Goal: Task Accomplishment & Management: Use online tool/utility

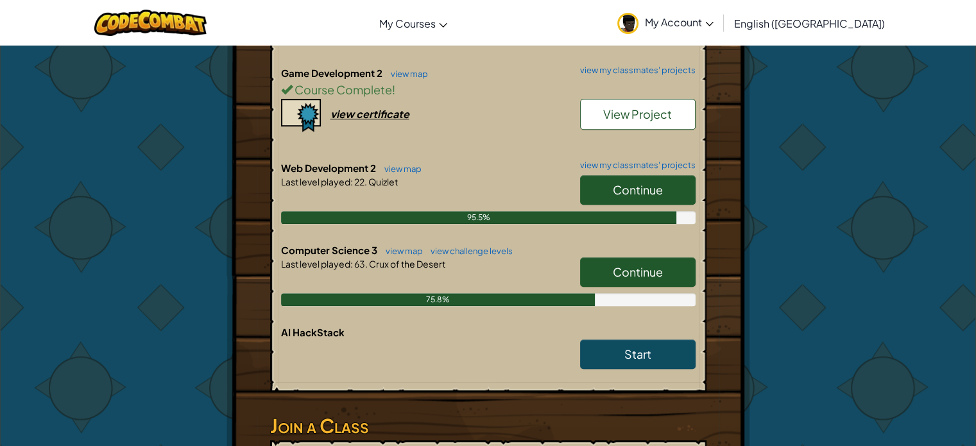
scroll to position [770, 0]
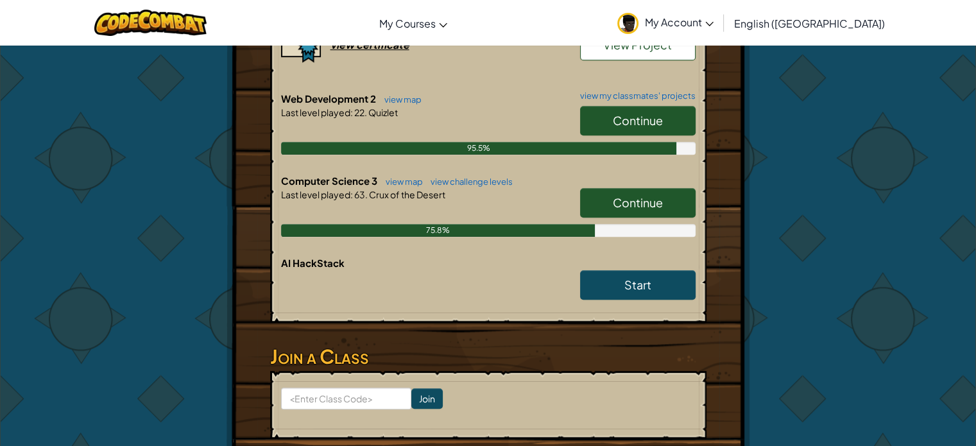
click at [618, 195] on span "Continue" at bounding box center [638, 202] width 50 height 15
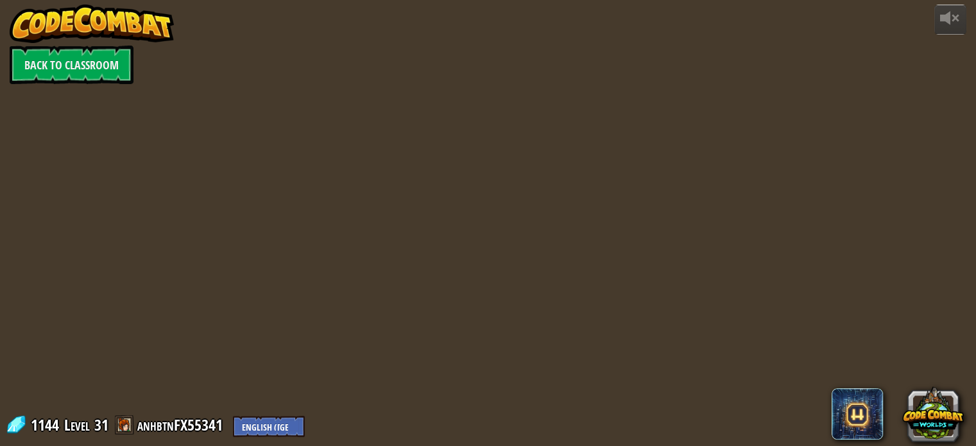
select select "en-[GEOGRAPHIC_DATA]"
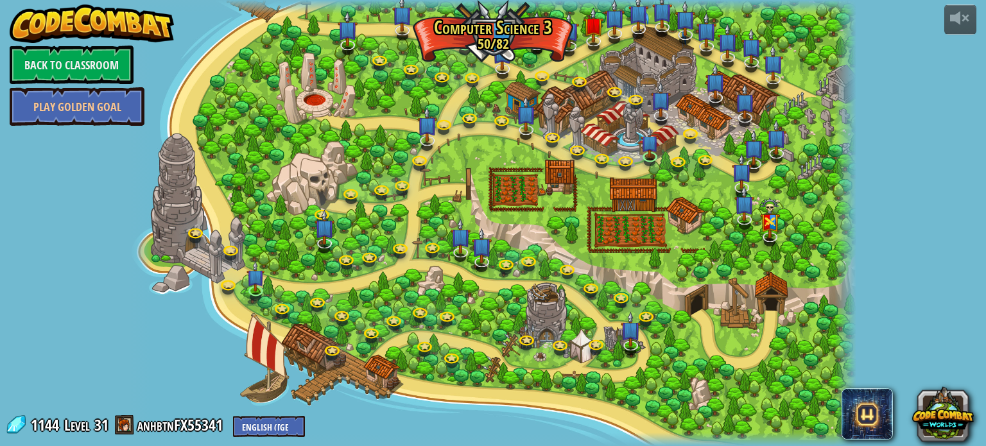
select select "en-[GEOGRAPHIC_DATA]"
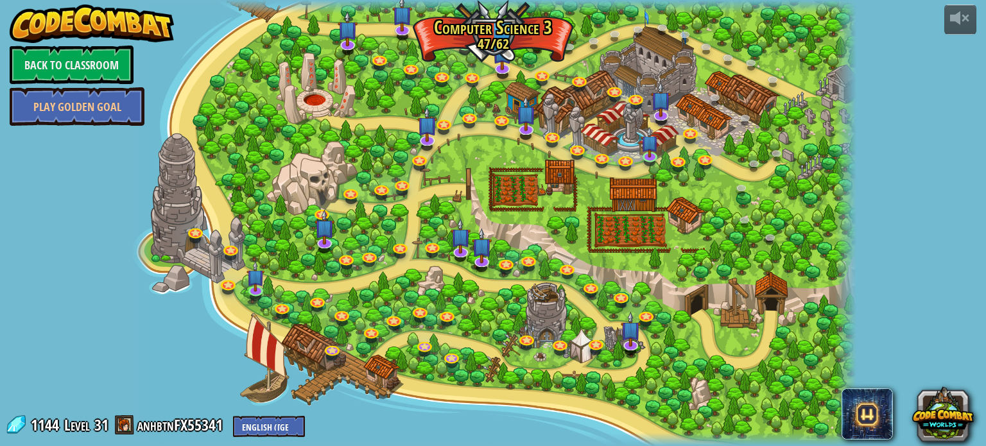
select select "en-[GEOGRAPHIC_DATA]"
click at [494, 35] on img at bounding box center [502, 44] width 21 height 47
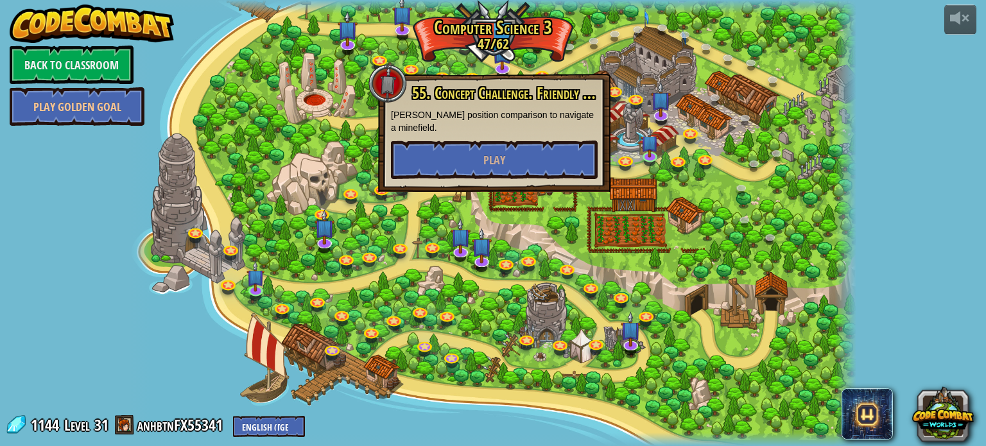
click at [467, 68] on div at bounding box center [493, 223] width 726 height 446
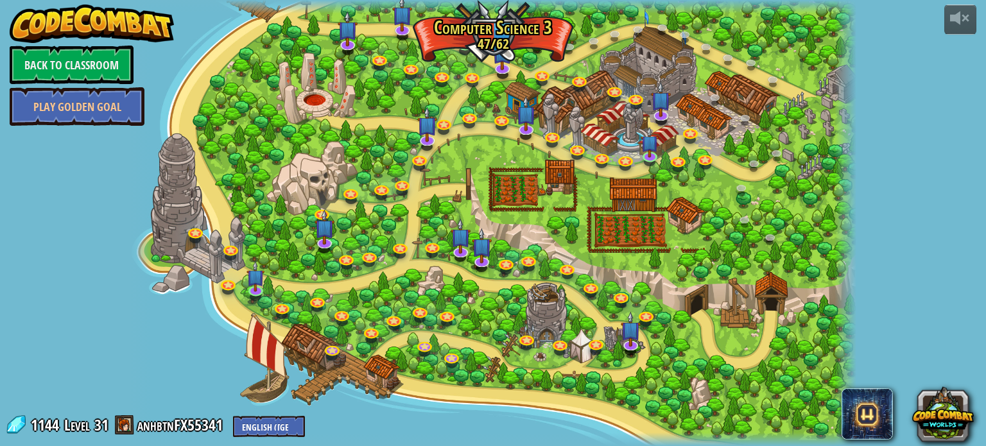
click at [442, 30] on div at bounding box center [493, 223] width 726 height 446
click at [456, 30] on img at bounding box center [465, 24] width 18 height 42
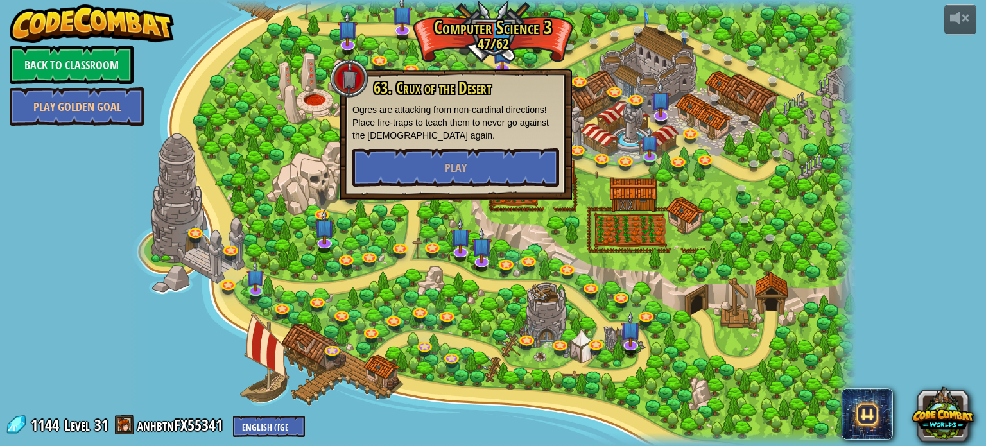
click at [460, 42] on img at bounding box center [465, 24] width 18 height 42
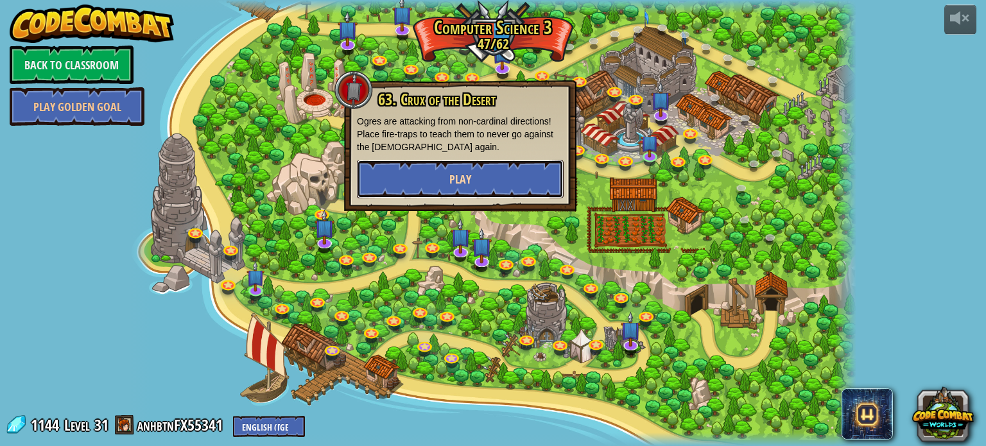
click at [460, 166] on button "Play" at bounding box center [460, 179] width 207 height 39
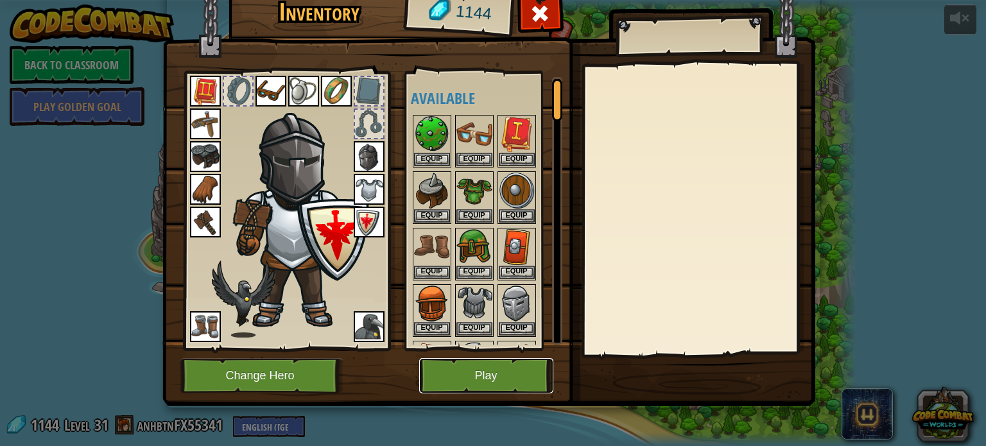
click at [458, 370] on button "Play" at bounding box center [486, 375] width 134 height 35
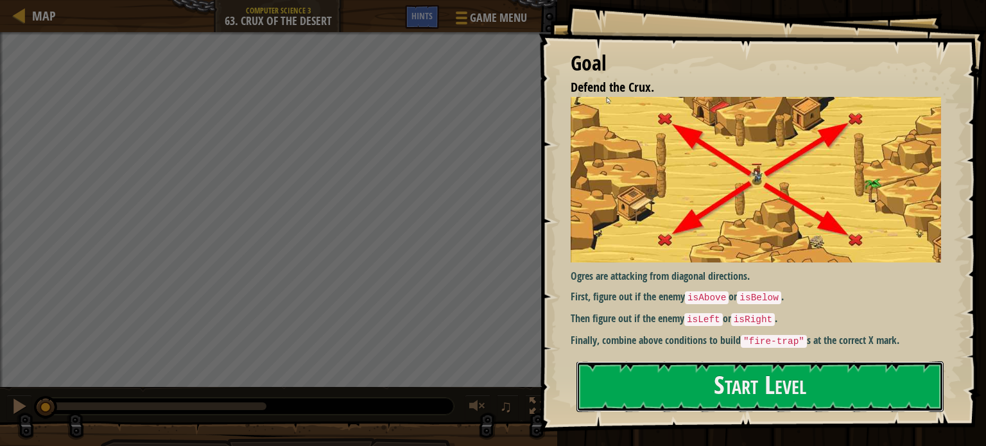
click at [668, 372] on button "Start Level" at bounding box center [760, 386] width 367 height 51
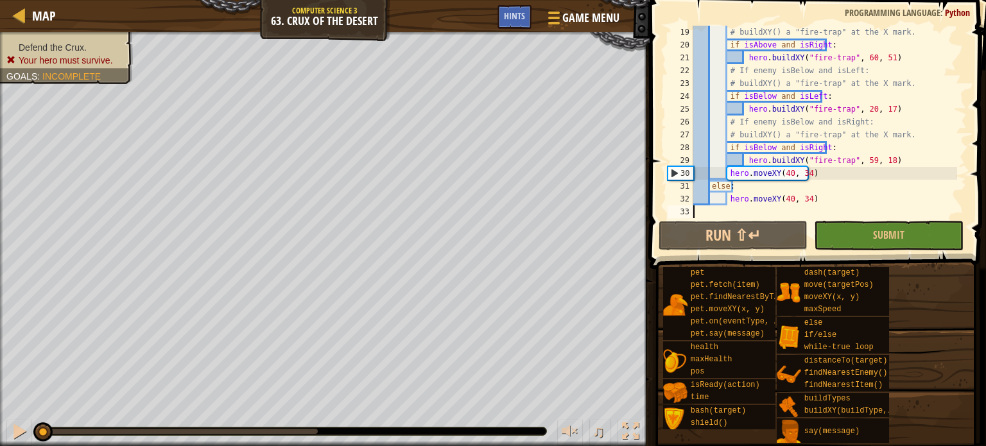
scroll to position [231, 0]
click at [850, 231] on button "Submit" at bounding box center [889, 236] width 150 height 30
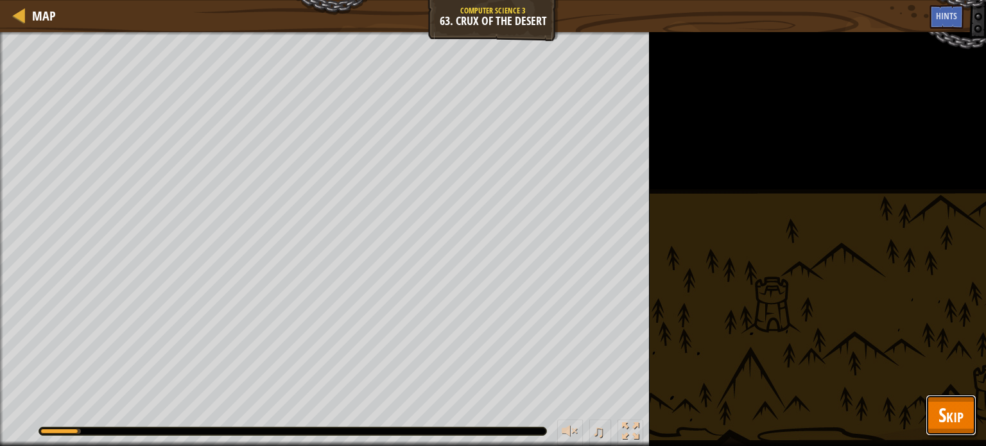
click at [955, 403] on span "Skip" at bounding box center [951, 415] width 25 height 26
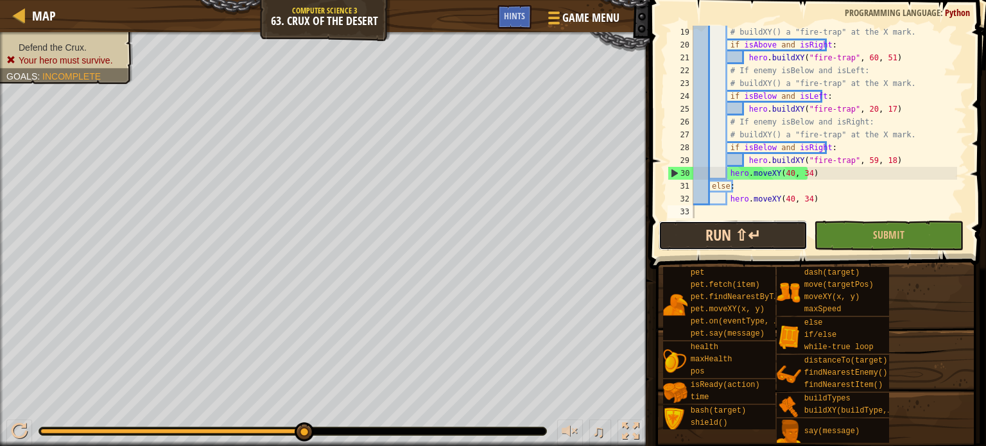
click at [781, 241] on button "Run ⇧↵" at bounding box center [734, 236] width 150 height 30
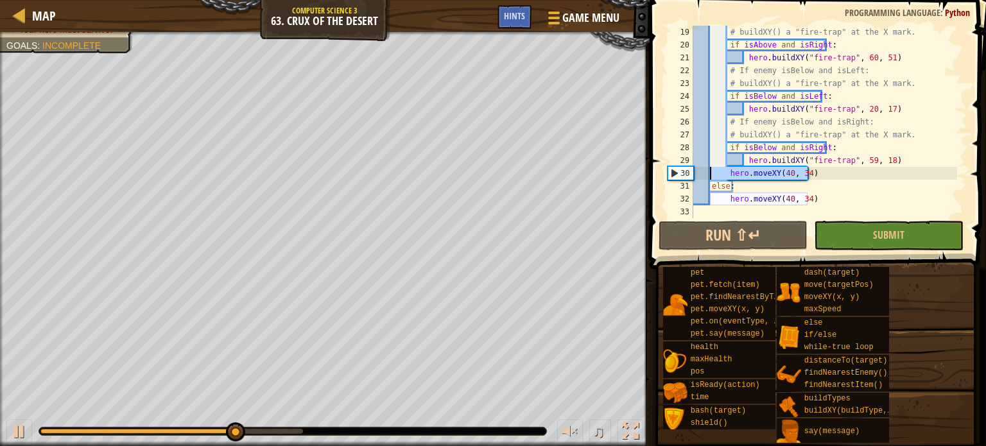
drag, startPoint x: 827, startPoint y: 174, endPoint x: 711, endPoint y: 178, distance: 115.6
click at [711, 178] on div "# buildXY() a "fire-trap" at the X mark. if isAbove and isRight : hero . buildX…" at bounding box center [824, 135] width 266 height 218
type textarea "hero.moveXY(40, 34)"
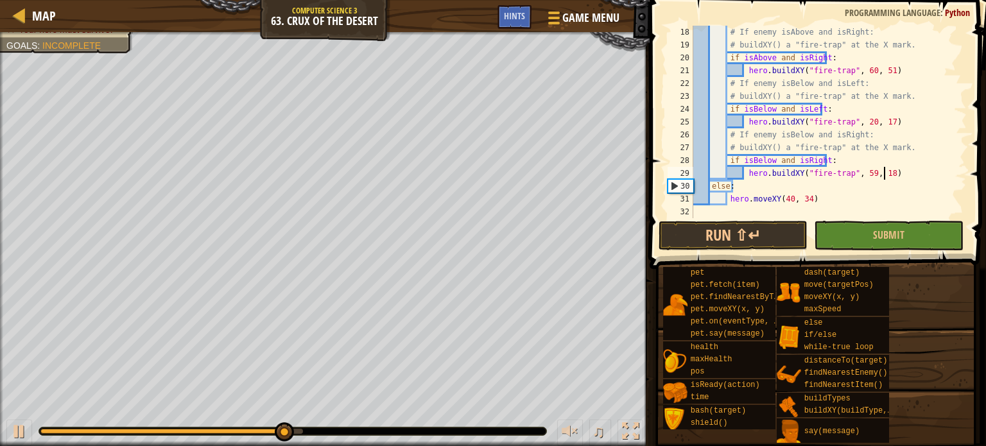
scroll to position [218, 0]
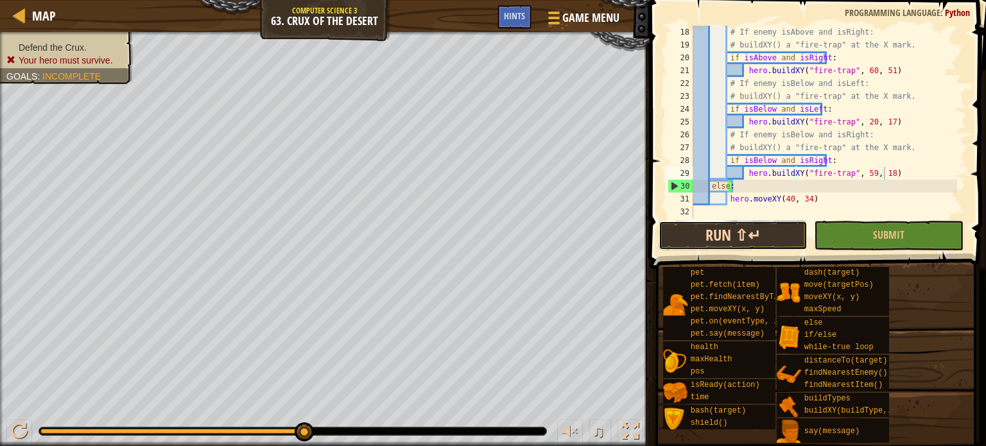
click at [724, 223] on button "Run ⇧↵" at bounding box center [734, 236] width 150 height 30
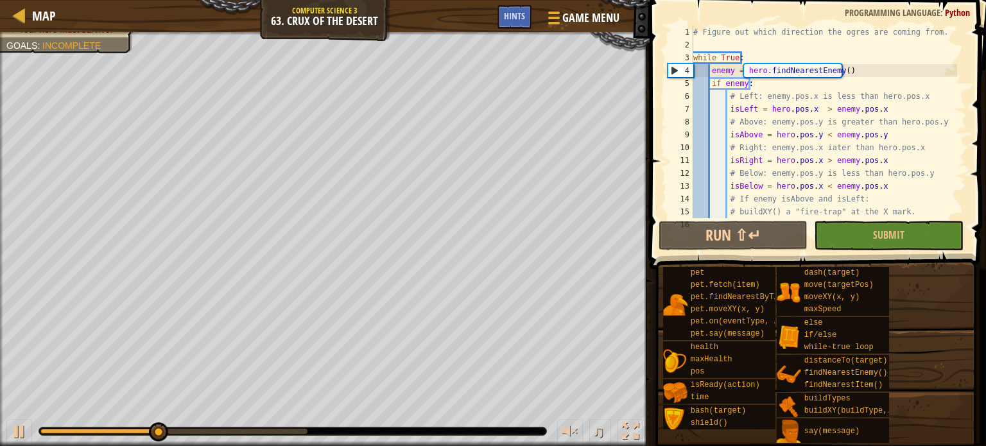
scroll to position [0, 0]
click at [15, 434] on div at bounding box center [19, 431] width 17 height 17
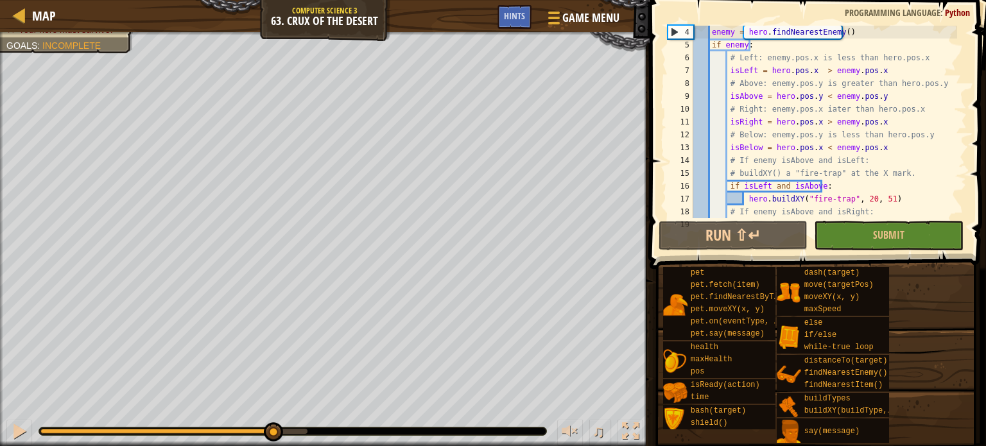
scroll to position [39, 0]
click at [820, 70] on div "enemy = hero . findNearestEnemy ( ) if enemy : # Left: enemy.pos.x is less than…" at bounding box center [824, 135] width 266 height 218
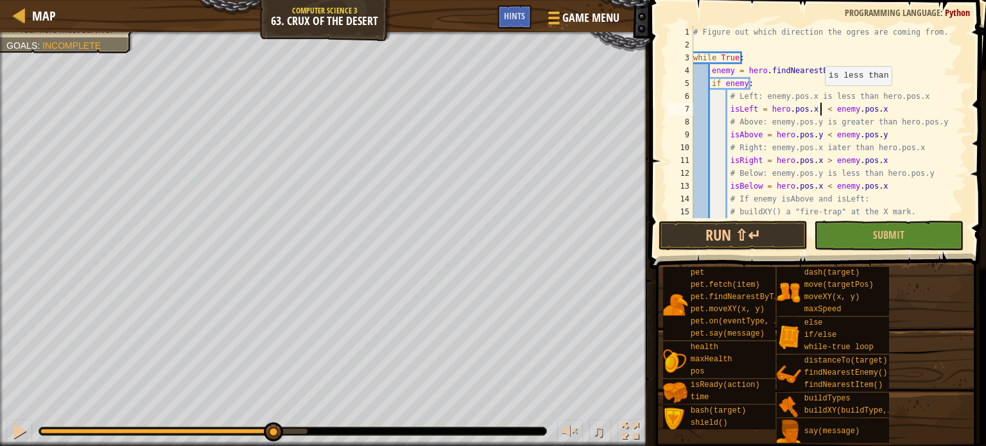
scroll to position [0, 0]
click at [819, 98] on div "# Figure out which direction the ogres are coming from. while True : enemy = he…" at bounding box center [824, 135] width 266 height 218
click at [820, 131] on div "# Figure out which direction the ogres are coming from. while True : enemy = he…" at bounding box center [824, 135] width 266 height 218
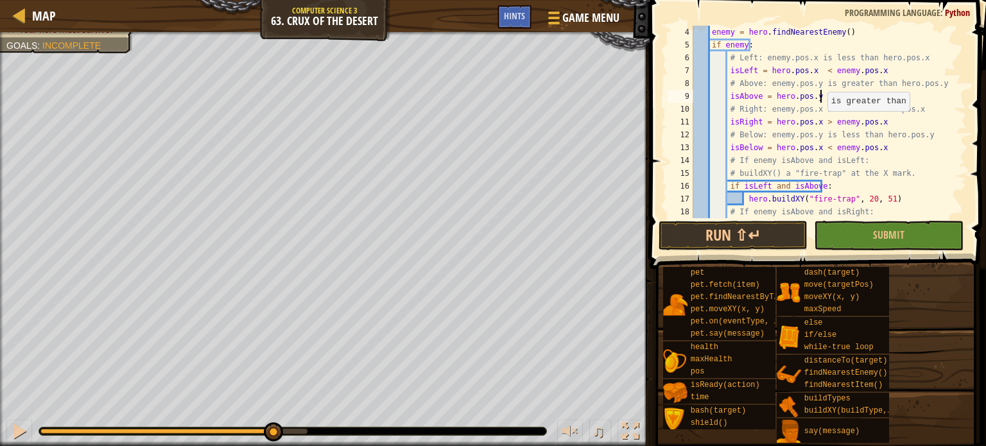
scroll to position [77, 0]
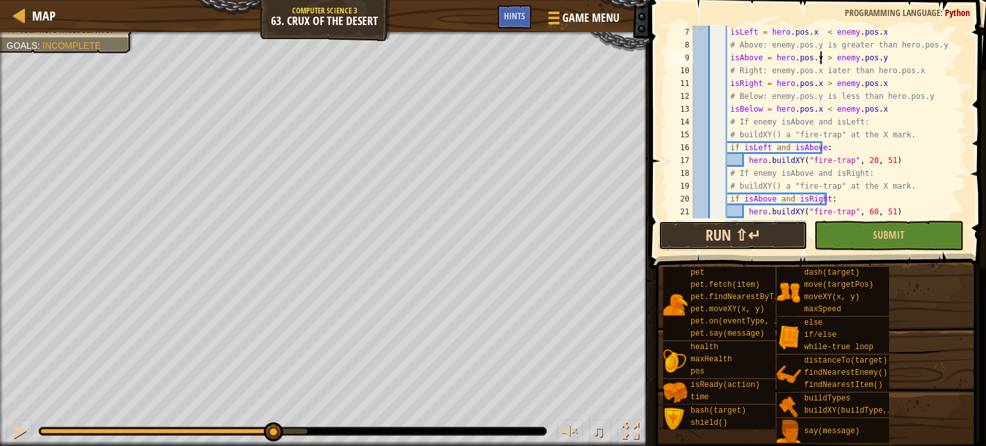
click at [788, 232] on button "Run ⇧↵" at bounding box center [734, 236] width 150 height 30
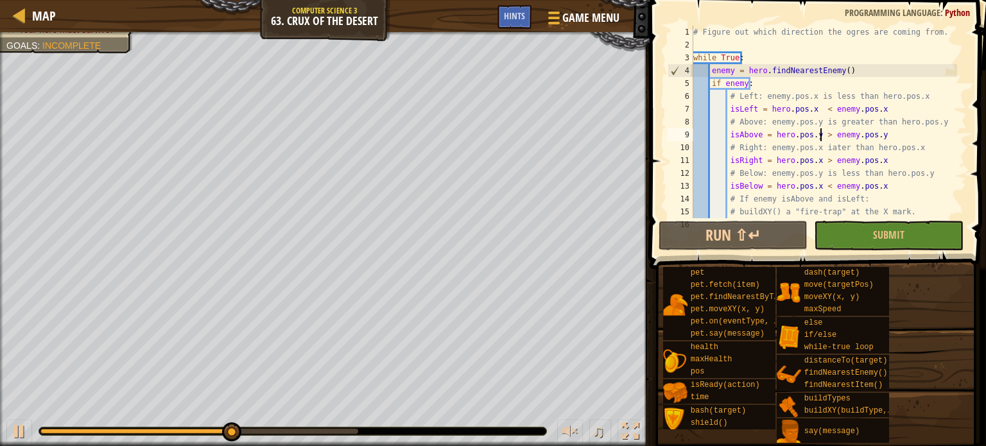
scroll to position [0, 0]
click at [803, 108] on div "# Figure out which direction the ogres are coming from. while True : enemy = he…" at bounding box center [824, 135] width 266 height 218
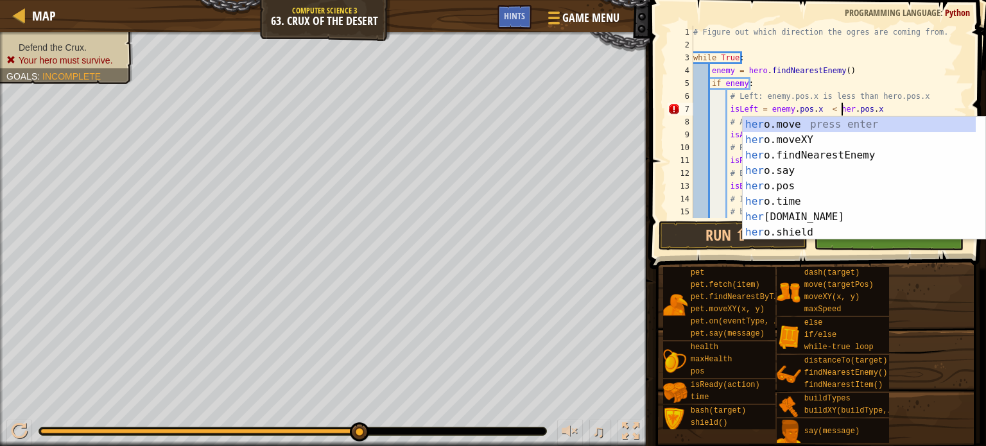
scroll to position [6, 12]
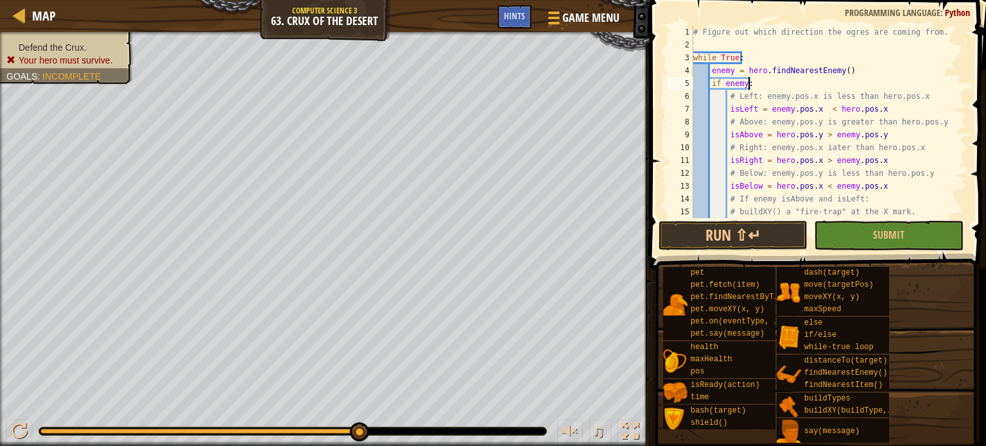
click at [865, 84] on div "# Figure out which direction the ogres are coming from. while True : enemy = he…" at bounding box center [824, 135] width 266 height 218
click at [786, 132] on div "# Figure out which direction the ogres are coming from. while True : enemy = he…" at bounding box center [824, 135] width 266 height 218
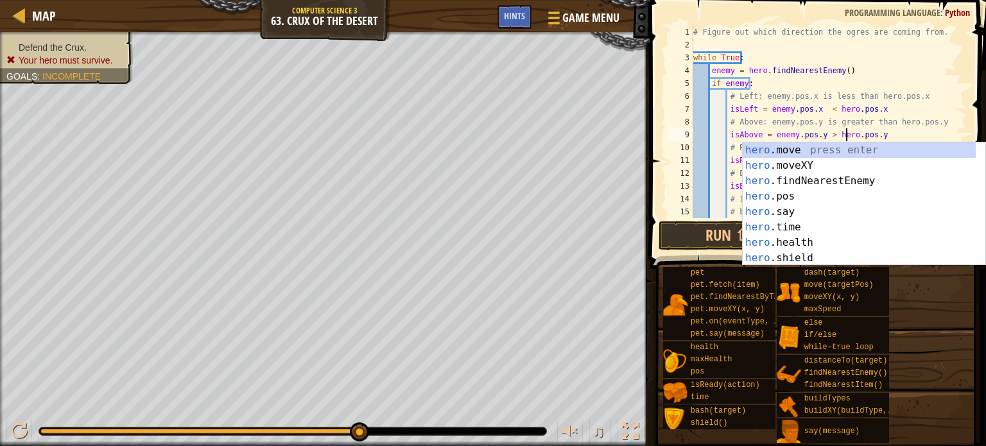
scroll to position [77, 0]
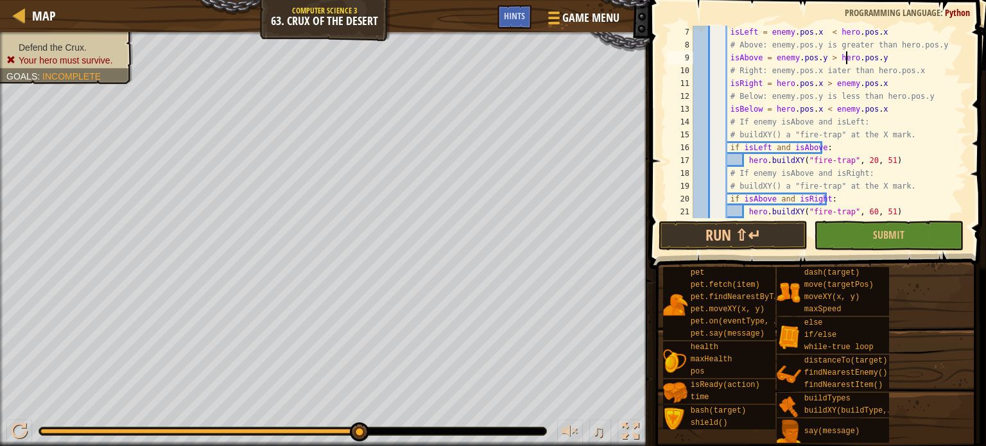
click at [786, 82] on div "isLeft = enemy . pos . x < hero . pos . x # Above: enemy.pos.y is greater than …" at bounding box center [824, 135] width 266 height 218
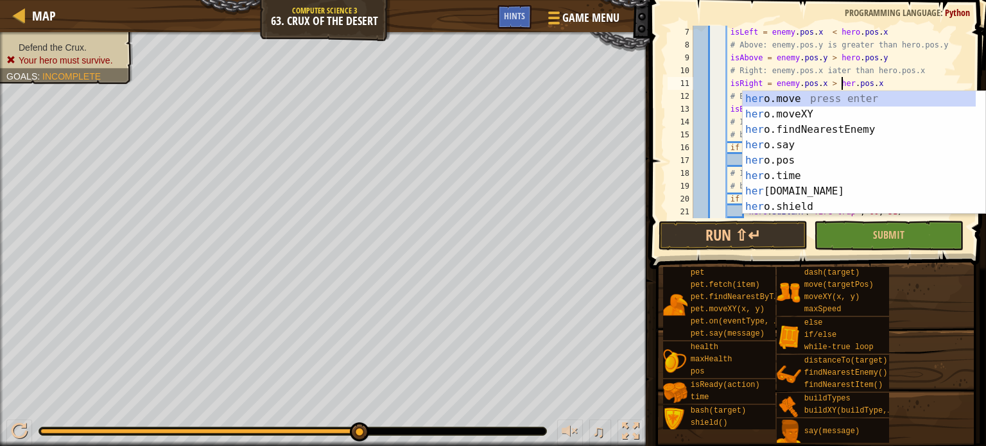
scroll to position [6, 12]
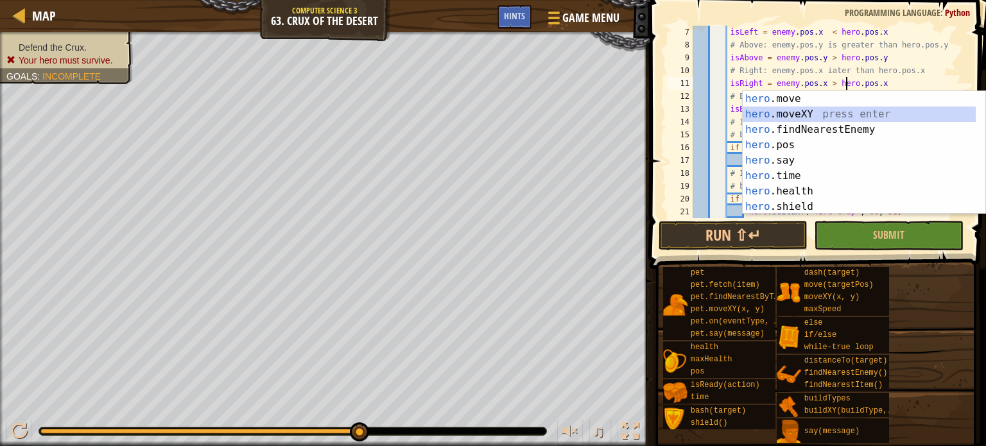
click at [891, 58] on div "isLeft = enemy . pos . x < hero . pos . x # Above: enemy.pos.y is greater than …" at bounding box center [824, 135] width 266 height 218
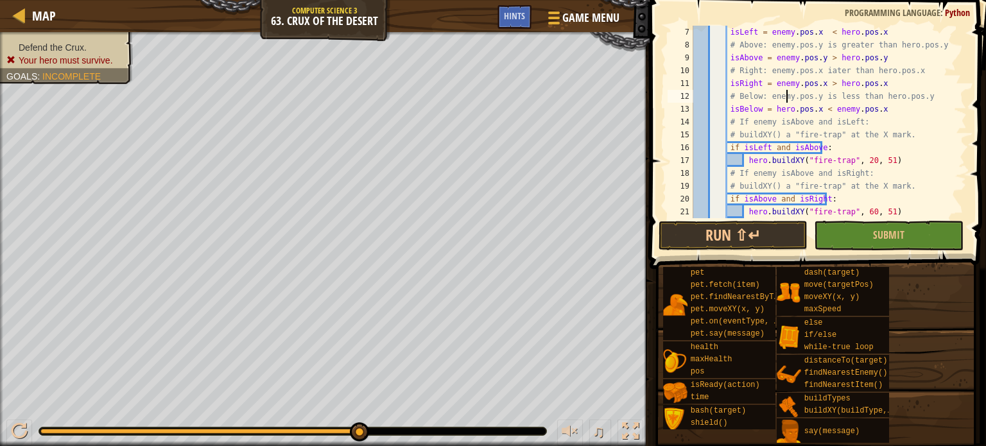
click at [786, 102] on div "isLeft = enemy . pos . x < hero . pos . x # Above: enemy.pos.y is greater than …" at bounding box center [824, 135] width 266 height 218
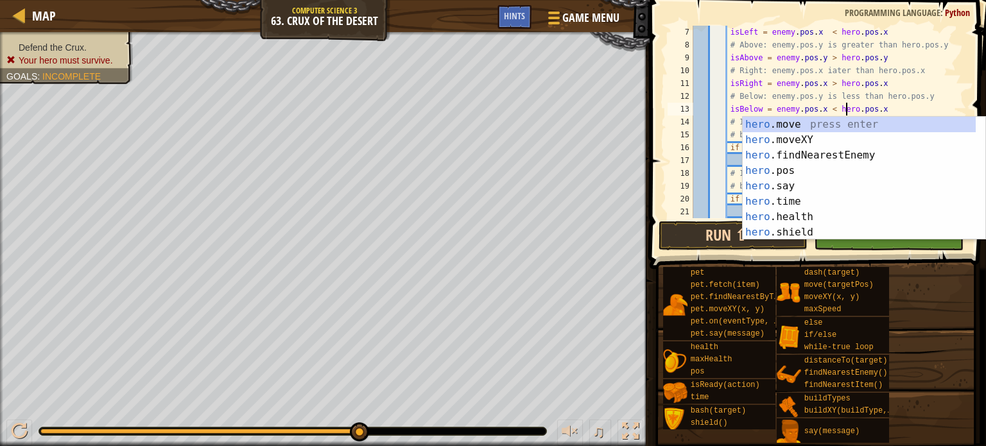
type textarea "isBelow = enemy.pos.x < hero.pos.x"
click at [707, 229] on button "Run ⇧↵" at bounding box center [734, 236] width 150 height 30
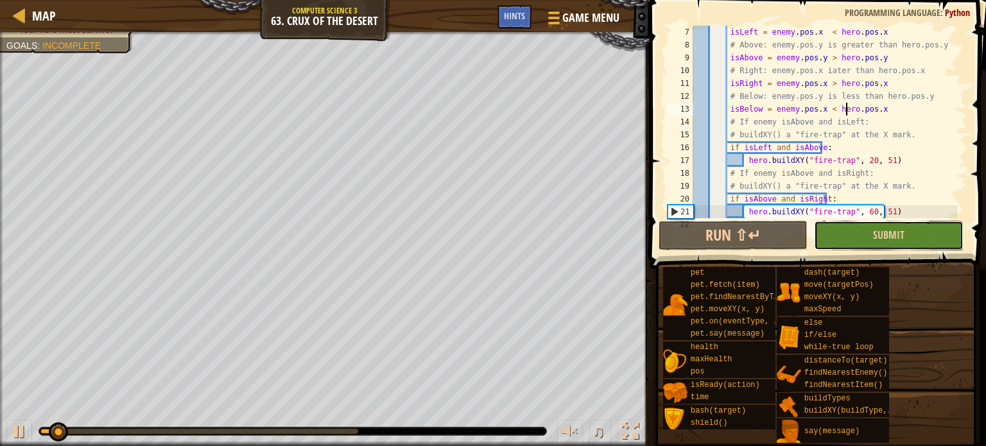
click at [860, 248] on button "Submit" at bounding box center [889, 236] width 150 height 30
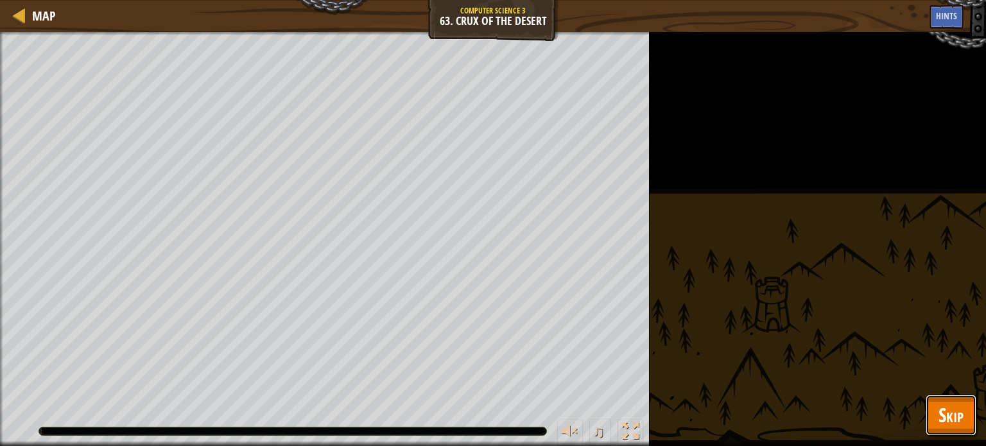
click at [951, 403] on span "Skip" at bounding box center [951, 415] width 25 height 26
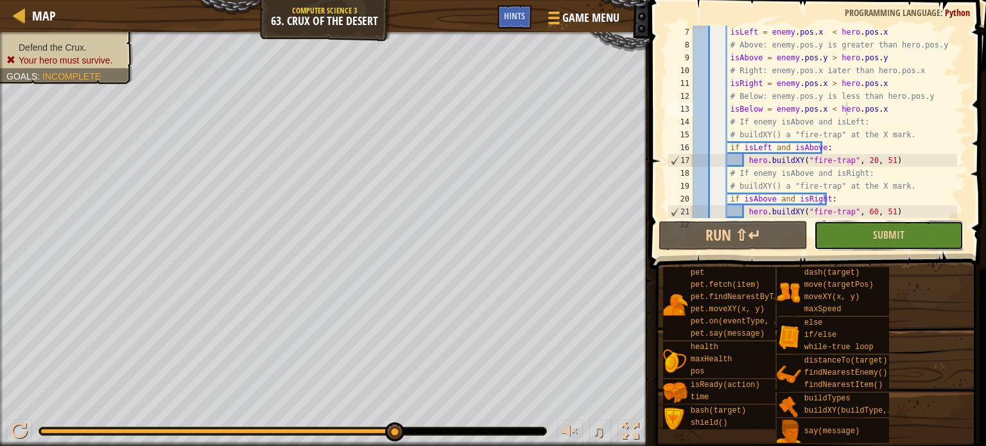
click at [869, 225] on button "Submit" at bounding box center [889, 236] width 150 height 30
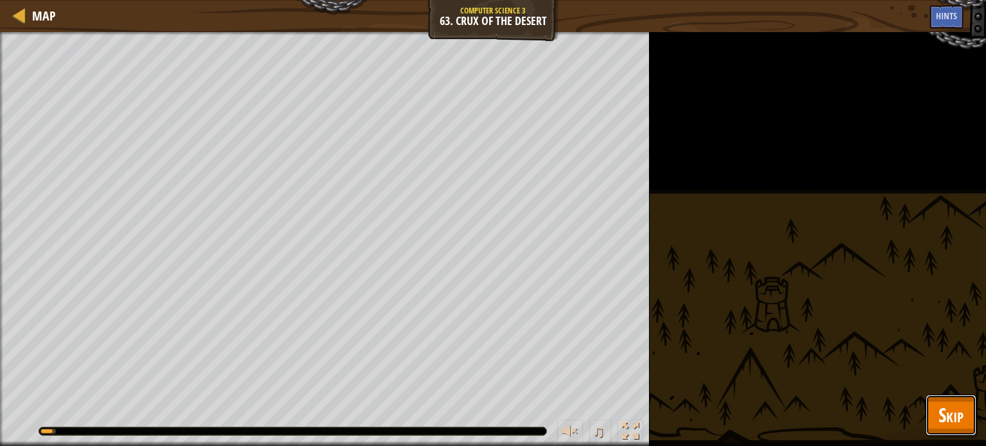
click at [948, 428] on button "Skip" at bounding box center [951, 415] width 51 height 41
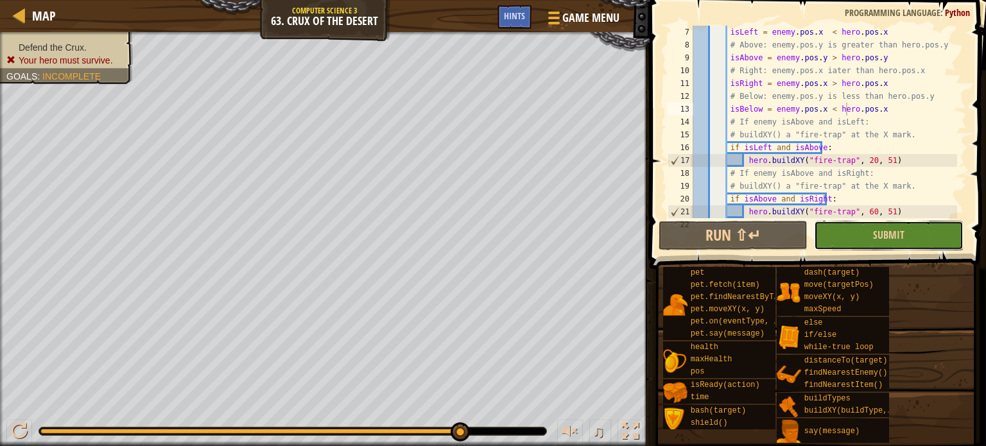
click at [847, 238] on button "Submit" at bounding box center [889, 236] width 150 height 30
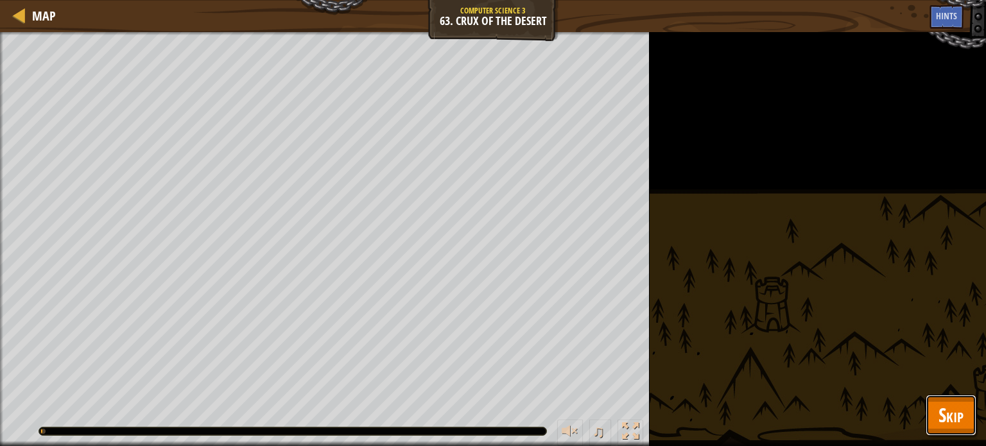
click at [948, 406] on span "Skip" at bounding box center [951, 415] width 25 height 26
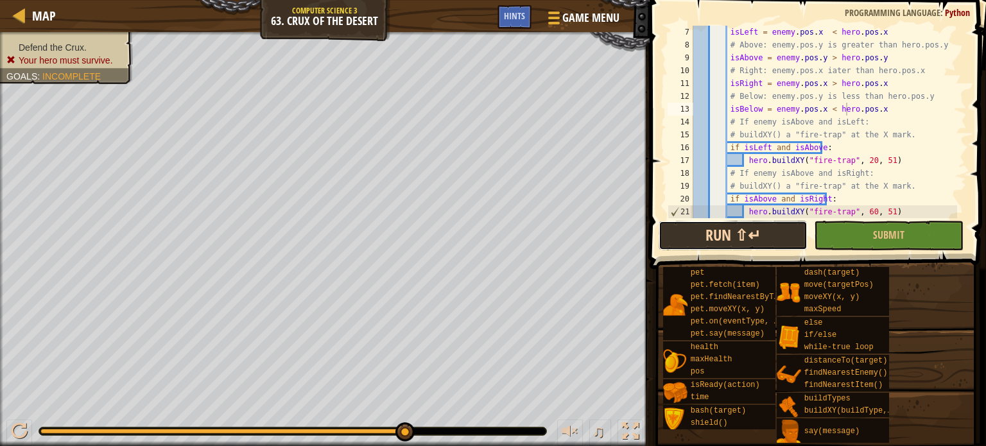
click at [759, 243] on button "Run ⇧↵" at bounding box center [734, 236] width 150 height 30
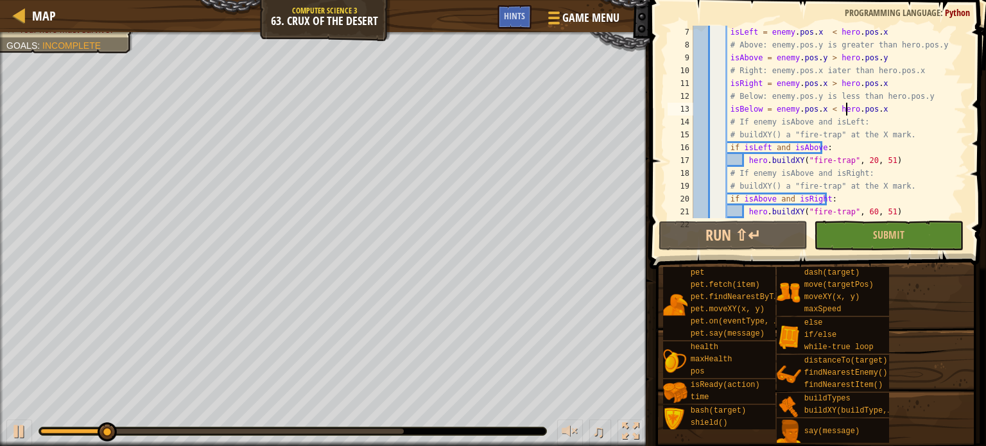
scroll to position [39, 0]
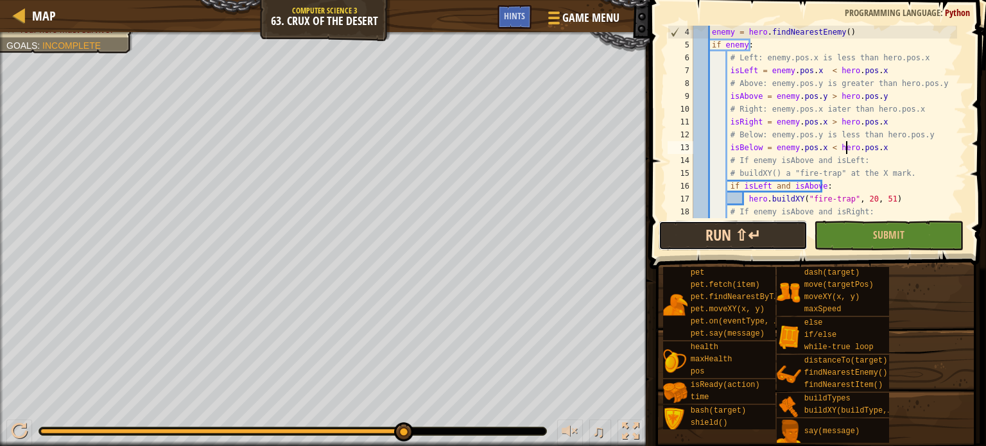
click at [747, 233] on button "Run ⇧↵" at bounding box center [734, 236] width 150 height 30
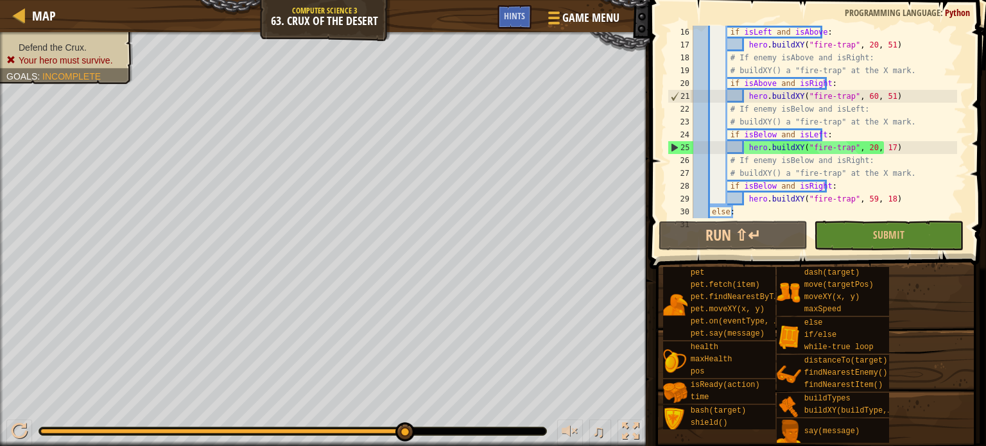
scroll to position [193, 0]
click at [756, 245] on button "Run ⇧↵" at bounding box center [734, 236] width 150 height 30
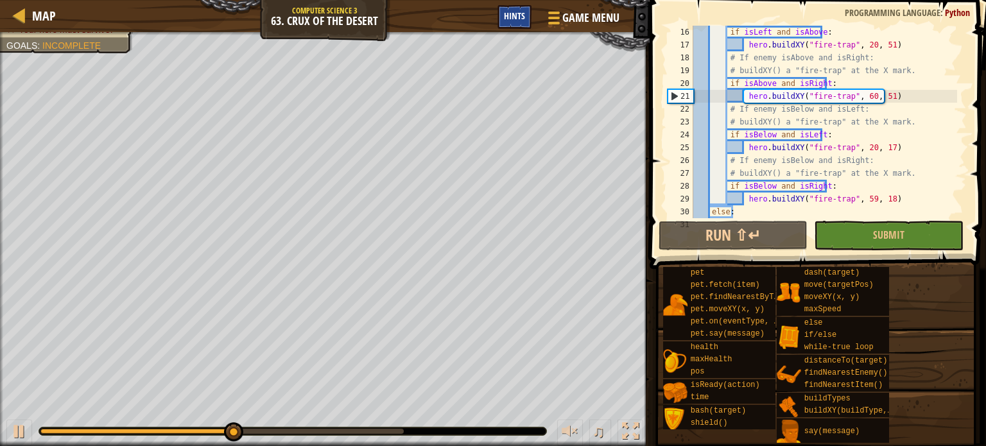
click at [518, 8] on div "Hints" at bounding box center [515, 17] width 34 height 24
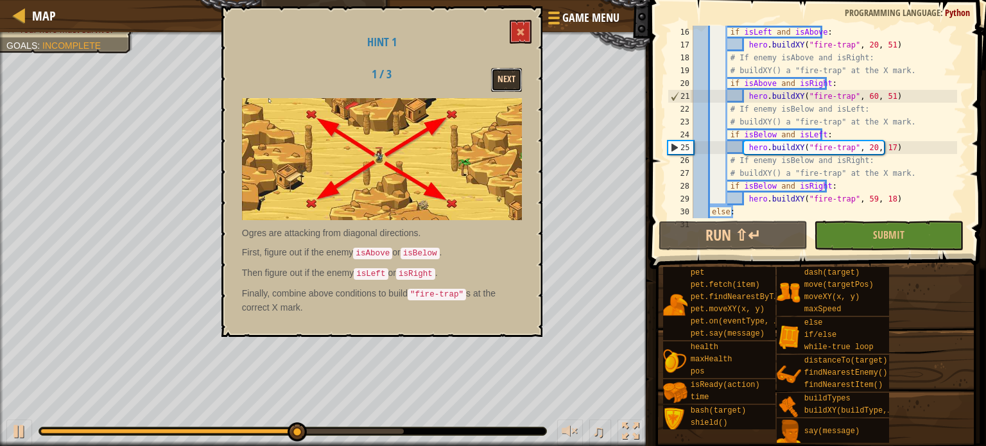
click at [496, 76] on button "Next" at bounding box center [506, 80] width 31 height 24
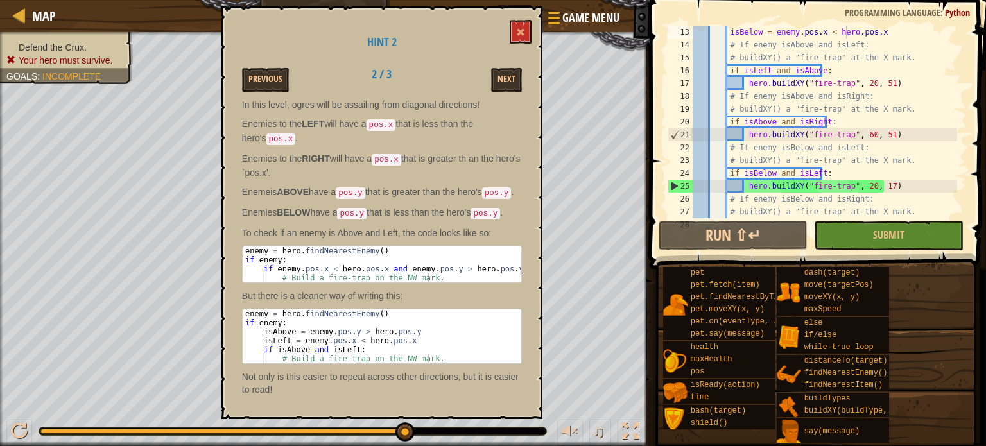
scroll to position [116, 0]
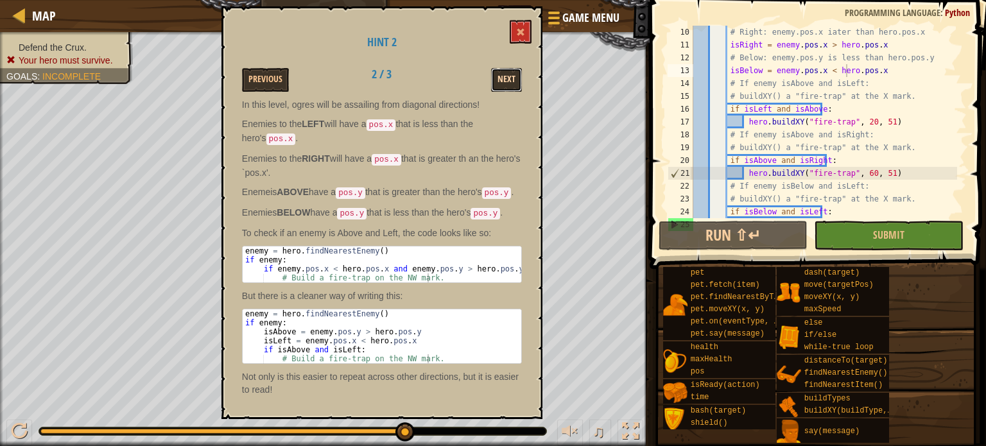
click at [501, 87] on button "Next" at bounding box center [506, 80] width 31 height 24
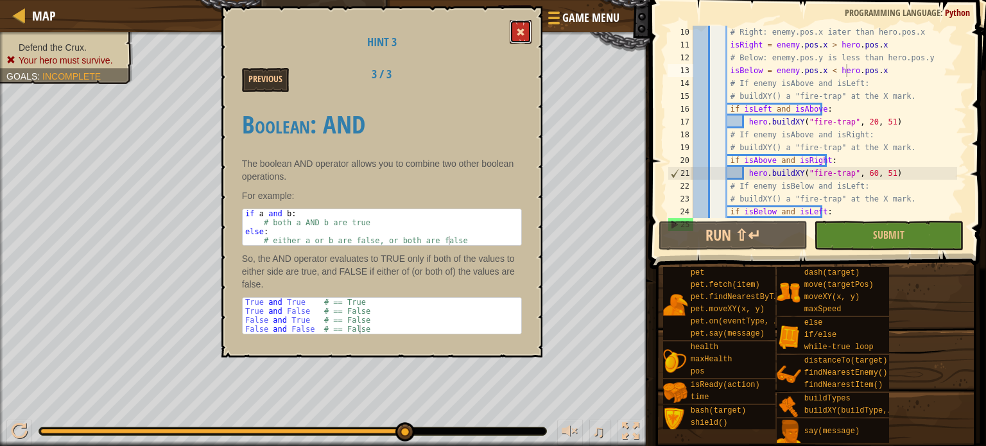
click at [526, 37] on button at bounding box center [521, 32] width 22 height 24
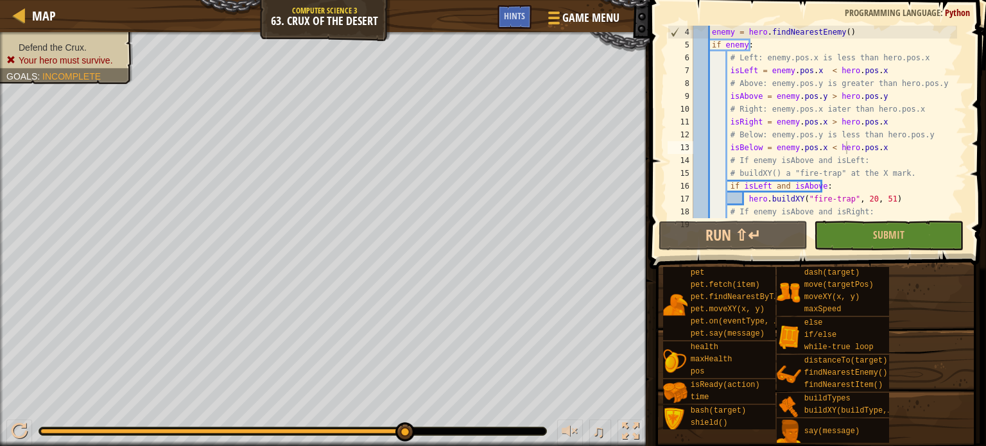
scroll to position [0, 0]
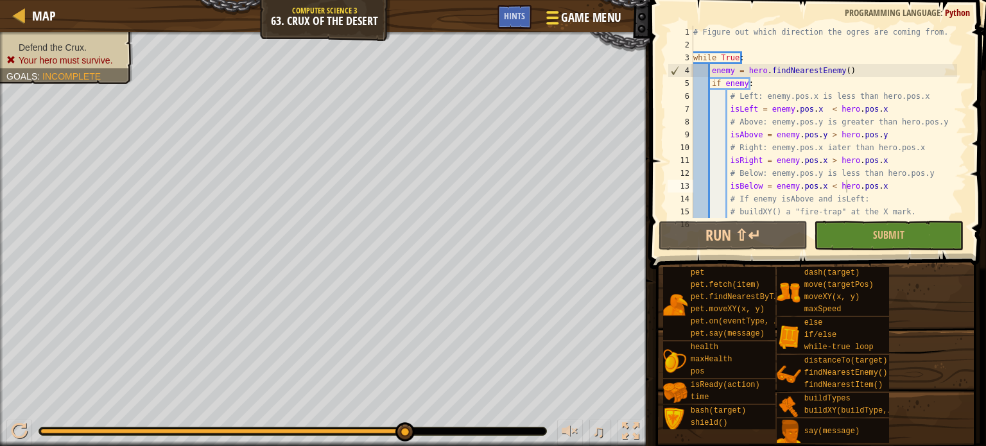
click at [550, 20] on div at bounding box center [552, 17] width 17 height 19
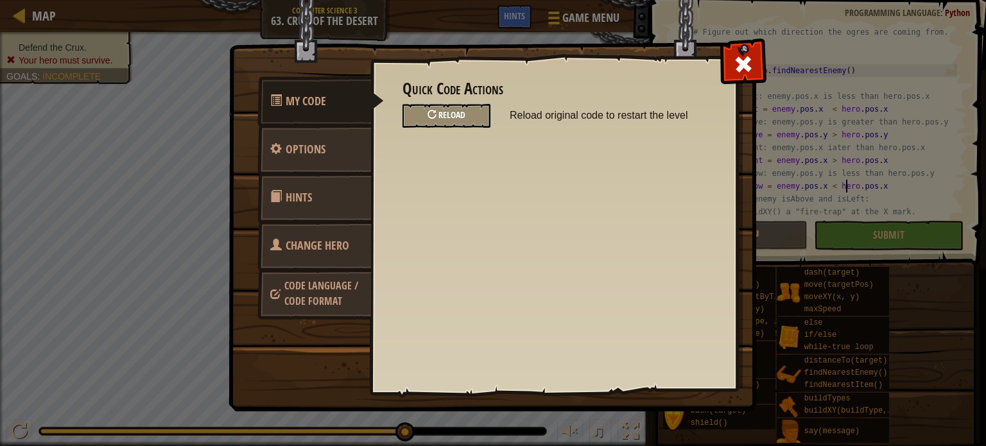
click at [463, 112] on span "Reload" at bounding box center [451, 114] width 27 height 12
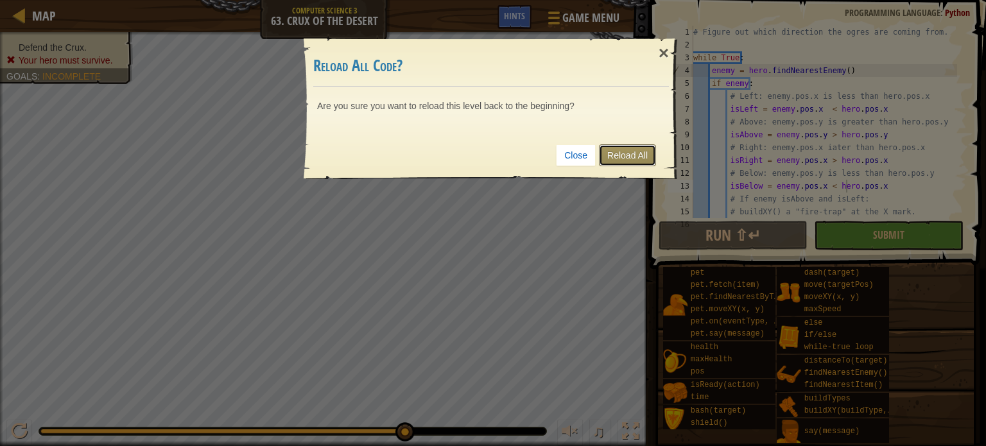
click at [607, 144] on link "Reload All" at bounding box center [627, 155] width 57 height 22
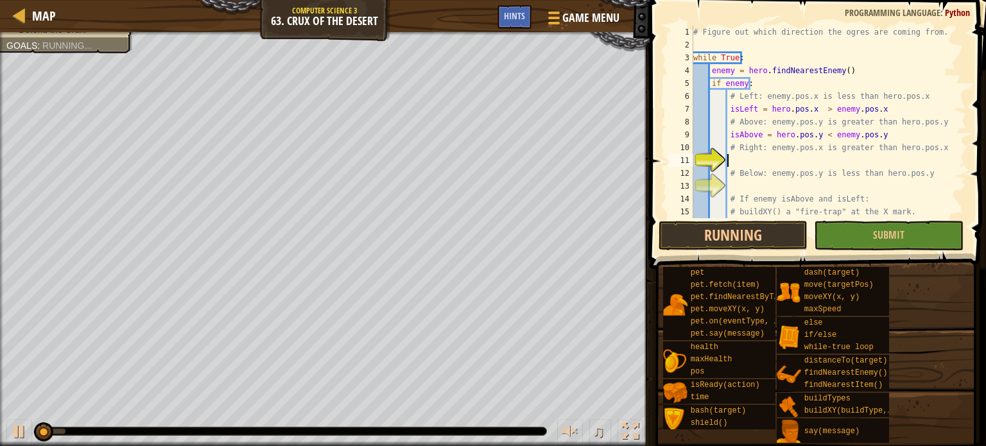
scroll to position [39, 0]
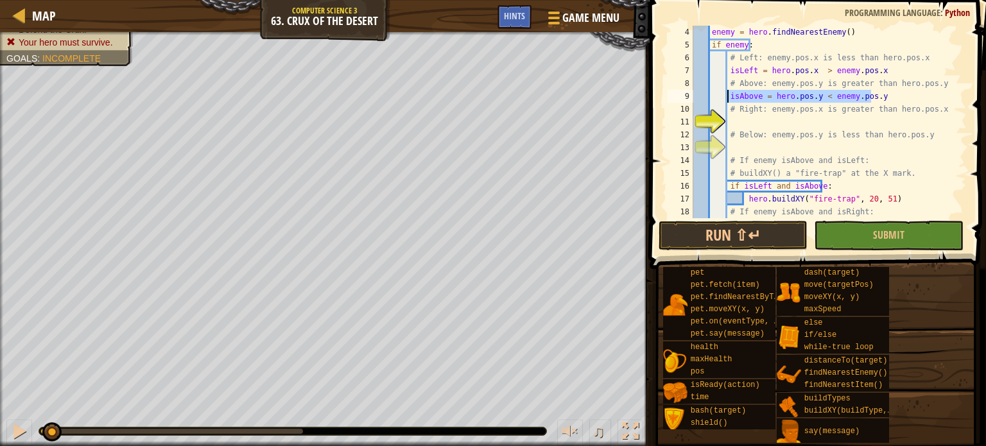
drag, startPoint x: 880, startPoint y: 97, endPoint x: 728, endPoint y: 98, distance: 151.5
click at [728, 98] on div "enemy = hero . findNearestEnemy ( ) if enemy : # Left: enemy.pos.x is less than…" at bounding box center [824, 135] width 266 height 218
click at [745, 112] on div "enemy = hero . findNearestEnemy ( ) if enemy : # Left: enemy.pos.x is less than…" at bounding box center [824, 135] width 266 height 218
type textarea "# Right: enemy.pos.x is greater than hero.pos.x"
click at [742, 120] on div "enemy = hero . findNearestEnemy ( ) if enemy : # Left: enemy.pos.x is less than…" at bounding box center [824, 135] width 266 height 218
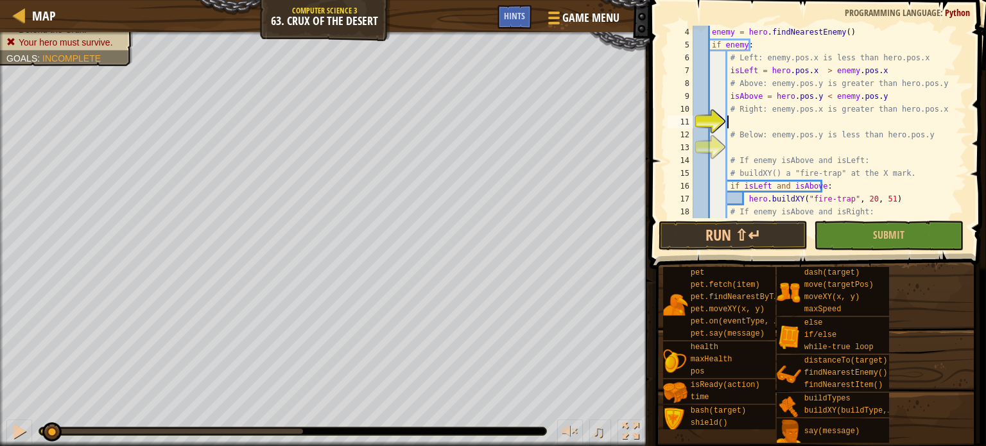
paste textarea "isAbove = hero.pos.y < enemy.pos.y"
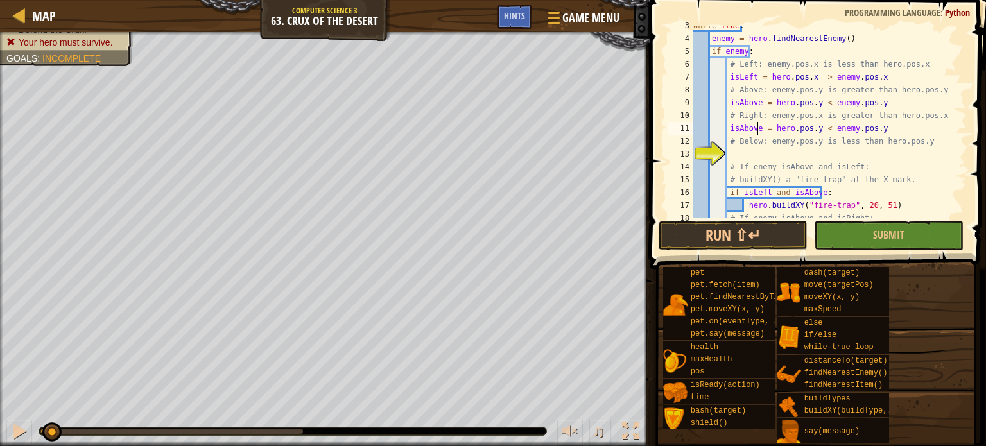
click at [757, 124] on div "while True : enemy = hero . findNearestEnemy ( ) if enemy : # Left: enemy.pos.x…" at bounding box center [824, 128] width 266 height 218
type textarea "isRight = hero.pos.x < enemy.pos.x"
click at [806, 151] on div "while True : enemy = hero . findNearestEnemy ( ) if enemy : # Left: enemy.pos.x…" at bounding box center [824, 128] width 266 height 218
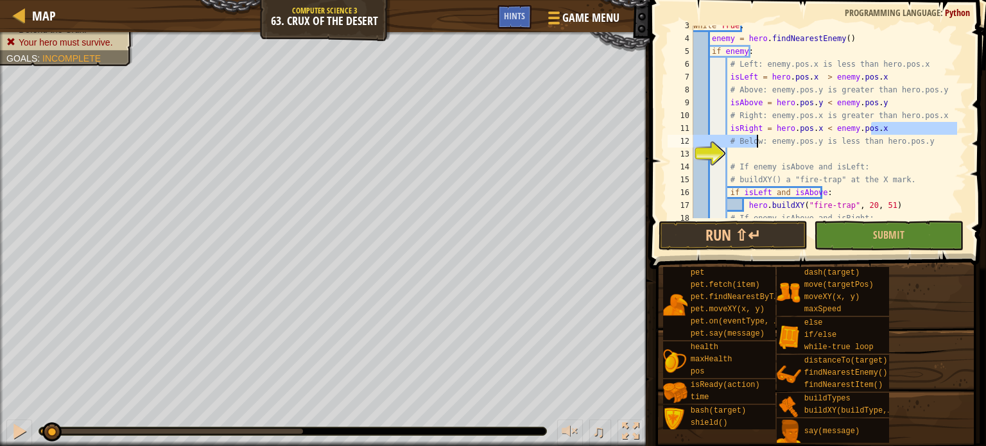
drag, startPoint x: 873, startPoint y: 130, endPoint x: 756, endPoint y: 137, distance: 117.0
click at [756, 137] on div "while True : enemy = hero . findNearestEnemy ( ) if enemy : # Left: enemy.pos.x…" at bounding box center [824, 128] width 266 height 218
type textarea "isRight = hero.pos.x < enemy.pos.x # Below: enemy.pos.y is less than hero.pos.y"
click at [819, 159] on div "while True : enemy = hero . findNearestEnemy ( ) if enemy : # Left: enemy.pos.x…" at bounding box center [824, 128] width 266 height 218
paste textarea "isAbove = hero.pos.y < enemy.pos.y"
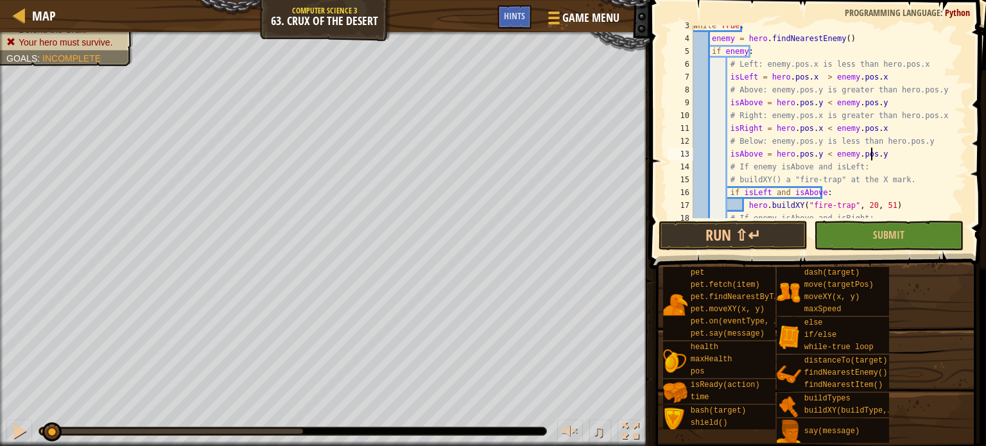
click at [756, 151] on div "while True : enemy = hero . findNearestEnemy ( ) if enemy : # Left: enemy.pos.x…" at bounding box center [824, 128] width 266 height 218
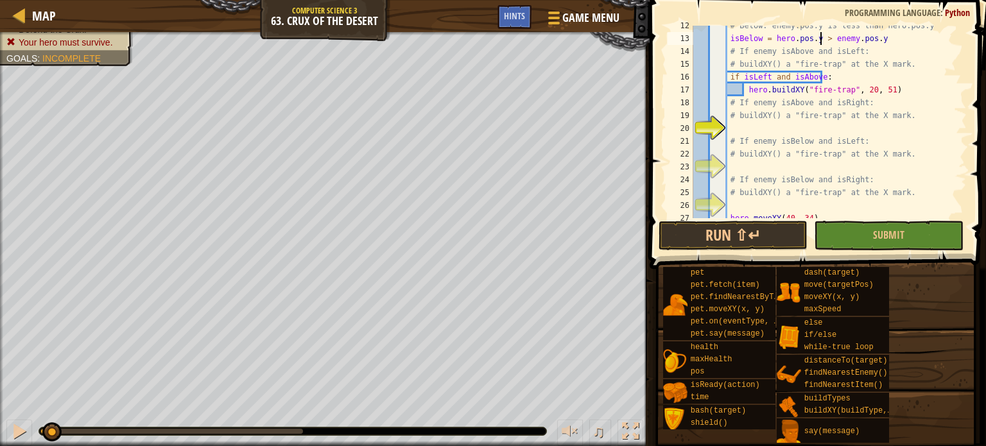
scroll to position [148, 0]
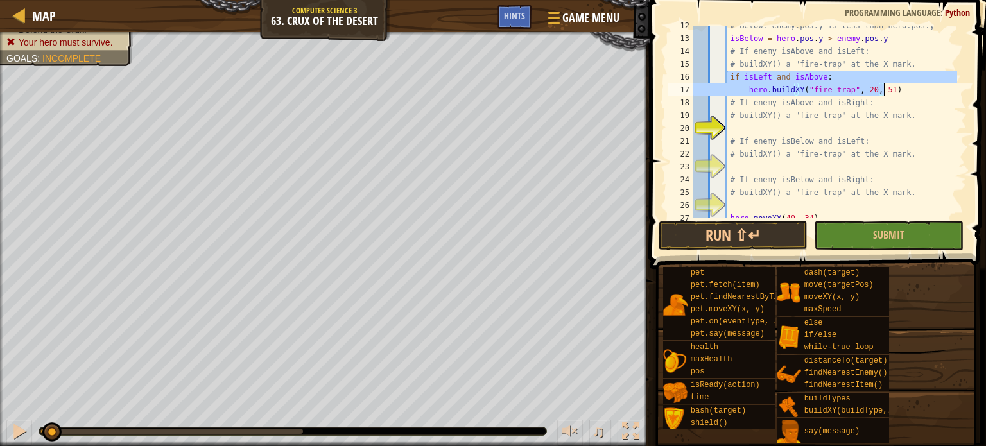
drag, startPoint x: 728, startPoint y: 72, endPoint x: 889, endPoint y: 92, distance: 161.8
click at [889, 92] on div "# Below: enemy.pos.y is less than hero.pos.y isBelow = hero . pos . y > enemy .…" at bounding box center [824, 128] width 266 height 218
type textarea "if isLeft and isAbove: hero.buildXY("fire-trap", 20, 51)"
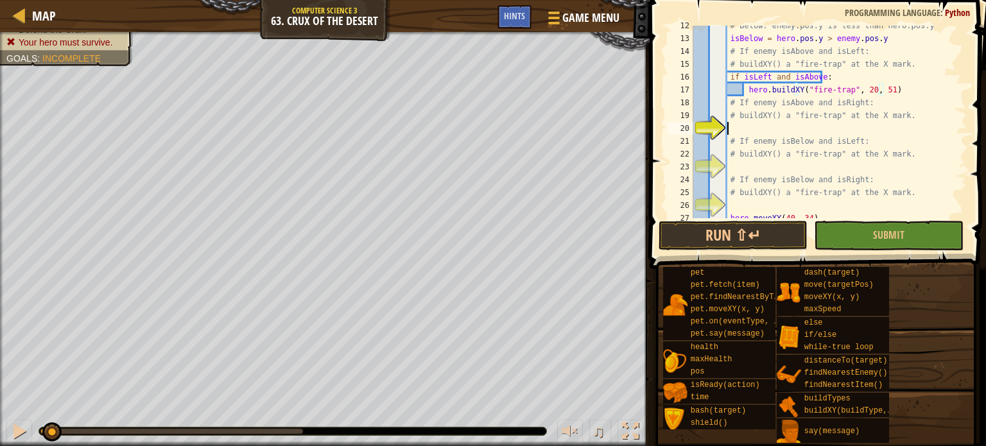
click at [766, 128] on div "# Below: enemy.pos.y is less than hero.pos.y isBelow = hero . pos . y > enemy .…" at bounding box center [824, 128] width 266 height 218
paste textarea "hero.buildXY("fire-trap", 20, 51)"
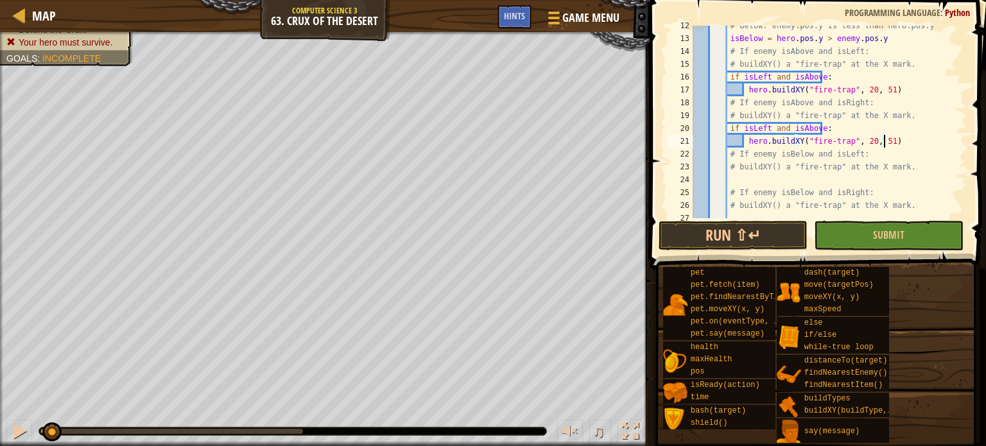
click at [764, 128] on div "# Below: enemy.pos.y is less than hero.pos.y isBelow = hero . pos . y > enemy .…" at bounding box center [824, 128] width 266 height 218
click at [861, 143] on div "# Below: enemy.pos.y is less than hero.pos.y isBelow = hero . pos . y > enemy .…" at bounding box center [824, 128] width 266 height 218
type textarea "hero.buildXY("fire-trap", 60, 51)"
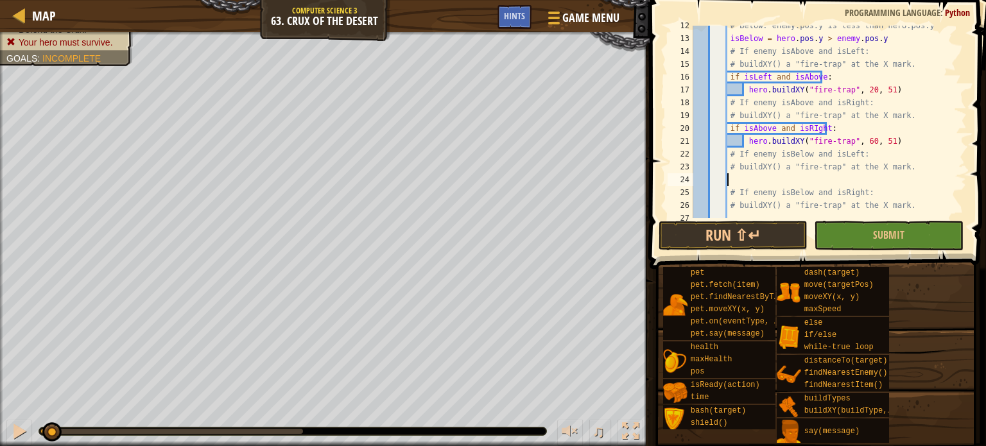
click at [802, 174] on div "# Below: enemy.pos.y is less than hero.pos.y isBelow = hero . pos . y > enemy .…" at bounding box center [824, 128] width 266 height 218
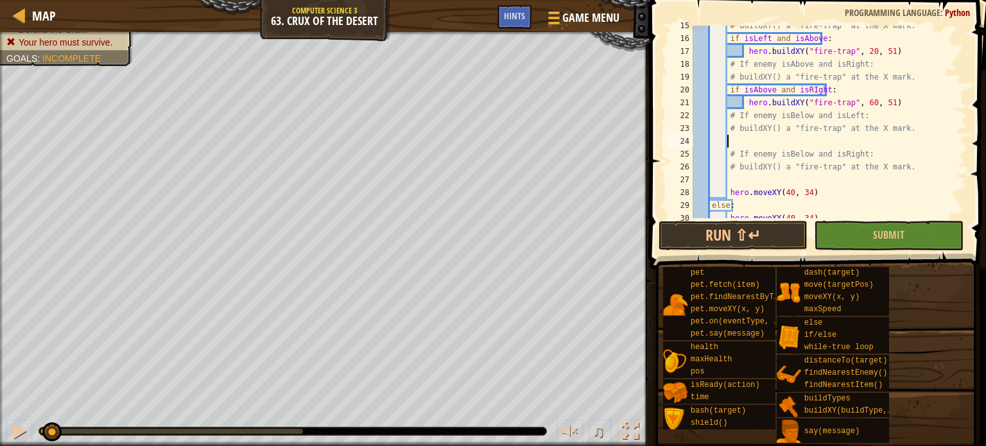
scroll to position [186, 0]
paste textarea "hero.buildXY("fire-trap", 20, 51)"
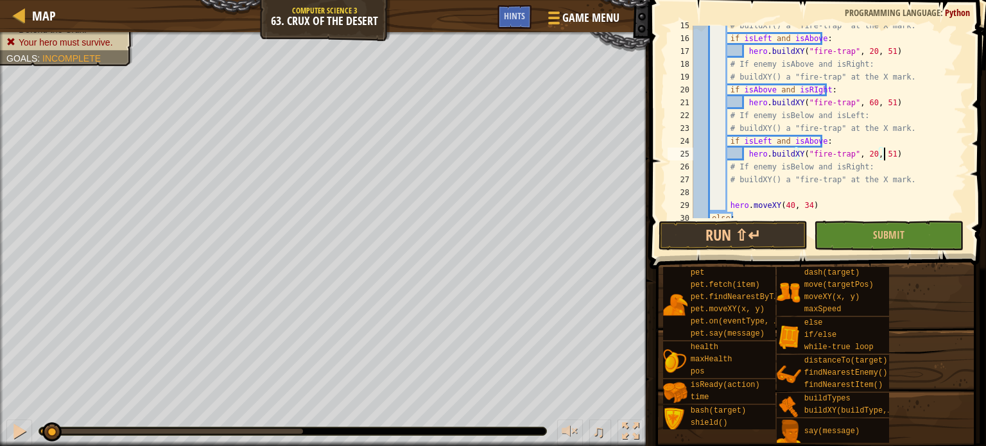
click at [813, 141] on div "# buildXY() a "fire-trap" at the X mark. if isLeft and isAbove : hero . buildXY…" at bounding box center [824, 128] width 266 height 218
click at [880, 150] on div "# buildXY() a "fire-trap" at the X mark. if isLeft and isAbove : hero . buildXY…" at bounding box center [824, 128] width 266 height 218
click at [782, 186] on div "# buildXY() a "fire-trap" at the X mark. if isLeft and isAbove : hero . buildXY…" at bounding box center [824, 128] width 266 height 218
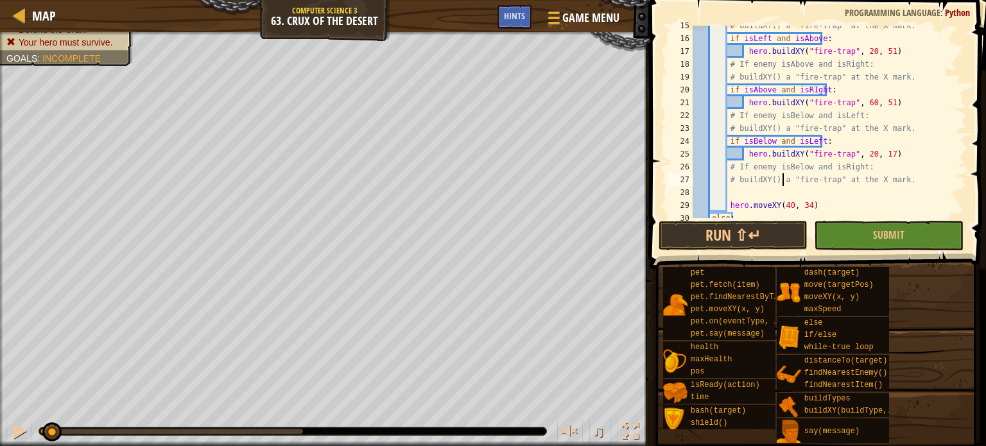
type textarea "# buildXY() a "fire-trap" at the X mark."
click at [782, 189] on div "# buildXY() a "fire-trap" at the X mark. if isLeft and isAbove : hero . buildXY…" at bounding box center [824, 128] width 266 height 218
paste textarea "hero.buildXY("fire-trap", 20, 51)"
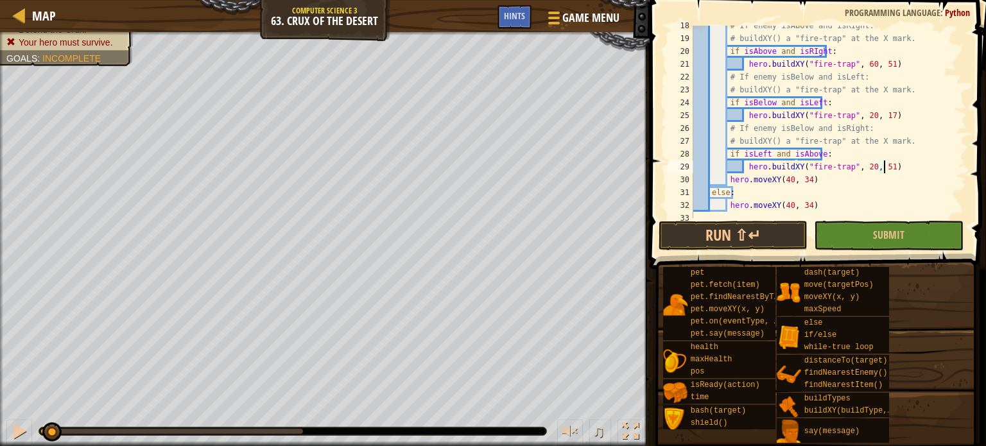
scroll to position [225, 0]
click at [766, 152] on div "# If enemy isAbove and isRight: # buildXY() a "fire-trap" at the X mark. if isA…" at bounding box center [824, 128] width 266 height 218
click at [858, 167] on div "# If enemy isAbove and isRight: # buildXY() a "fire-trap" at the X mark. if isA…" at bounding box center [824, 128] width 266 height 218
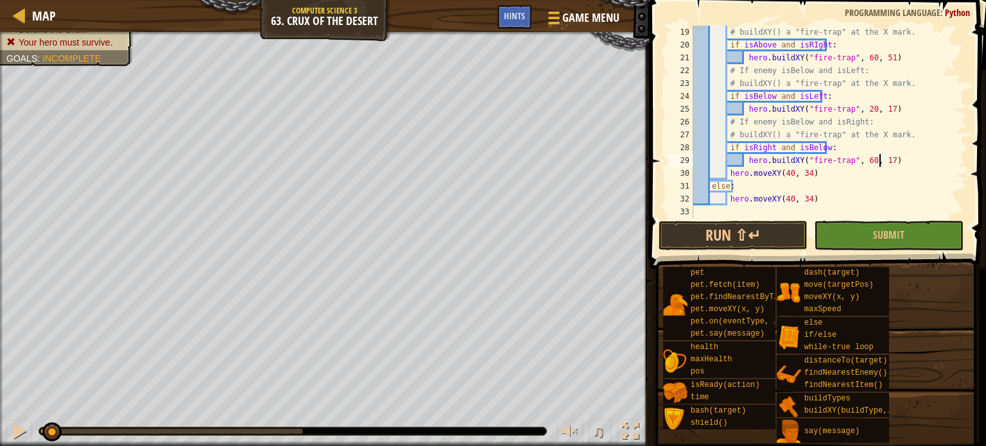
scroll to position [231, 0]
click at [761, 240] on button "Run ⇧↵" at bounding box center [734, 236] width 150 height 30
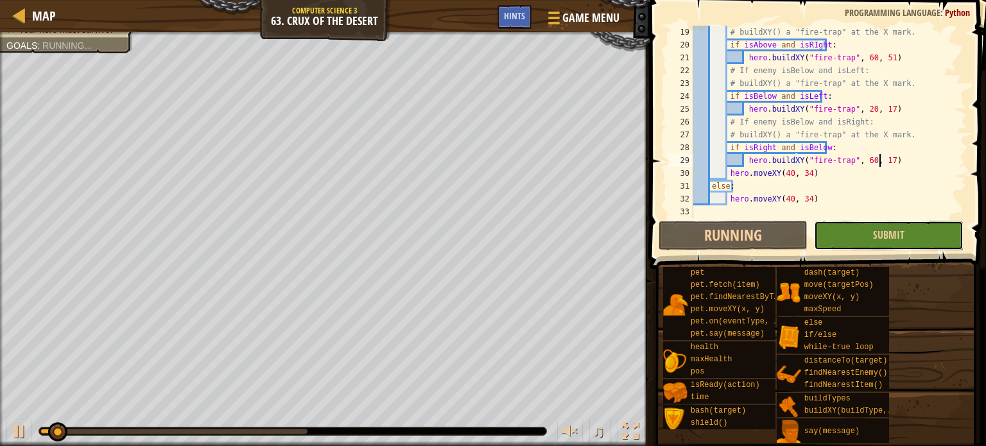
click at [846, 236] on button "Submit" at bounding box center [889, 236] width 150 height 30
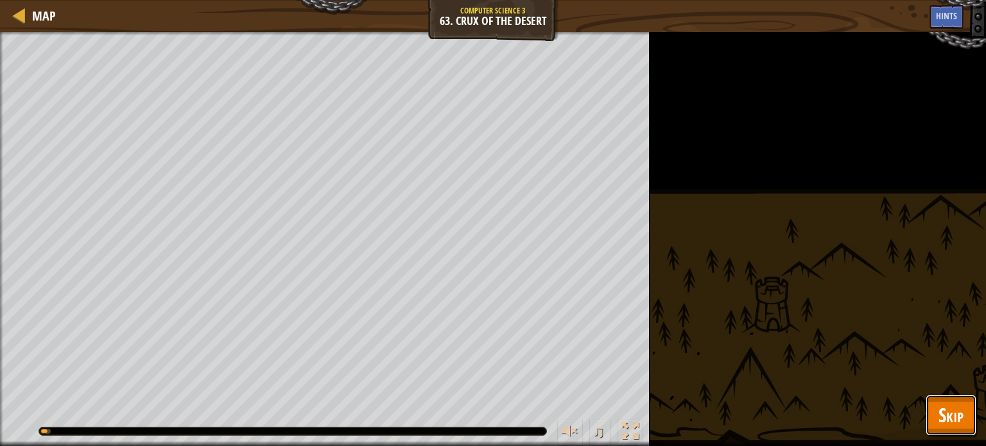
click at [955, 427] on span "Skip" at bounding box center [951, 415] width 25 height 26
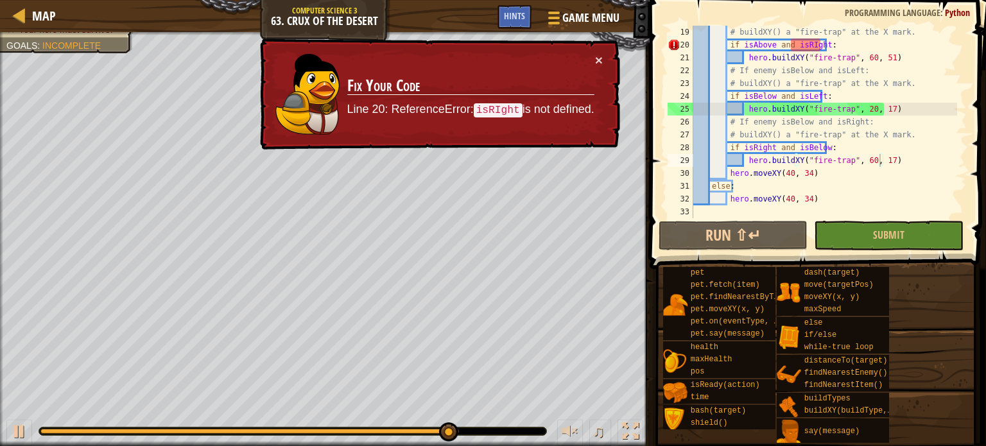
click at [806, 46] on div "# buildXY() a "fire-trap" at the X mark. if isAbove and isRIght : hero . buildX…" at bounding box center [824, 135] width 266 height 218
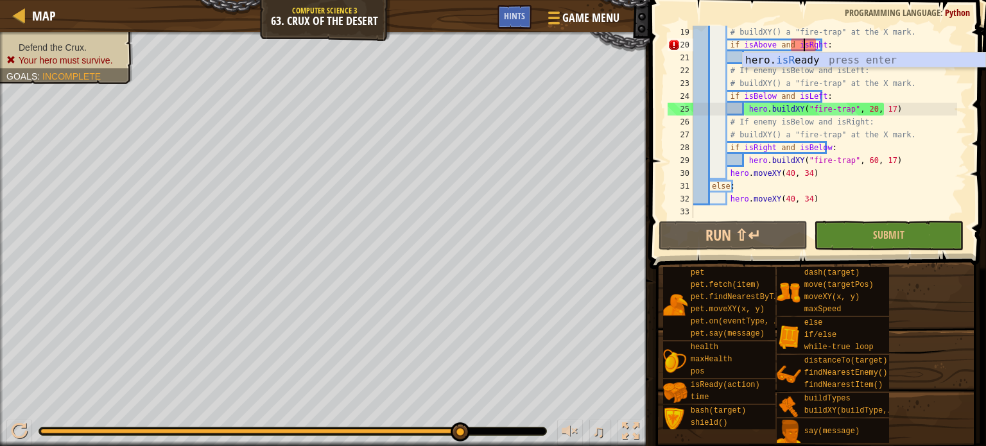
scroll to position [6, 10]
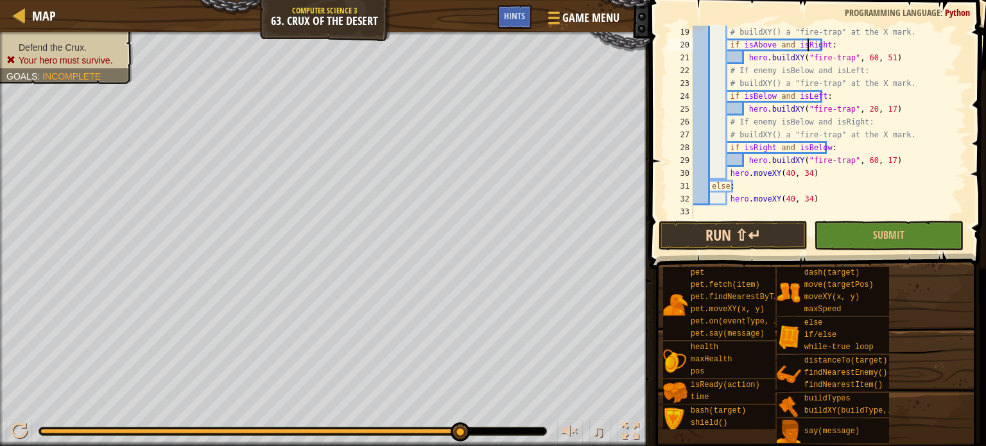
type textarea "if isAbove and isRight:"
click at [777, 229] on button "Run ⇧↵" at bounding box center [734, 236] width 150 height 30
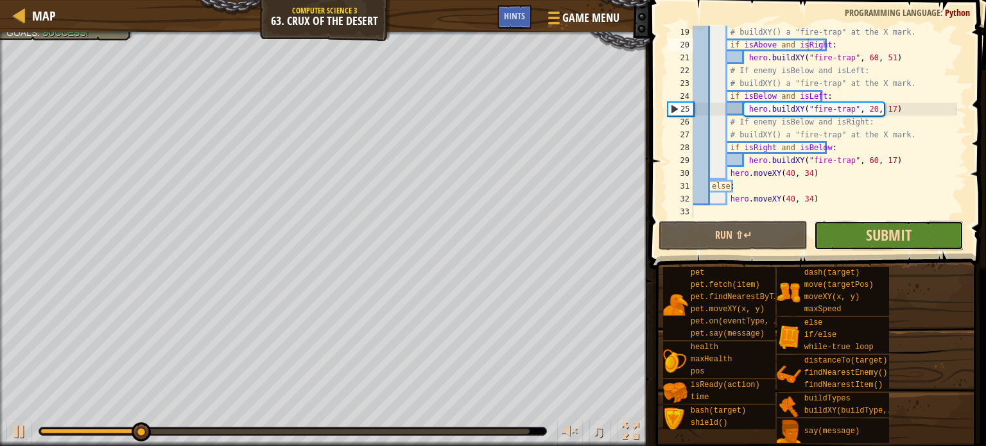
click at [887, 232] on span "Submit" at bounding box center [889, 235] width 46 height 21
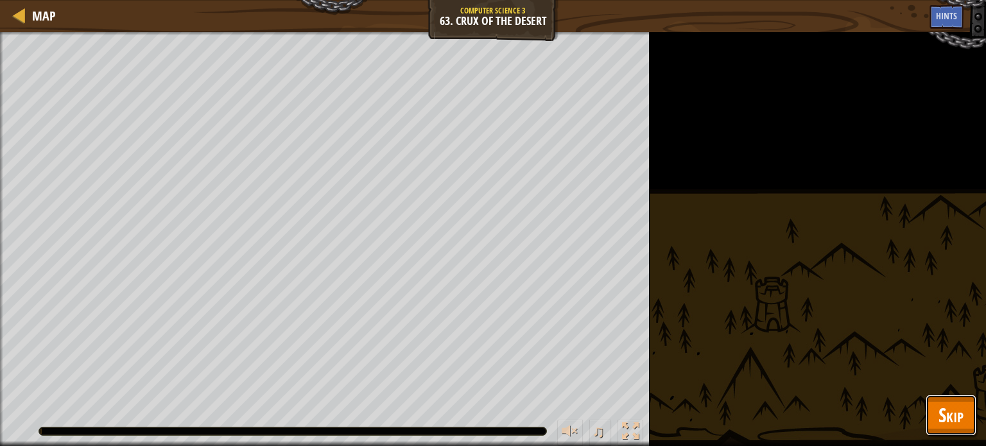
click at [944, 403] on span "Skip" at bounding box center [951, 415] width 25 height 26
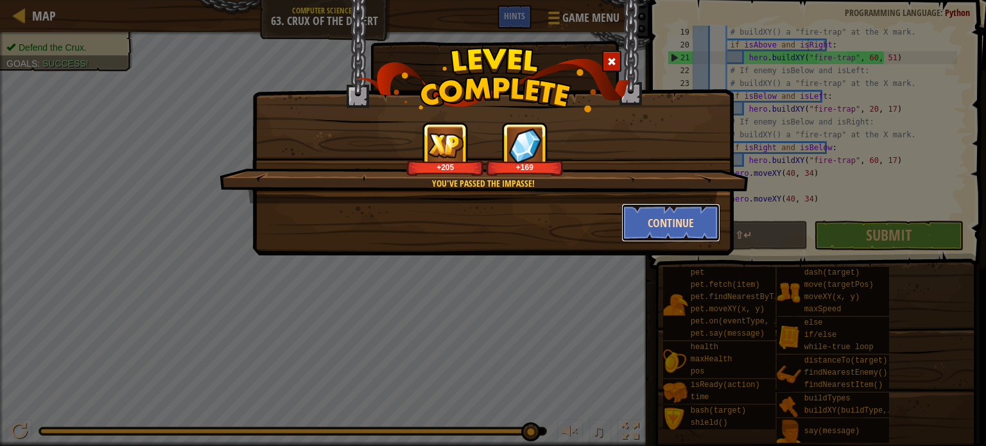
click at [673, 223] on button "Continue" at bounding box center [671, 223] width 100 height 39
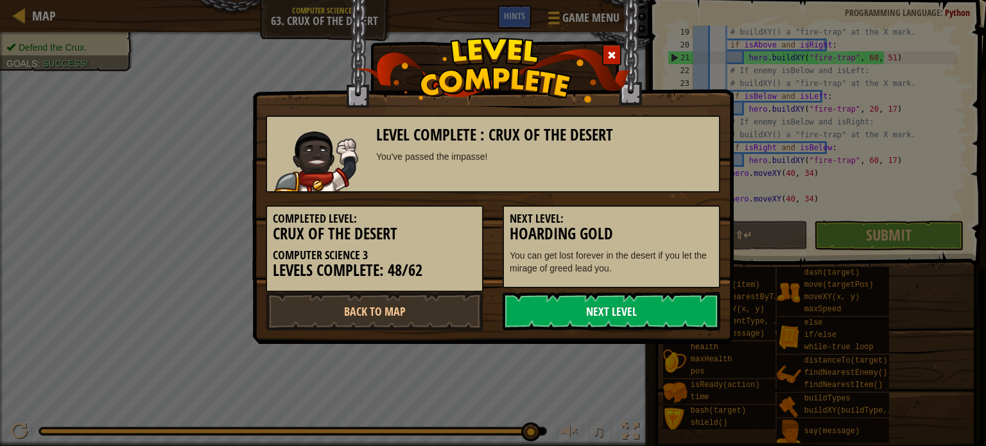
click at [632, 306] on link "Next Level" at bounding box center [612, 311] width 218 height 39
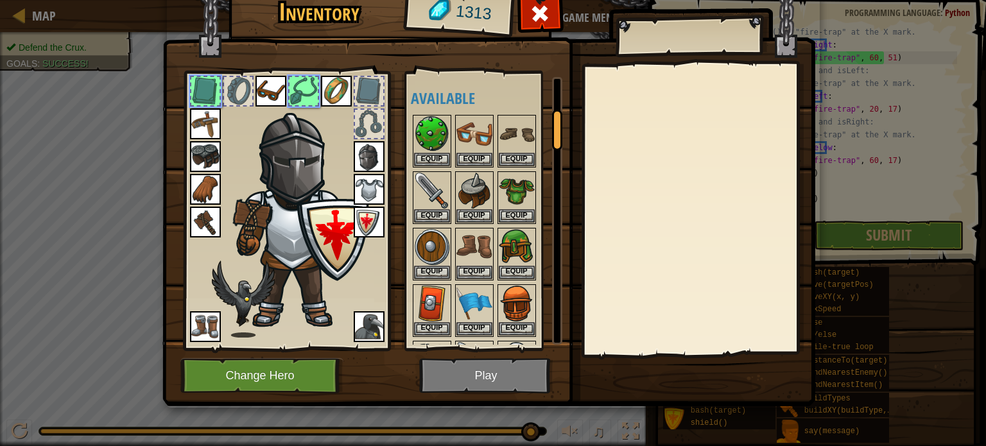
scroll to position [216, 0]
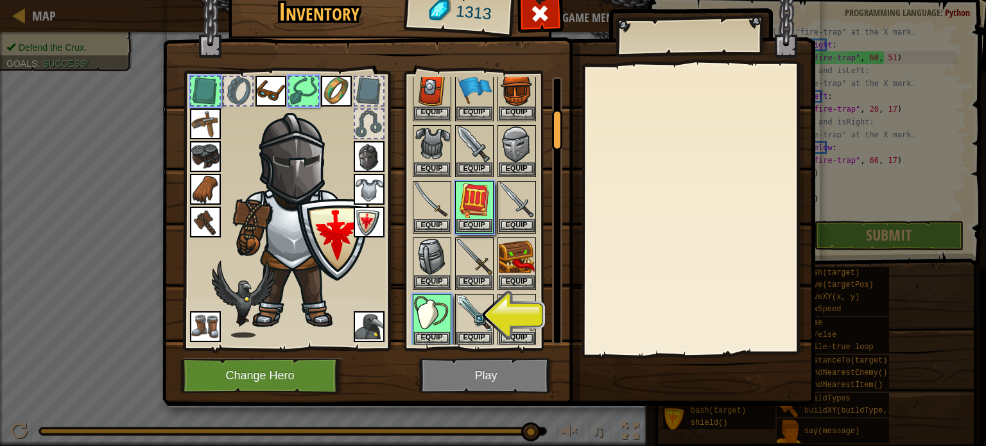
click at [521, 369] on img at bounding box center [488, 173] width 653 height 466
click at [431, 331] on button "Equip" at bounding box center [432, 337] width 36 height 13
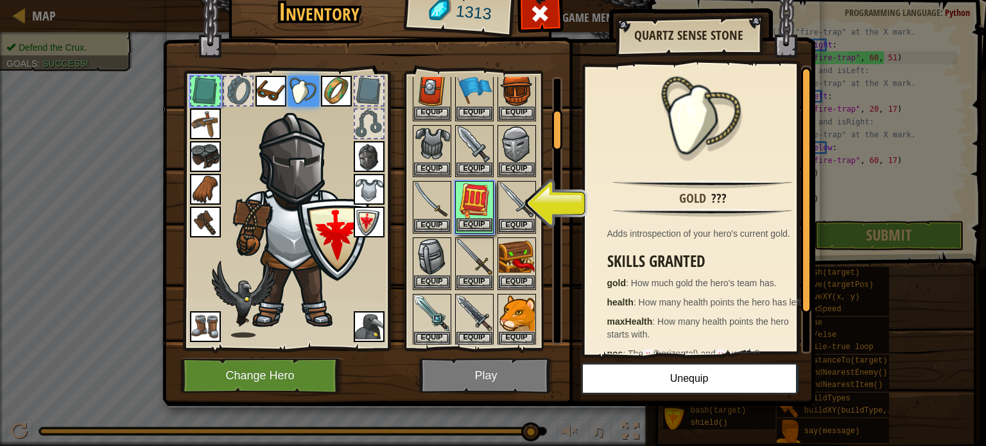
click at [474, 213] on img at bounding box center [474, 200] width 36 height 36
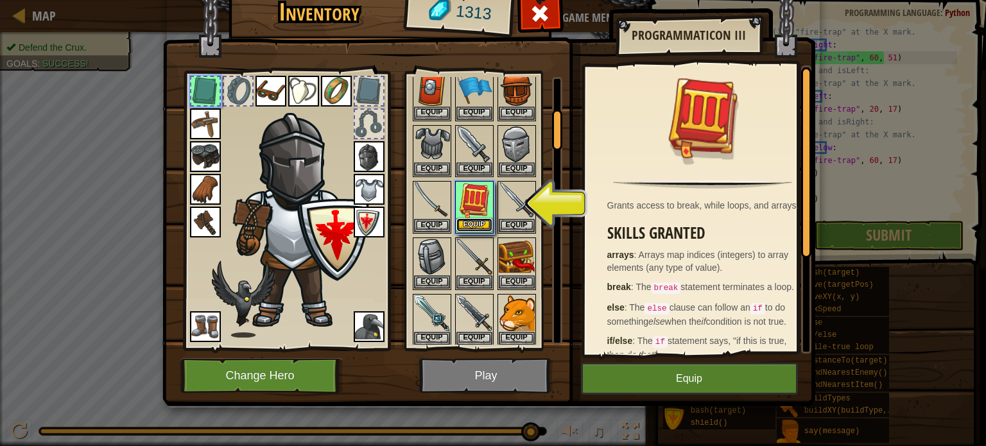
click at [487, 218] on button "Equip" at bounding box center [474, 224] width 36 height 13
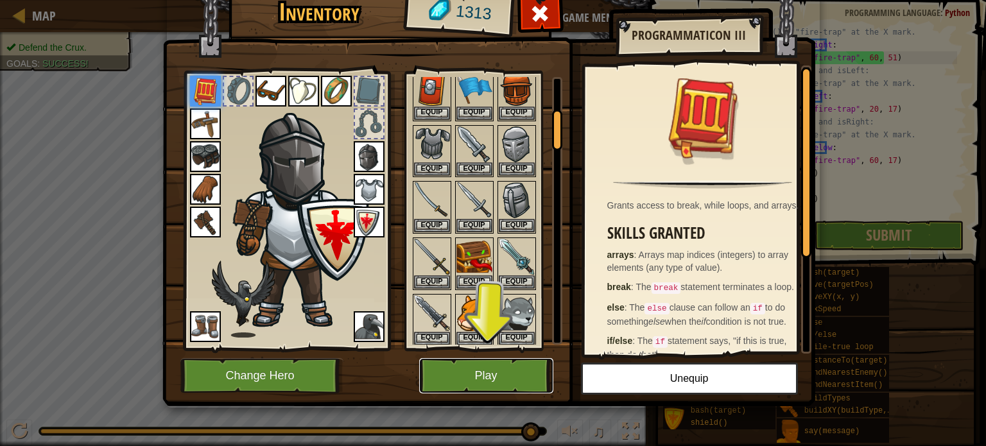
click at [478, 366] on button "Play" at bounding box center [486, 375] width 134 height 35
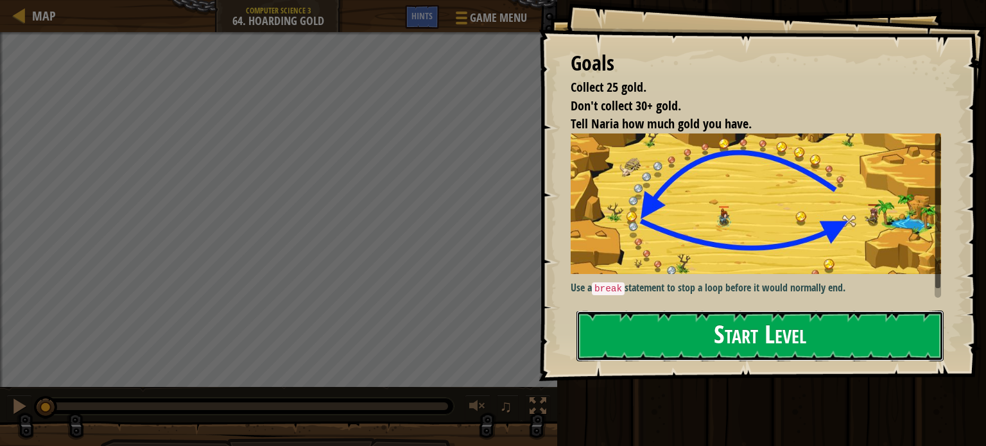
click at [759, 341] on button "Start Level" at bounding box center [760, 336] width 367 height 51
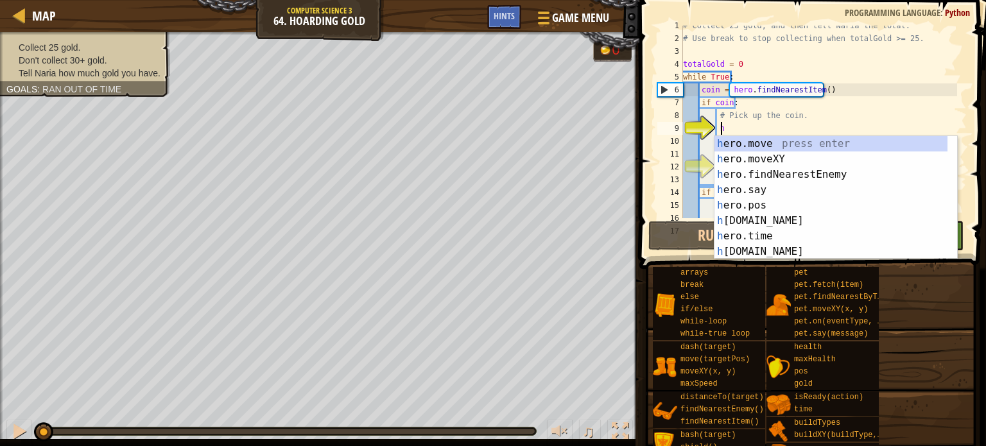
scroll to position [6, 3]
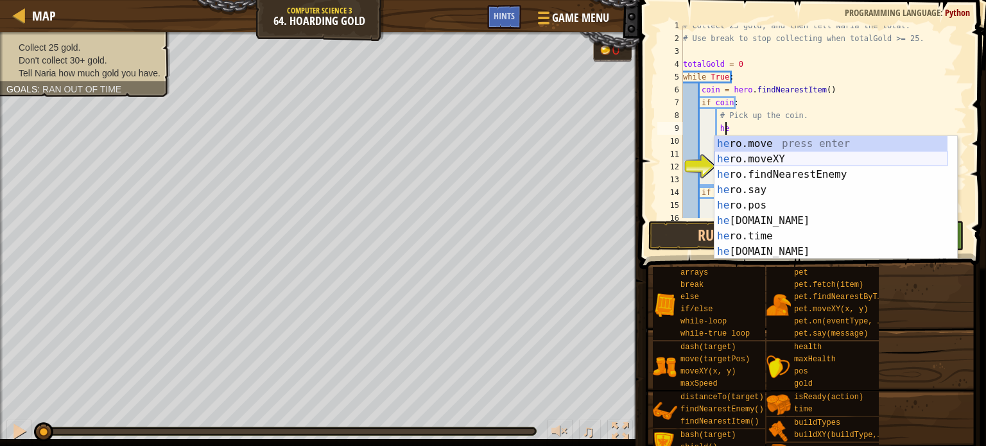
click at [745, 153] on div "he ro.move press enter he ro.moveXY press enter he ro.findNearestEnemy press en…" at bounding box center [831, 213] width 233 height 154
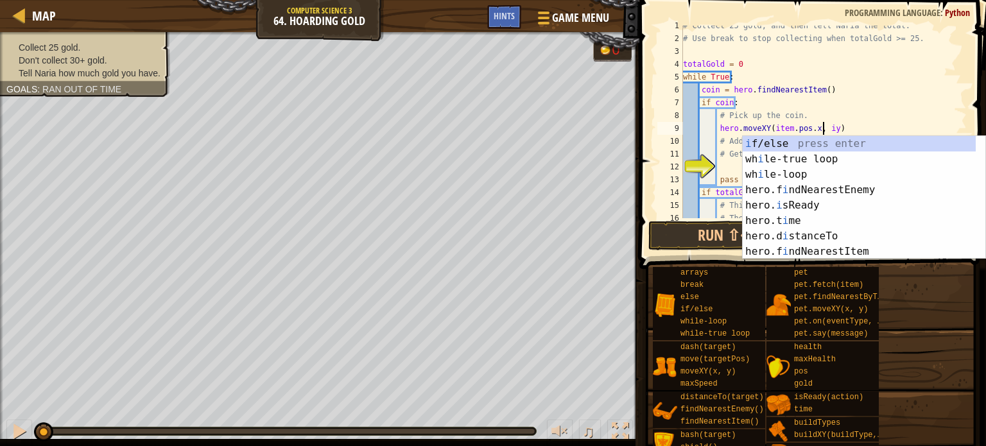
scroll to position [6, 12]
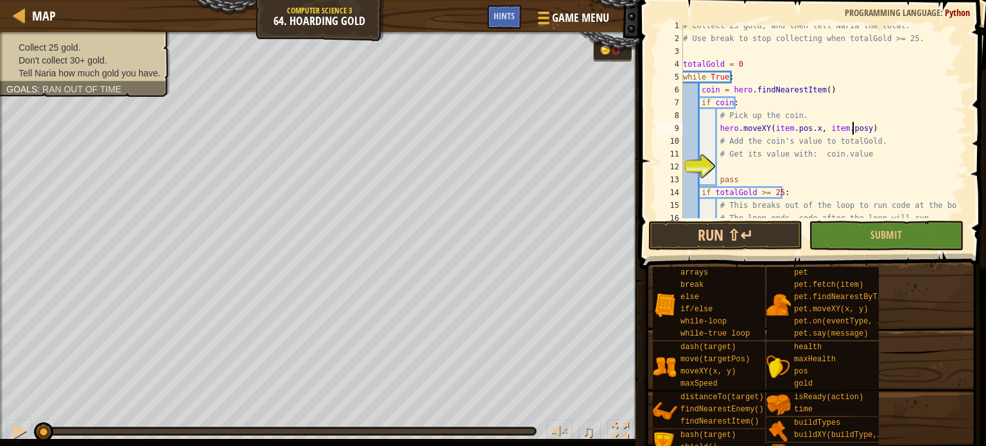
type textarea "hero.moveXY(item.pos.x, item.pos.y)"
click at [749, 171] on div "# Collect 25 gold, and then tell Naria the total. # Use break to stop collectin…" at bounding box center [819, 128] width 277 height 218
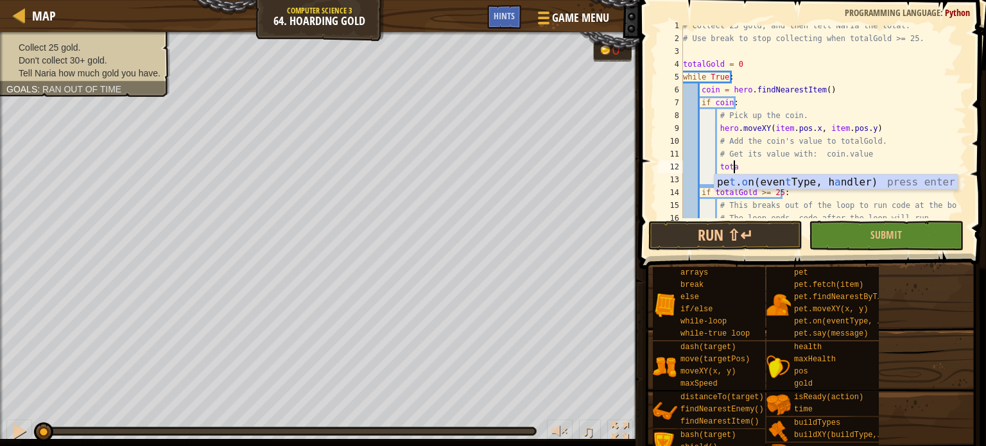
scroll to position [6, 3]
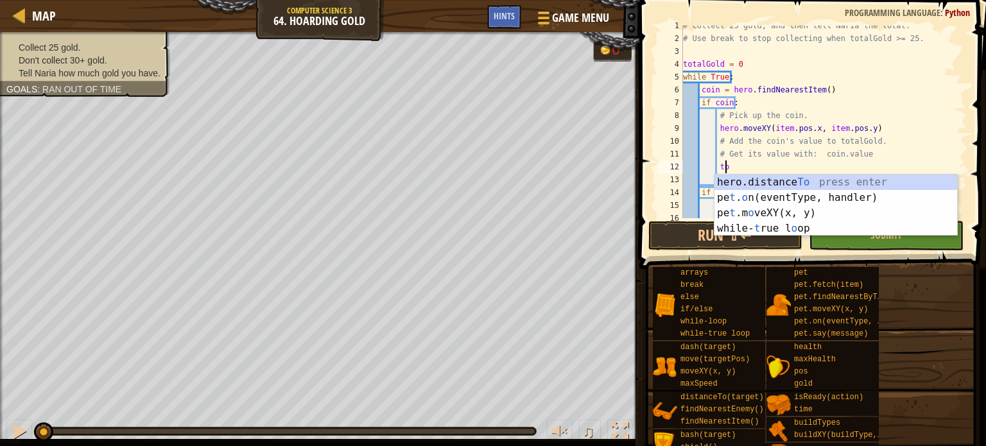
type textarea "t"
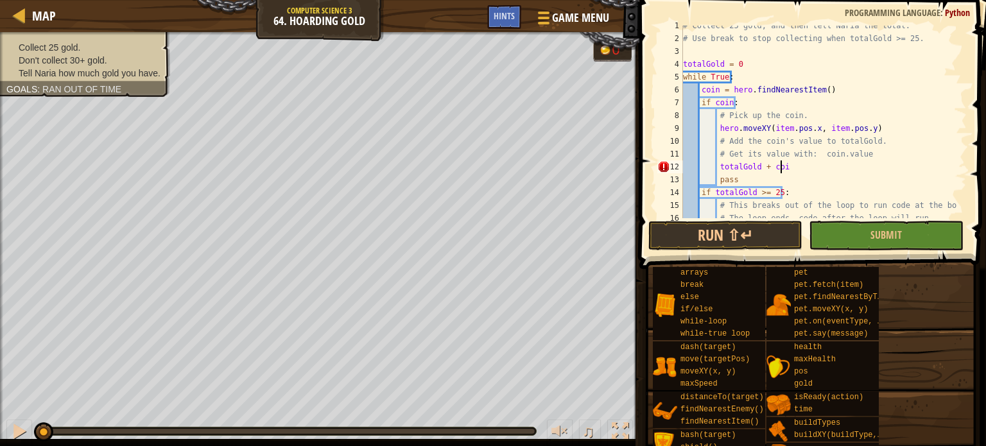
scroll to position [6, 8]
type textarea "totalGold + coin.value"
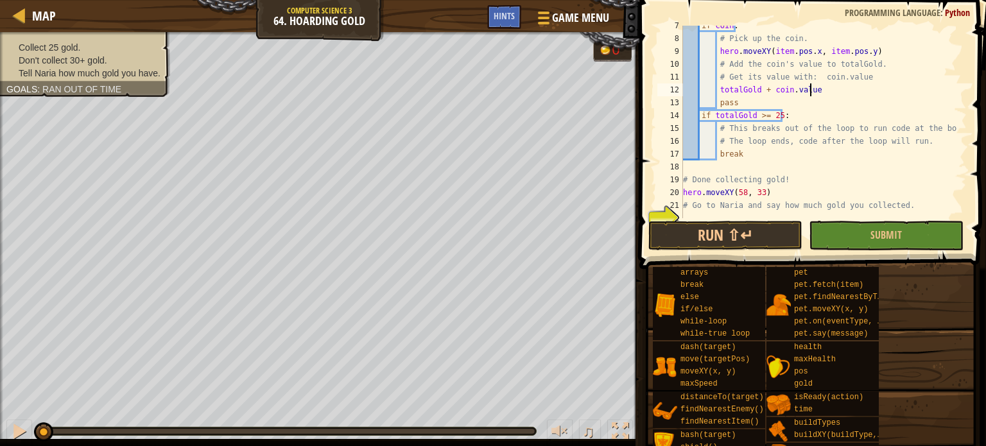
scroll to position [103, 0]
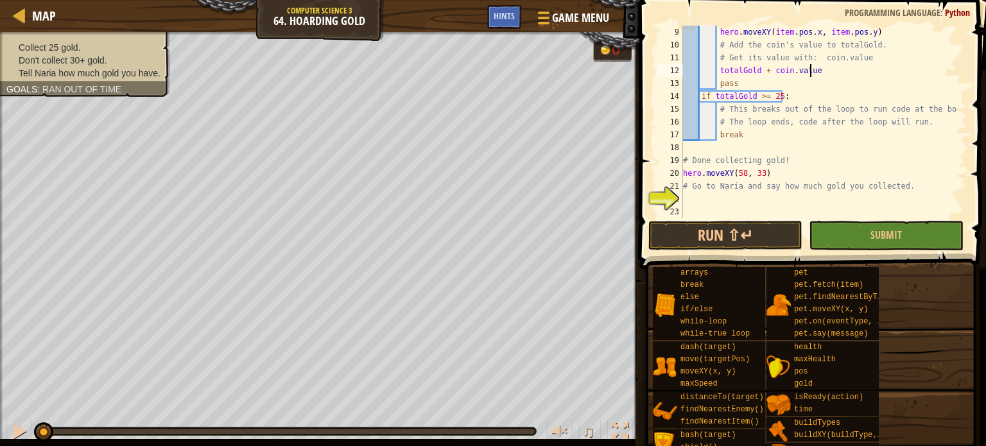
click at [763, 202] on div "hero . moveXY ( item . pos . x , item . pos . y ) # Add the coin's value to tot…" at bounding box center [819, 135] width 277 height 218
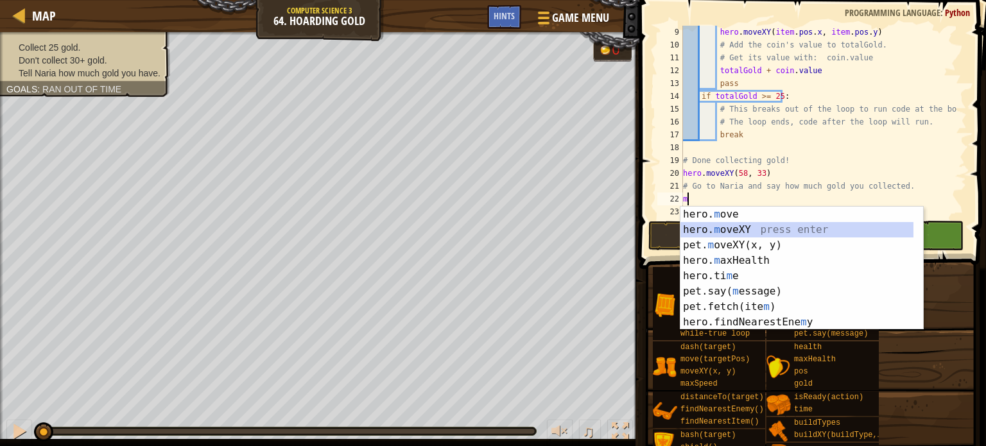
click at [761, 224] on div "hero. m ove press enter hero. m oveXY press enter pet. m oveXY(x, y) press ente…" at bounding box center [802, 284] width 243 height 154
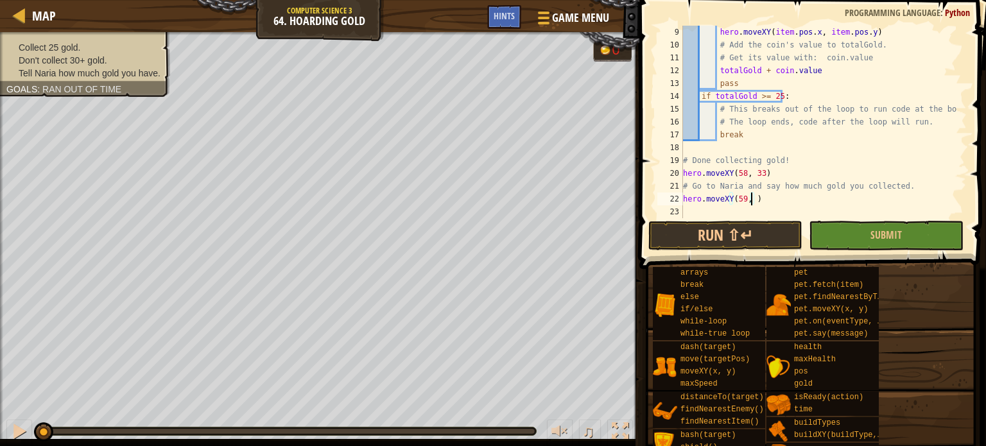
scroll to position [6, 5]
type textarea "hero.moveXY(59, 33)"
click at [812, 198] on div "hero . moveXY ( item . pos . x , item . pos . y ) # Add the coin's value to tot…" at bounding box center [819, 135] width 277 height 218
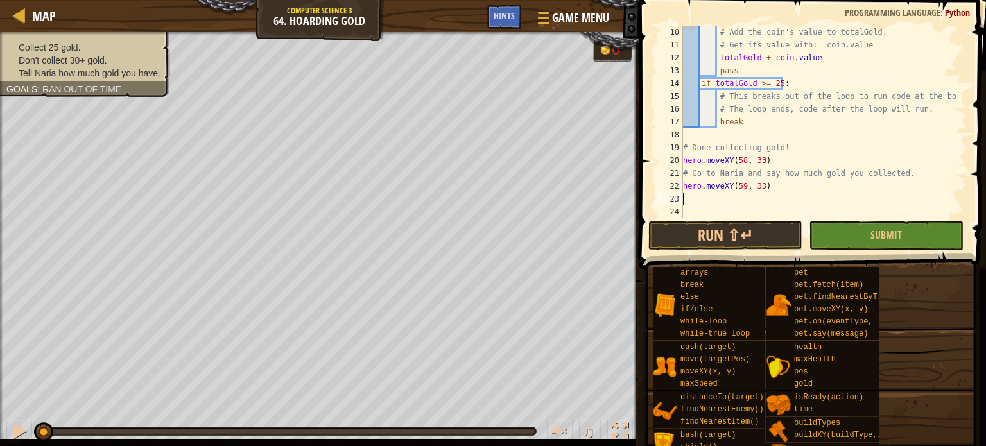
scroll to position [116, 0]
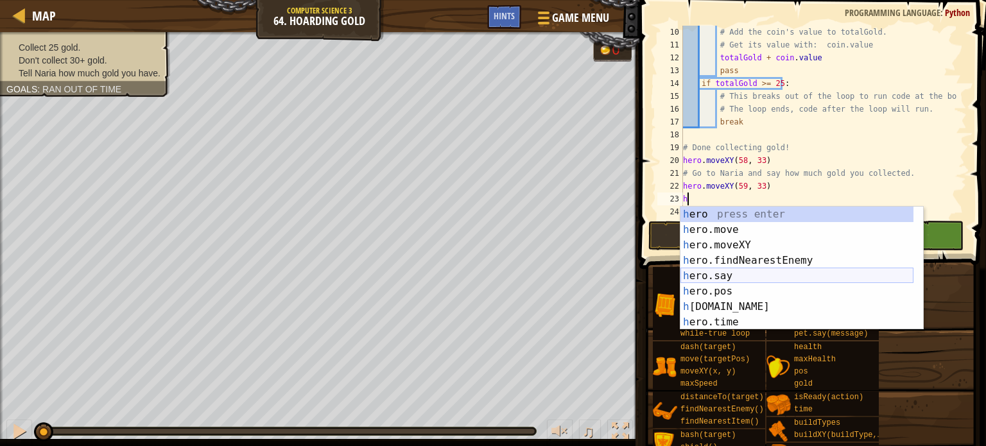
click at [720, 268] on div "h ero press enter h ero.move press enter h ero.moveXY press enter h ero.findNea…" at bounding box center [797, 284] width 233 height 154
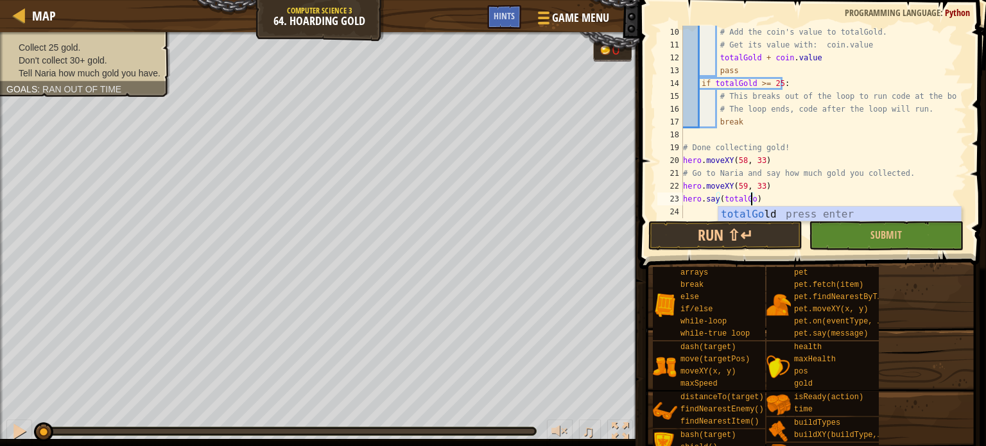
scroll to position [6, 5]
type textarea "hero.say(totalGold)"
click at [737, 243] on button "Run ⇧↵" at bounding box center [725, 236] width 154 height 30
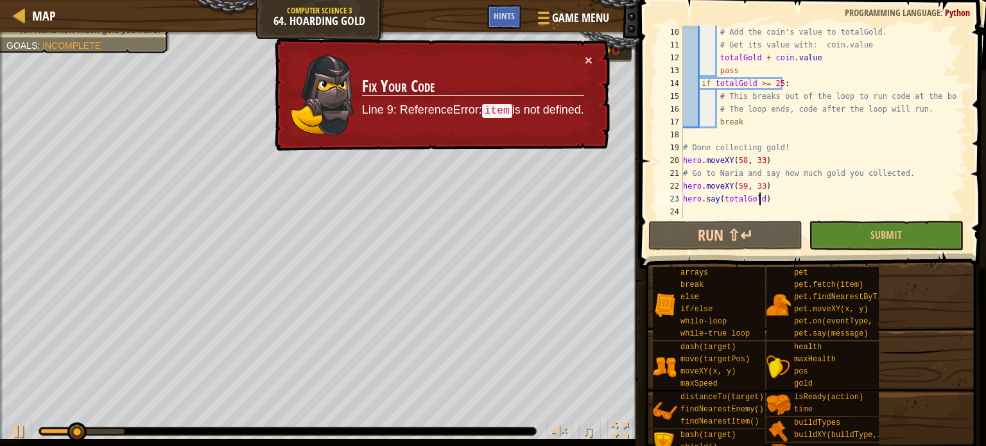
scroll to position [0, 0]
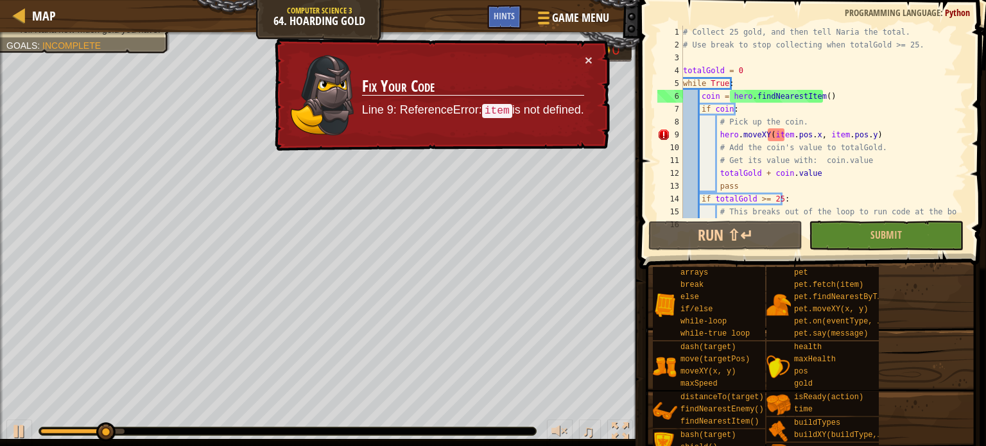
click at [738, 55] on div "# Collect 25 gold, and then tell Naria the total. # Use break to stop collectin…" at bounding box center [819, 135] width 277 height 218
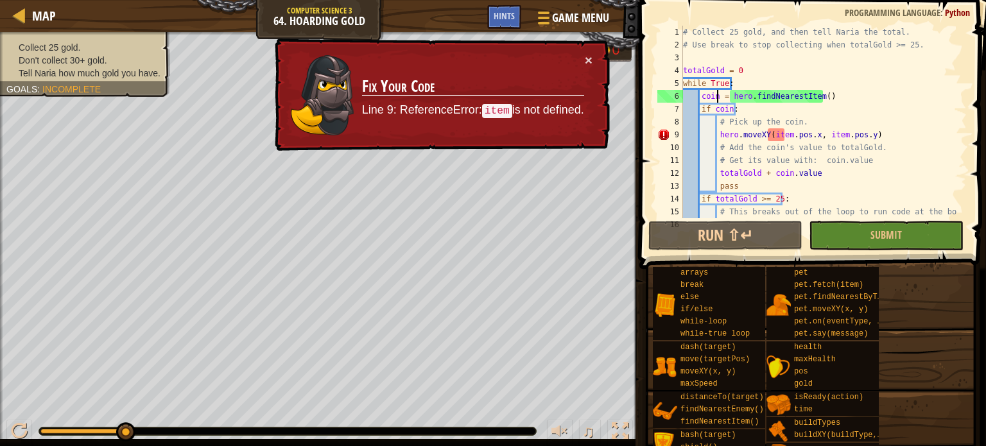
click at [716, 96] on div "# Collect 25 gold, and then tell Naria the total. # Use break to stop collectin…" at bounding box center [819, 135] width 277 height 218
click at [785, 137] on div "# Collect 25 gold, and then tell Naria the total. # Use break to stop collectin…" at bounding box center [819, 135] width 277 height 218
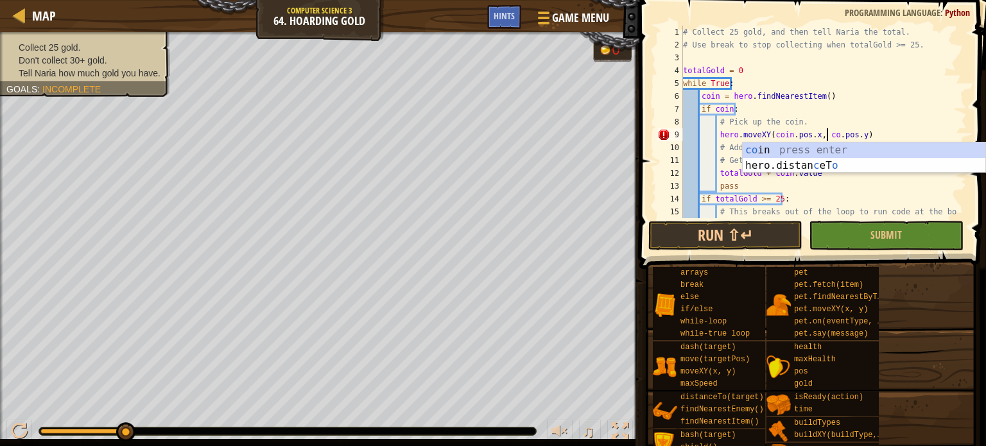
scroll to position [6, 12]
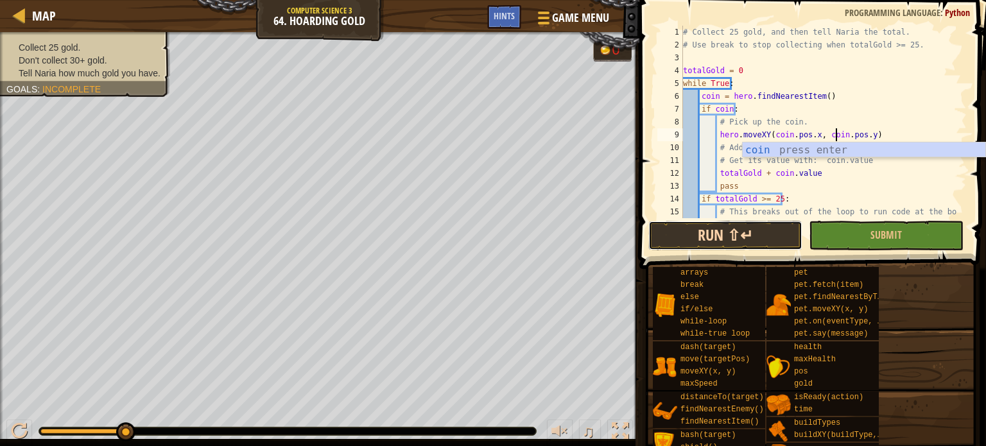
click at [786, 232] on button "Run ⇧↵" at bounding box center [725, 236] width 154 height 30
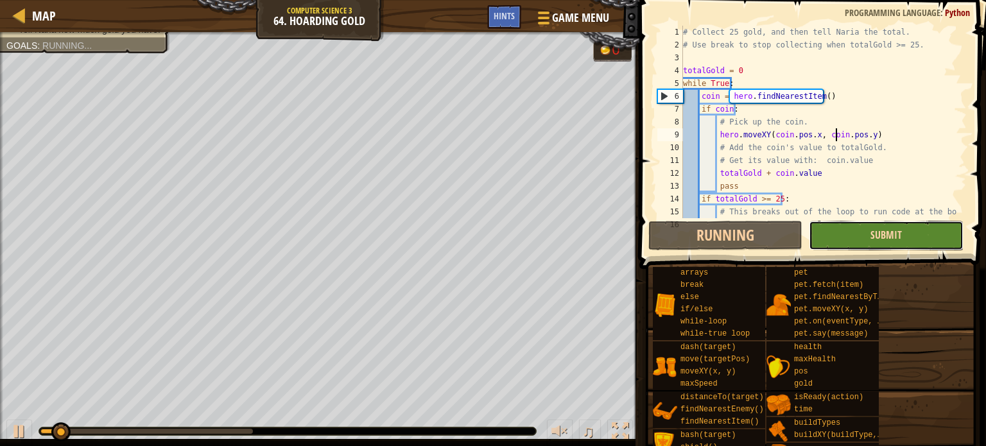
click at [894, 233] on span "Submit" at bounding box center [886, 235] width 31 height 14
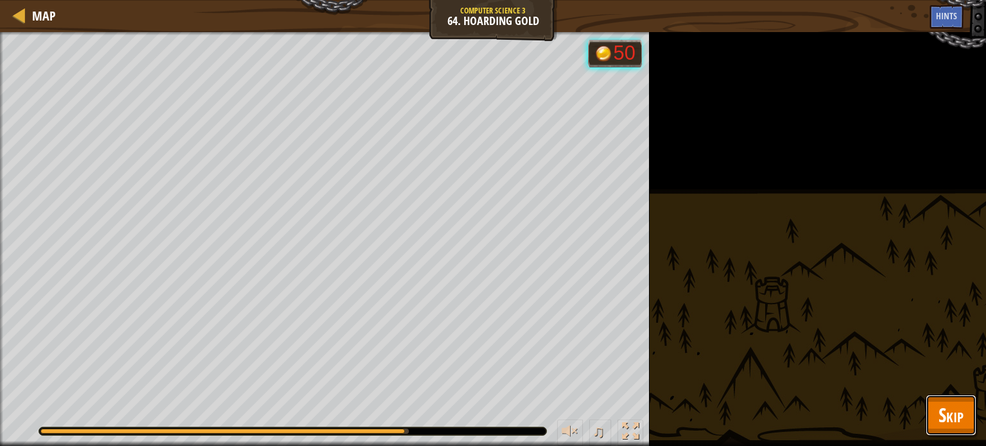
click at [939, 417] on span "Skip" at bounding box center [951, 415] width 25 height 26
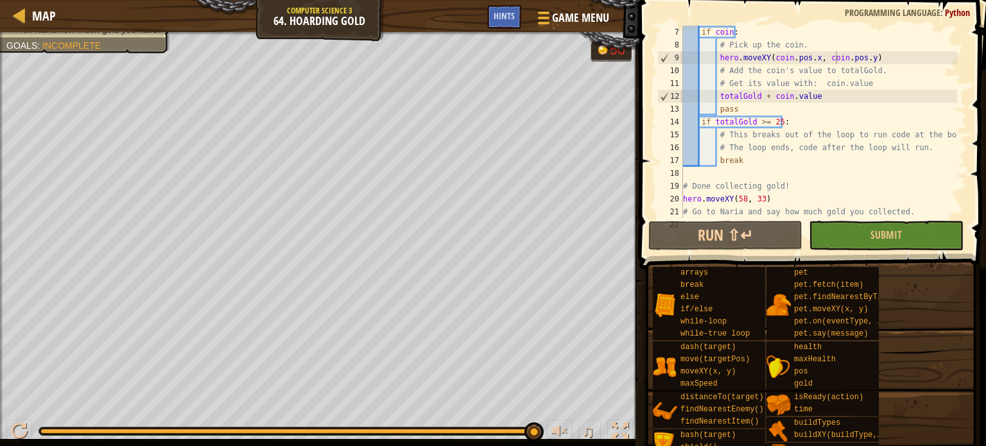
scroll to position [116, 0]
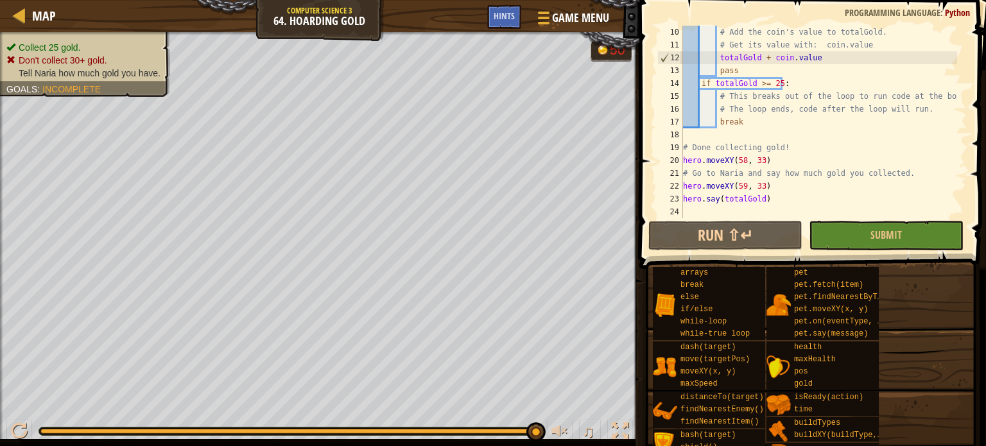
type textarea "hero.moveXY(59, 33)"
drag, startPoint x: 769, startPoint y: 189, endPoint x: 670, endPoint y: 186, distance: 98.9
click at [670, 186] on div "hero.moveXY(59, 33) 10 11 12 13 14 15 16 17 18 19 20 21 22 23 24 # Add the coin…" at bounding box center [811, 122] width 312 height 193
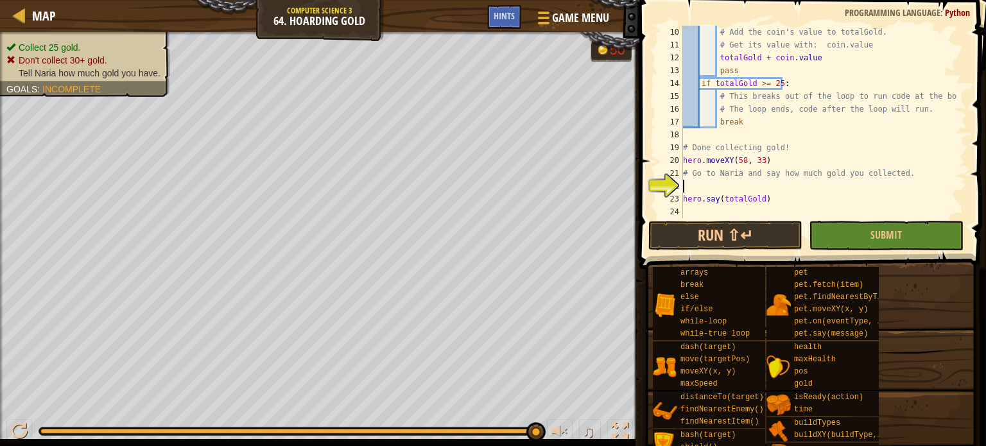
click at [705, 256] on span at bounding box center [811, 444] width 338 height 380
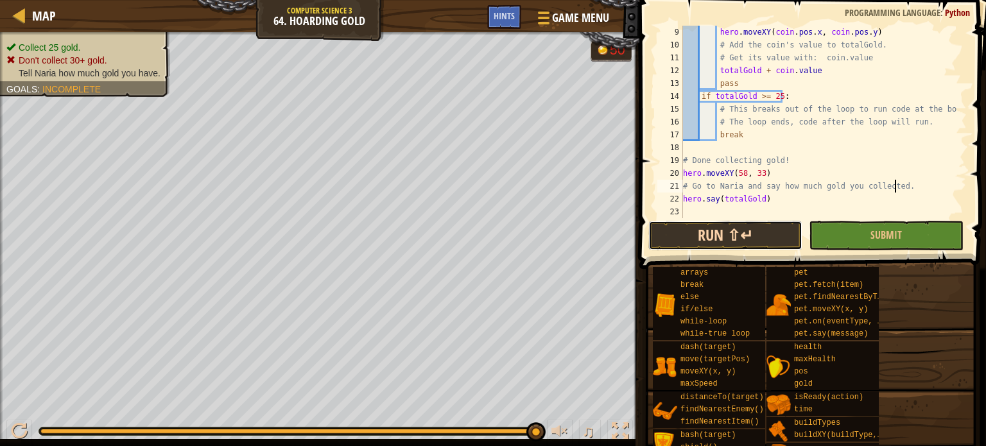
click at [751, 236] on button "Run ⇧↵" at bounding box center [725, 236] width 154 height 30
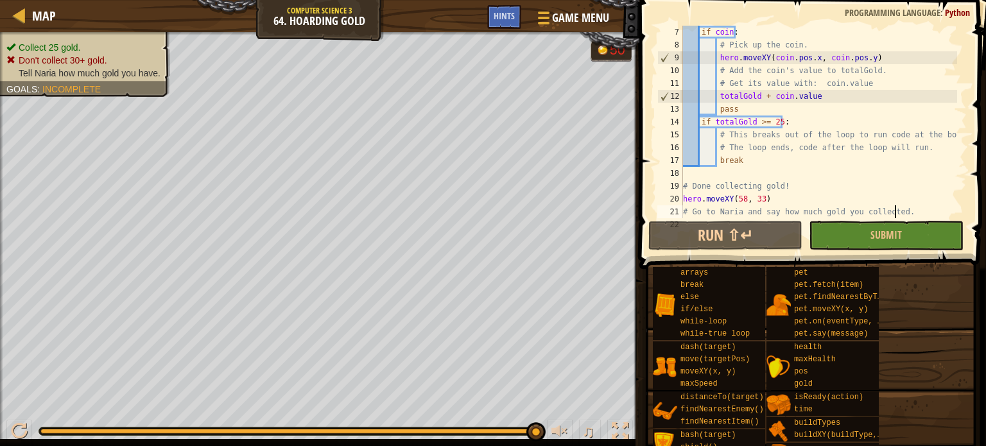
scroll to position [0, 0]
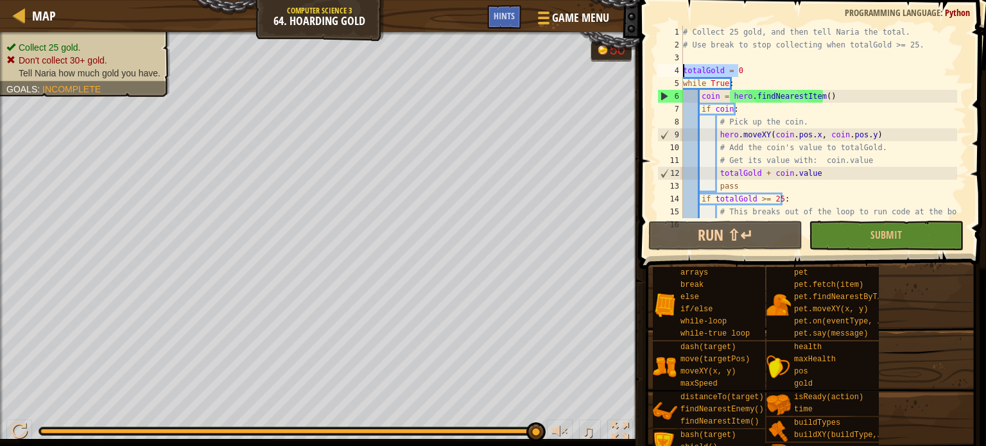
drag, startPoint x: 764, startPoint y: 73, endPoint x: 682, endPoint y: 75, distance: 82.2
click at [682, 75] on div "# Go to Naria and say how much gold you collected. 1 2 3 4 5 6 7 8 9 10 11 12 1…" at bounding box center [811, 122] width 312 height 193
click at [758, 84] on div "# Collect 25 gold, and then tell Naria the total. # Use break to stop collectin…" at bounding box center [819, 135] width 277 height 218
type textarea "while True:"
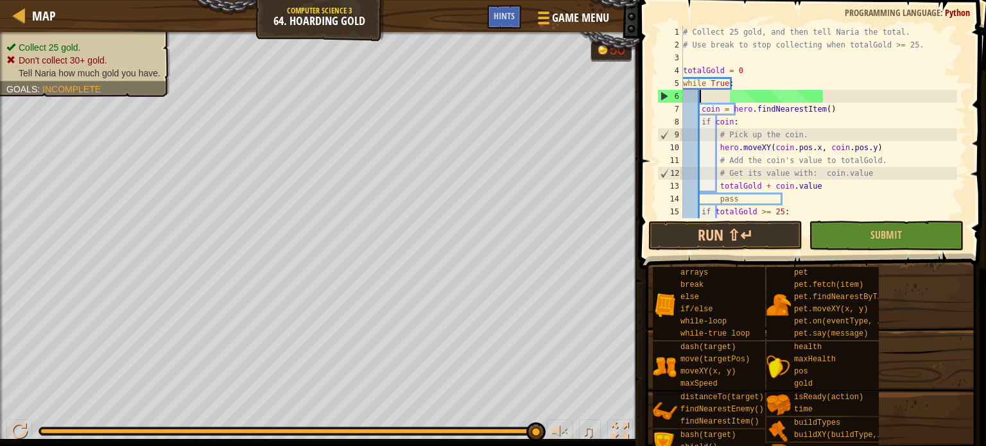
paste textarea "totalGold = 0"
type textarea "totalGold = 0"
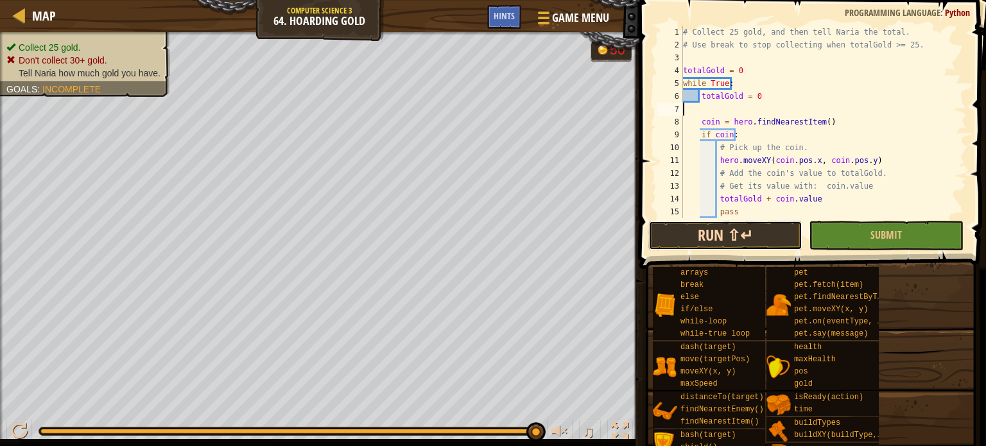
click at [742, 229] on button "Run ⇧↵" at bounding box center [725, 236] width 154 height 30
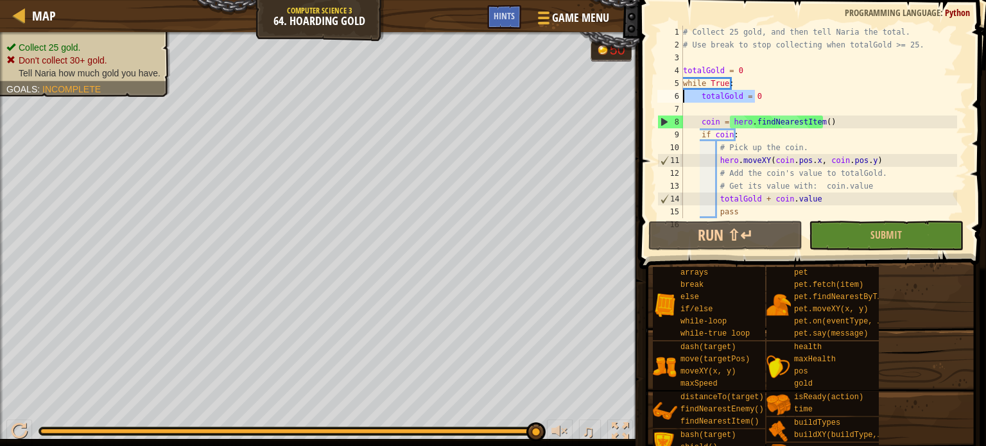
drag, startPoint x: 768, startPoint y: 92, endPoint x: 648, endPoint y: 92, distance: 120.1
click at [648, 92] on div "1 2 3 4 5 6 7 8 9 10 11 12 13 14 15 16 # Collect 25 gold, and then tell Naria t…" at bounding box center [811, 159] width 351 height 307
type textarea "totalGold = 0"
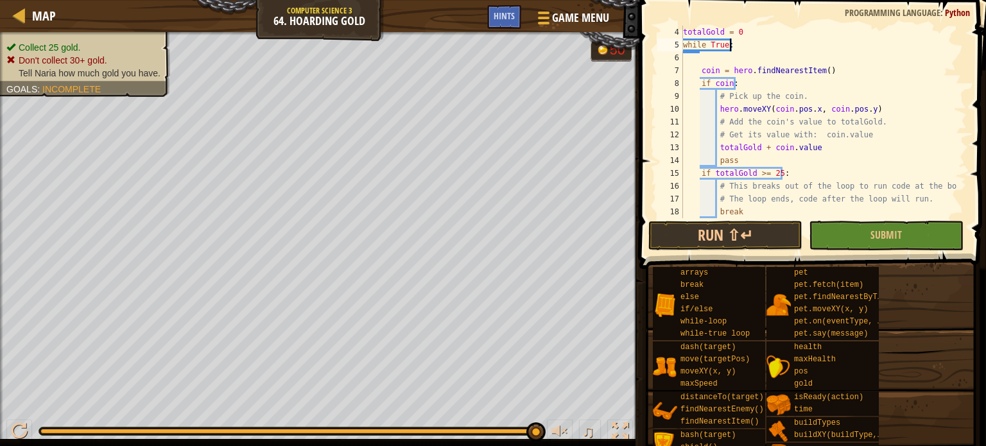
scroll to position [39, 0]
click at [788, 245] on button "Run ⇧↵" at bounding box center [725, 236] width 154 height 30
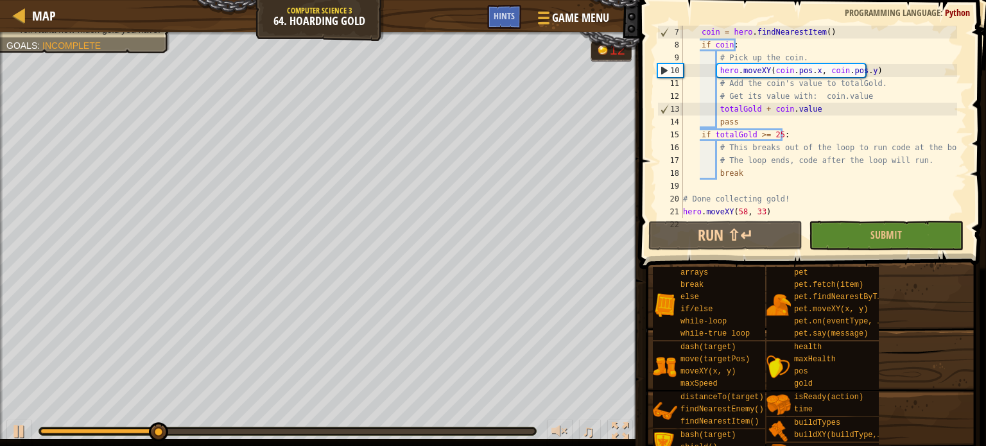
scroll to position [77, 0]
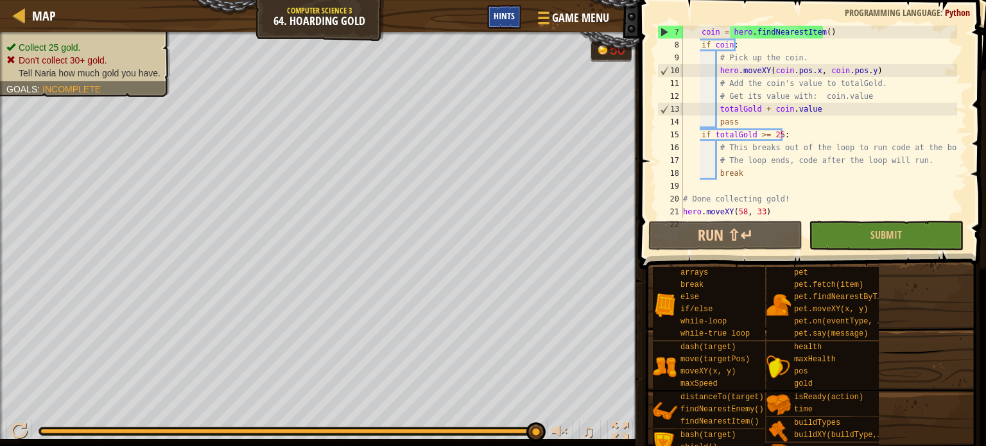
click at [493, 15] on div "Hints" at bounding box center [504, 17] width 34 height 24
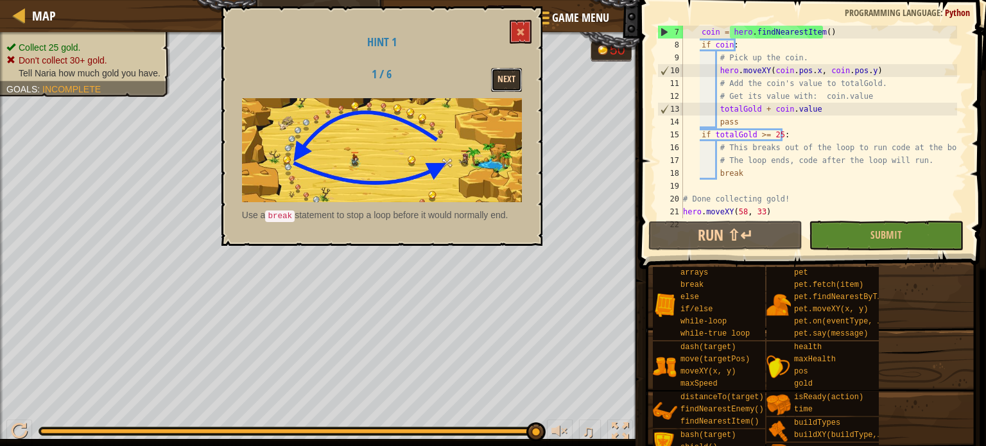
click at [504, 76] on button "Next" at bounding box center [506, 80] width 31 height 24
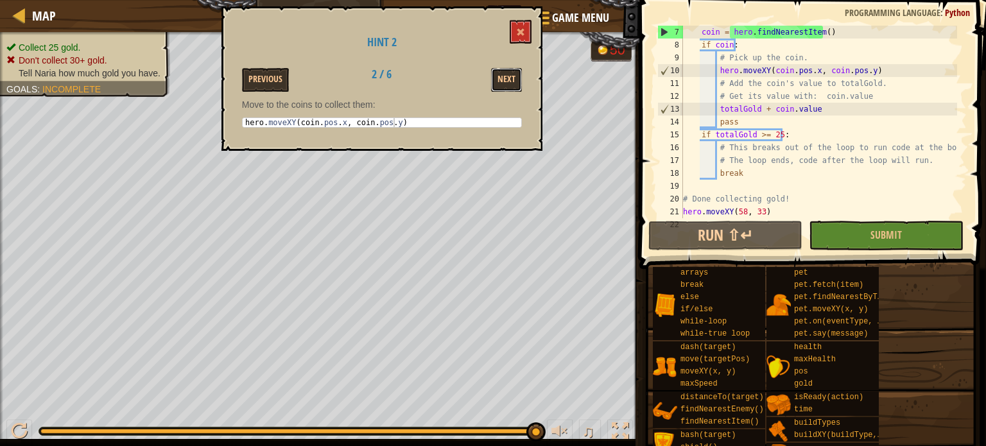
click at [504, 76] on button "Next" at bounding box center [506, 80] width 31 height 24
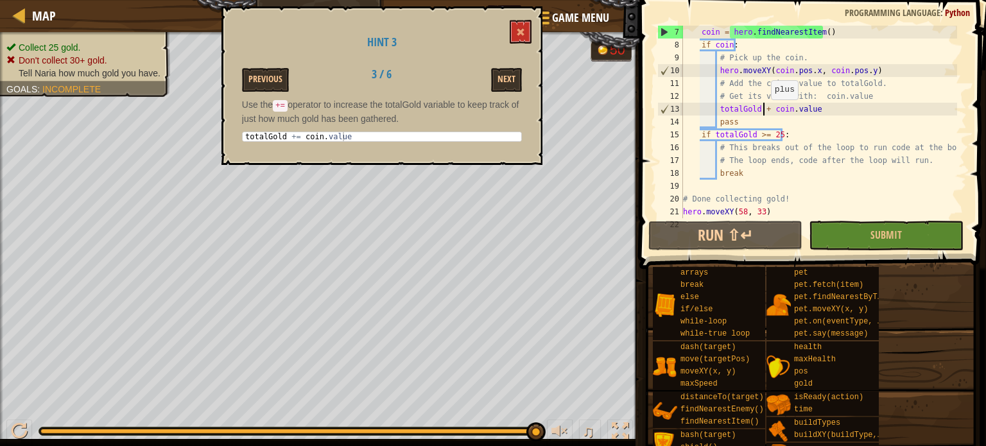
click at [764, 112] on div "coin = hero . findNearestItem ( ) if coin : # Pick up the coin. hero . moveXY (…" at bounding box center [819, 135] width 277 height 218
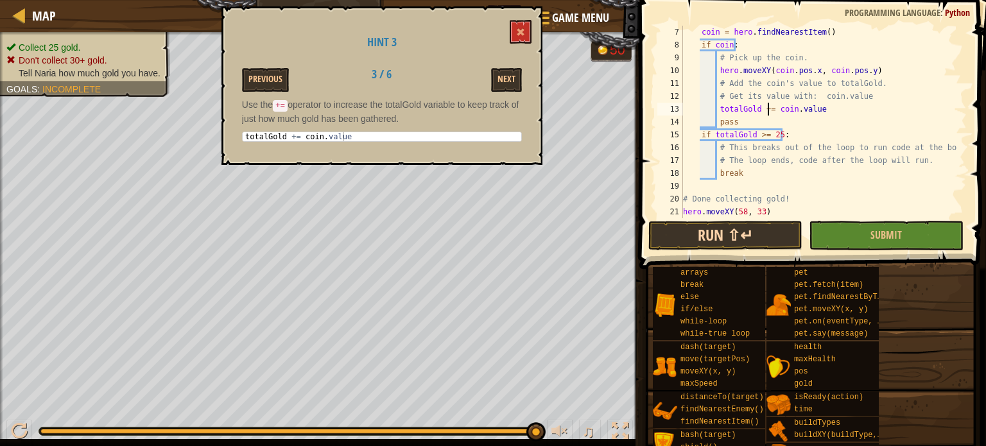
type textarea "totalGold += coin.value"
click at [770, 237] on button "Run ⇧↵" at bounding box center [725, 236] width 154 height 30
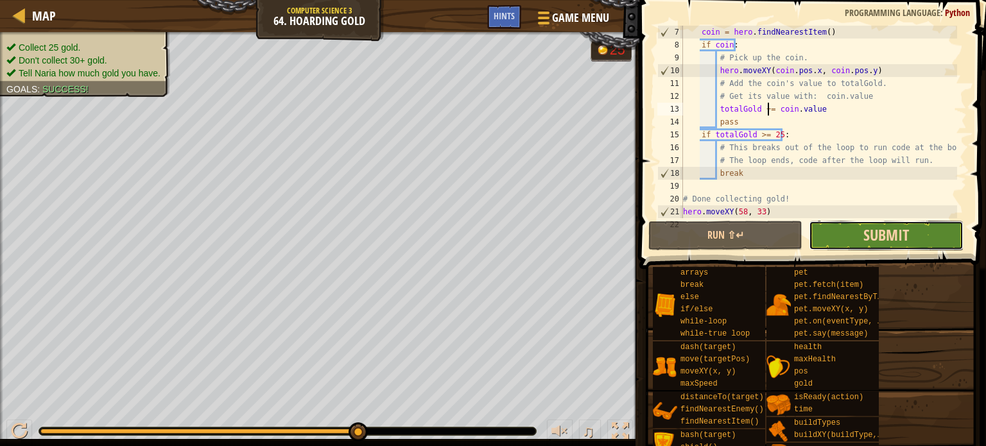
click at [875, 238] on span "Submit" at bounding box center [887, 235] width 46 height 21
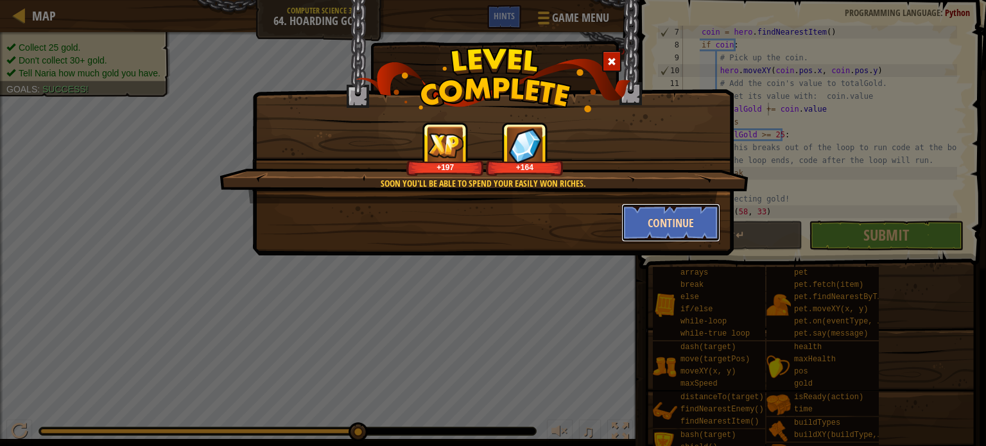
click at [661, 218] on button "Continue" at bounding box center [671, 223] width 100 height 39
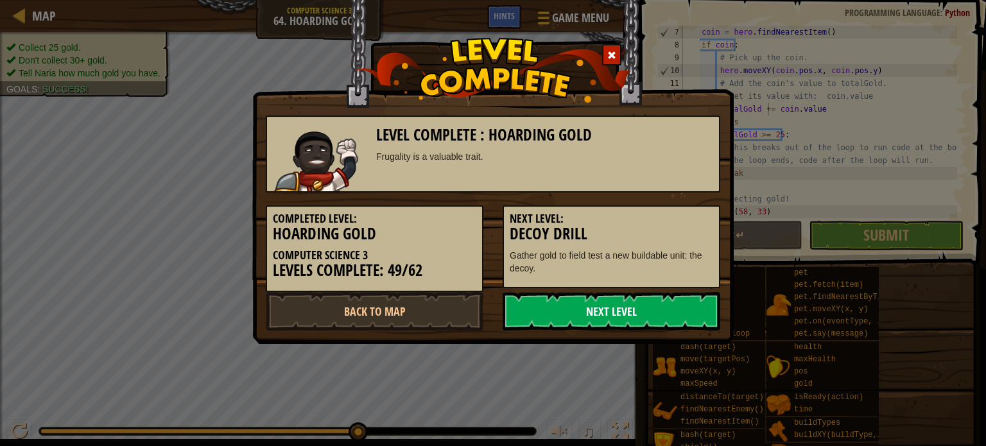
click at [639, 313] on link "Next Level" at bounding box center [612, 311] width 218 height 39
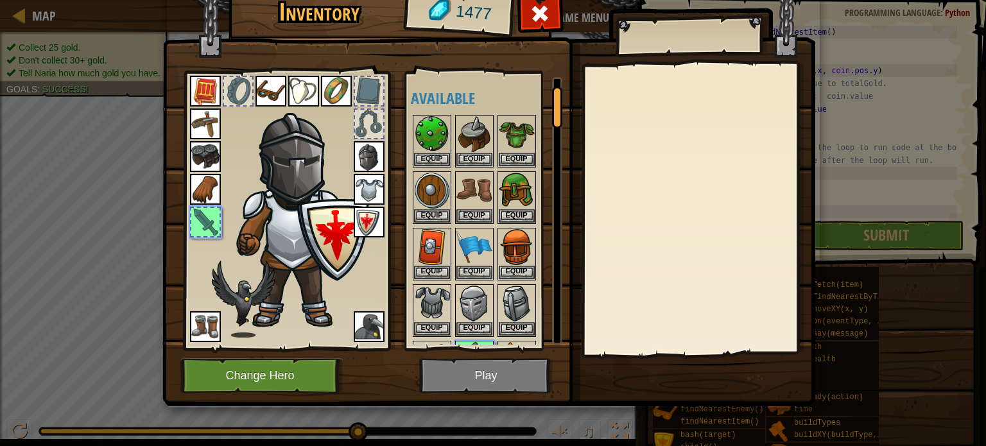
scroll to position [49, 0]
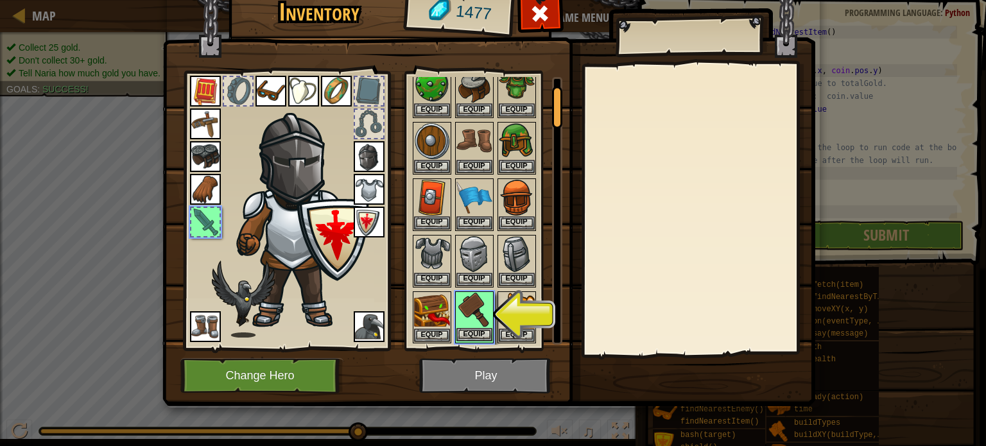
click at [492, 328] on div "Equip" at bounding box center [474, 317] width 39 height 53
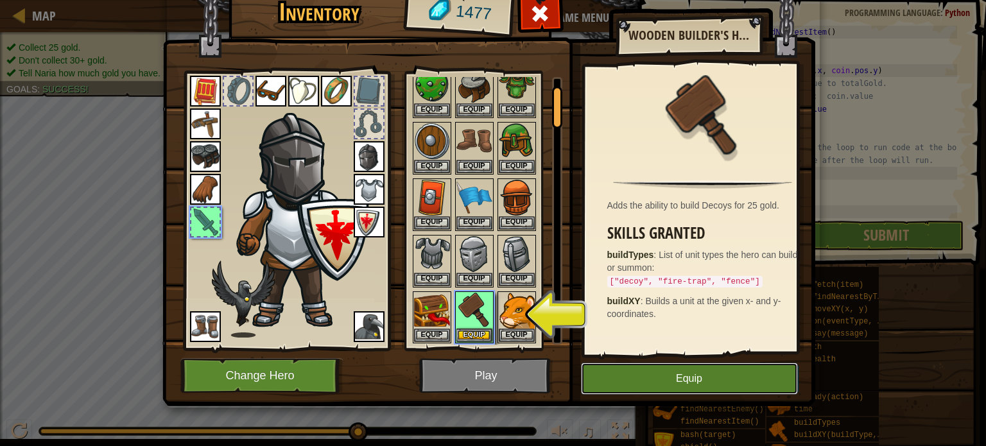
click at [699, 372] on button "Equip" at bounding box center [689, 379] width 217 height 32
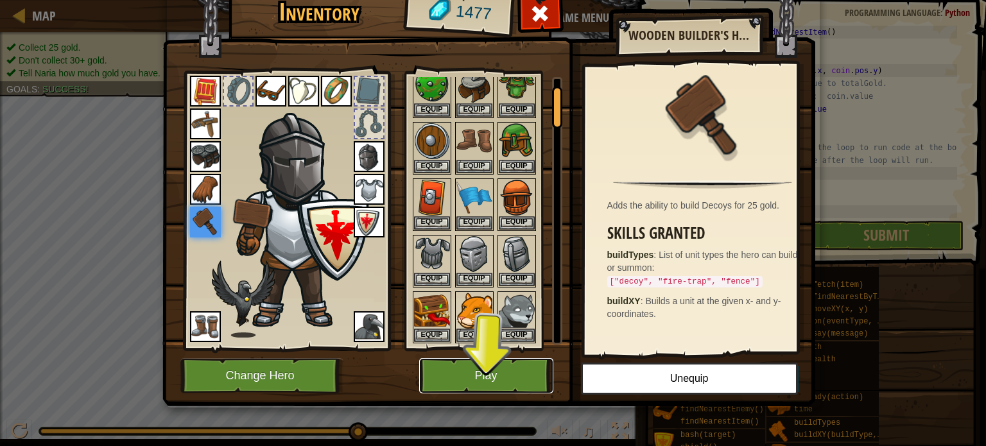
click at [494, 379] on button "Play" at bounding box center [486, 375] width 134 height 35
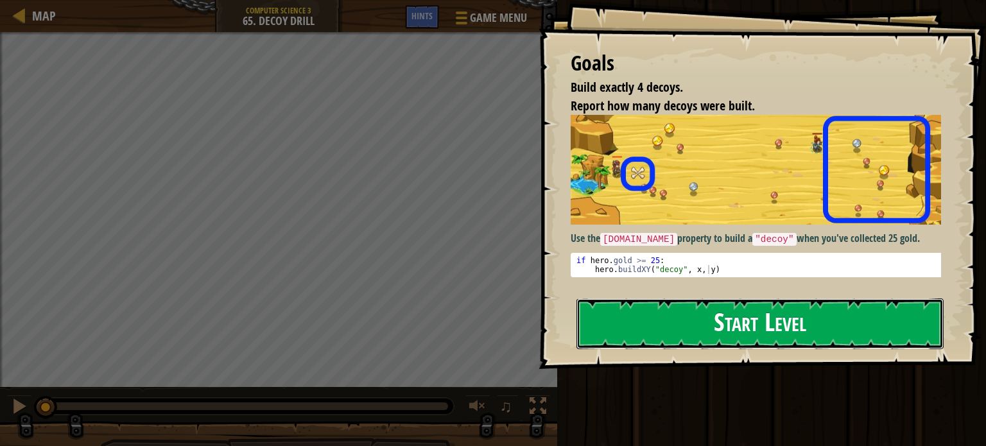
click at [605, 337] on button "Start Level" at bounding box center [760, 324] width 367 height 51
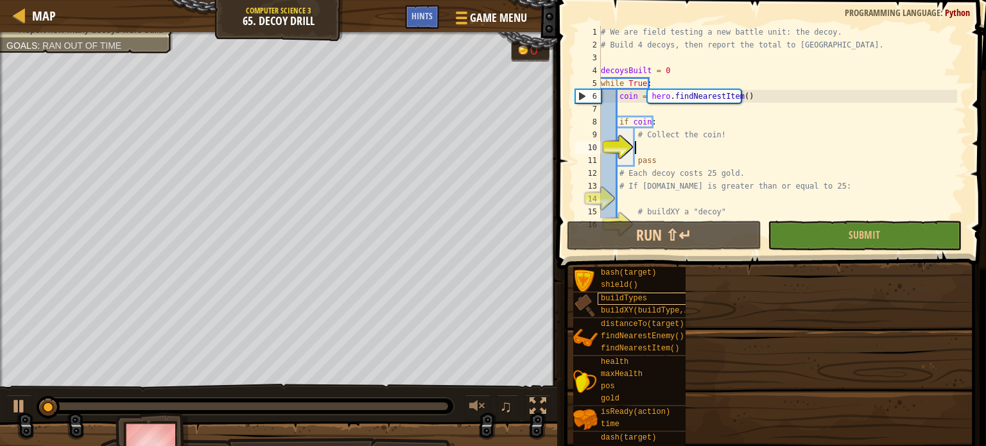
click at [637, 327] on span "distanceTo(target)" at bounding box center [642, 324] width 83 height 9
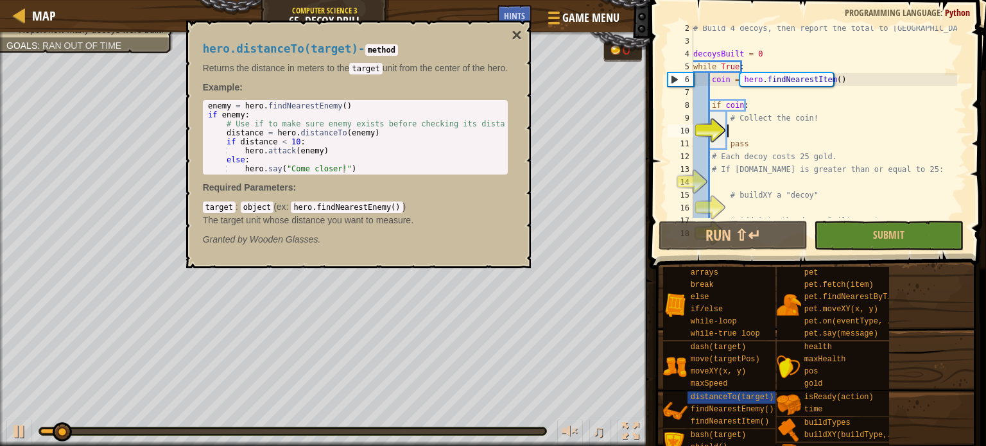
scroll to position [19, 0]
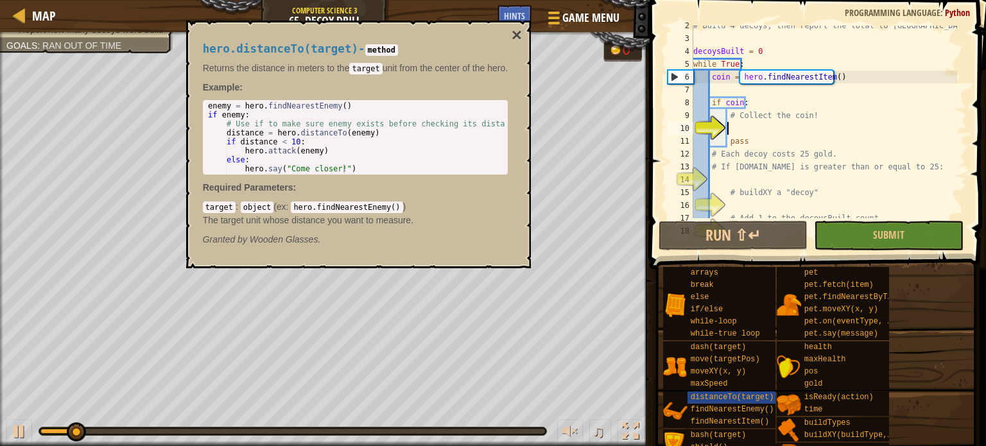
click at [525, 38] on div "hero.distanceTo(target) - method Returns the distance in meters to the target u…" at bounding box center [358, 145] width 345 height 248
click at [522, 33] on button "×" at bounding box center [517, 35] width 10 height 18
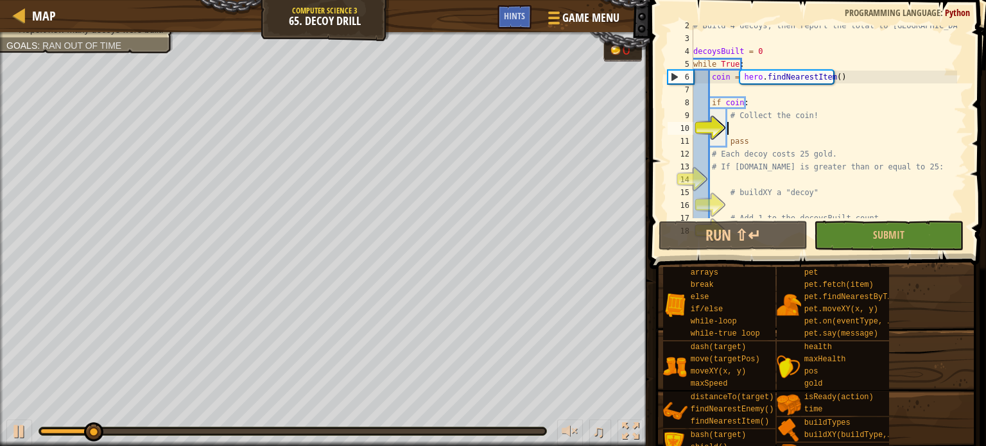
click at [819, 125] on div "# Build 4 decoys, then report the total to [GEOGRAPHIC_DATA]. decoysBuilt = 0 w…" at bounding box center [824, 128] width 266 height 218
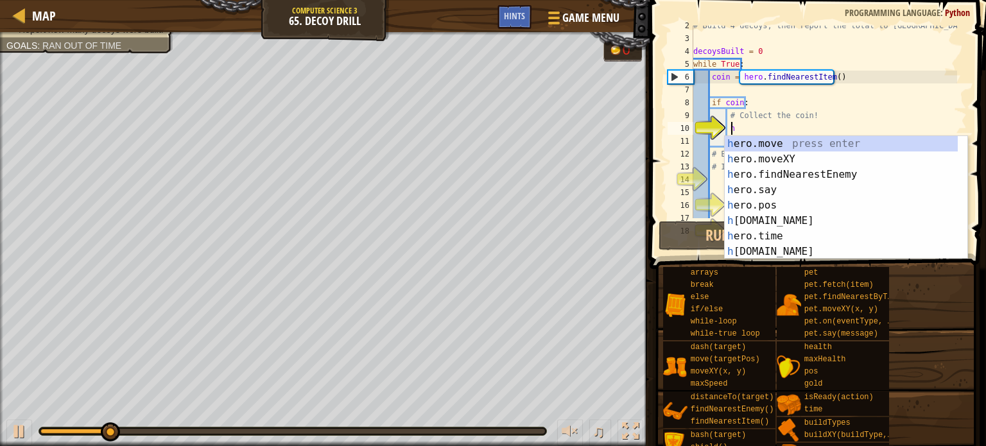
scroll to position [6, 2]
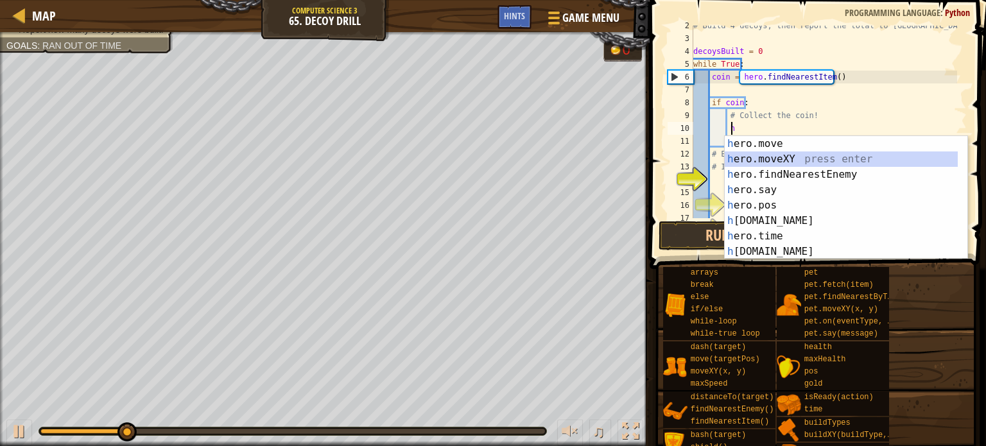
click at [811, 155] on div "h ero.move press enter h ero.moveXY press enter h ero.findNearestEnemy press en…" at bounding box center [841, 213] width 233 height 154
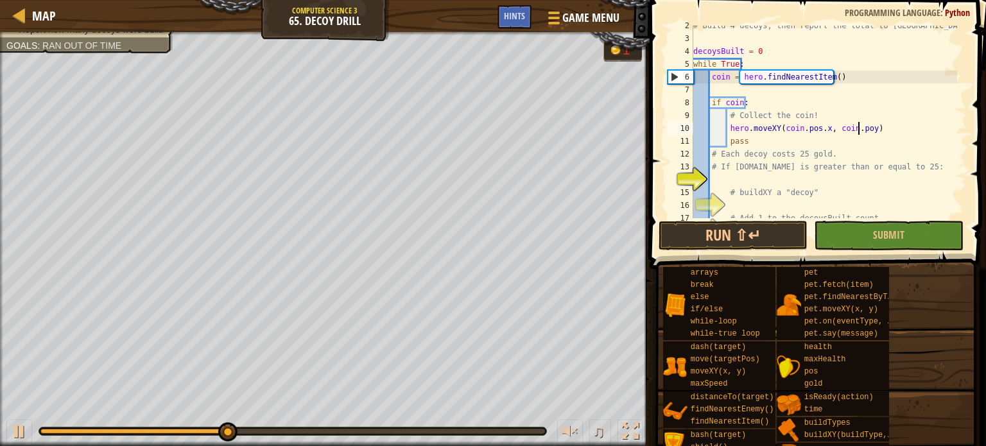
scroll to position [6, 14]
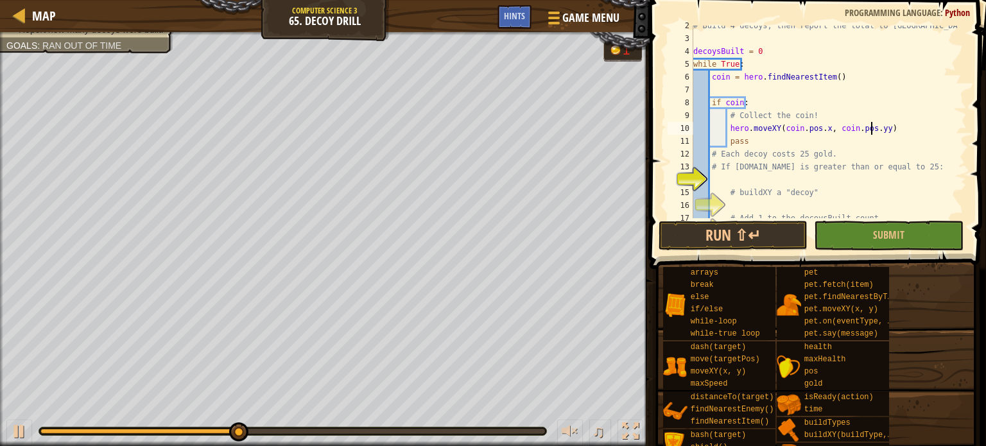
type textarea "hero.moveXY(coin.pos.x, coin.pos.y)"
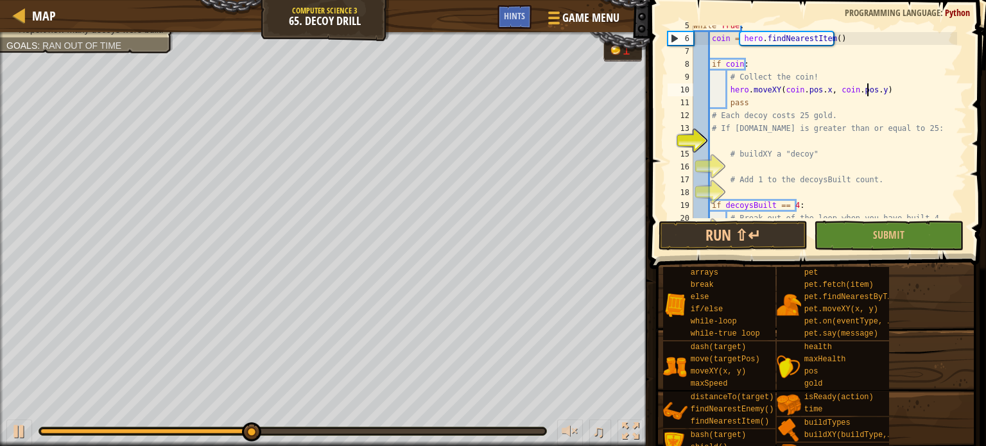
scroll to position [58, 0]
click at [772, 137] on div "while True : coin = hero . findNearestItem ( ) if coin : # Collect the coin! he…" at bounding box center [824, 128] width 266 height 218
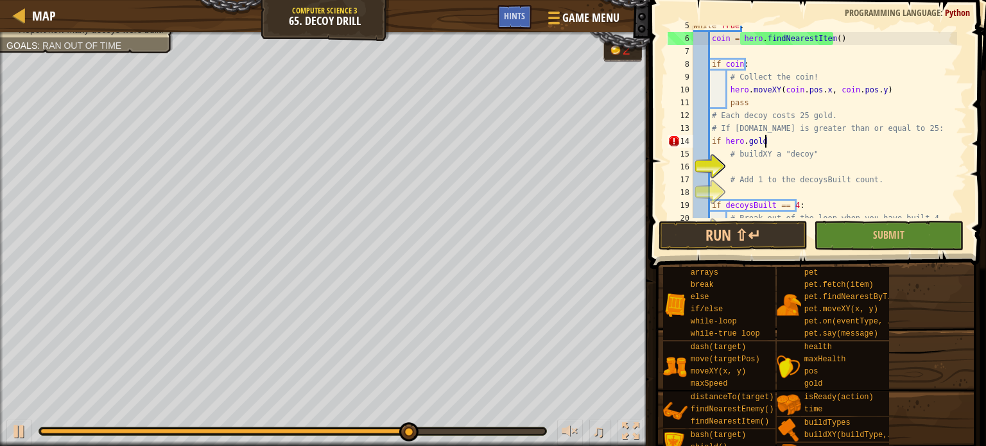
scroll to position [6, 5]
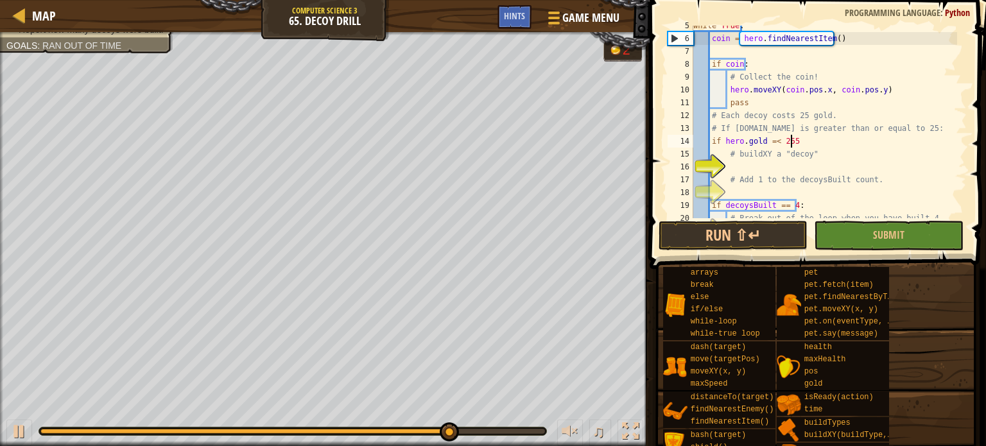
type textarea "if [DOMAIN_NAME] =< 25"
click at [773, 164] on div "while True : coin = hero . findNearestItem ( ) if coin : # Collect the coin! he…" at bounding box center [824, 128] width 266 height 218
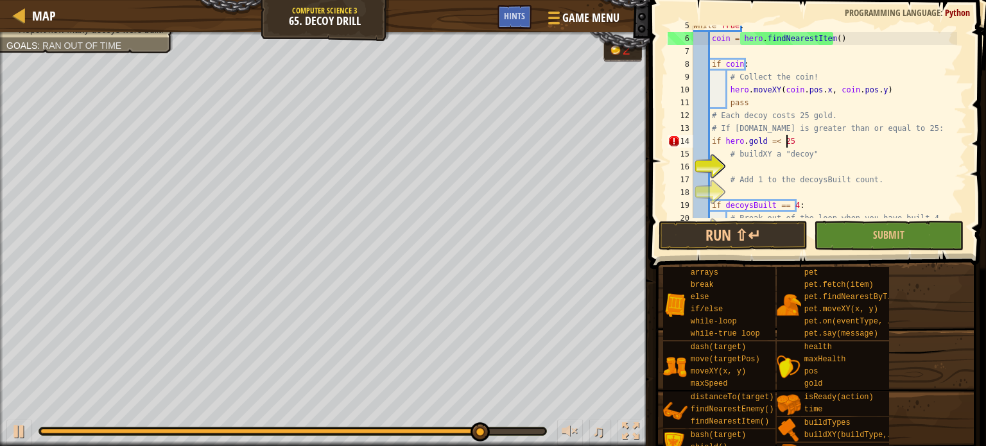
click at [819, 144] on div "while True : coin = hero . findNearestItem ( ) if coin : # Collect the coin! he…" at bounding box center [824, 128] width 266 height 218
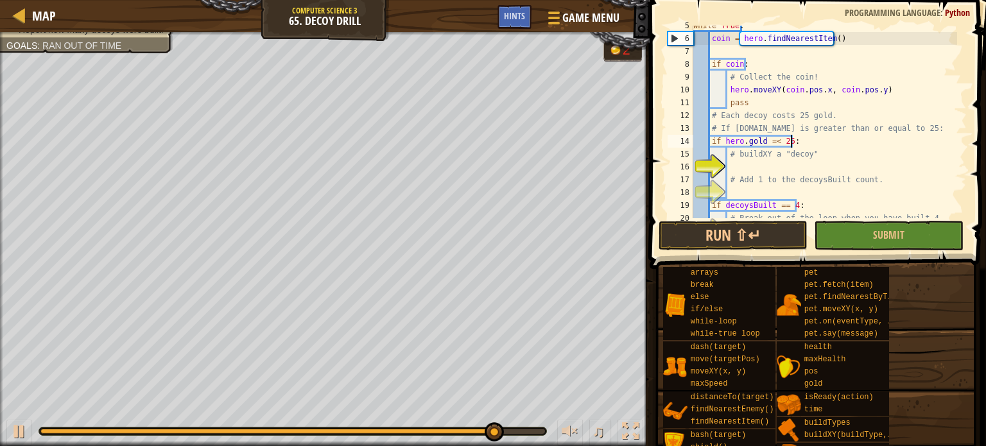
click at [747, 159] on div "while True : coin = hero . findNearestItem ( ) if coin : # Collect the coin! he…" at bounding box center [824, 128] width 266 height 218
type textarea "# buildXY a "decoy""
click at [740, 169] on div "while True : coin = hero . findNearestItem ( ) if coin : # Collect the coin! he…" at bounding box center [824, 128] width 266 height 218
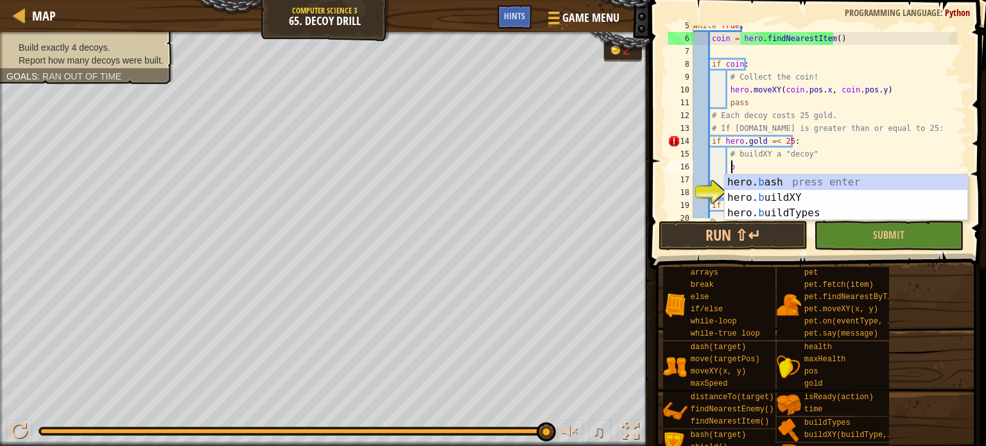
click at [768, 137] on div "while True : coin = hero . findNearestItem ( ) if coin : # Collect the coin! he…" at bounding box center [824, 128] width 266 height 218
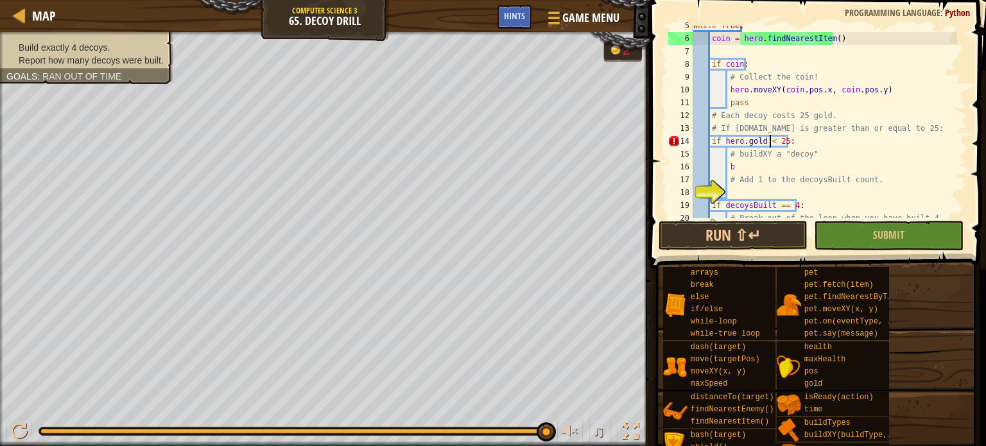
scroll to position [6, 6]
click at [758, 156] on div "while True : coin = hero . findNearestItem ( ) if coin : # Collect the coin! he…" at bounding box center [824, 128] width 266 height 218
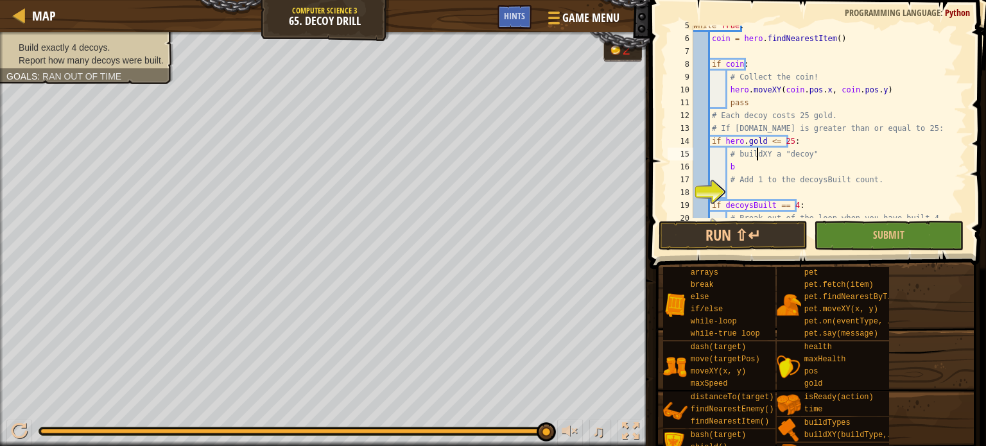
click at [758, 164] on div "while True : coin = hero . findNearestItem ( ) if coin : # Collect the coin! he…" at bounding box center [824, 128] width 266 height 218
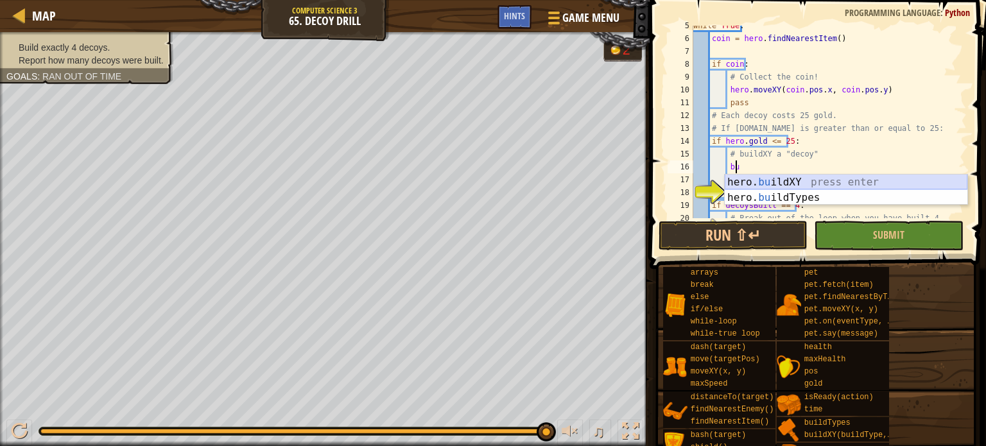
click at [752, 182] on div "hero. bu ildXY press enter hero. bu ildTypes press enter" at bounding box center [846, 206] width 243 height 62
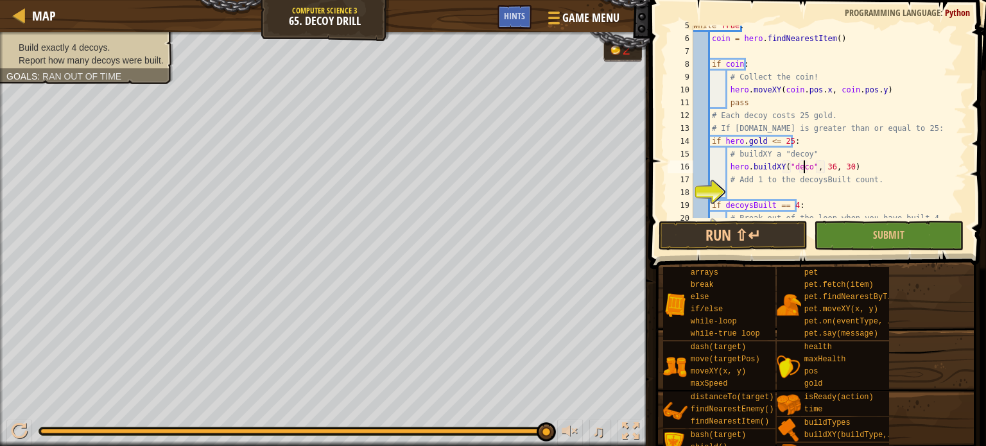
scroll to position [6, 9]
type textarea "hero.buildXY("decoy", 36, 30)"
click at [790, 194] on div "while True : coin = hero . findNearestItem ( ) if coin : # Collect the coin! he…" at bounding box center [824, 128] width 266 height 218
type textarea "decoysBuilt += 1"
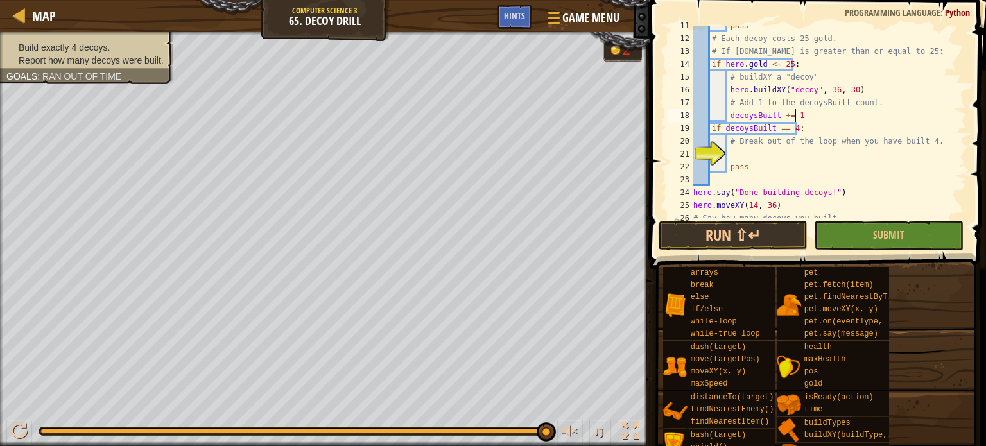
scroll to position [135, 0]
click at [804, 153] on div "pass # Each decoy costs 25 gold. # If [DOMAIN_NAME] is greater than or equal to…" at bounding box center [824, 128] width 266 height 218
type textarea "break"
click at [765, 230] on button "Run ⇧↵" at bounding box center [734, 236] width 150 height 30
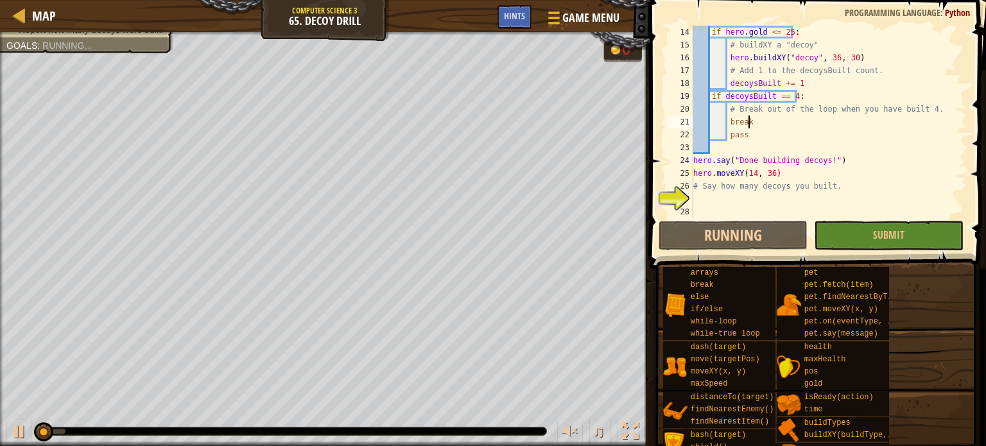
scroll to position [167, 0]
click at [779, 195] on div "if hero . gold <= 25 : # buildXY a "decoy" hero . buildXY ( "decoy" , 36 , 30 )…" at bounding box center [824, 135] width 266 height 218
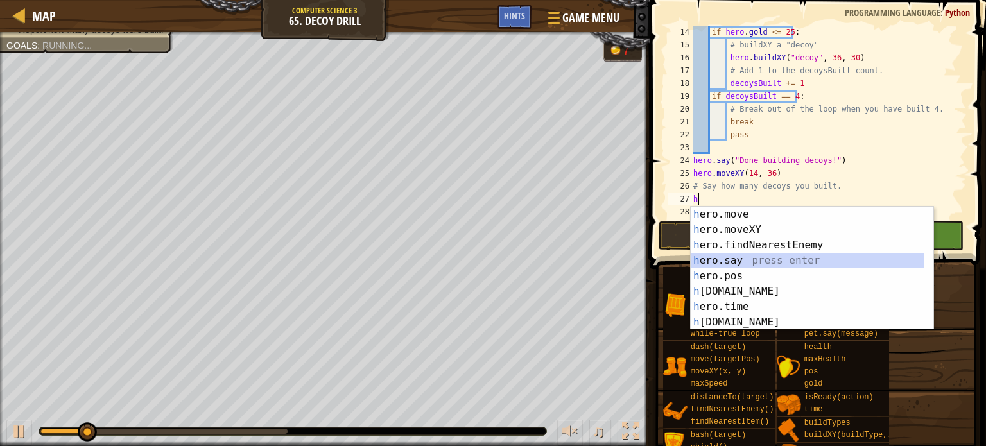
click at [744, 263] on div "h ero.move press enter h ero.moveXY press enter h ero.findNearestEnemy press en…" at bounding box center [807, 284] width 233 height 154
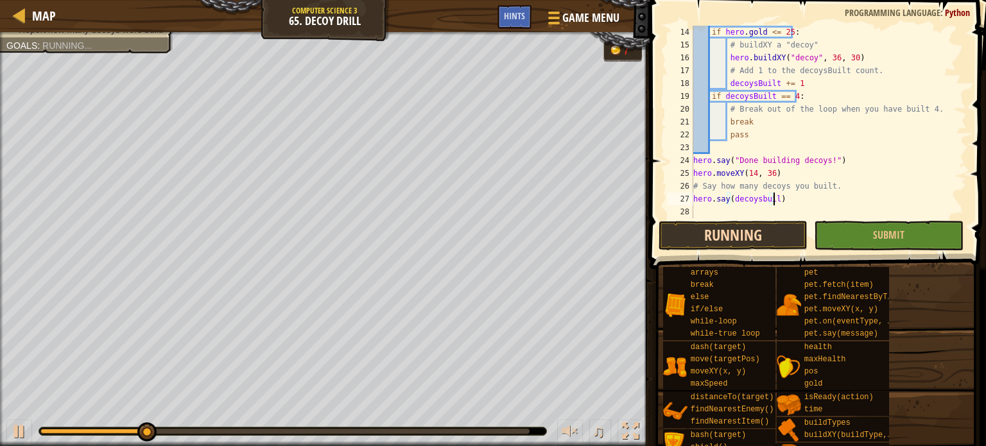
scroll to position [6, 6]
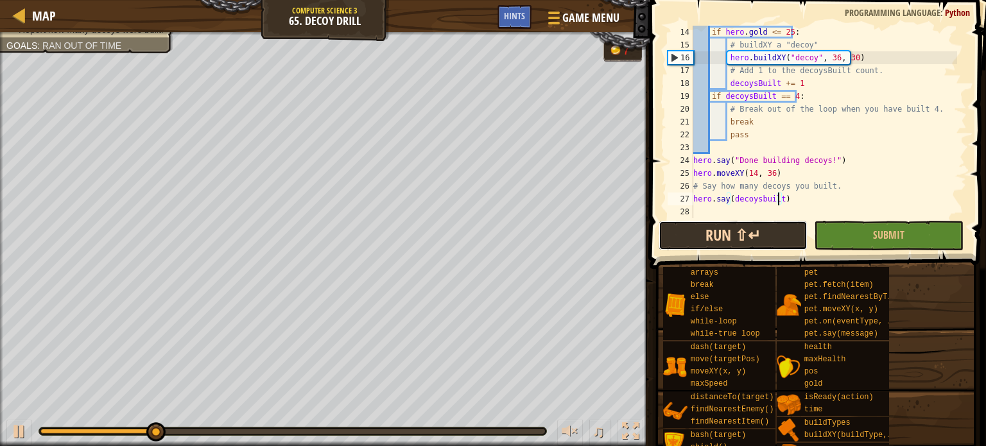
click at [713, 244] on button "Run ⇧↵" at bounding box center [734, 236] width 150 height 30
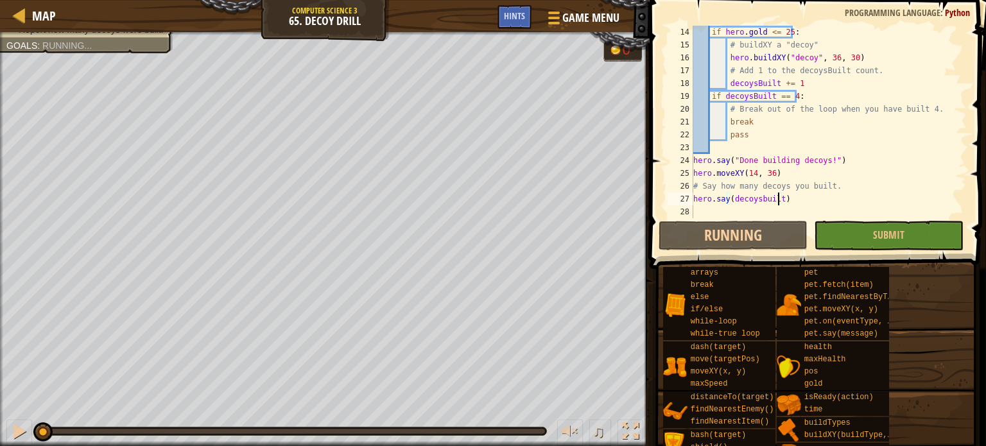
click at [762, 195] on div "if hero . gold <= 25 : # buildXY a "decoy" hero . buildXY ( "decoy" , 36 , 30 )…" at bounding box center [824, 135] width 266 height 218
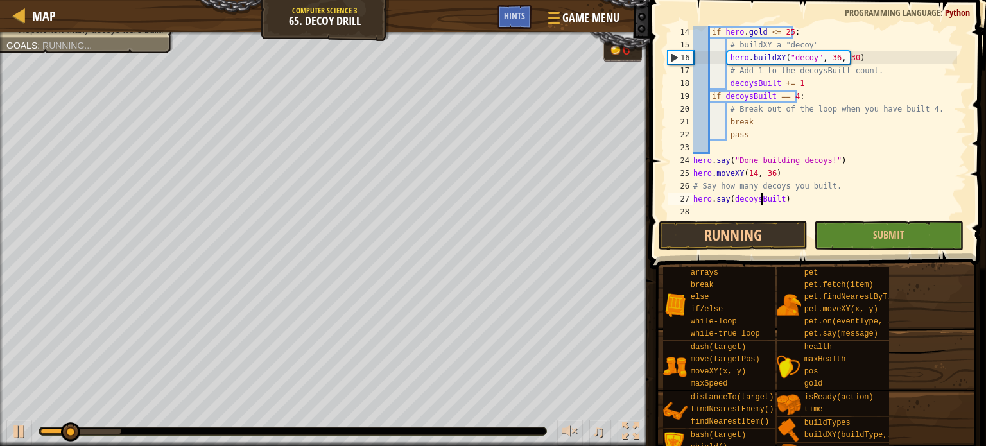
scroll to position [6, 5]
click at [740, 236] on button "Running" at bounding box center [734, 236] width 150 height 30
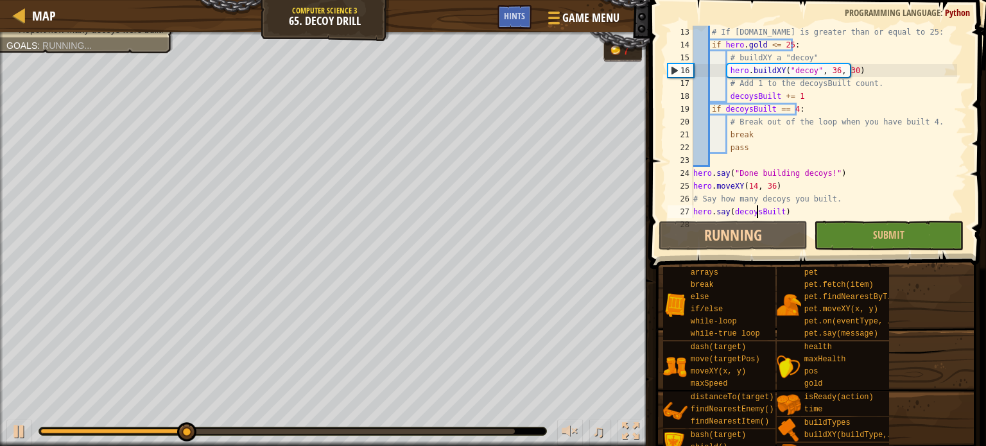
scroll to position [154, 0]
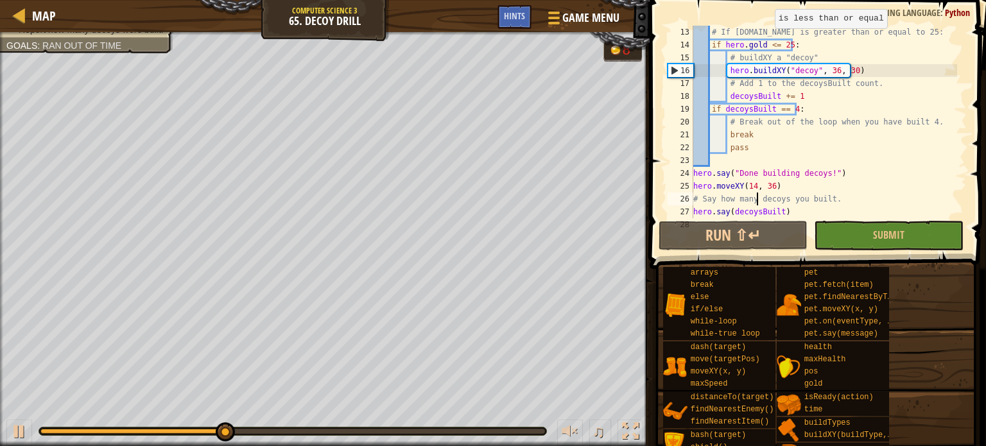
click at [768, 40] on div "# If [DOMAIN_NAME] is greater than or equal to 25: if hero . gold <= 25 : # bui…" at bounding box center [824, 135] width 266 height 218
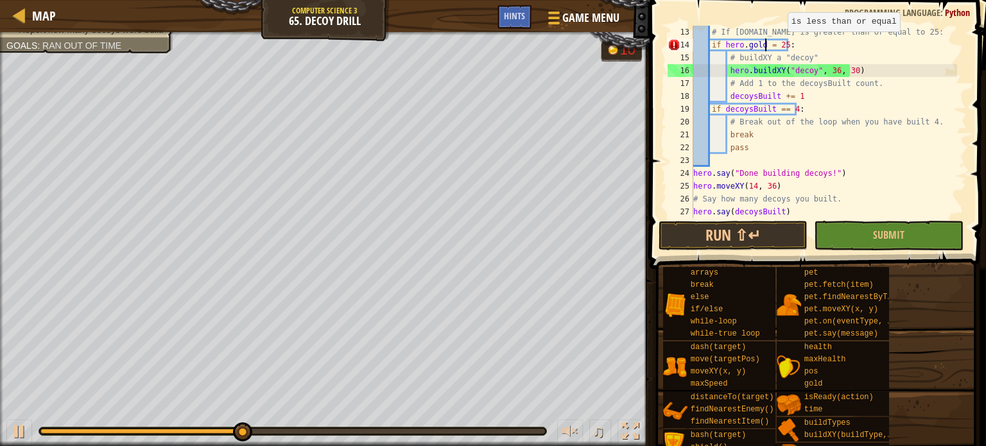
scroll to position [6, 6]
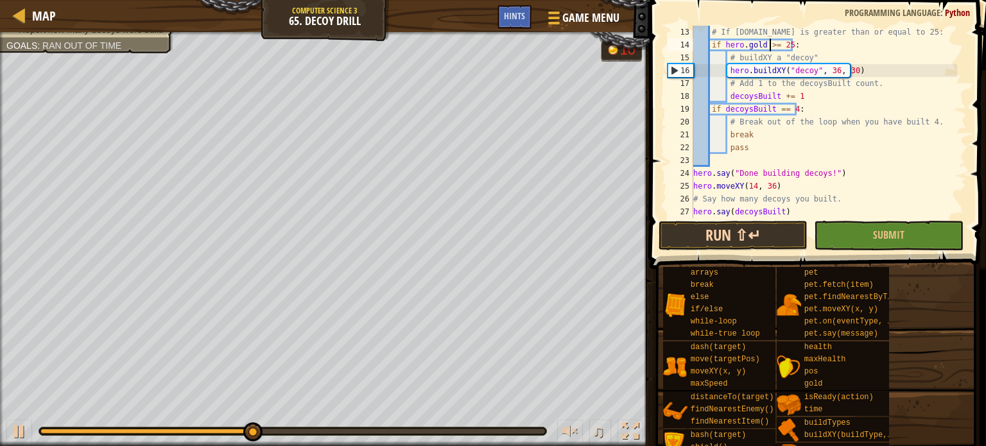
type textarea "if [DOMAIN_NAME] >= 25:"
click at [774, 236] on button "Run ⇧↵" at bounding box center [734, 236] width 150 height 30
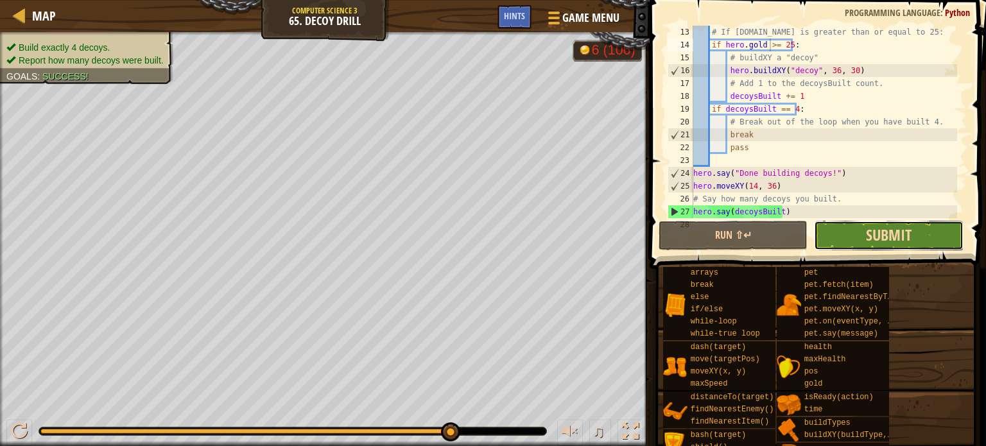
click at [876, 225] on span "Submit" at bounding box center [889, 235] width 46 height 21
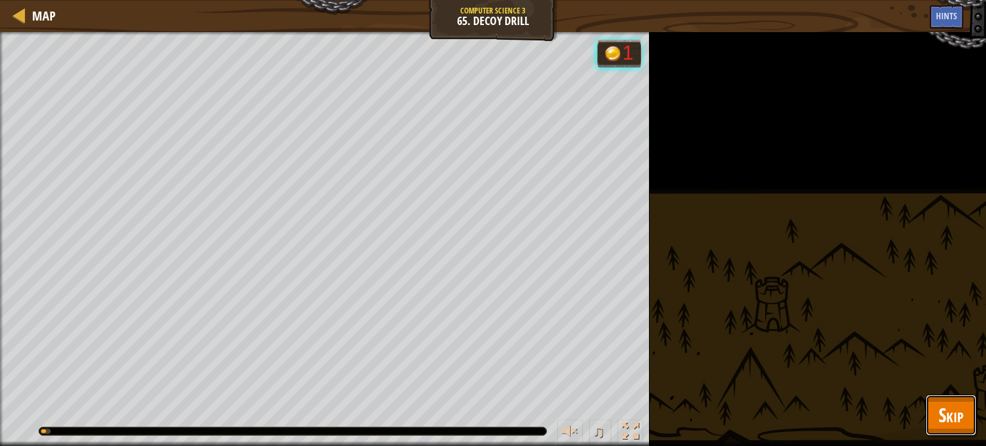
click at [951, 408] on span "Skip" at bounding box center [951, 415] width 25 height 26
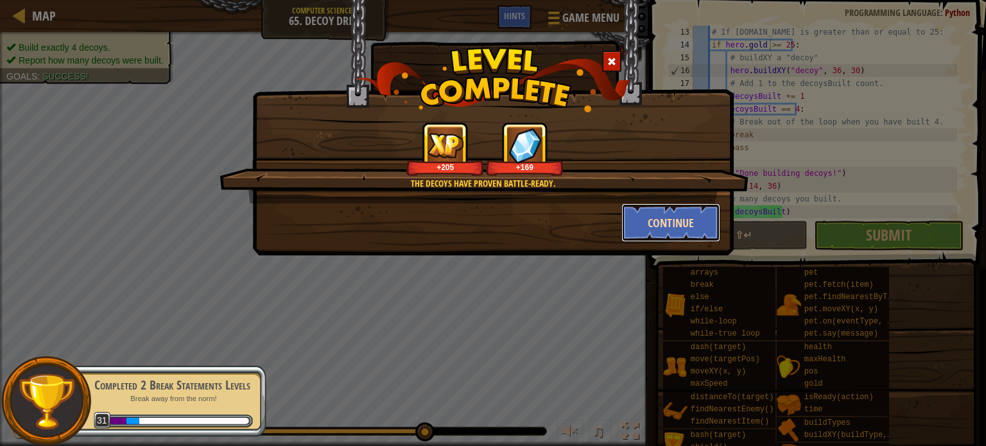
click at [672, 220] on button "Continue" at bounding box center [671, 223] width 100 height 39
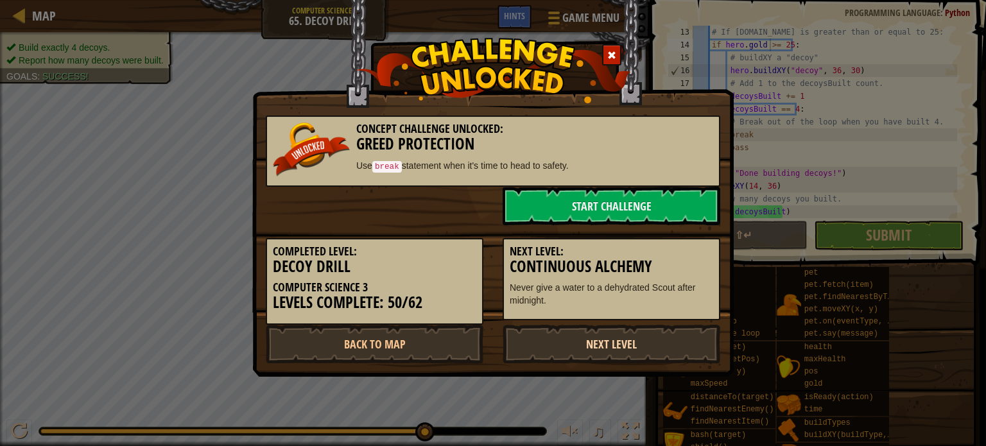
click at [621, 347] on link "Next Level" at bounding box center [612, 344] width 218 height 39
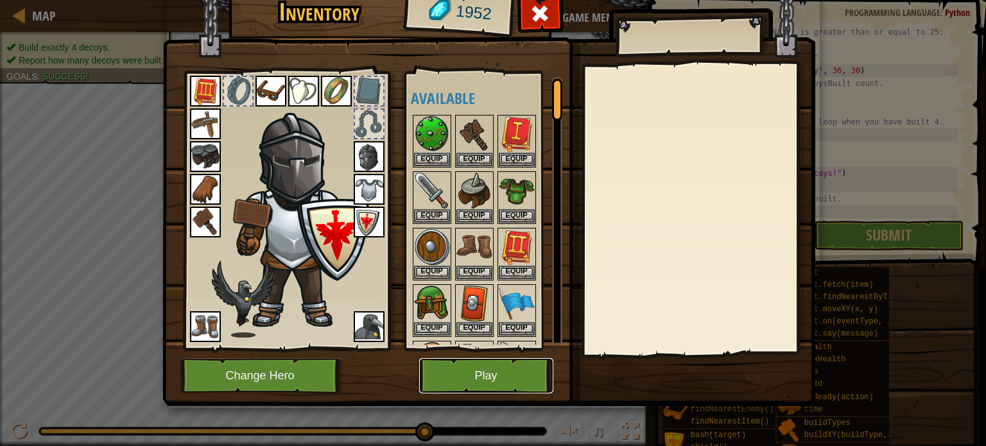
click at [485, 372] on button "Play" at bounding box center [486, 375] width 134 height 35
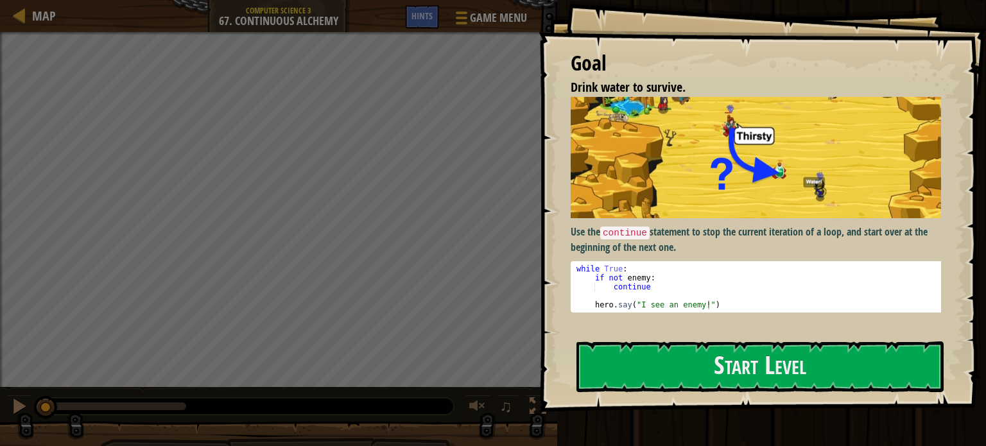
click at [604, 406] on div at bounding box center [760, 419] width 367 height 29
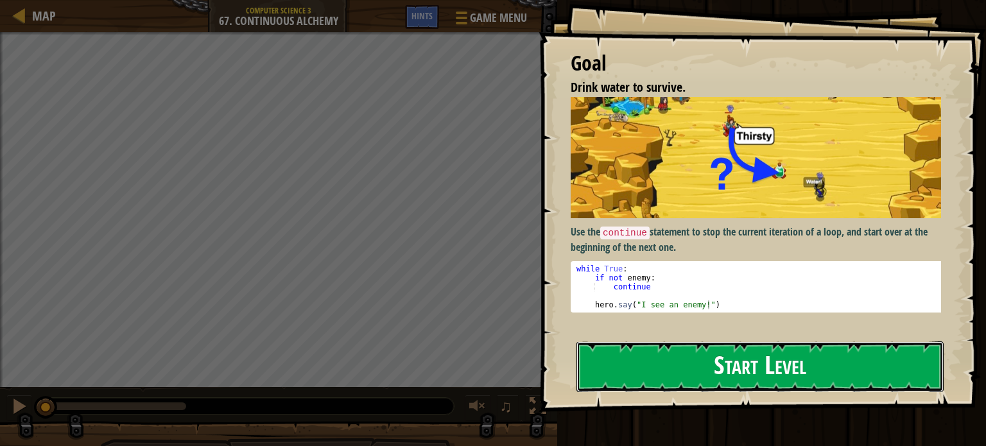
click at [638, 379] on button "Start Level" at bounding box center [760, 367] width 367 height 51
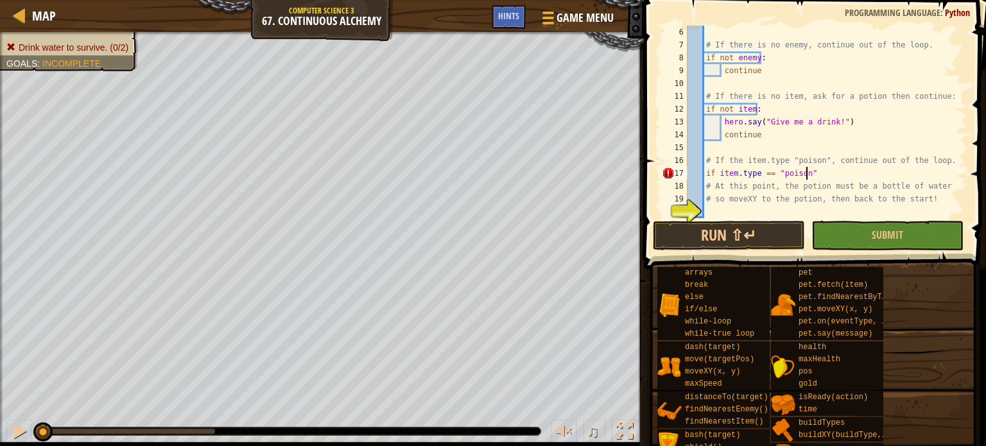
scroll to position [6, 9]
type textarea "if item.type == "poison":"
type textarea "continue"
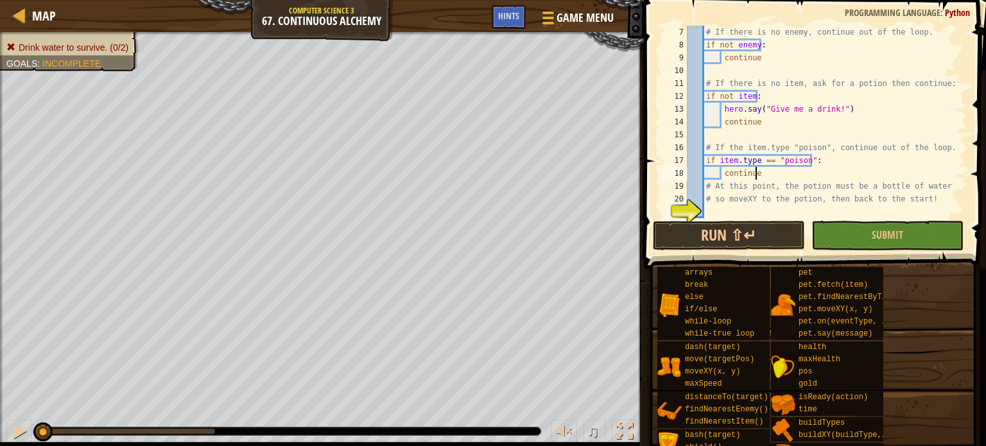
scroll to position [77, 0]
click at [798, 206] on div "# If there is no enemy, continue out of the loop. if not enemy : continue # If …" at bounding box center [821, 135] width 272 height 218
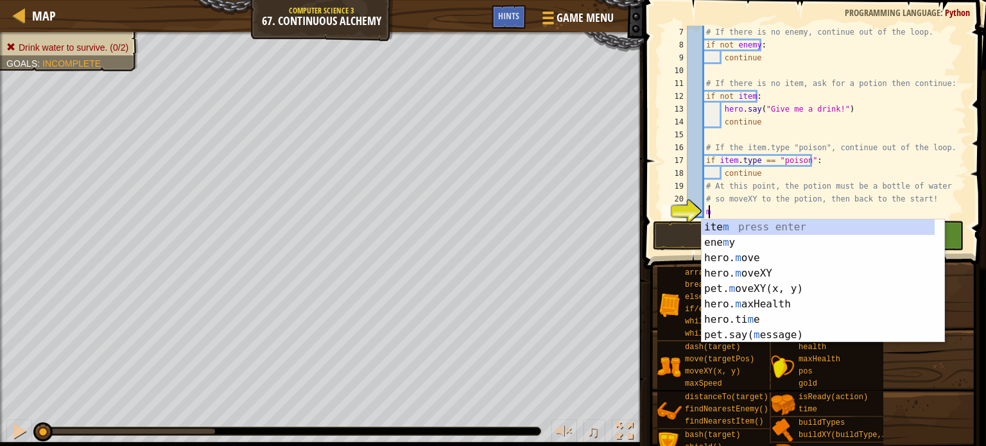
scroll to position [6, 1]
click at [761, 268] on div "ite m press enter ene m y press enter hero. m ove press enter hero. m oveXY pre…" at bounding box center [818, 297] width 233 height 154
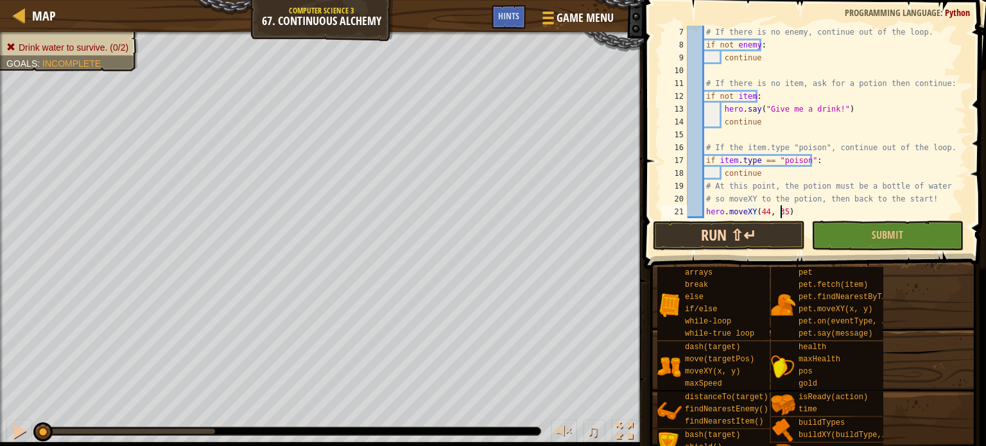
scroll to position [6, 7]
click at [736, 225] on button "Run ⇧↵" at bounding box center [729, 236] width 152 height 30
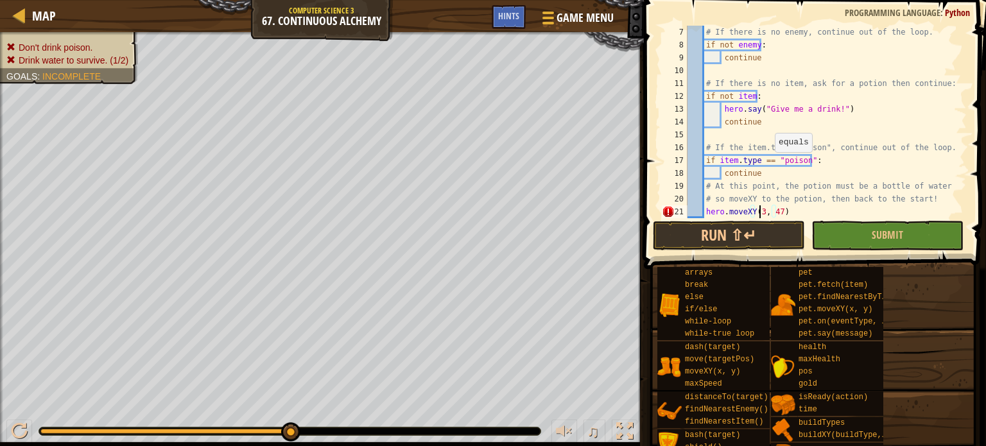
scroll to position [6, 6]
type textarea "hero.moveXY(34, 47)"
click at [715, 230] on button "Run ⇧↵" at bounding box center [729, 236] width 152 height 30
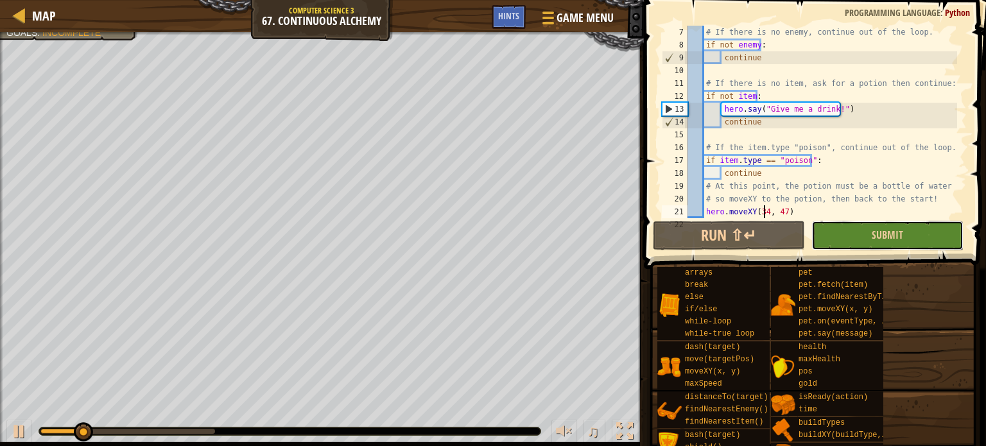
click at [848, 225] on button "Submit" at bounding box center [888, 236] width 152 height 30
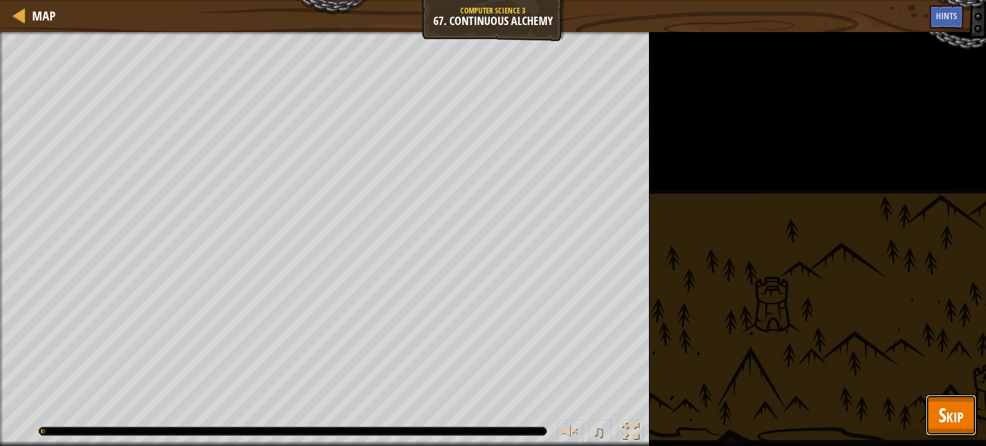
click at [930, 410] on button "Skip" at bounding box center [951, 415] width 51 height 41
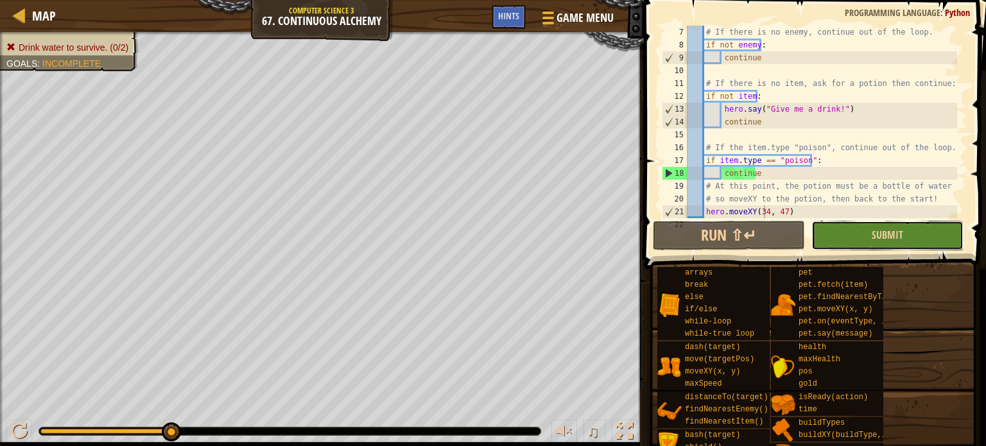
click at [922, 244] on button "Submit" at bounding box center [888, 236] width 152 height 30
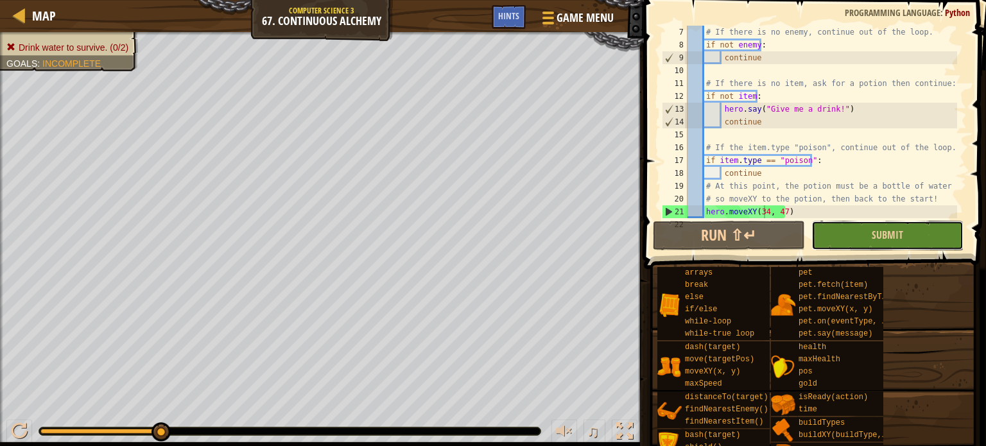
click at [924, 239] on button "Submit" at bounding box center [888, 236] width 152 height 30
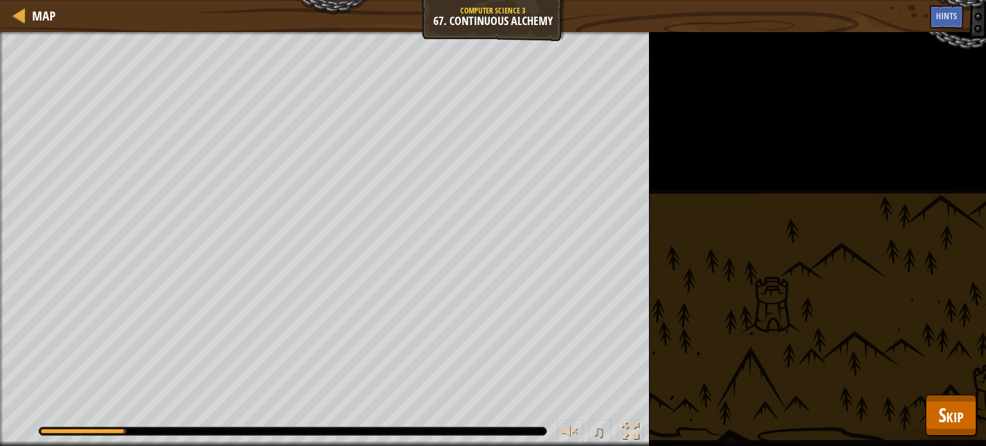
click at [979, 418] on div "Drink water to survive. (0/2) Goals : Running... ♫ Ida 969 x: 34 y: 47 No target" at bounding box center [493, 239] width 986 height 414
click at [923, 408] on div "Drink water to survive. (0/2) Goals : Running... ♫ Ida 969 x: 34 y: 47 No target" at bounding box center [493, 239] width 986 height 414
click at [932, 408] on button "Skip" at bounding box center [951, 415] width 51 height 41
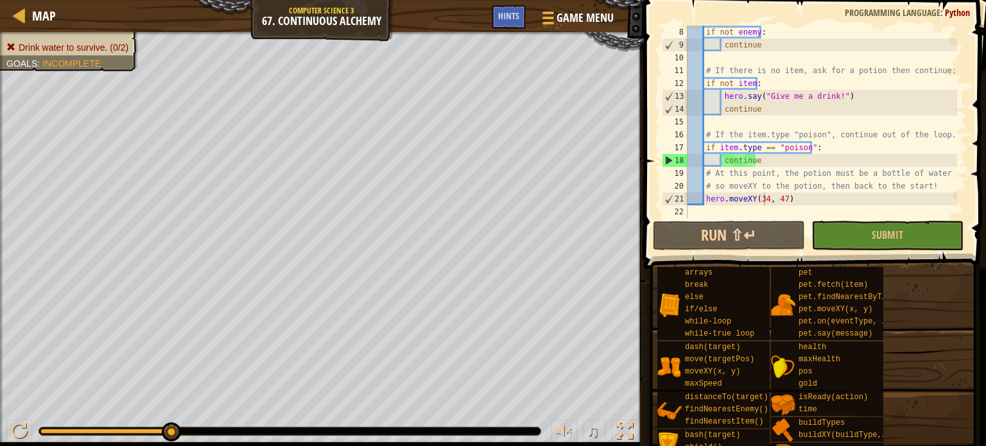
scroll to position [90, 0]
click at [783, 201] on div "if not enemy : continue # If there is no item, ask for a potion then continue: …" at bounding box center [821, 135] width 272 height 218
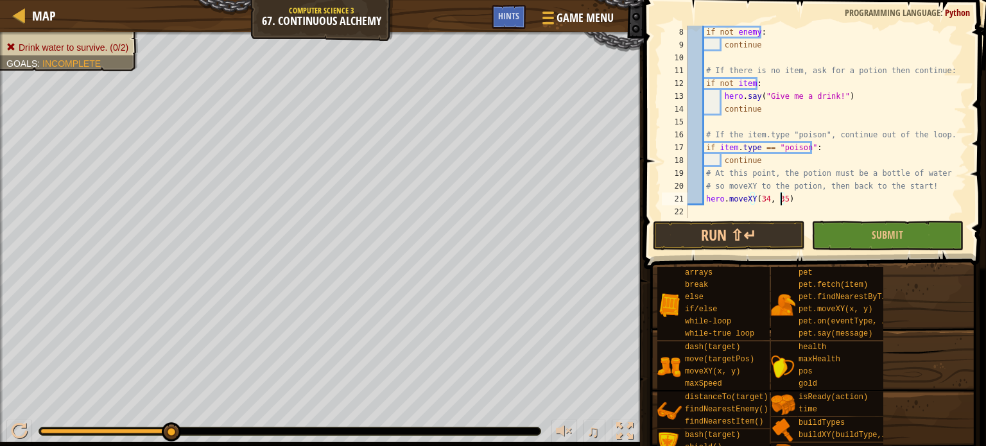
scroll to position [6, 7]
type textarea "hero.moveXY(44, 35)"
click at [811, 197] on div "if not enemy : continue # If there is no item, ask for a potion then continue: …" at bounding box center [821, 135] width 272 height 218
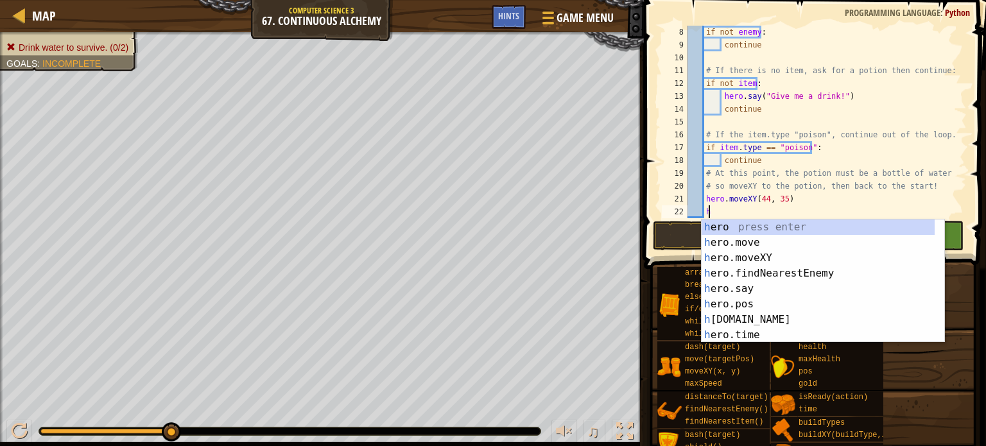
scroll to position [6, 1]
click at [762, 250] on div "h ero press enter h ero.move press enter h ero.moveXY press enter h ero.findNea…" at bounding box center [818, 297] width 233 height 154
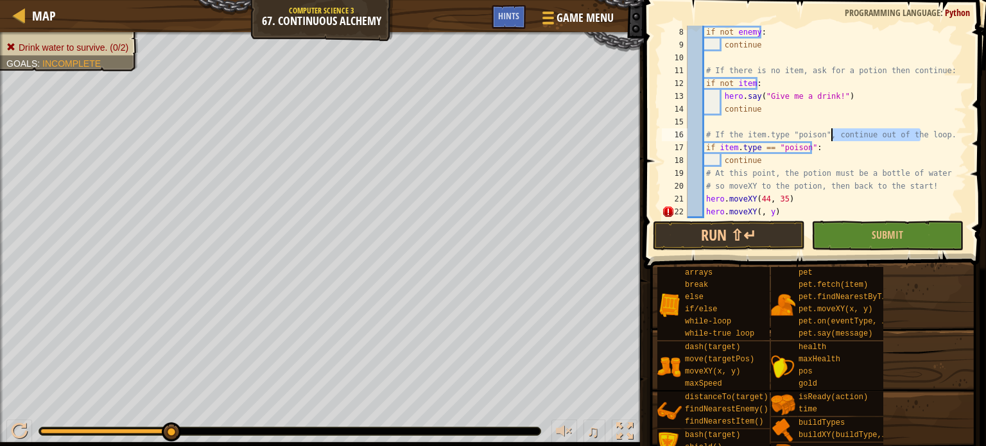
drag, startPoint x: 920, startPoint y: 130, endPoint x: 833, endPoint y: 138, distance: 87.0
click at [833, 138] on div "if not enemy : continue # If there is no item, ask for a potion then continue: …" at bounding box center [821, 135] width 272 height 218
click at [858, 138] on div "if not enemy : continue # If there is no item, ask for a potion then continue: …" at bounding box center [821, 122] width 272 height 193
click at [851, 130] on div "if not enemy : continue # If there is no item, ask for a potion then continue: …" at bounding box center [821, 135] width 272 height 218
drag, startPoint x: 768, startPoint y: 161, endPoint x: 720, endPoint y: 163, distance: 47.5
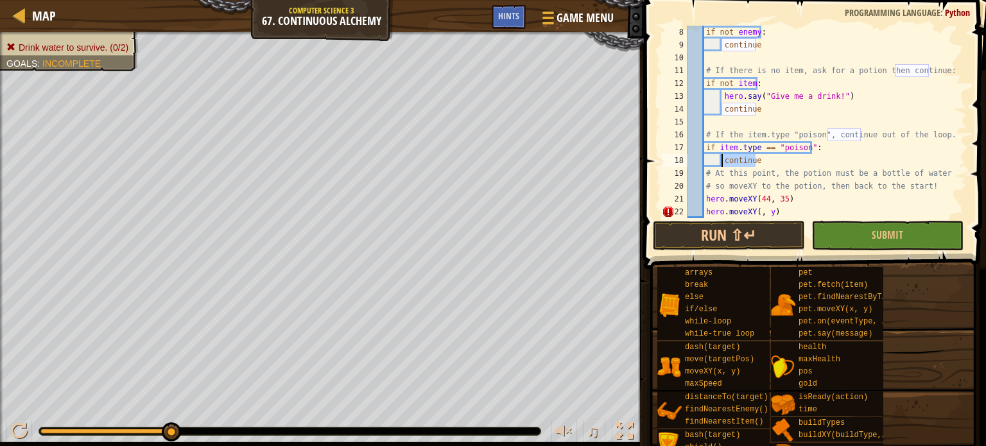
click at [720, 163] on div "if not enemy : continue # If there is no item, ask for a potion then continue: …" at bounding box center [821, 135] width 272 height 218
click at [803, 162] on div "if not enemy : continue # If there is no item, ask for a potion then continue: …" at bounding box center [821, 122] width 272 height 193
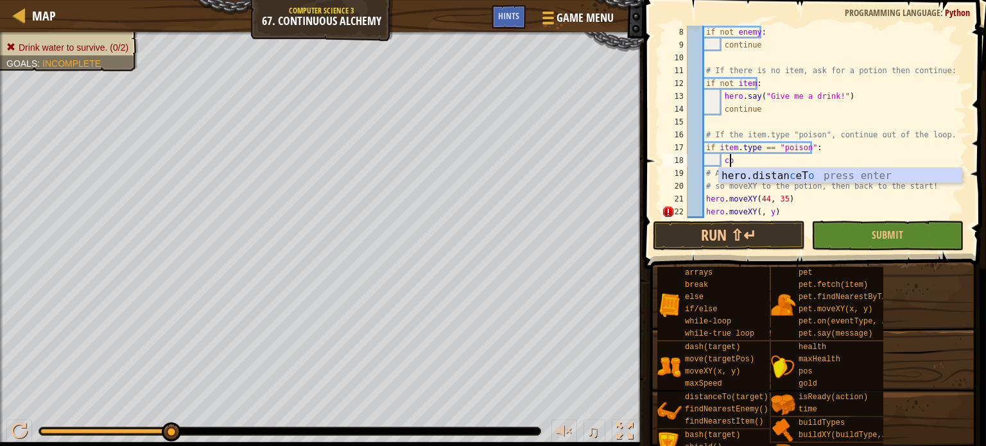
type textarea "c"
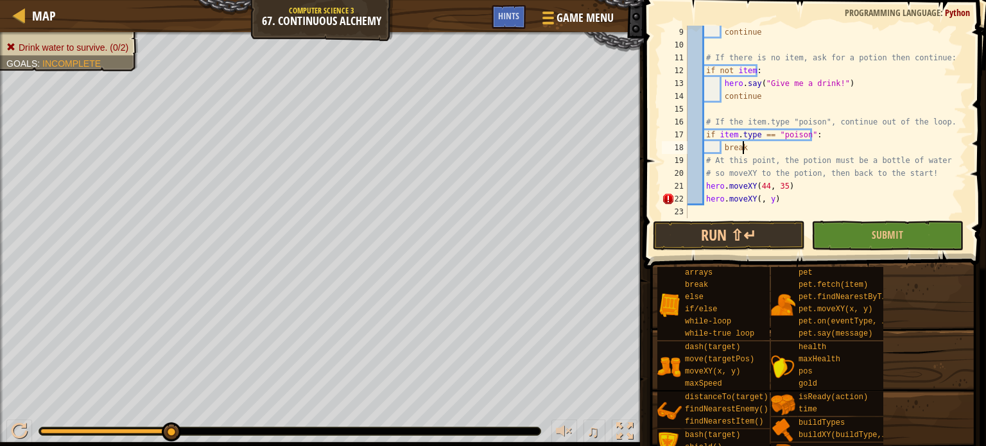
scroll to position [103, 0]
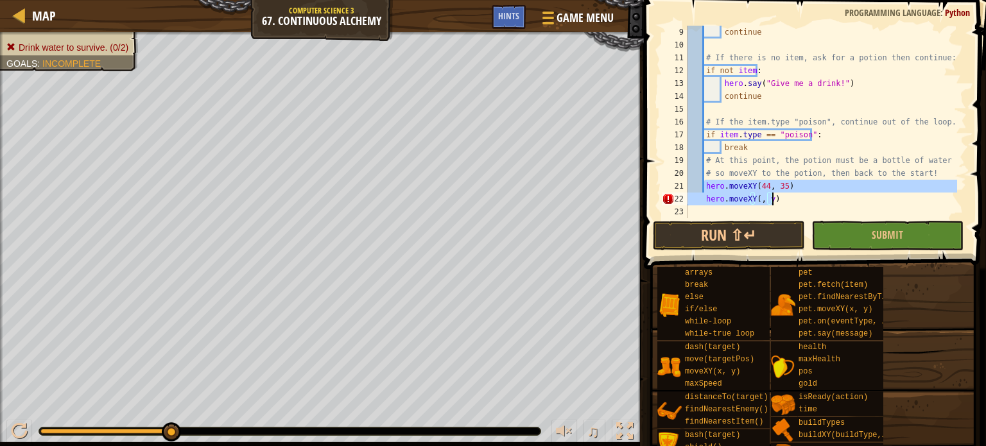
drag, startPoint x: 706, startPoint y: 187, endPoint x: 788, endPoint y: 199, distance: 83.1
click at [788, 199] on div "continue # If there is no item, ask for a potion then continue: if not item : h…" at bounding box center [821, 135] width 272 height 218
click at [763, 147] on div "continue # If there is no item, ask for a potion then continue: if not item : h…" at bounding box center [821, 135] width 272 height 218
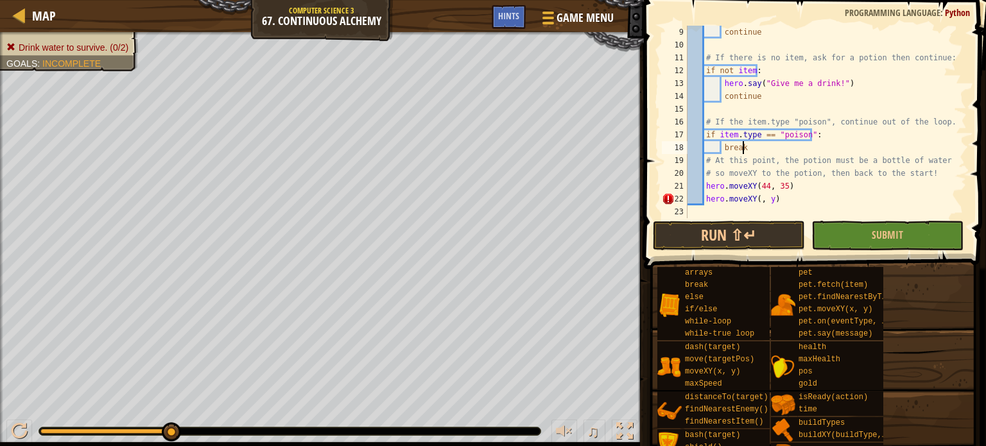
click at [763, 196] on div "continue # If there is no item, ask for a potion then continue: if not item : h…" at bounding box center [821, 135] width 272 height 218
type textarea "hero.moveXY(, 47)"
click at [707, 225] on button "Run ⇧↵" at bounding box center [729, 236] width 152 height 30
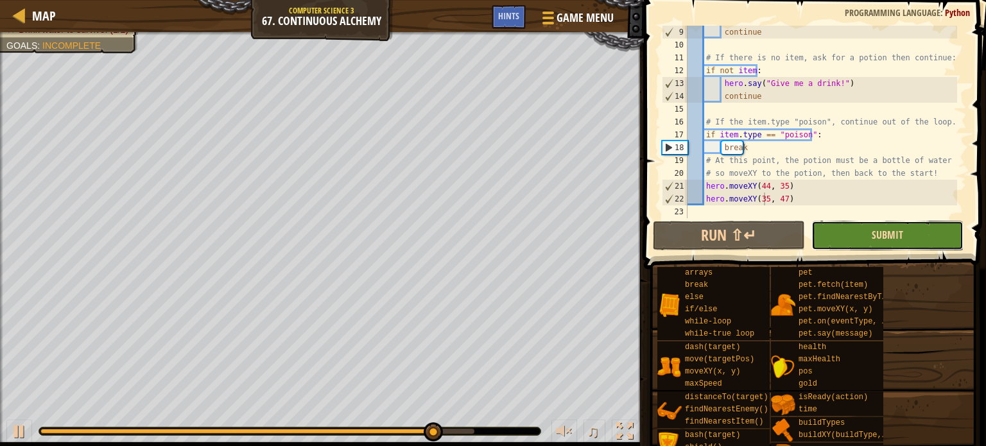
click at [878, 235] on span "Submit" at bounding box center [887, 235] width 31 height 14
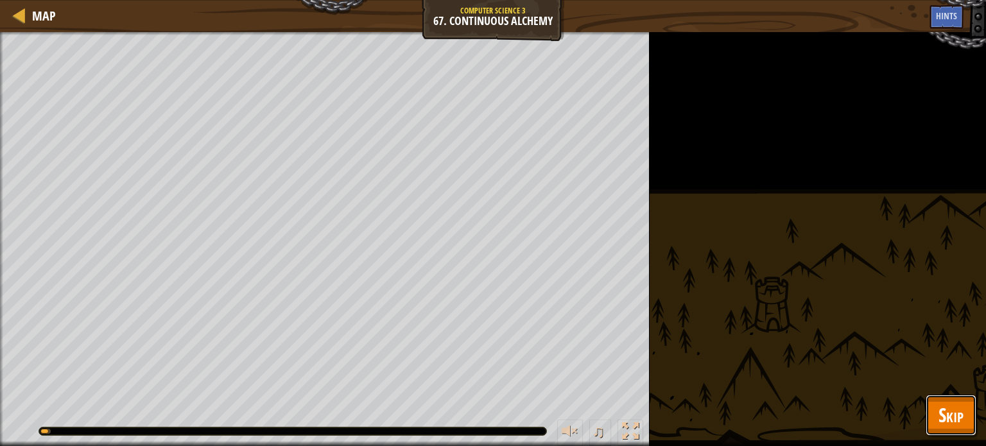
click at [963, 421] on span "Skip" at bounding box center [951, 415] width 25 height 26
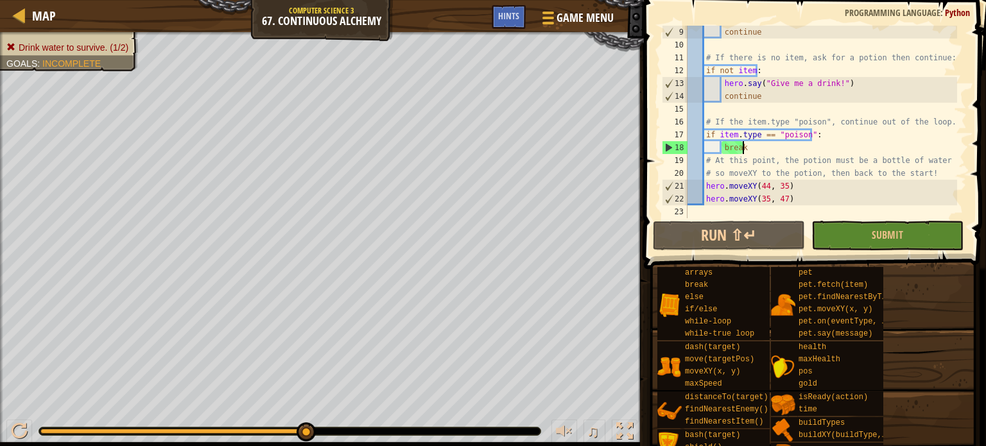
scroll to position [6, 3]
click at [757, 148] on div "continue # If there is no item, ask for a potion then continue: if not item : h…" at bounding box center [821, 135] width 272 height 218
type textarea "b"
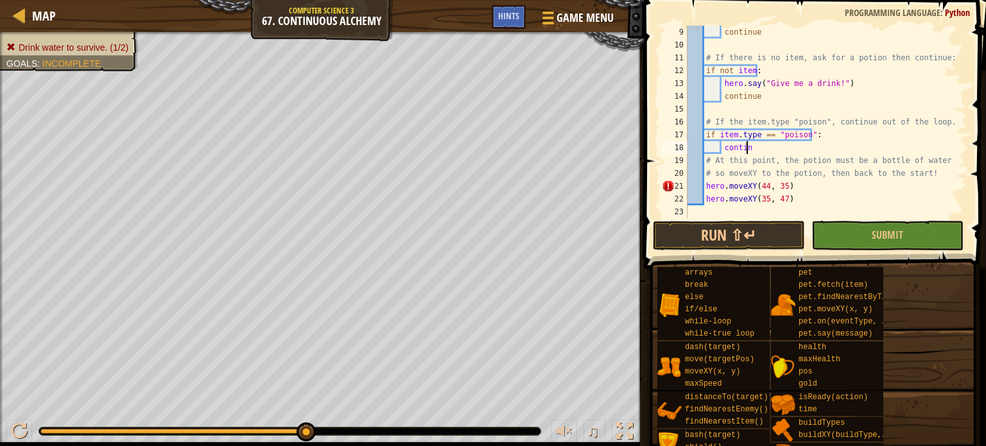
scroll to position [6, 4]
type textarea "continue"
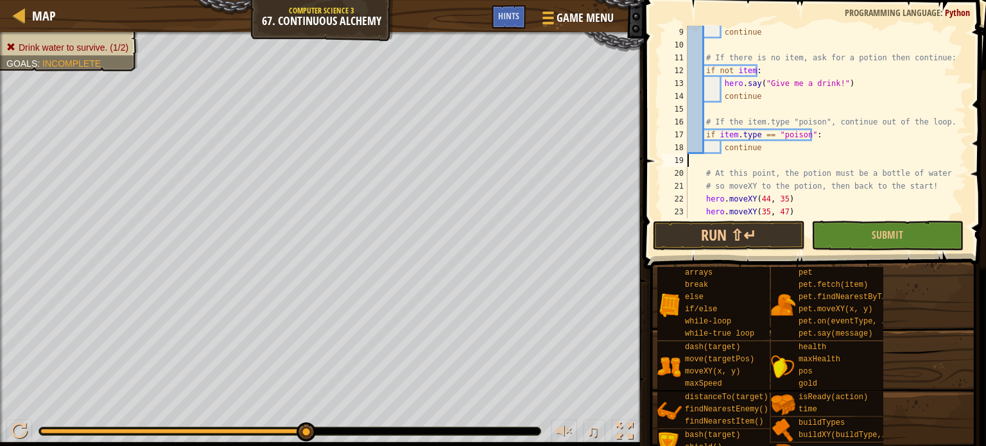
scroll to position [6, 0]
click at [790, 237] on button "Run ⇧↵" at bounding box center [729, 236] width 152 height 30
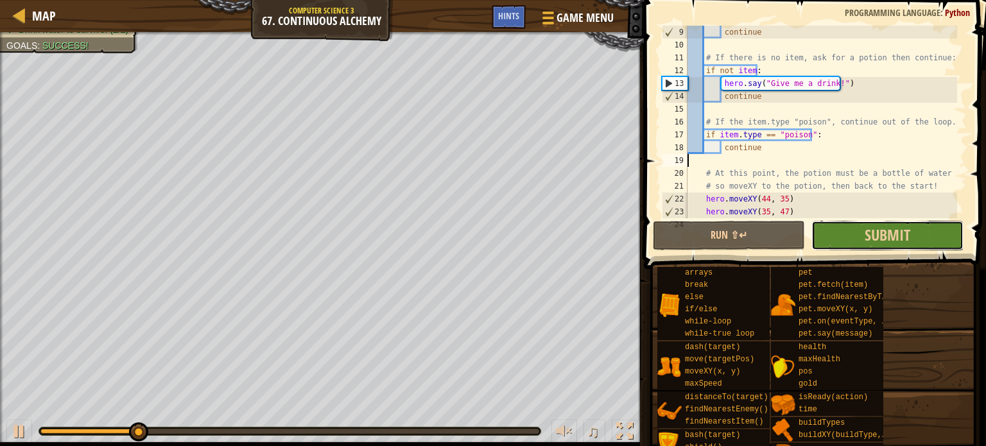
click at [860, 238] on button "Submit" at bounding box center [888, 236] width 152 height 30
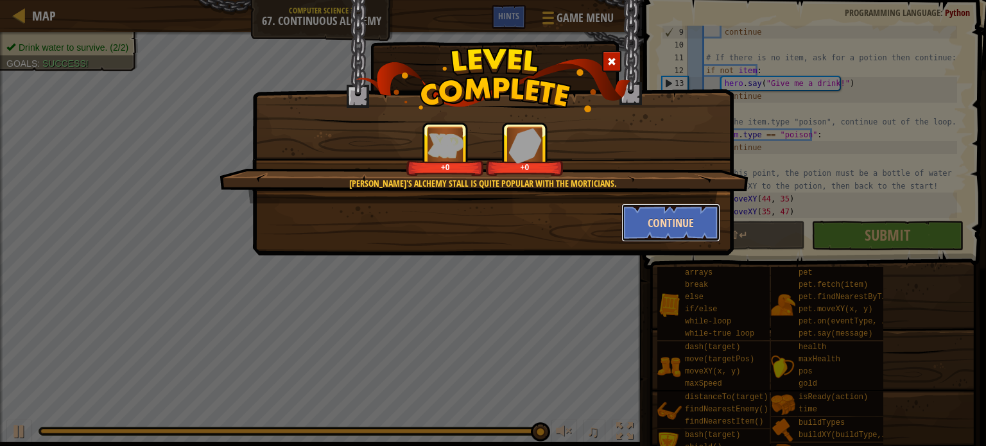
click at [649, 229] on button "Continue" at bounding box center [671, 223] width 100 height 39
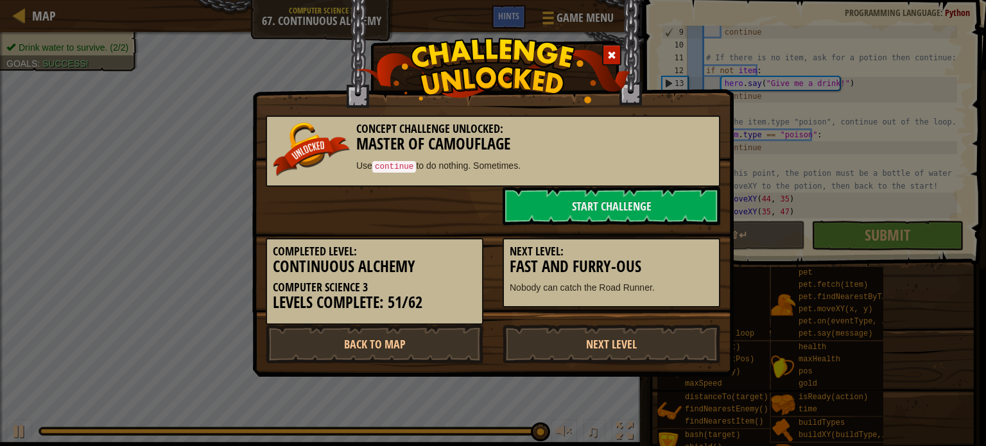
click at [652, 234] on div "Next Level: Fast and Furry-ous Nobody can catch the Road Runner." at bounding box center [611, 266] width 237 height 83
click at [639, 348] on link "Next Level" at bounding box center [612, 344] width 218 height 39
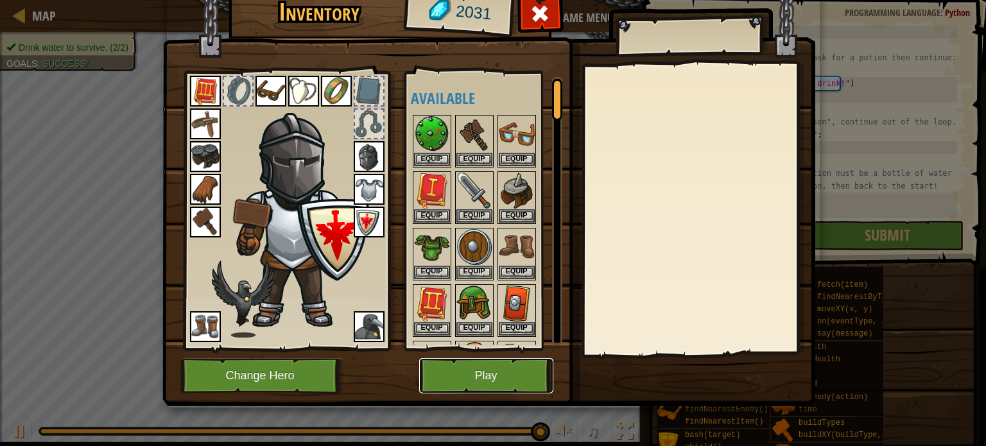
click at [455, 367] on button "Play" at bounding box center [486, 375] width 134 height 35
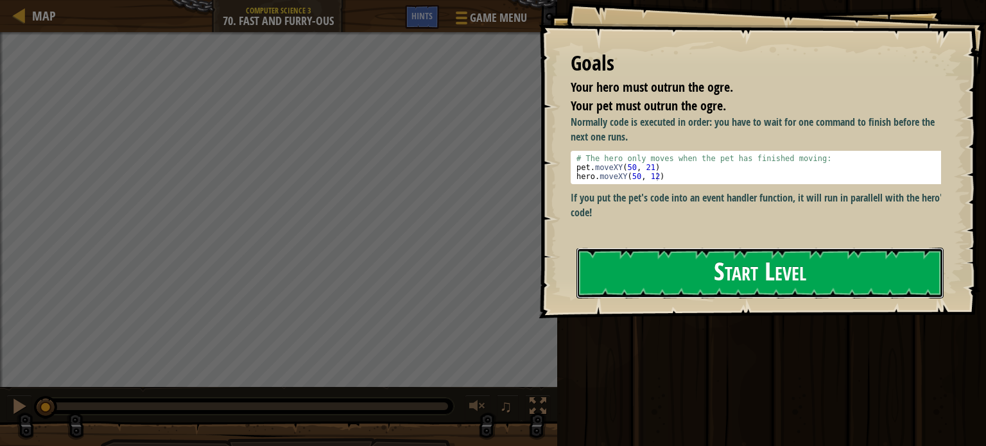
click at [680, 277] on button "Start Level" at bounding box center [760, 273] width 367 height 51
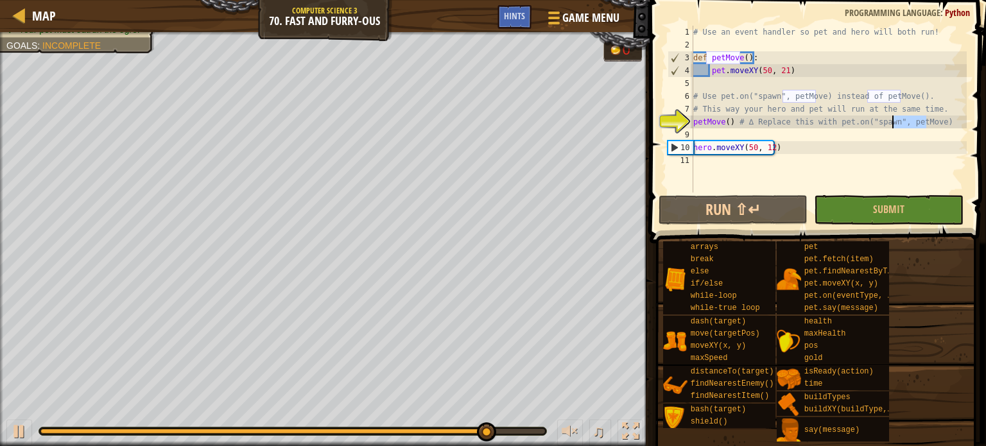
drag, startPoint x: 928, startPoint y: 123, endPoint x: 871, endPoint y: 125, distance: 57.8
click at [871, 125] on div "# Use an event handler so pet and hero will both run! def petMove ( ) : pet . m…" at bounding box center [829, 122] width 276 height 193
click at [925, 123] on div "# Use an event handler so pet and hero will both run! def petMove ( ) : pet . m…" at bounding box center [829, 109] width 276 height 167
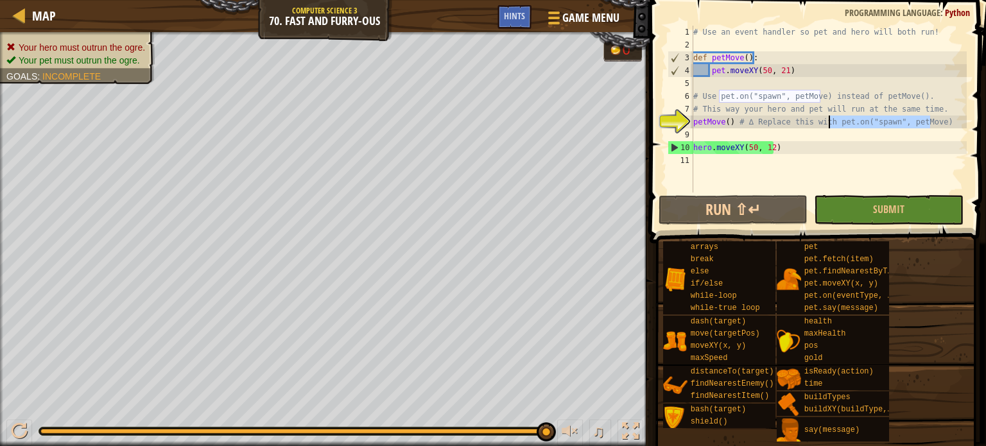
drag, startPoint x: 942, startPoint y: 123, endPoint x: 831, endPoint y: 125, distance: 111.7
click at [831, 125] on div "# Use an event handler so pet and hero will both run! def petMove ( ) : pet . m…" at bounding box center [829, 122] width 276 height 193
click at [724, 118] on div "# Use an event handler so pet and hero will both run! def petMove ( ) : pet . m…" at bounding box center [829, 122] width 276 height 193
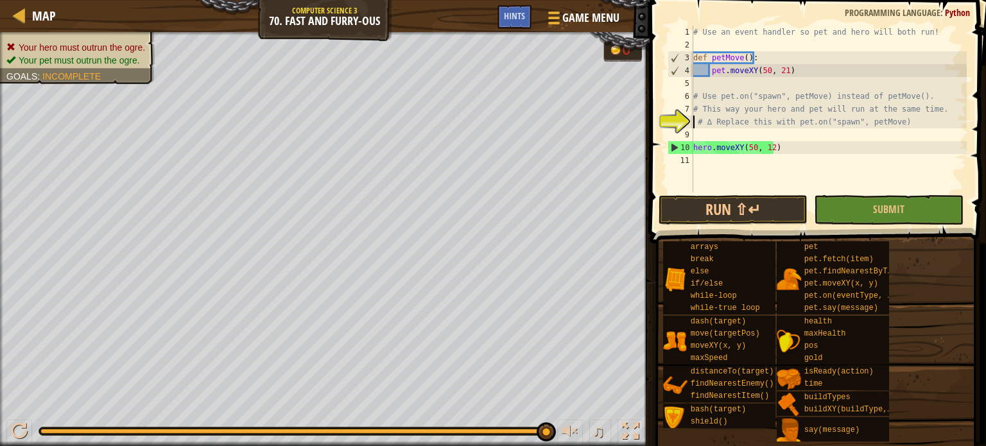
paste textarea "pet.on("spawn", petMove)"
type textarea "pet.on("spawn", petMove) # ∆ Replace this with pet.on("spawn", petMove)"
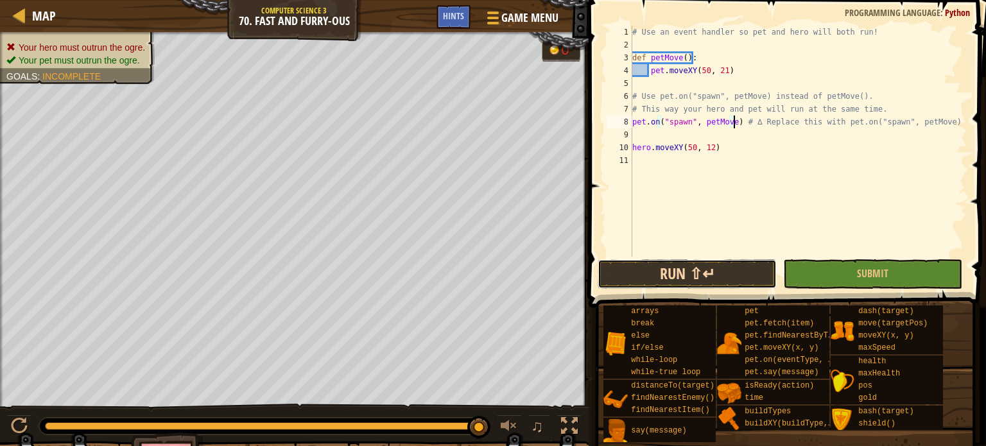
click at [714, 279] on button "Run ⇧↵" at bounding box center [687, 274] width 179 height 30
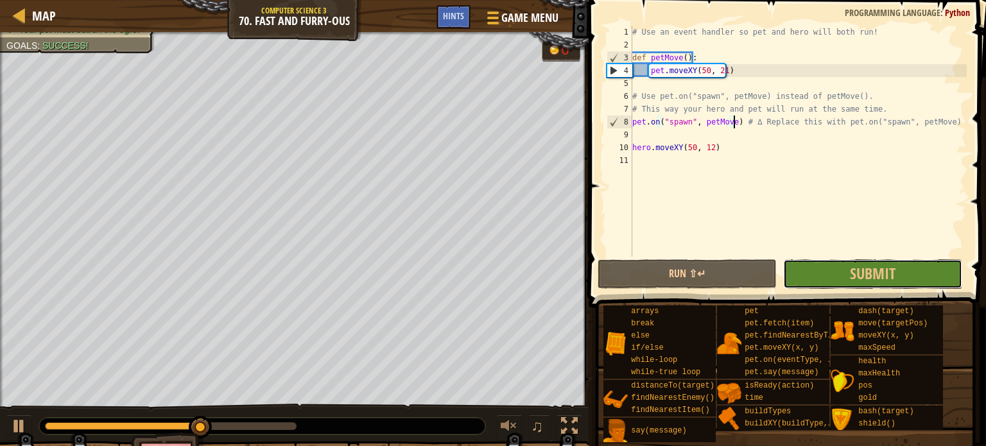
click at [827, 268] on button "Submit" at bounding box center [872, 274] width 179 height 30
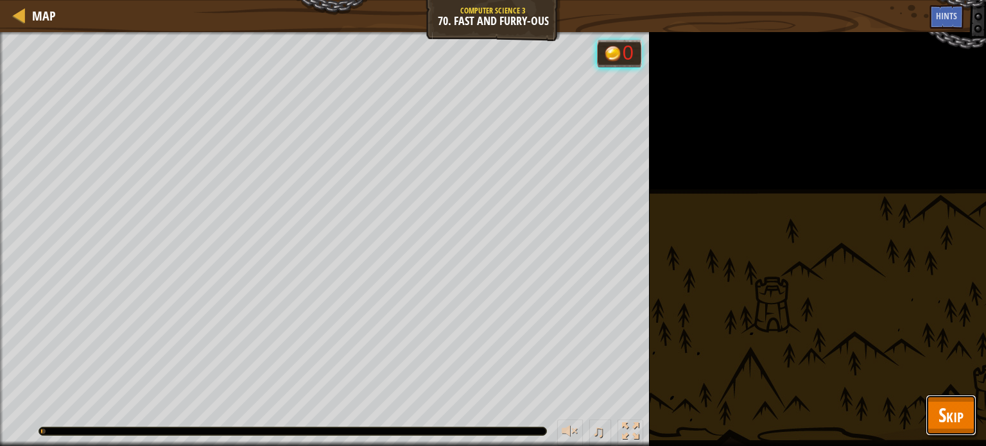
click at [972, 419] on button "Skip" at bounding box center [951, 415] width 51 height 41
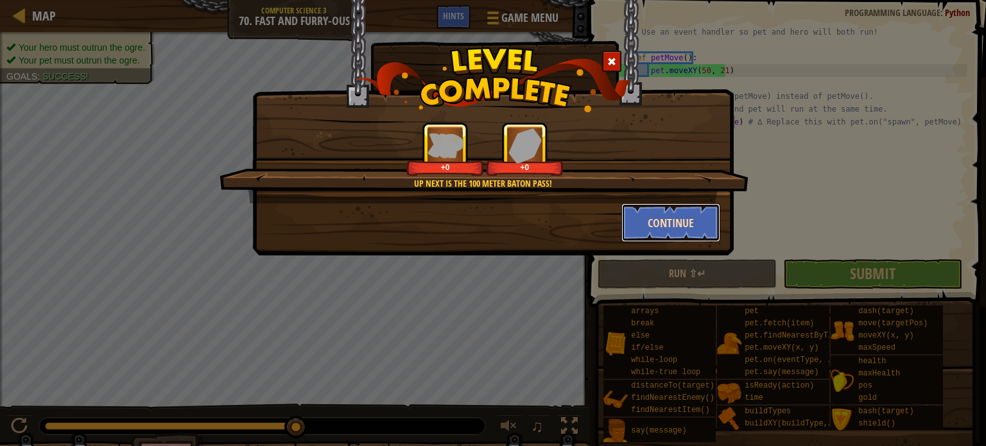
click at [650, 218] on button "Continue" at bounding box center [671, 223] width 100 height 39
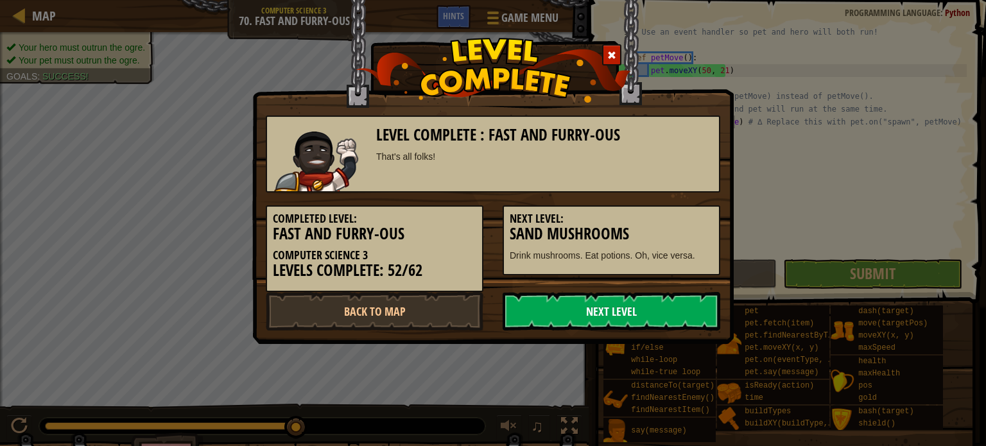
click at [580, 318] on link "Next Level" at bounding box center [612, 311] width 218 height 39
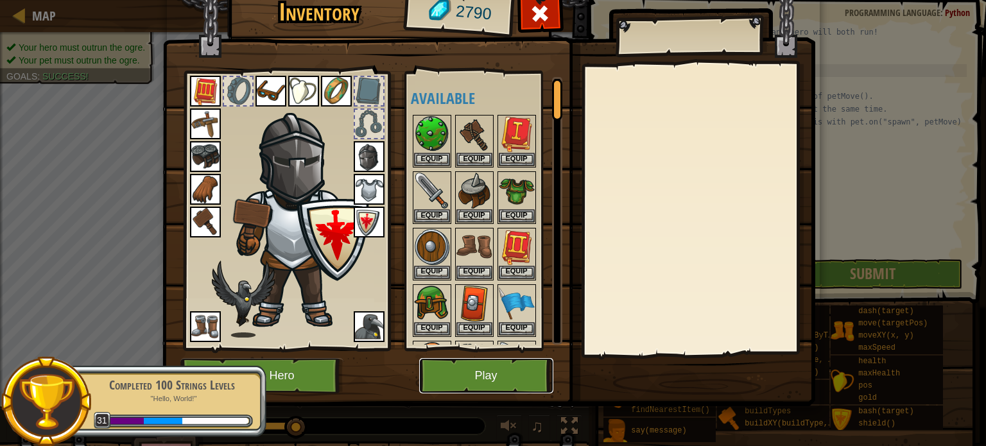
click at [545, 370] on button "Play" at bounding box center [486, 375] width 134 height 35
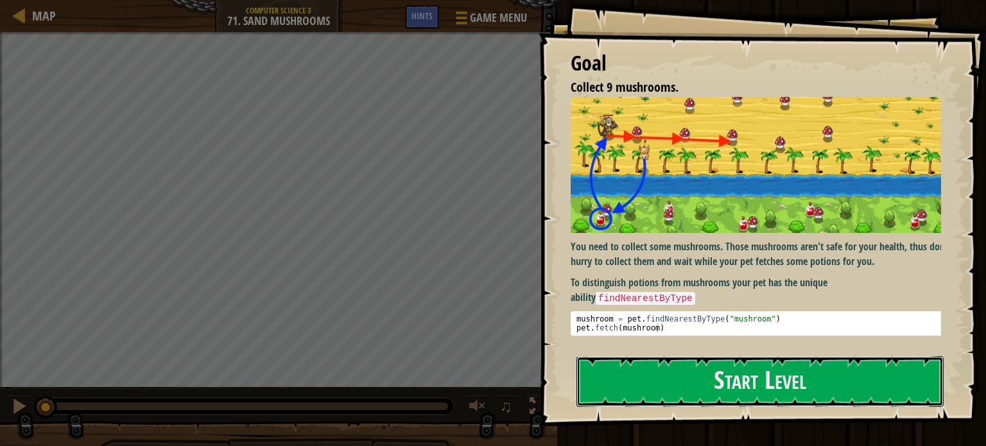
click at [817, 370] on button "Start Level" at bounding box center [760, 381] width 367 height 51
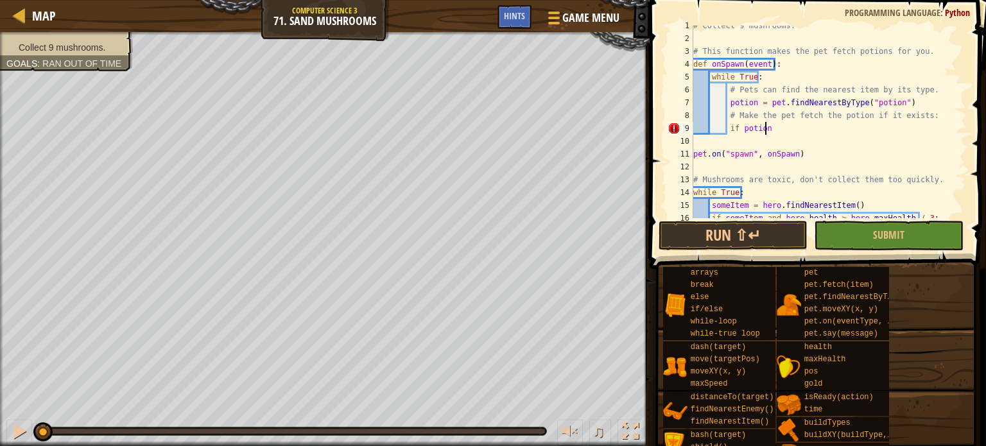
scroll to position [6, 5]
type textarea "if potion:"
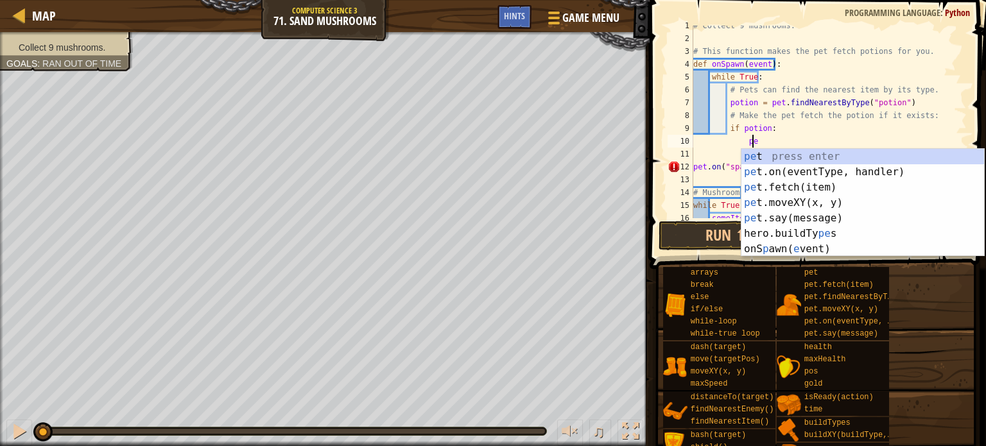
scroll to position [6, 4]
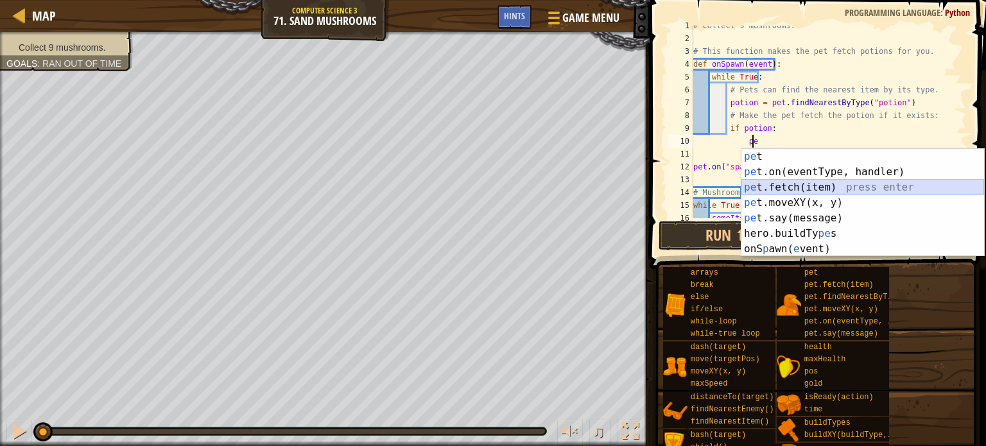
click at [826, 184] on div "pe t press enter pe t.on(eventType, handler) press enter pe t.fetch(item) press…" at bounding box center [863, 218] width 243 height 139
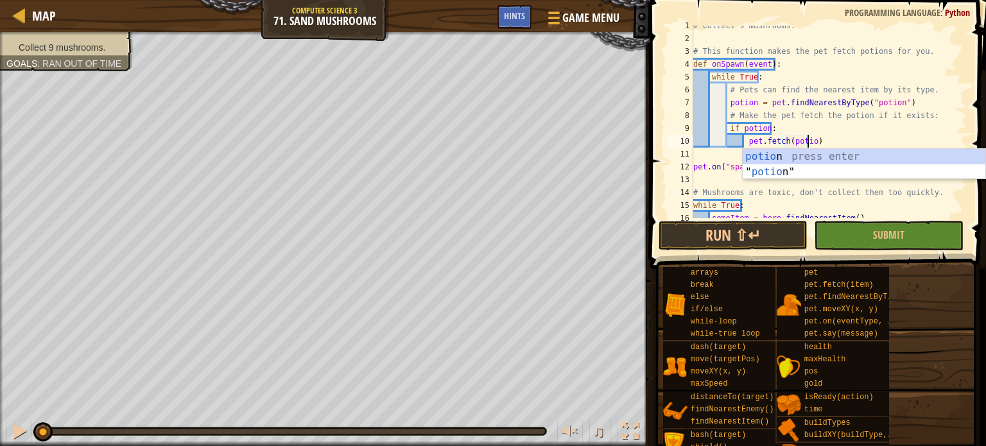
scroll to position [6, 9]
type textarea "pet.fetch(potion)"
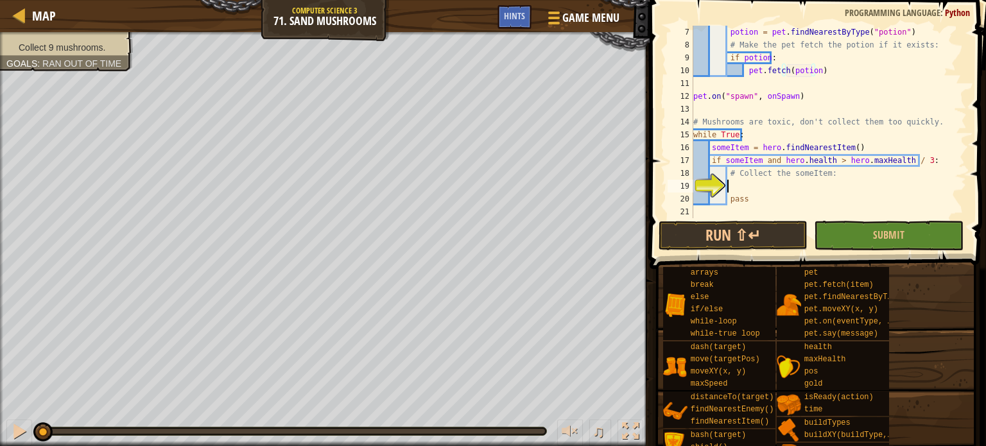
click at [816, 192] on div "potion = pet . findNearestByType ( "potion" ) # Make the pet fetch the potion i…" at bounding box center [824, 135] width 266 height 218
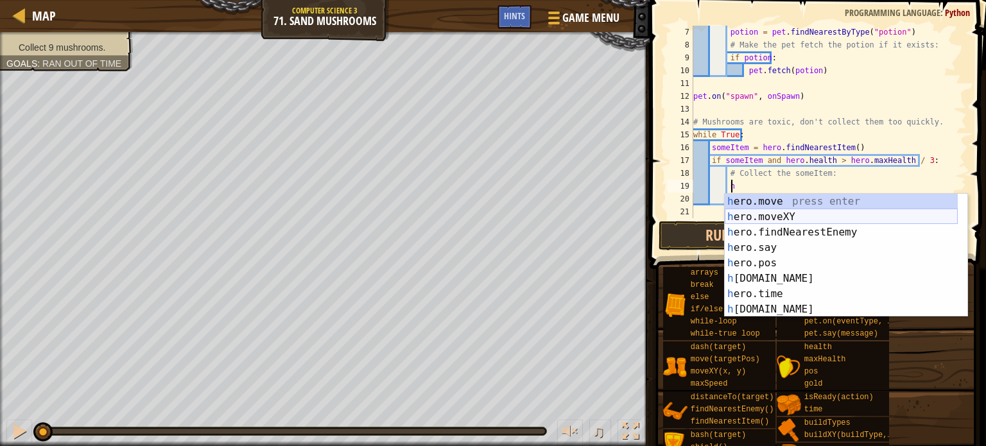
click at [799, 216] on div "h ero.move press enter h ero.moveXY press enter h ero.findNearestEnemy press en…" at bounding box center [841, 271] width 233 height 154
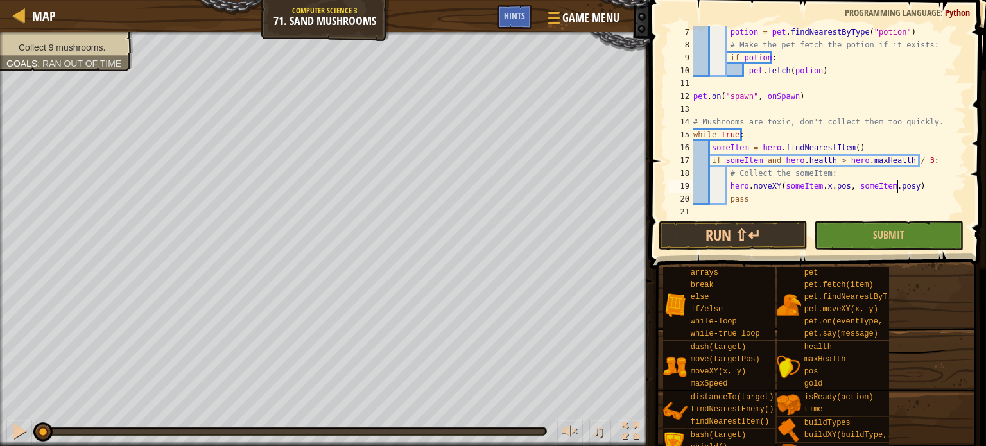
scroll to position [6, 17]
click at [794, 234] on button "Run ⇧↵" at bounding box center [734, 236] width 150 height 30
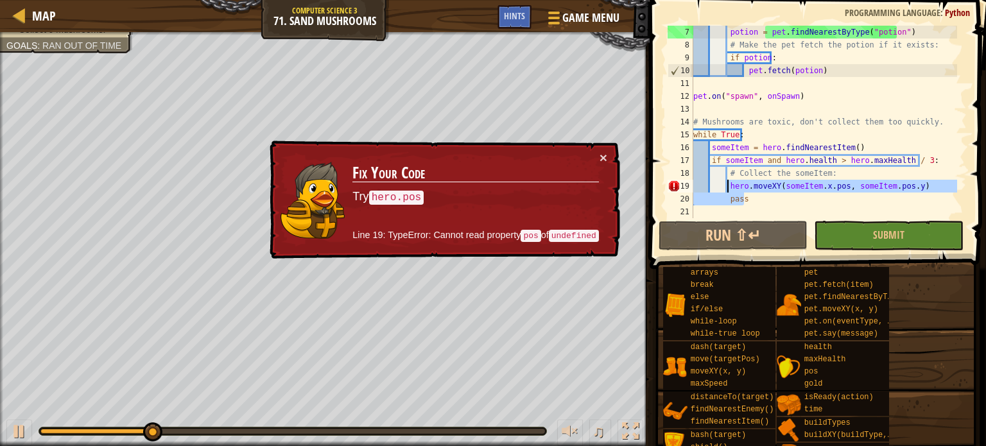
drag, startPoint x: 914, startPoint y: 195, endPoint x: 728, endPoint y: 192, distance: 186.2
click at [728, 192] on div "potion = pet . findNearestByType ( "potion" ) # Make the pet fetch the potion i…" at bounding box center [824, 135] width 266 height 218
type textarea "hero.moveXY(someItem.x.pos, someItem.pos.y) pass"
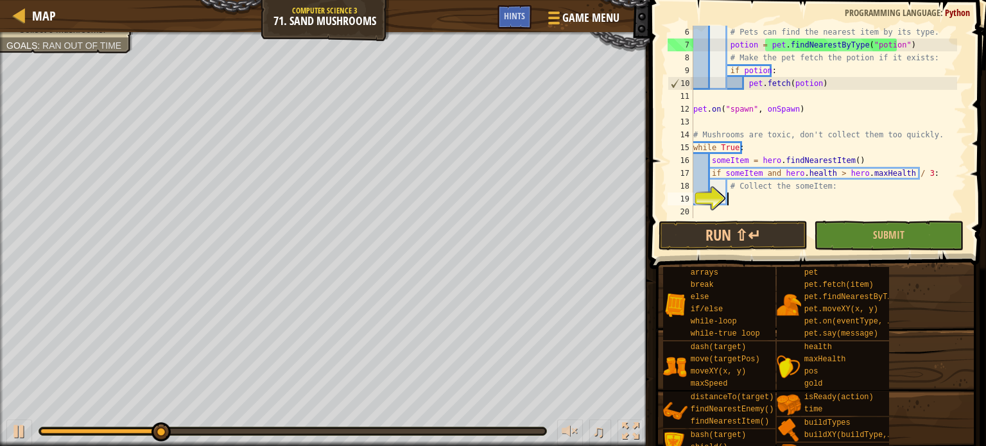
scroll to position [64, 0]
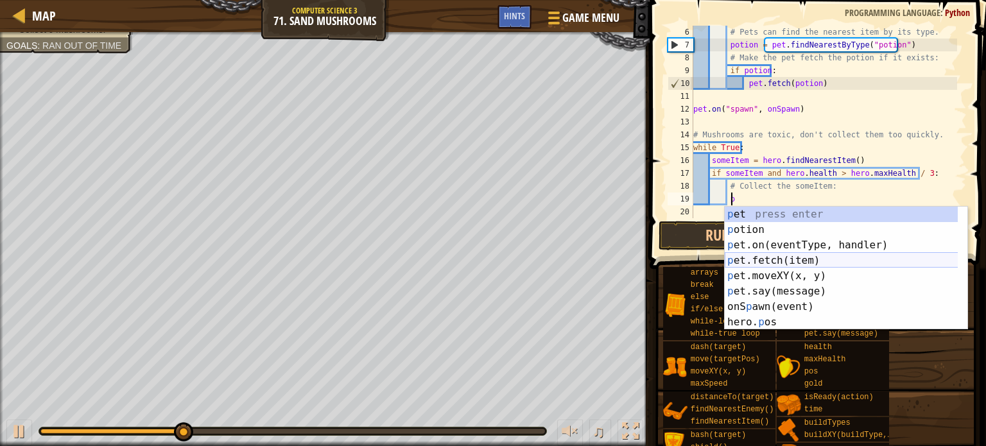
click at [767, 259] on div "p et press enter p otion press enter p et.on(eventType, handler) press enter p …" at bounding box center [846, 284] width 243 height 154
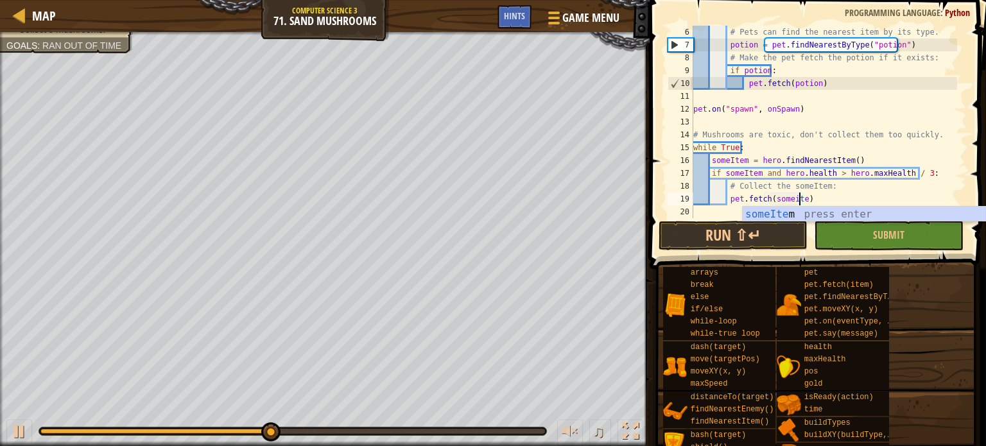
scroll to position [6, 8]
click at [786, 236] on button "Run ⇧↵" at bounding box center [734, 236] width 150 height 30
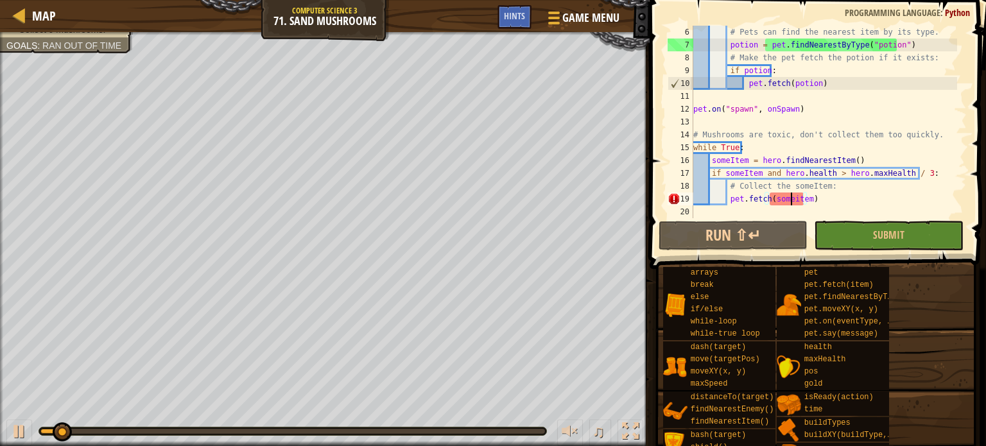
click at [791, 193] on div "# Pets can find the nearest item by its type. potion = pet . findNearestByType …" at bounding box center [824, 135] width 266 height 218
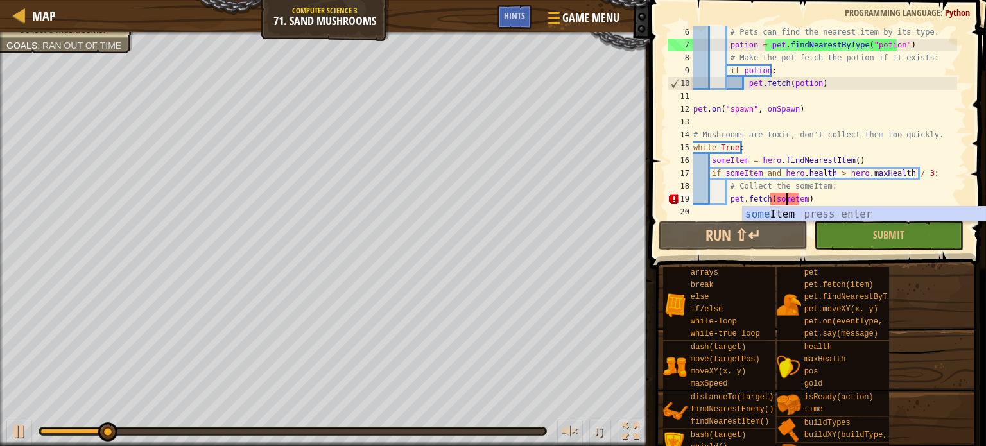
scroll to position [6, 8]
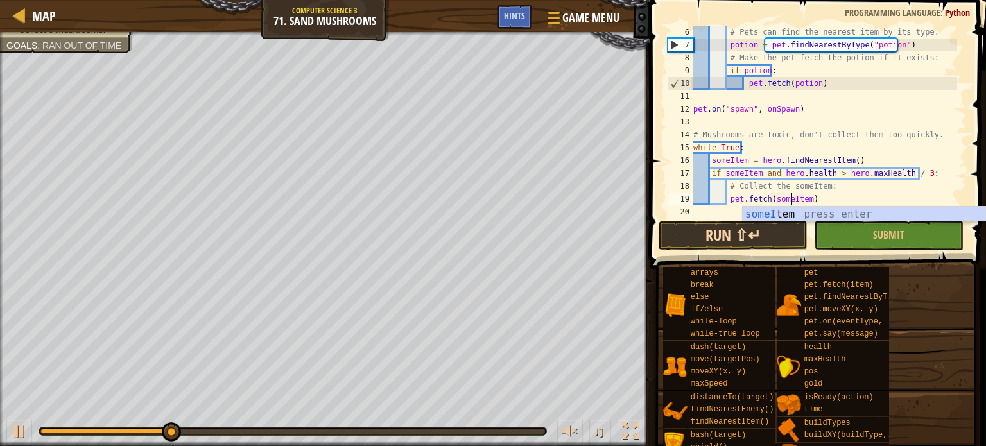
type textarea "pet.fetch(someItem)"
click at [757, 249] on button "Run ⇧↵" at bounding box center [734, 236] width 150 height 30
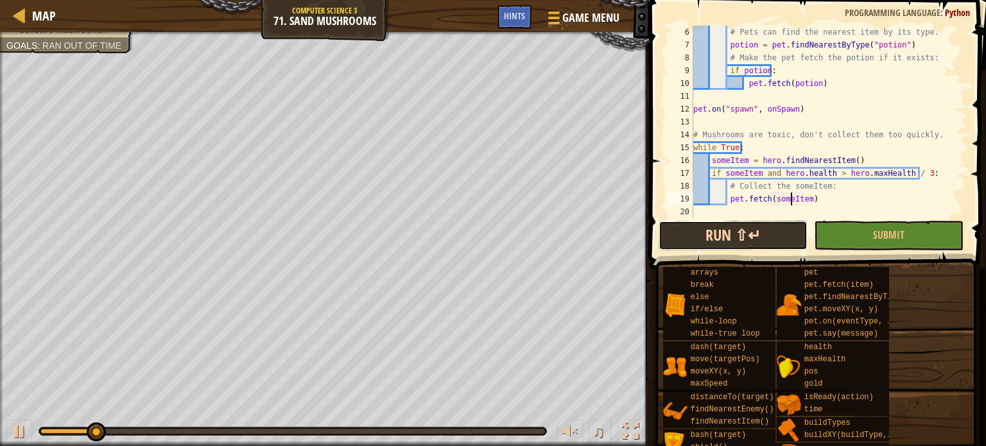
click at [759, 230] on button "Run ⇧↵" at bounding box center [734, 236] width 150 height 30
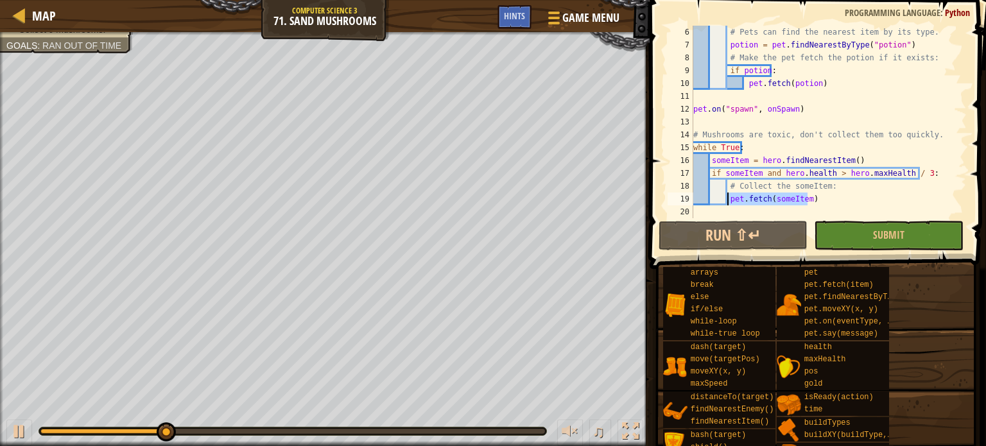
drag, startPoint x: 813, startPoint y: 198, endPoint x: 727, endPoint y: 200, distance: 86.0
click at [727, 200] on div "# Pets can find the nearest item by its type. potion = pet . findNearestByType …" at bounding box center [824, 135] width 266 height 218
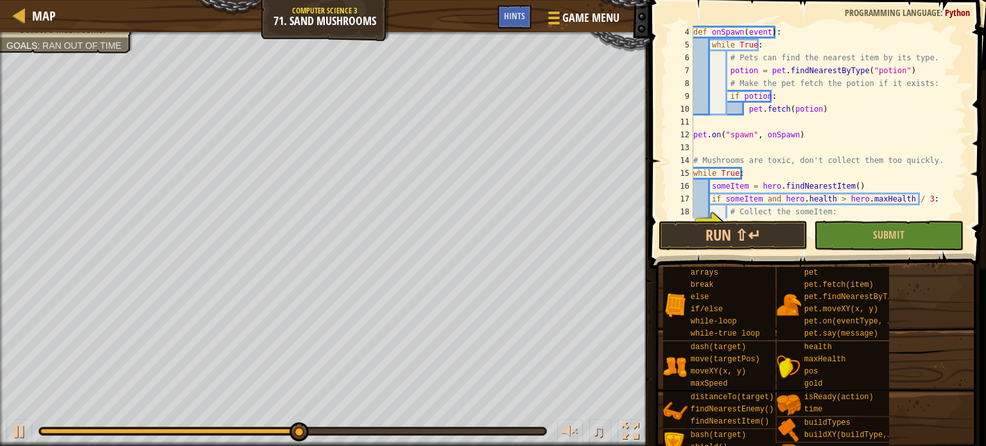
scroll to position [64, 0]
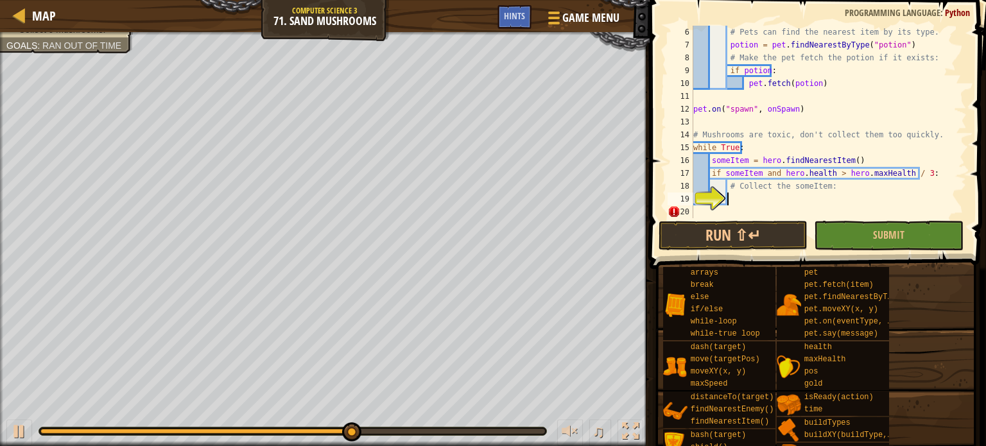
type textarea "h"
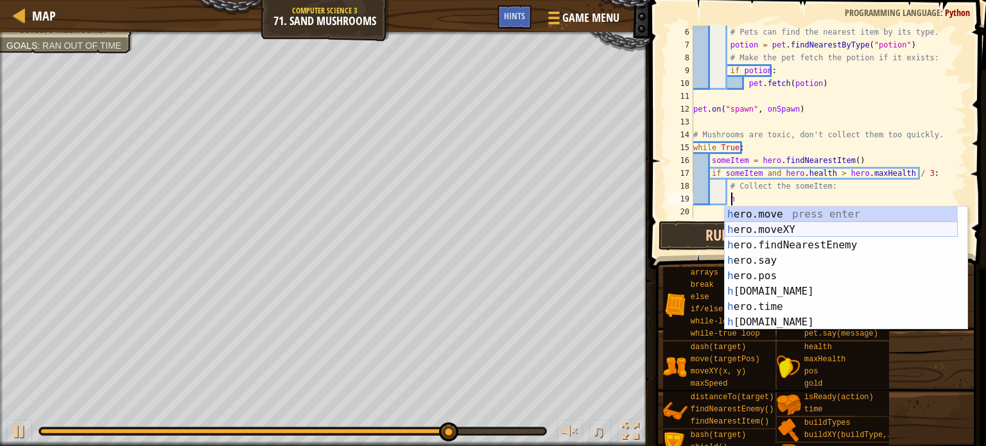
click at [794, 230] on div "h ero.move press enter h ero.moveXY press enter h ero.findNearestEnemy press en…" at bounding box center [841, 284] width 233 height 154
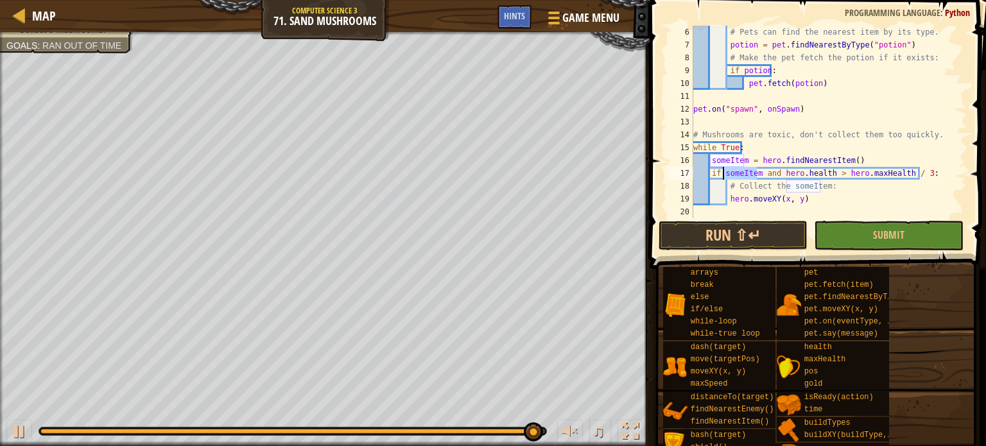
drag, startPoint x: 756, startPoint y: 169, endPoint x: 723, endPoint y: 179, distance: 34.1
click at [723, 179] on div "# Pets can find the nearest item by its type. potion = pet . findNearestByType …" at bounding box center [824, 135] width 266 height 218
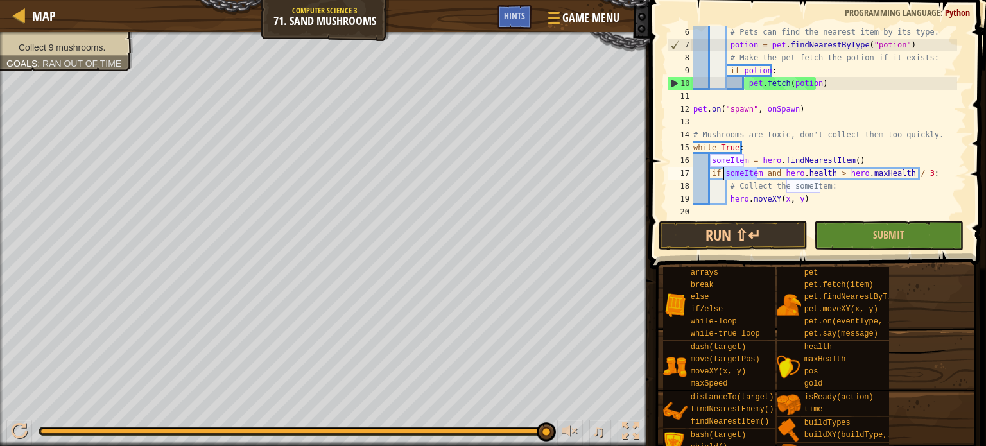
click at [776, 196] on div "# Pets can find the nearest item by its type. potion = pet . findNearestByType …" at bounding box center [824, 135] width 266 height 218
click at [777, 196] on div "# Pets can find the nearest item by its type. potion = pet . findNearestByType …" at bounding box center [824, 135] width 266 height 218
paste textarea "someItem"
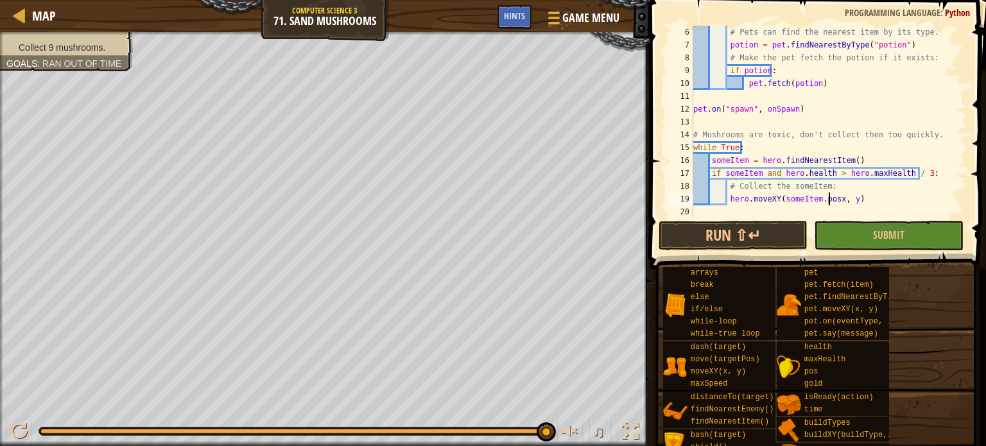
scroll to position [6, 11]
paste textarea "someItem"
type textarea "hero.moveXY(someItem.pos.x, someItem.pos.y)"
click at [768, 241] on button "Run ⇧↵" at bounding box center [734, 236] width 150 height 30
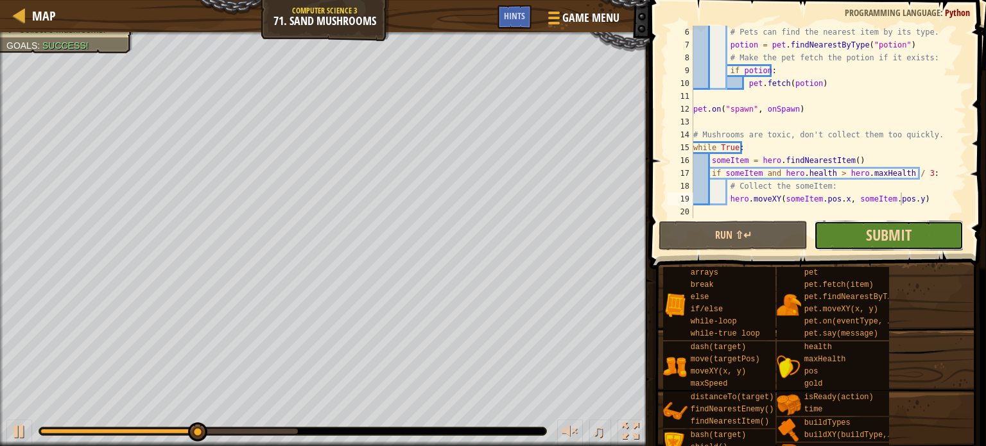
click at [871, 239] on span "Submit" at bounding box center [889, 235] width 46 height 21
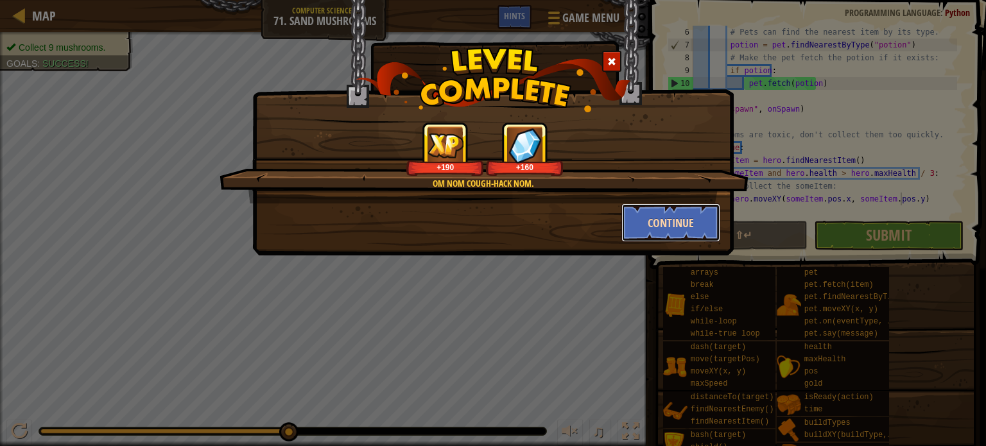
click at [673, 228] on button "Continue" at bounding box center [671, 223] width 100 height 39
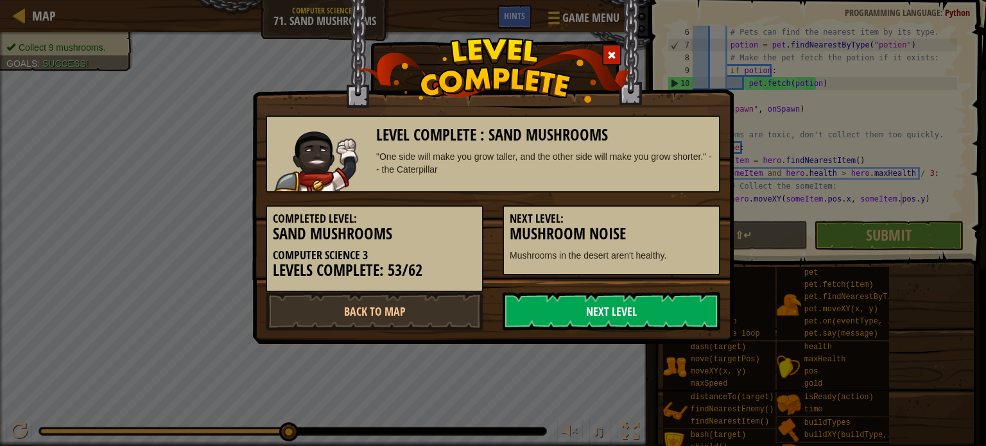
click at [649, 314] on link "Next Level" at bounding box center [612, 311] width 218 height 39
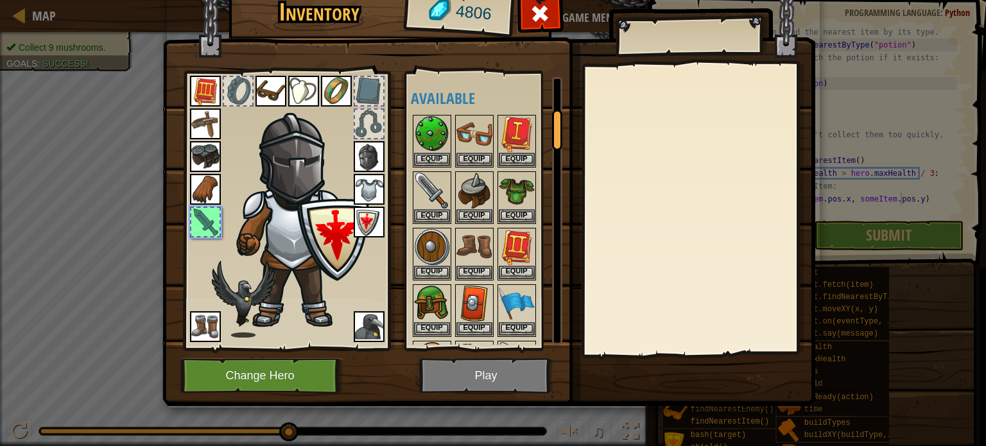
scroll to position [216, 0]
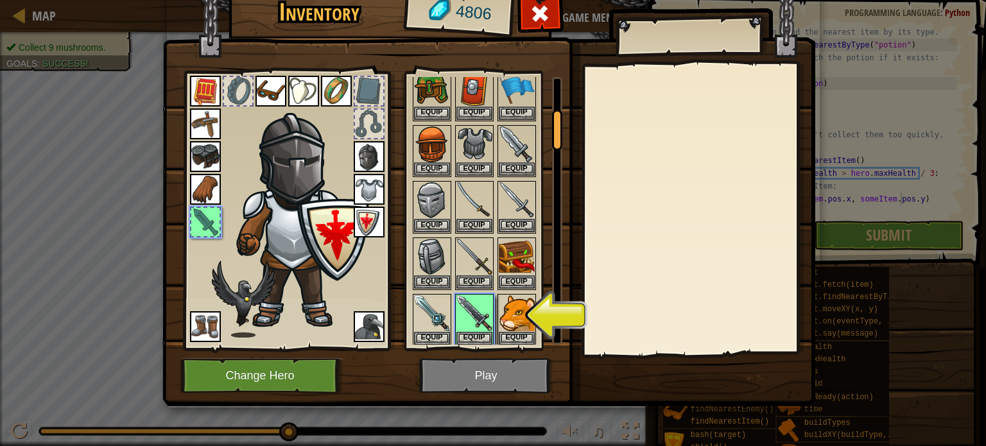
click at [519, 358] on img at bounding box center [488, 173] width 653 height 466
click at [464, 331] on button "Equip" at bounding box center [474, 337] width 36 height 13
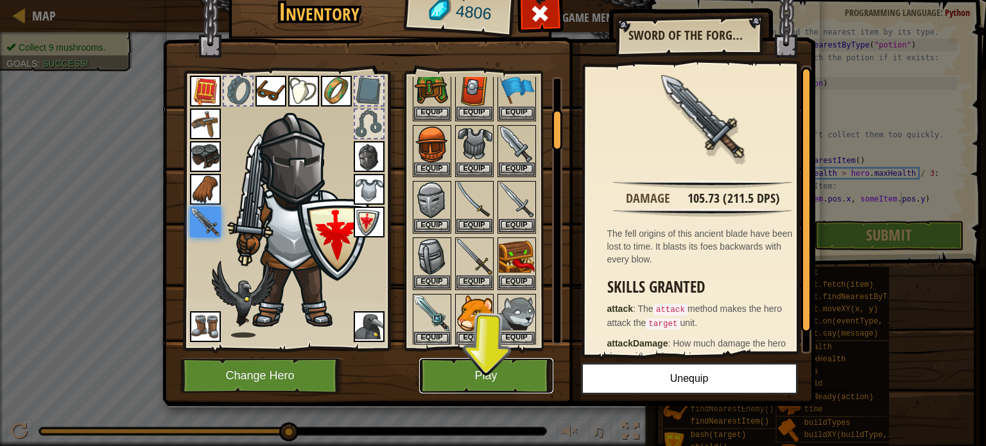
click at [470, 360] on button "Play" at bounding box center [486, 375] width 134 height 35
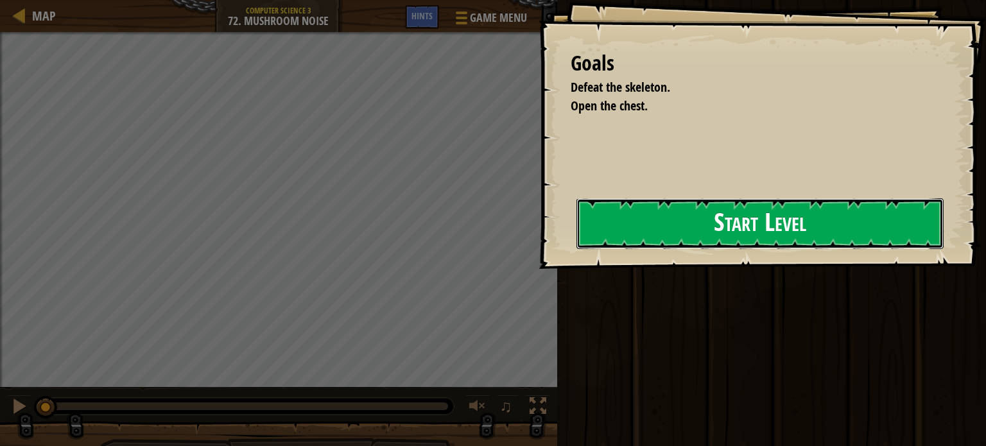
click at [642, 247] on button "Start Level" at bounding box center [760, 223] width 367 height 51
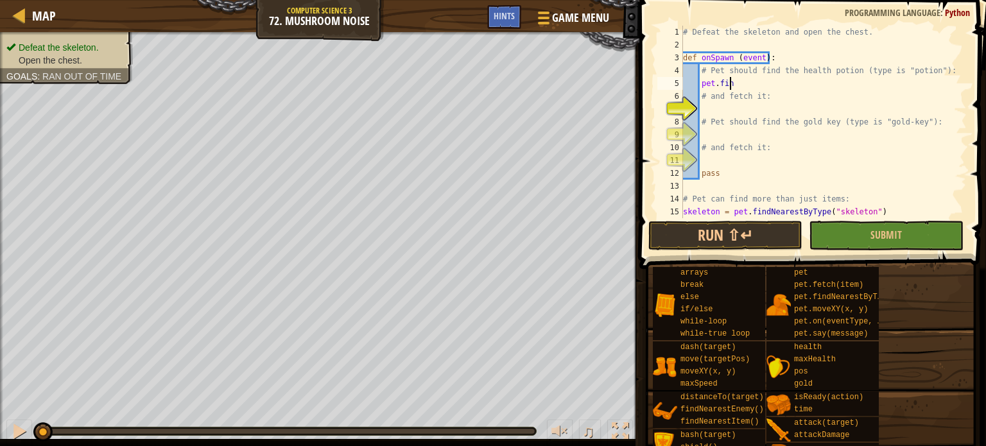
scroll to position [6, 3]
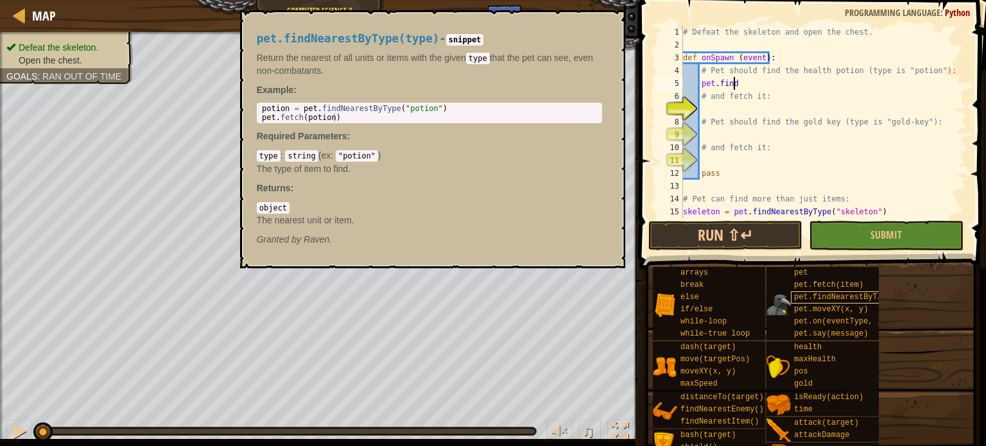
type textarea "pet.find"
click at [856, 300] on span "pet.findNearestByType(type)" at bounding box center [856, 297] width 125 height 9
type textarea "potion = pet.findNearestByType("potion")"
click at [205, 0] on body "Map Computer Science 3 72. Mushroom Noise Game Menu Done Hints 1 הההההההההההההה…" at bounding box center [493, 0] width 986 height 0
click at [776, 87] on div "# Defeat the skeleton and open the chest. def onSpawn ( event ) : # Pet should …" at bounding box center [819, 135] width 277 height 218
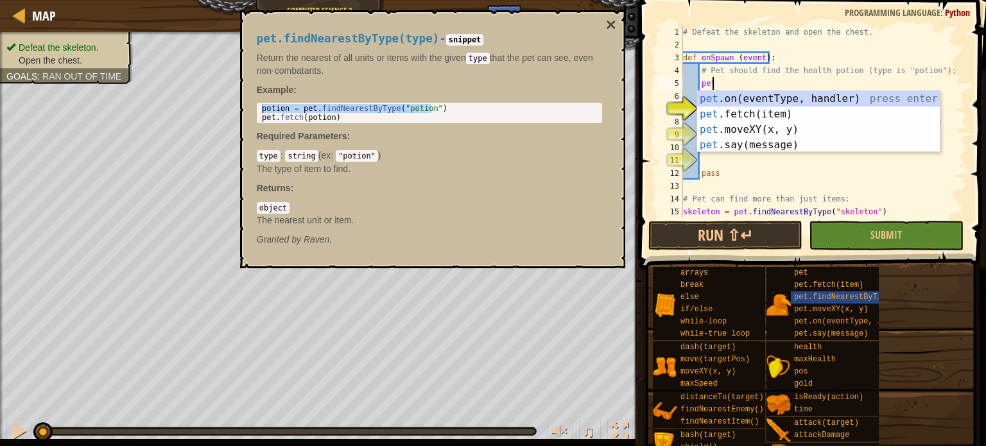
scroll to position [6, 1]
type textarea "p"
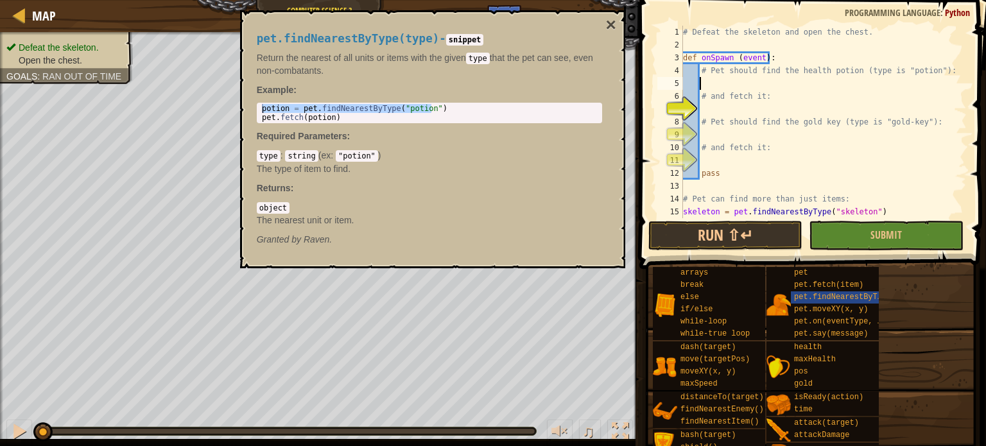
scroll to position [6, 0]
paste textarea "potion = pet.findNearestByType("potion")"
click at [614, 19] on button "×" at bounding box center [610, 25] width 10 height 18
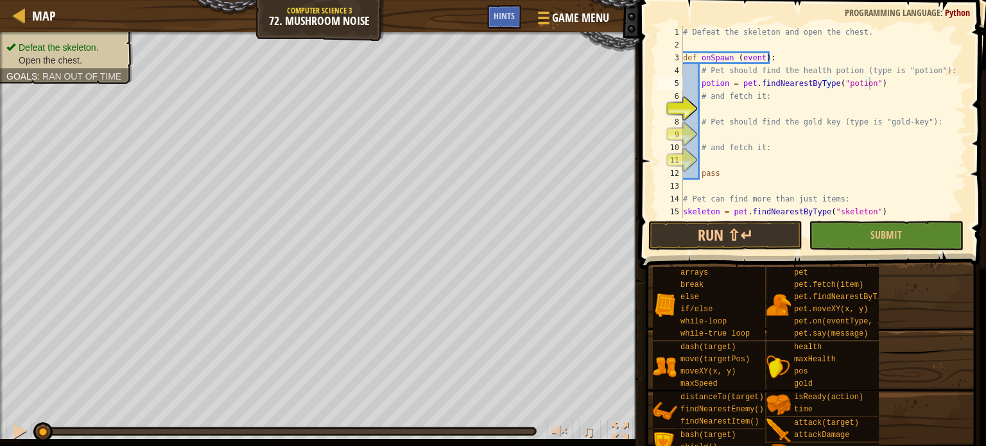
click at [759, 125] on div "# Defeat the skeleton and open the chest. def onSpawn ( event ) : # Pet should …" at bounding box center [819, 135] width 277 height 218
type textarea "# Pet should find the gold key (type is "gold-key"):"
click at [760, 112] on div "# Defeat the skeleton and open the chest. def onSpawn ( event ) : # Pet should …" at bounding box center [819, 135] width 277 height 218
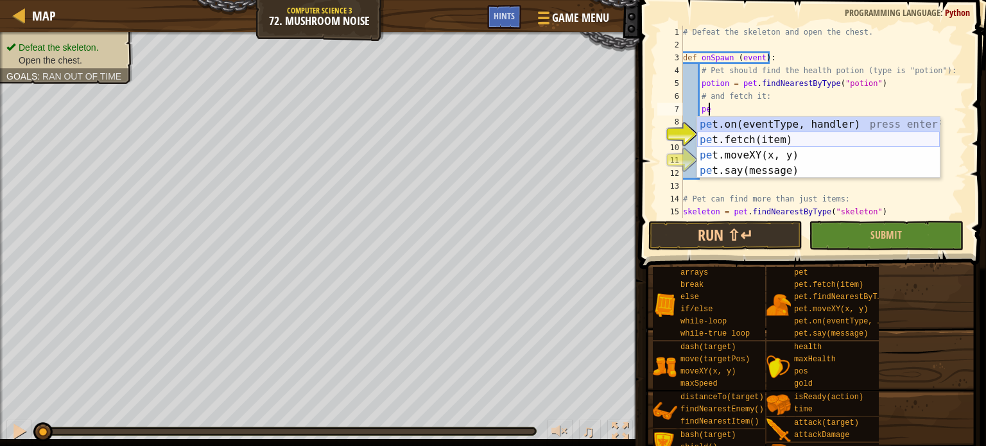
click at [763, 135] on div "pe t.on(eventType, handler) press enter pe t.fetch(item) press enter pe t.moveX…" at bounding box center [818, 163] width 243 height 92
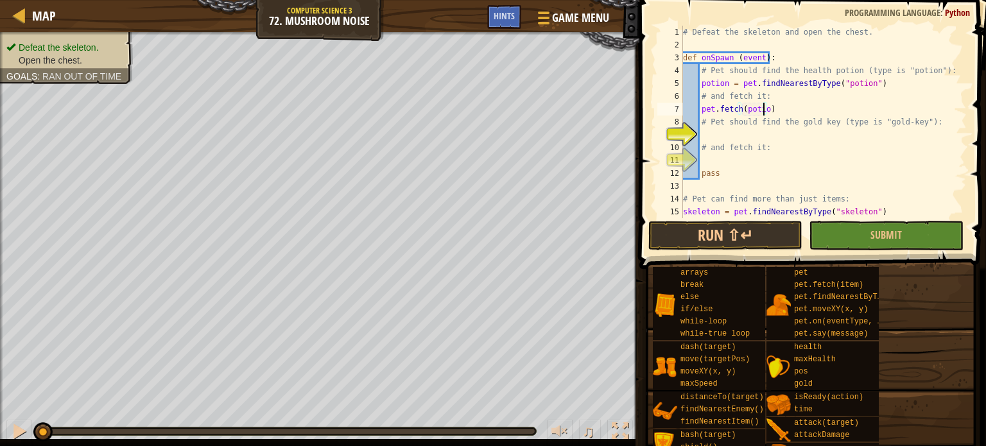
scroll to position [6, 6]
drag, startPoint x: 885, startPoint y: 81, endPoint x: 700, endPoint y: 87, distance: 185.6
click at [700, 87] on div "# Defeat the skeleton and open the chest. def onSpawn ( event ) : # Pet should …" at bounding box center [819, 135] width 277 height 218
type textarea "potion = pet.findNearestByType("potion")"
click at [718, 138] on div "# Defeat the skeleton and open the chest. def onSpawn ( event ) : # Pet should …" at bounding box center [819, 135] width 277 height 218
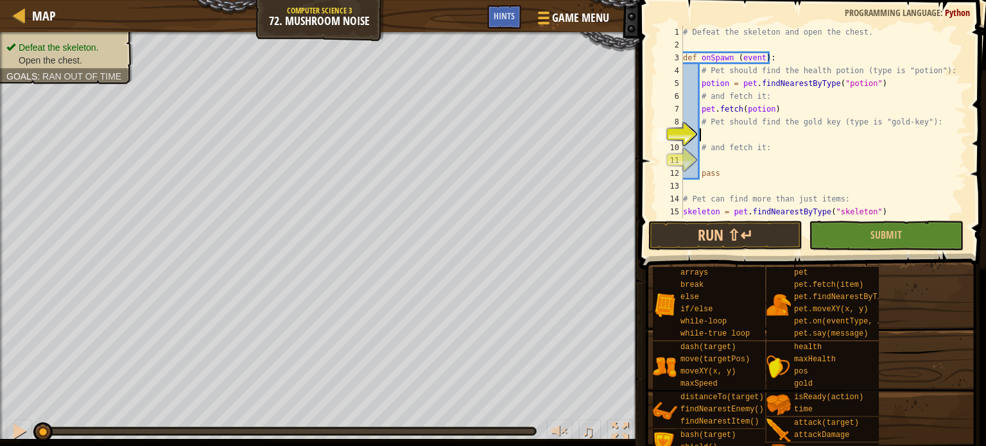
scroll to position [6, 0]
paste textarea "potion = pet.findNearestByType("potion")"
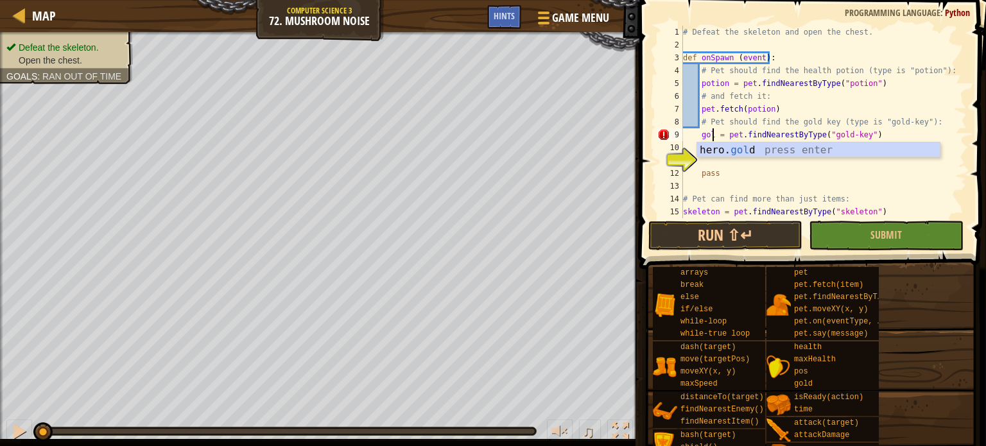
scroll to position [6, 3]
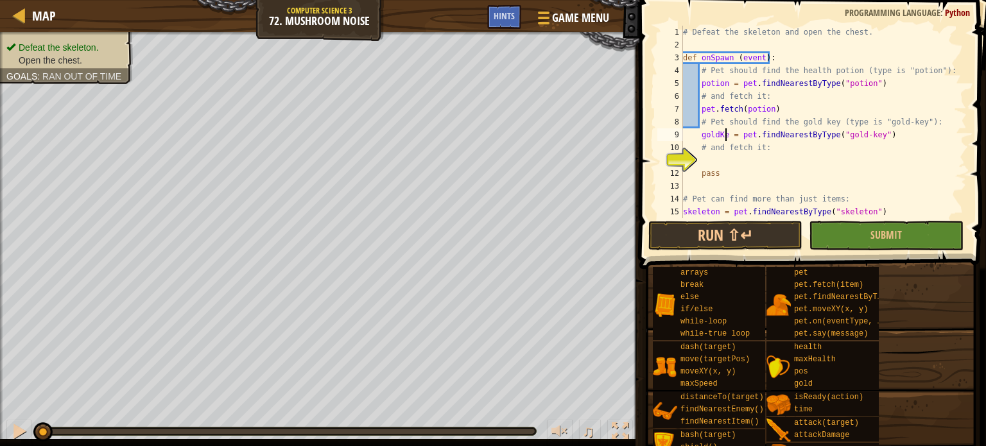
type textarea "goldKey = pet.findNearestByType("gold-key")"
click at [731, 161] on div "# Defeat the skeleton and open the chest. def onSpawn ( event ) : # Pet should …" at bounding box center [819, 135] width 277 height 218
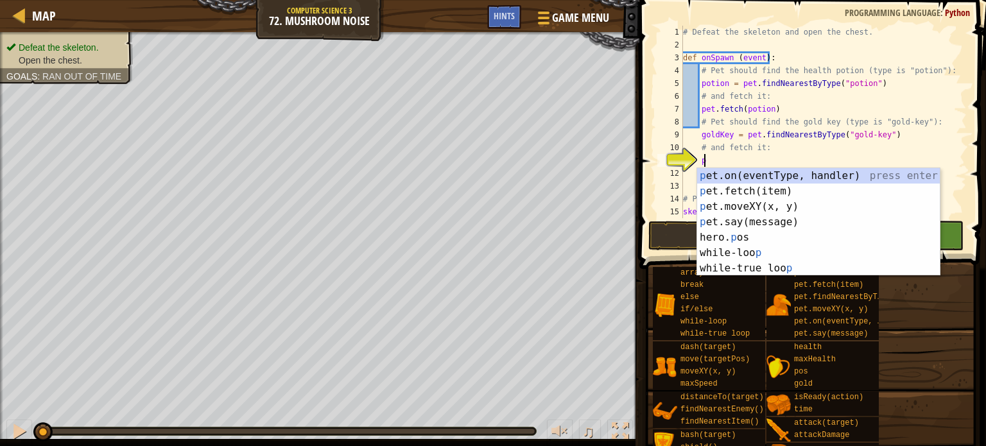
scroll to position [6, 1]
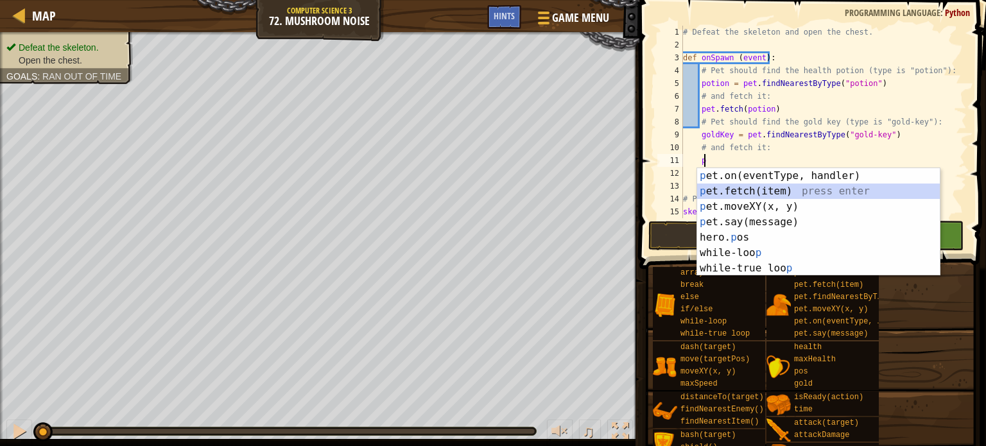
click at [787, 186] on div "p et.on(eventType, handler) press enter p et.fetch(item) press enter p et.moveX…" at bounding box center [818, 237] width 243 height 139
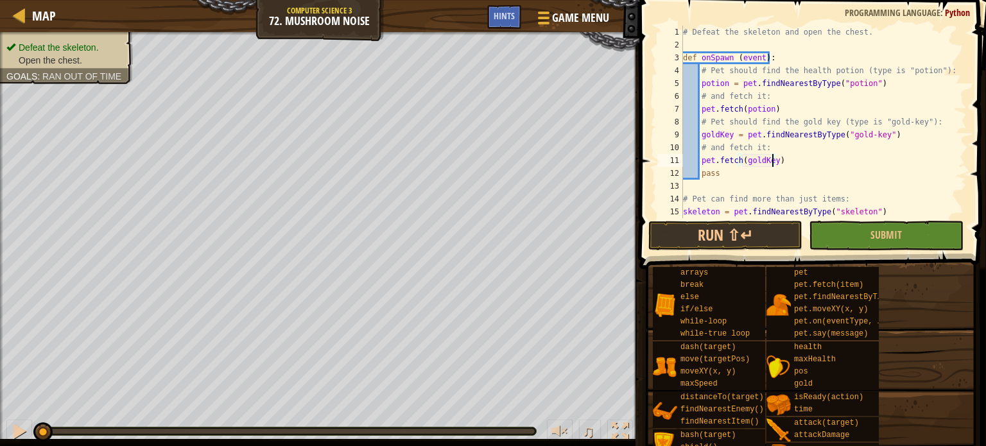
scroll to position [39, 0]
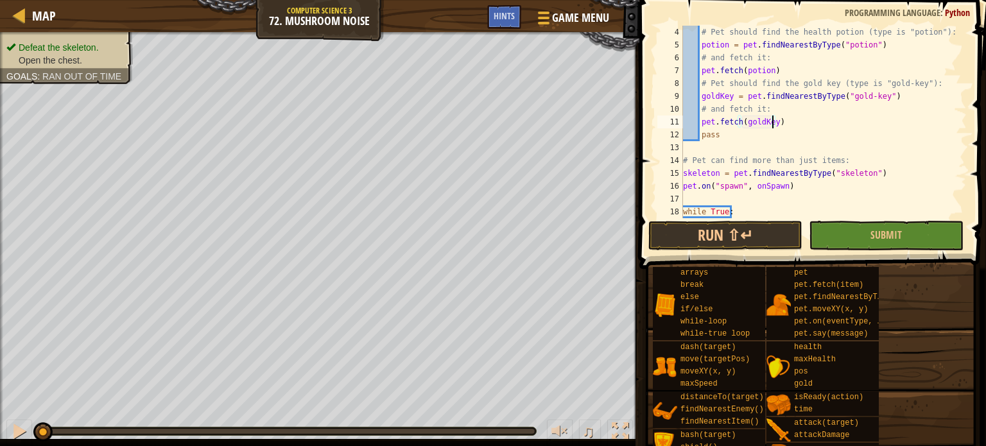
type textarea "pet.fetch(goldKey)"
click at [732, 252] on span at bounding box center [814, 116] width 357 height 307
click at [725, 238] on button "Run ⇧↵" at bounding box center [725, 236] width 154 height 30
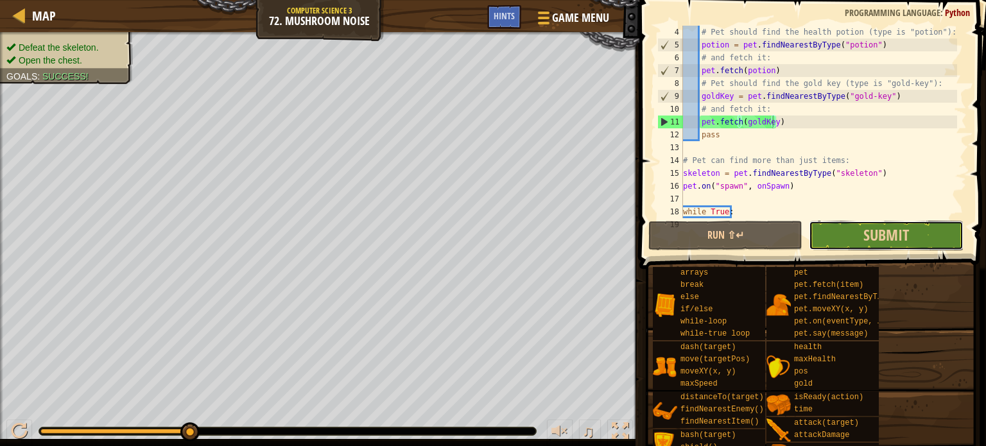
click at [876, 247] on button "Submit" at bounding box center [886, 236] width 154 height 30
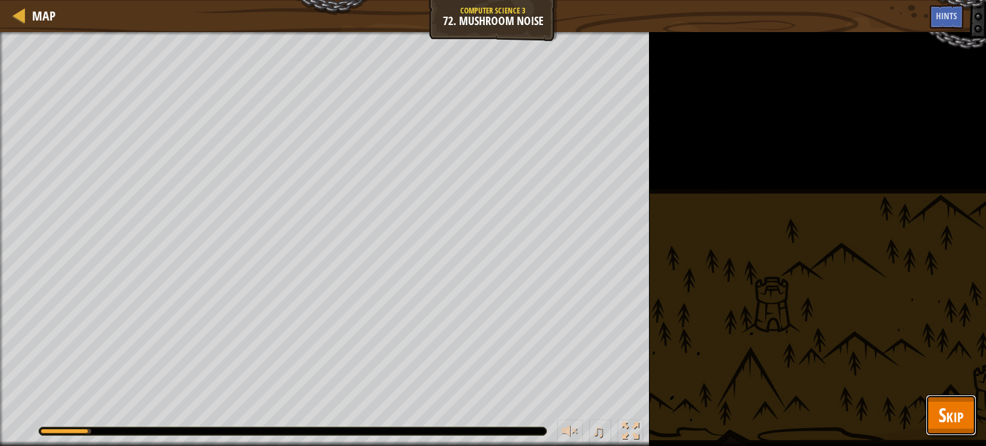
drag, startPoint x: 952, startPoint y: 421, endPoint x: 953, endPoint y: 405, distance: 15.4
click at [952, 421] on span "Skip" at bounding box center [951, 415] width 25 height 26
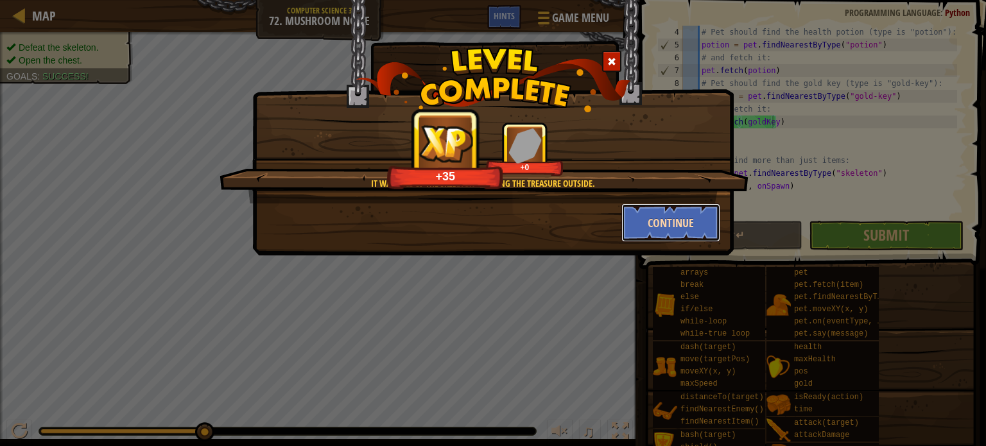
click at [664, 220] on button "Continue" at bounding box center [671, 223] width 100 height 39
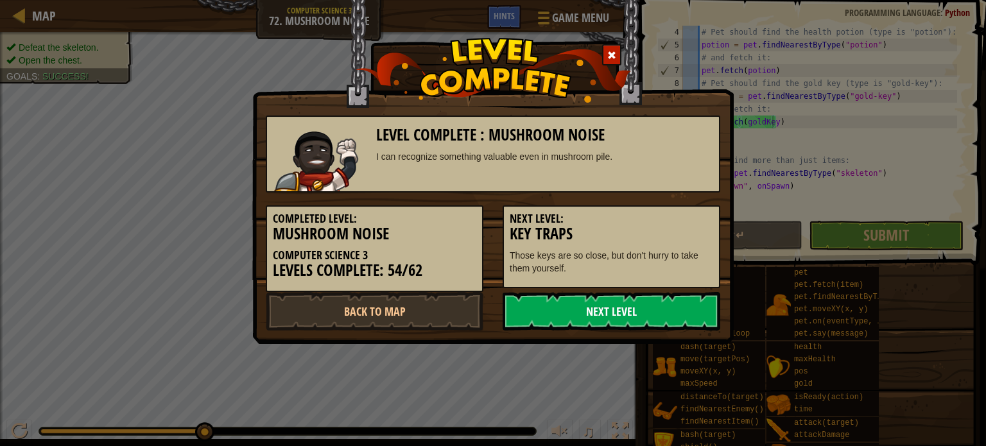
click at [680, 311] on link "Next Level" at bounding box center [612, 311] width 218 height 39
click at [683, 307] on link "Next Level" at bounding box center [612, 311] width 218 height 39
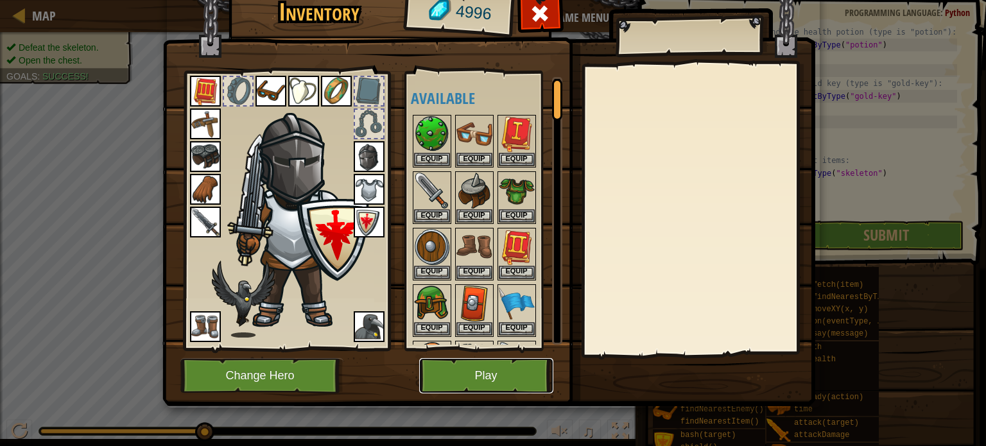
click at [485, 377] on button "Play" at bounding box center [486, 375] width 134 height 35
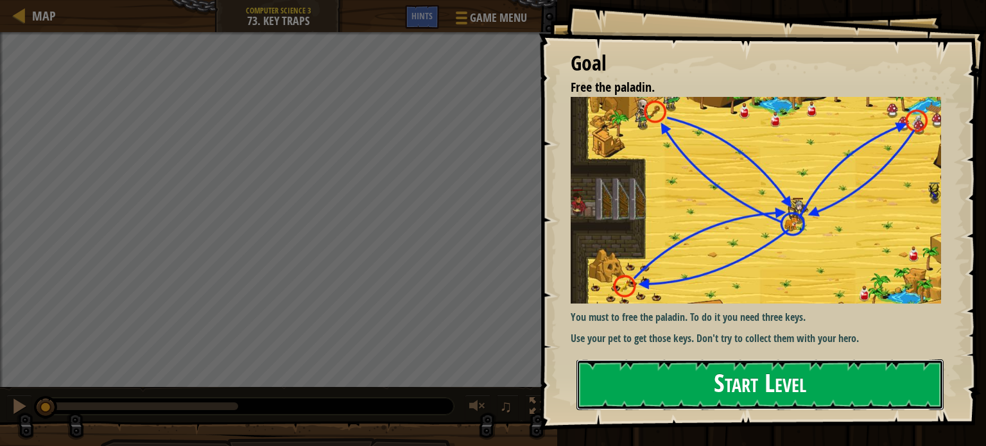
drag, startPoint x: 742, startPoint y: 363, endPoint x: 734, endPoint y: 403, distance: 39.8
click at [742, 367] on button "Start Level" at bounding box center [760, 385] width 367 height 51
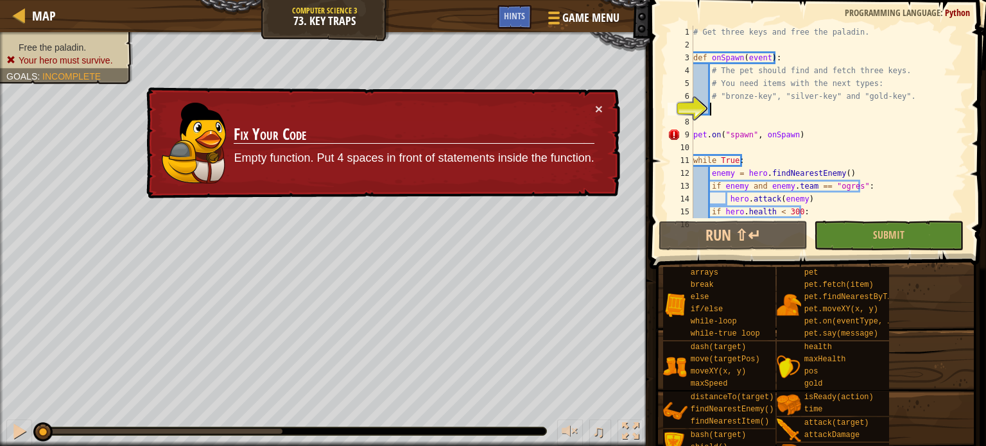
click at [740, 112] on div "# Get three keys and free the paladin. def onSpawn ( event ) : # The pet should…" at bounding box center [824, 135] width 266 height 218
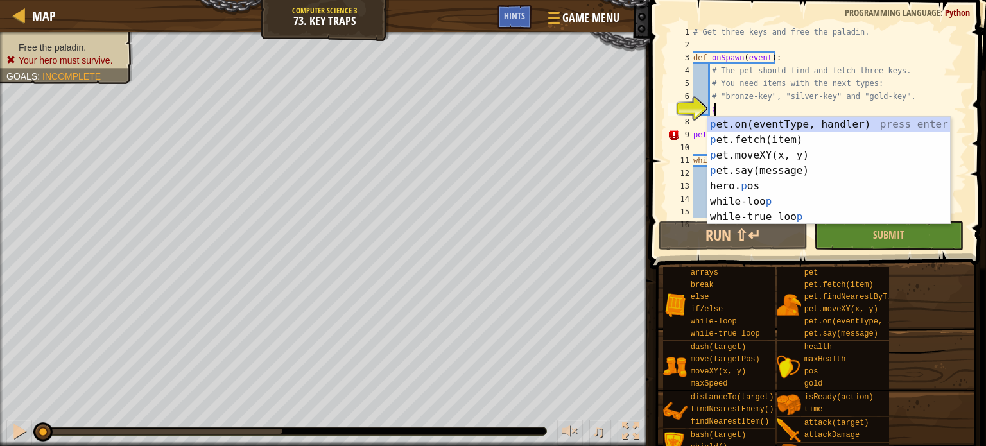
scroll to position [6, 1]
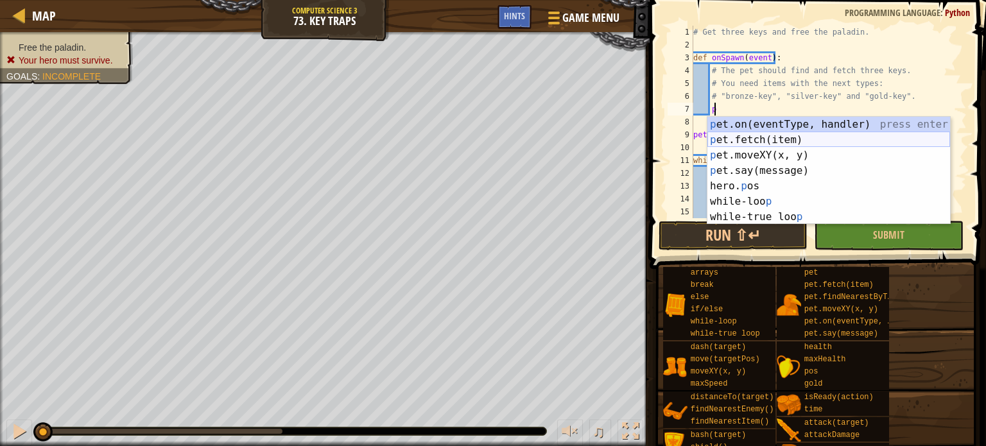
click at [748, 133] on div "p et.on(eventType, handler) press enter p et.fetch(item) press enter p et.moveX…" at bounding box center [828, 186] width 243 height 139
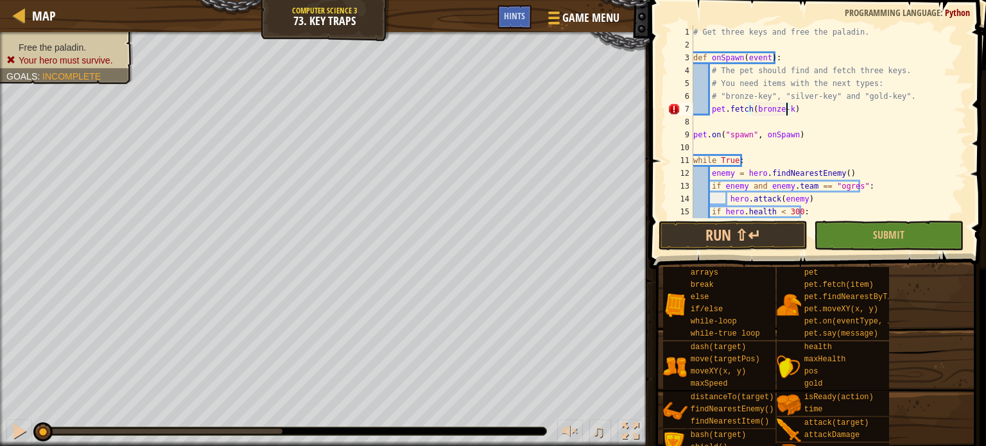
scroll to position [6, 8]
drag, startPoint x: 822, startPoint y: 112, endPoint x: 710, endPoint y: 113, distance: 111.7
click at [710, 113] on div "# Get three keys and free the paladin. def onSpawn ( event ) : # The pet should…" at bounding box center [824, 135] width 266 height 218
type textarea "p"
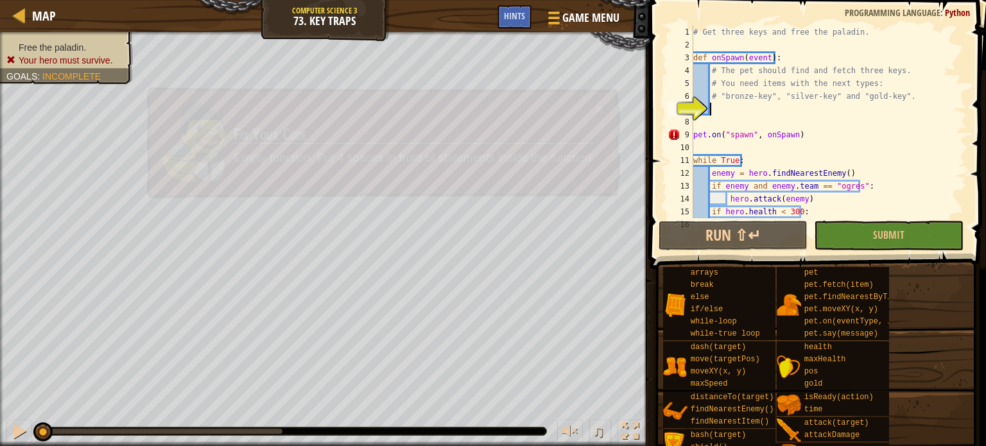
scroll to position [6, 1]
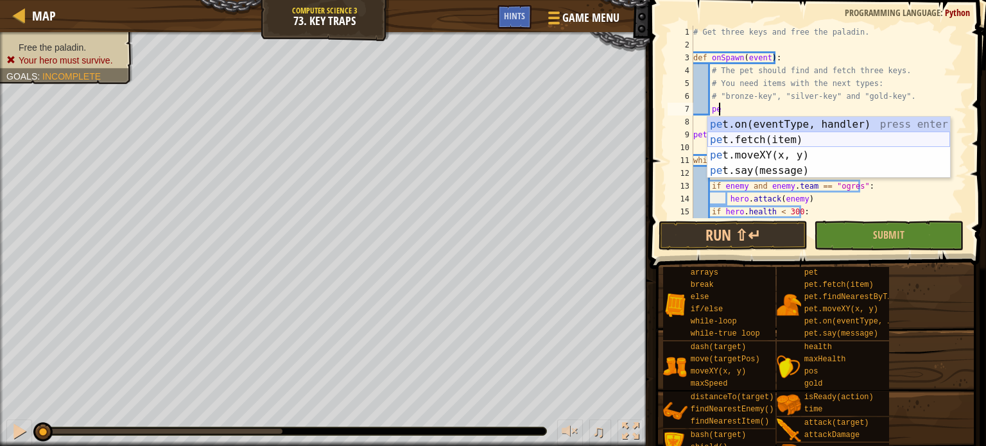
click at [801, 147] on div "pe t.on(eventType, handler) press enter pe t.fetch(item) press enter pe t.moveX…" at bounding box center [828, 163] width 243 height 92
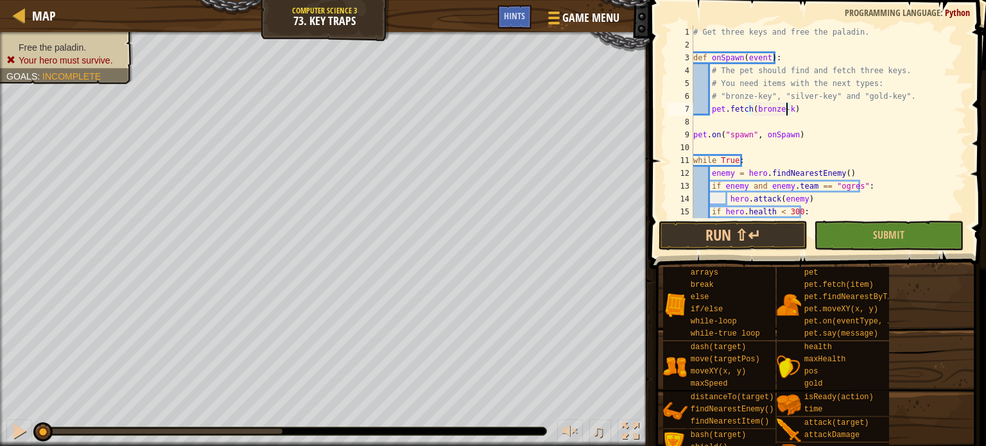
scroll to position [6, 8]
click at [761, 226] on button "Run ⇧↵" at bounding box center [734, 236] width 150 height 30
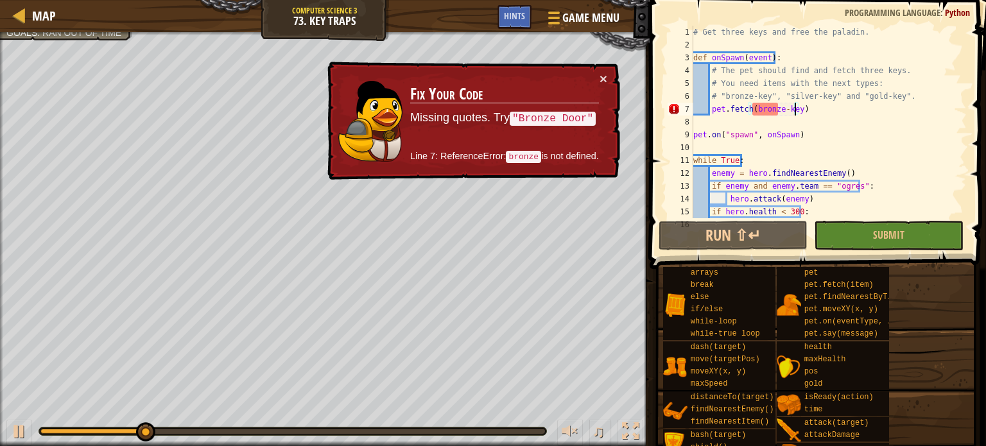
click at [751, 110] on div "# Get three keys and free the paladin. def onSpawn ( event ) : # The pet should…" at bounding box center [824, 135] width 266 height 218
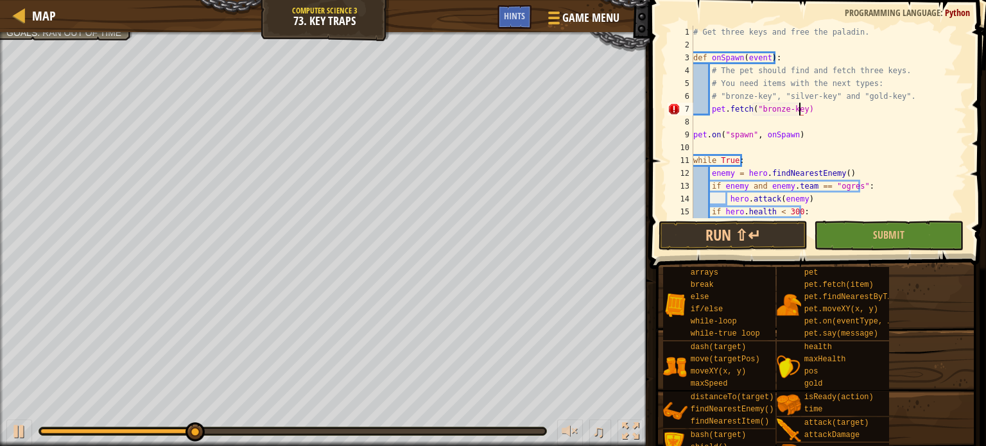
scroll to position [6, 8]
type textarea "pet.fetch("bronze-key")"
click at [761, 233] on button "Run ⇧↵" at bounding box center [734, 236] width 150 height 30
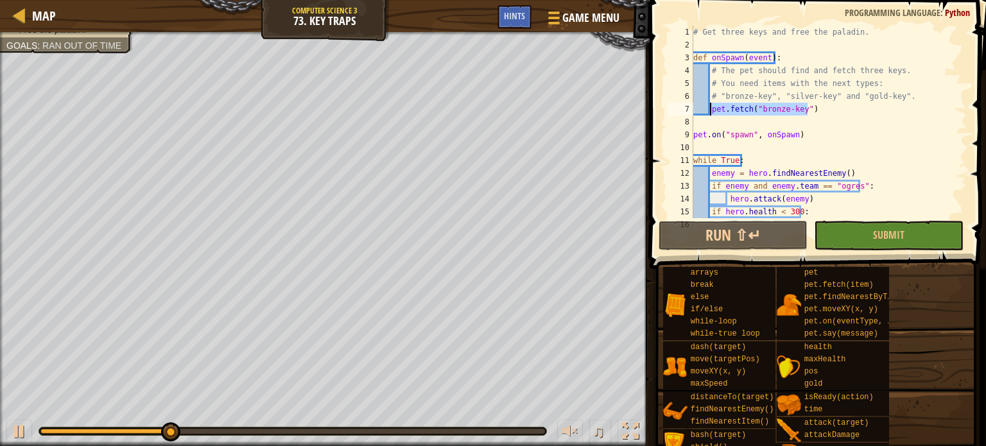
drag, startPoint x: 817, startPoint y: 104, endPoint x: 711, endPoint y: 111, distance: 105.5
click at [711, 111] on div "# Get three keys and free the paladin. def onSpawn ( event ) : # The pet should…" at bounding box center [824, 135] width 266 height 218
click at [858, 112] on div "# Get three keys and free the paladin. def onSpawn ( event ) : # The pet should…" at bounding box center [824, 122] width 266 height 193
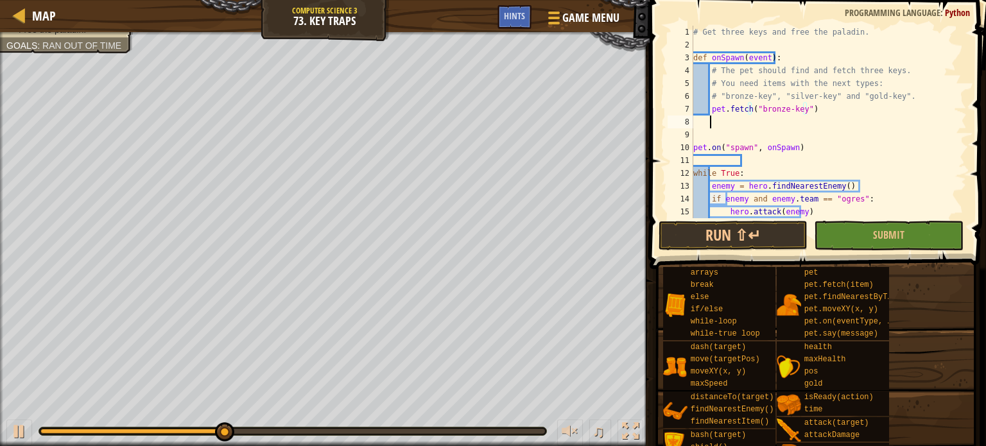
scroll to position [6, 0]
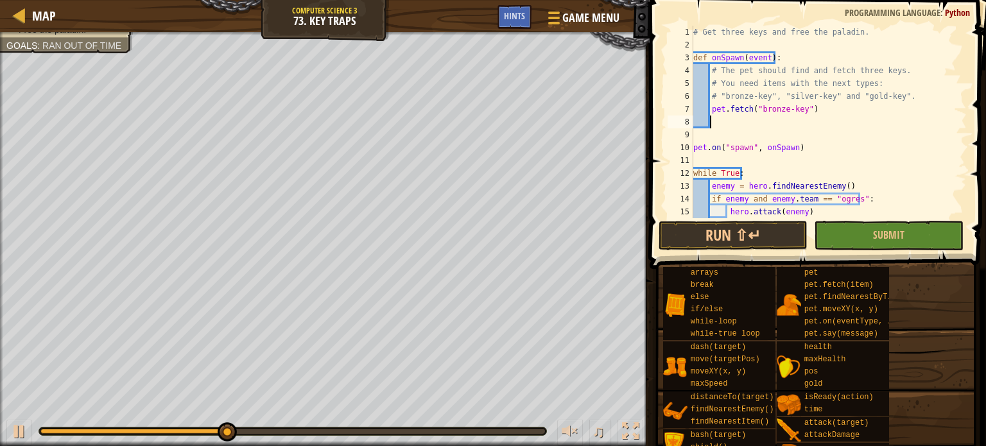
paste textarea "pet.fetch("bronze-key")"
type textarea "pet.fetch("bronze-key")"
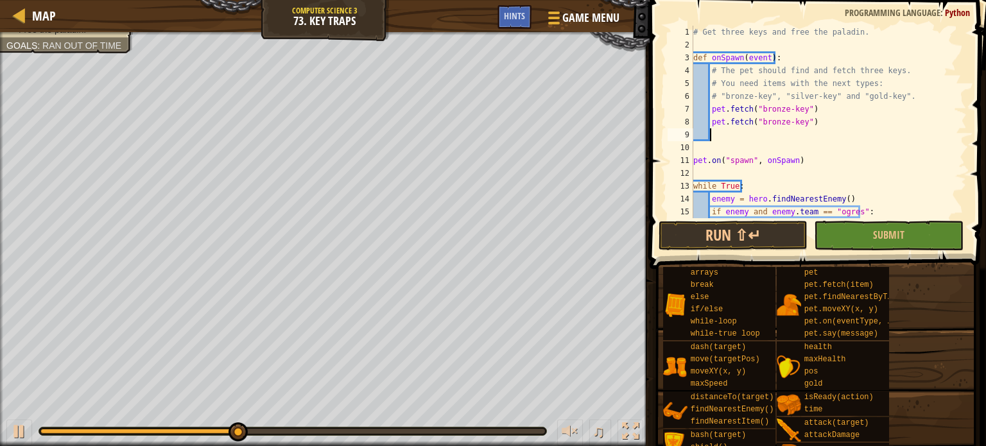
paste textarea "pet.fetch("bronze-key")"
click at [781, 138] on div "# Get three keys and free the paladin. def onSpawn ( event ) : # The pet should…" at bounding box center [824, 135] width 266 height 218
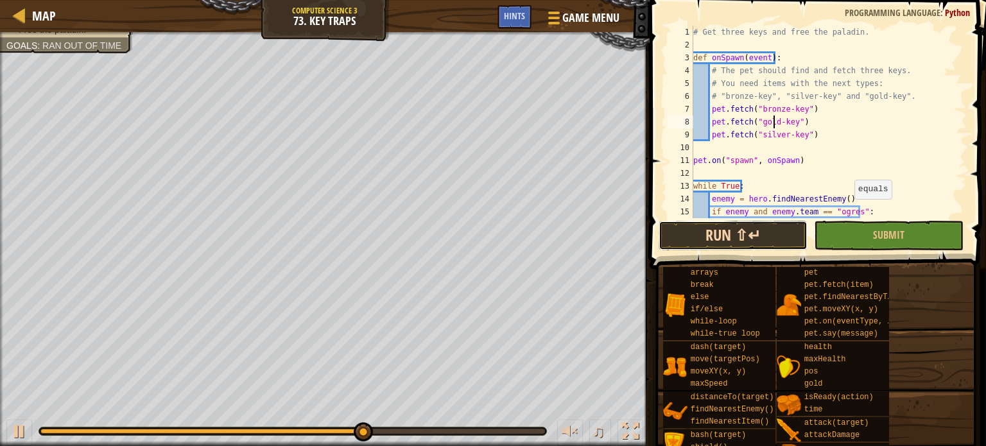
click at [781, 227] on button "Run ⇧↵" at bounding box center [734, 236] width 150 height 30
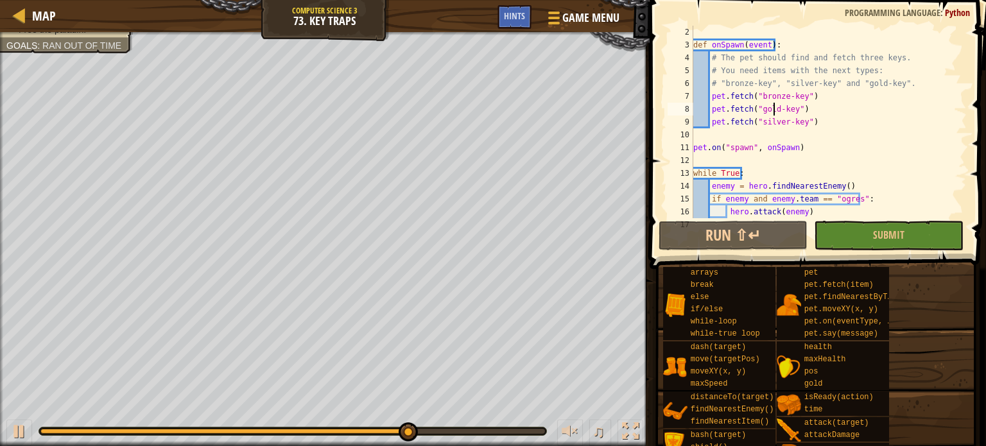
scroll to position [13, 0]
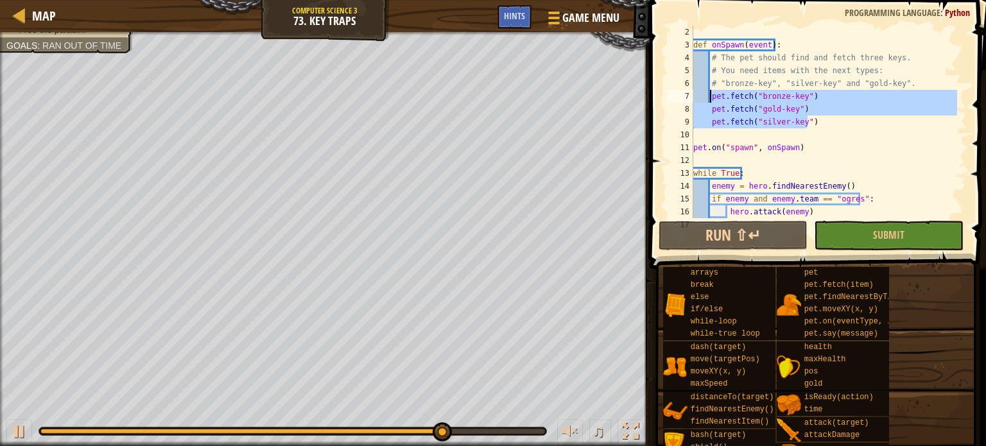
drag, startPoint x: 813, startPoint y: 126, endPoint x: 711, endPoint y: 98, distance: 106.1
click at [711, 98] on div "def onSpawn ( event ) : # The pet should find and fetch three keys. # You need …" at bounding box center [824, 135] width 266 height 218
type textarea "pet.fetch("bronze-key") pet.fetch("gold-key")"
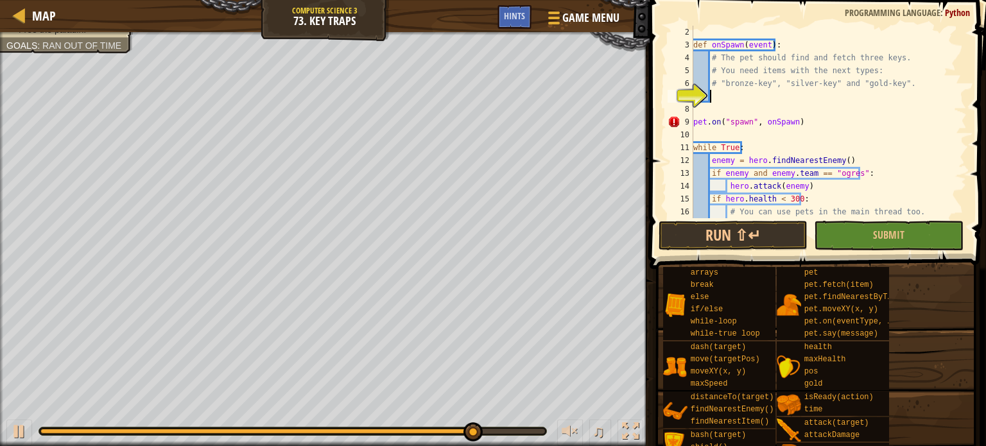
scroll to position [6, 1]
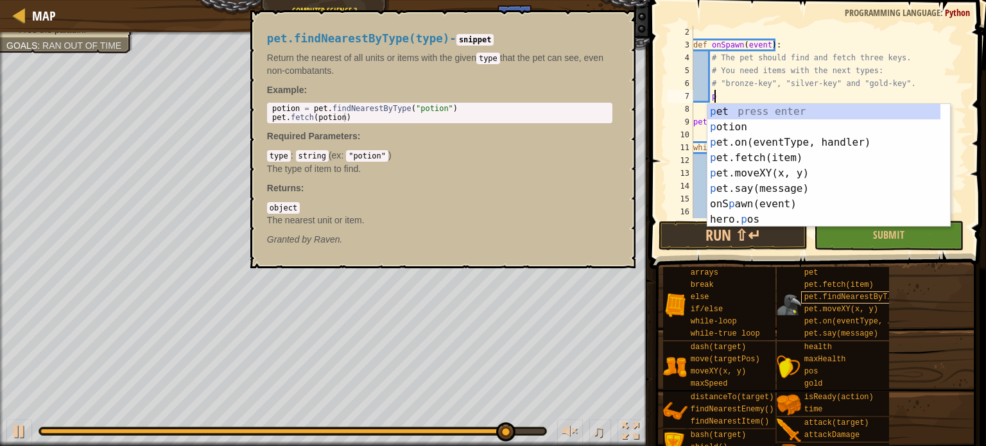
type textarea "p"
click at [843, 299] on span "pet.findNearestByType(type)" at bounding box center [866, 297] width 125 height 9
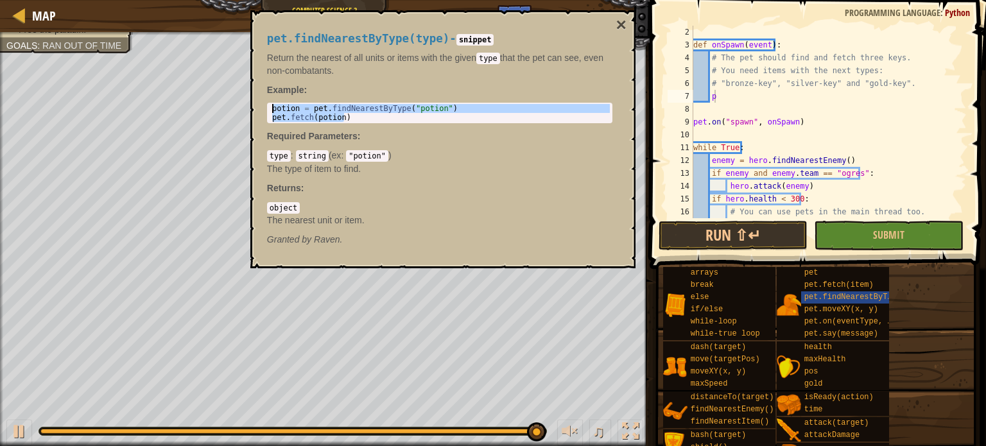
drag, startPoint x: 449, startPoint y: 121, endPoint x: 280, endPoint y: 98, distance: 171.1
click at [280, 98] on div "pet.findNearestByType(type) - snippet Return the nearest of all units or items …" at bounding box center [439, 140] width 363 height 238
type textarea "potion = pet.findNearestByType("potion") pet.fetch(potion)"
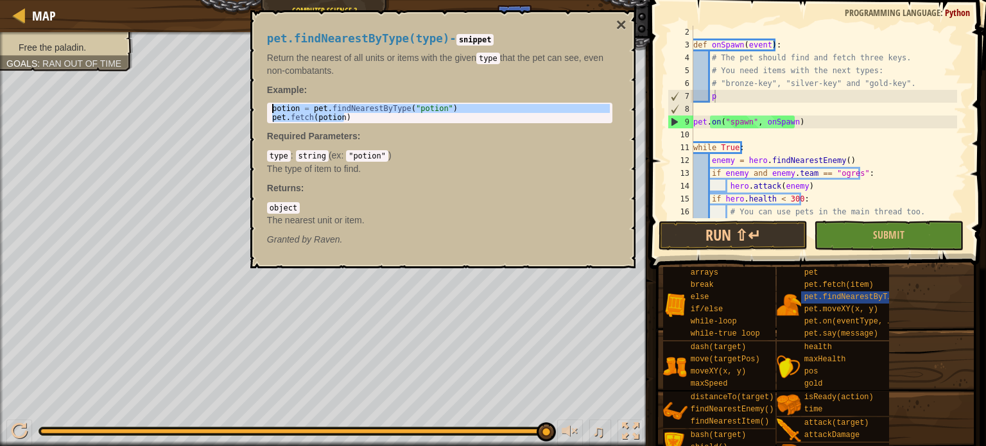
click at [781, 92] on div "def onSpawn ( event ) : # The pet should find and fetch three keys. # You need …" at bounding box center [824, 135] width 266 height 218
paste textarea "pet.fetch(potion)"
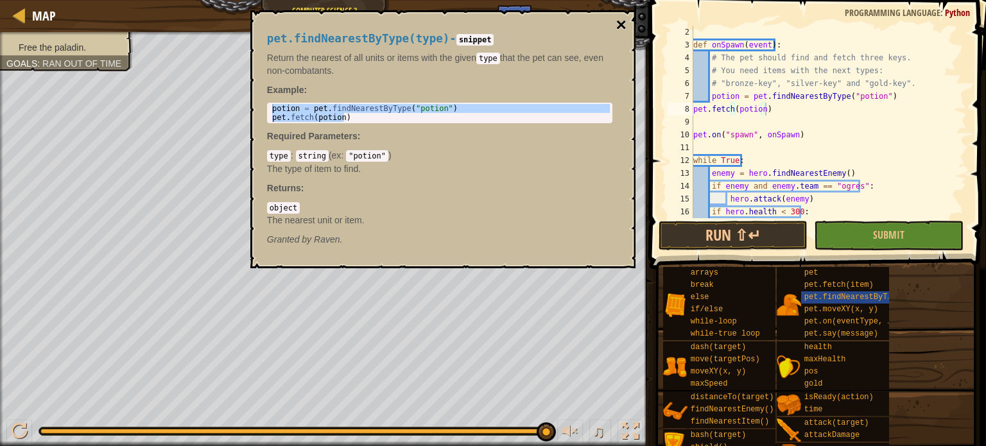
click at [620, 19] on button "×" at bounding box center [621, 25] width 10 height 18
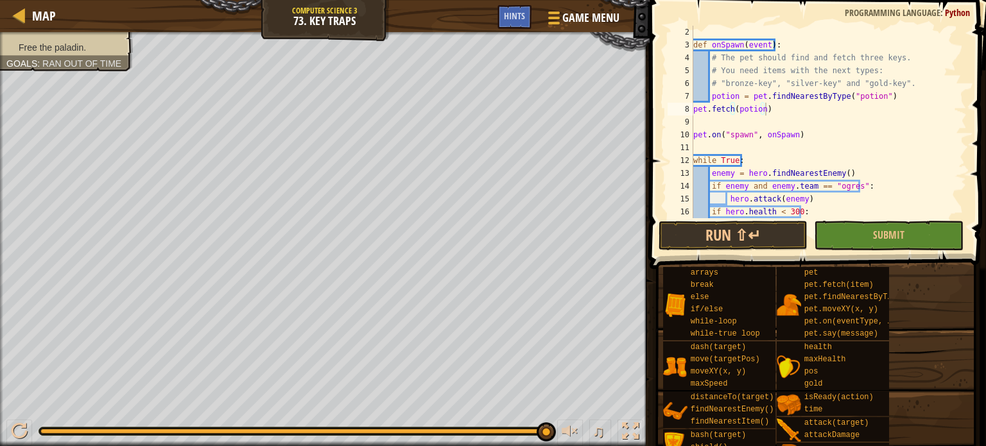
click at [735, 93] on div "def onSpawn ( event ) : # The pet should find and fetch three keys. # You need …" at bounding box center [824, 135] width 266 height 218
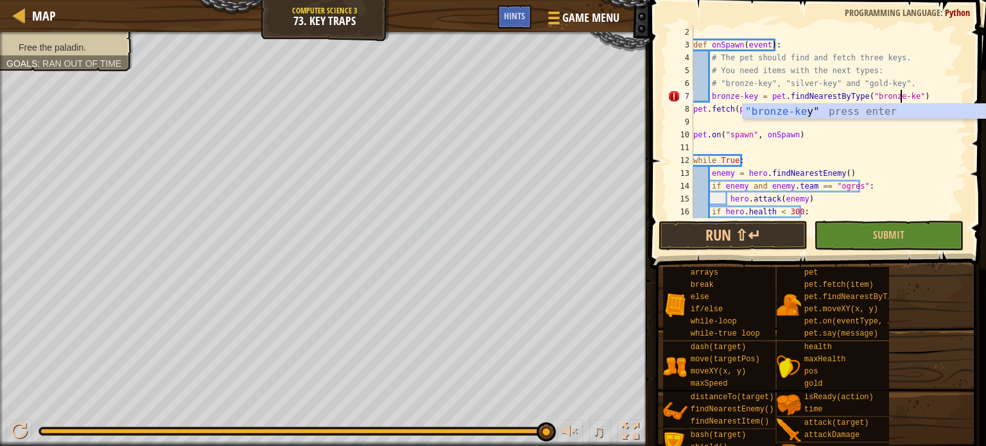
scroll to position [6, 17]
click at [735, 98] on div "def onSpawn ( event ) : # The pet should find and fetch three keys. # You need …" at bounding box center [824, 135] width 266 height 218
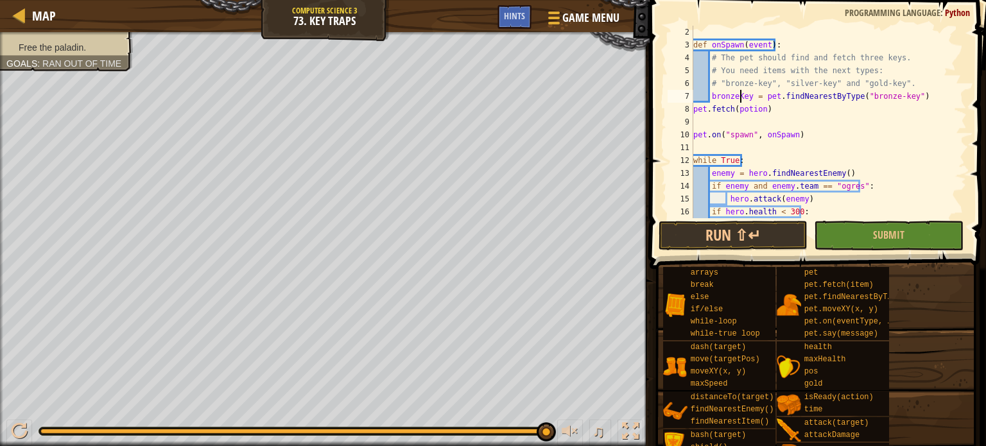
scroll to position [6, 4]
click at [760, 105] on div "def onSpawn ( event ) : # The pet should find and fetch three keys. # You need …" at bounding box center [824, 135] width 266 height 218
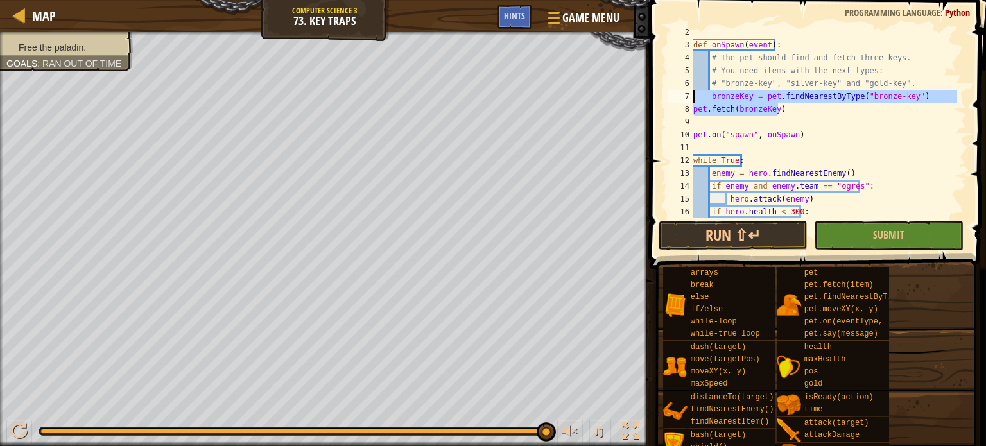
drag, startPoint x: 789, startPoint y: 109, endPoint x: 693, endPoint y: 99, distance: 96.2
click at [693, 99] on div "def onSpawn ( event ) : # The pet should find and fetch three keys. # You need …" at bounding box center [824, 135] width 266 height 218
click at [794, 112] on div "def onSpawn ( event ) : # The pet should find and fetch three keys. # You need …" at bounding box center [824, 122] width 266 height 193
type textarea "pet.fetch(bronzeKey)"
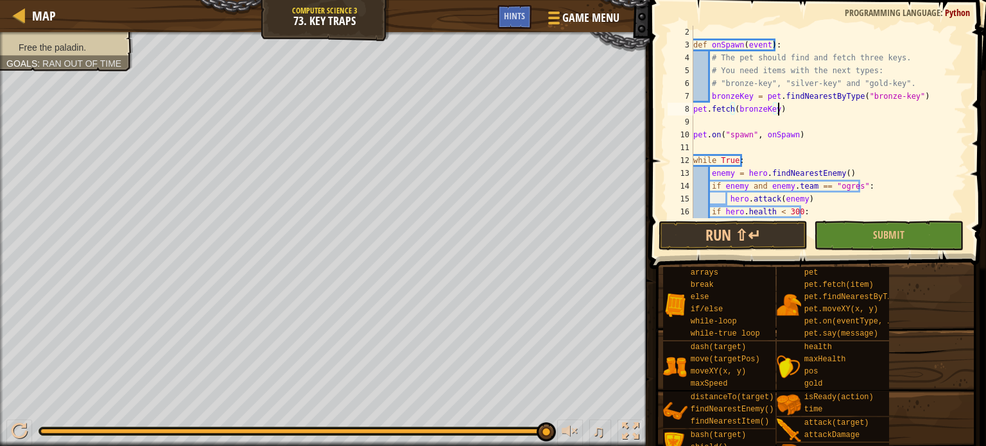
scroll to position [6, 0]
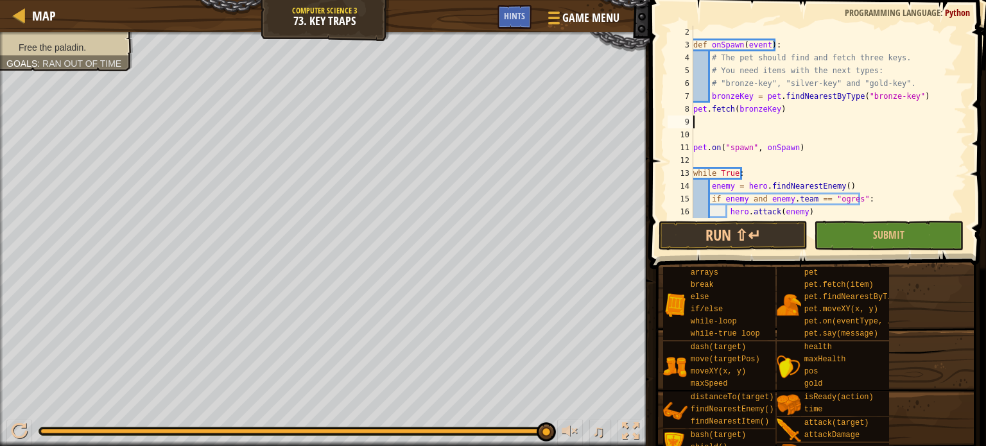
paste textarea "pet.fetch(bronzeKey)"
type textarea "pet.fetch(bronzeKey)"
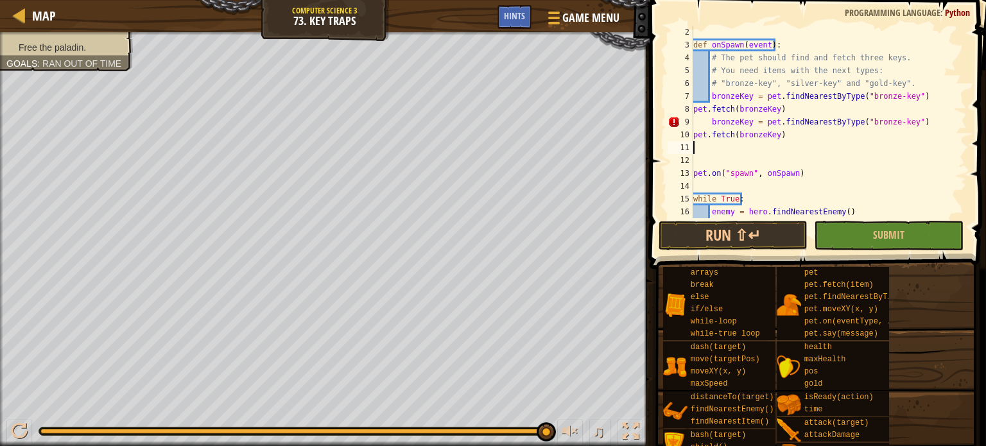
paste textarea "pet.fetch(bronzeKey)"
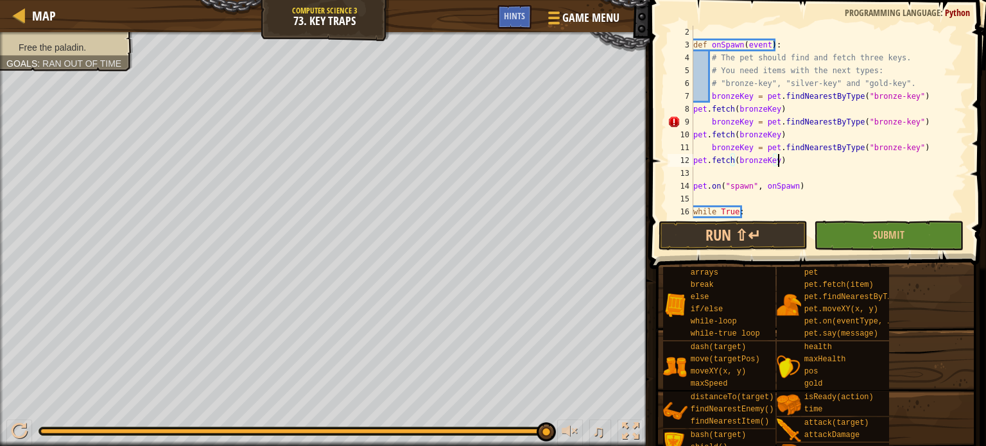
click at [736, 147] on div "def onSpawn ( event ) : # The pet should find and fetch three keys. # You need …" at bounding box center [824, 135] width 266 height 218
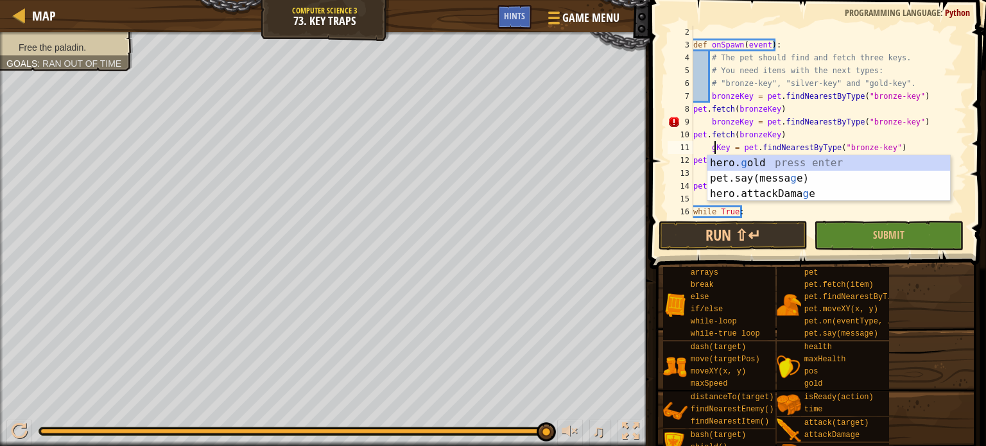
scroll to position [6, 3]
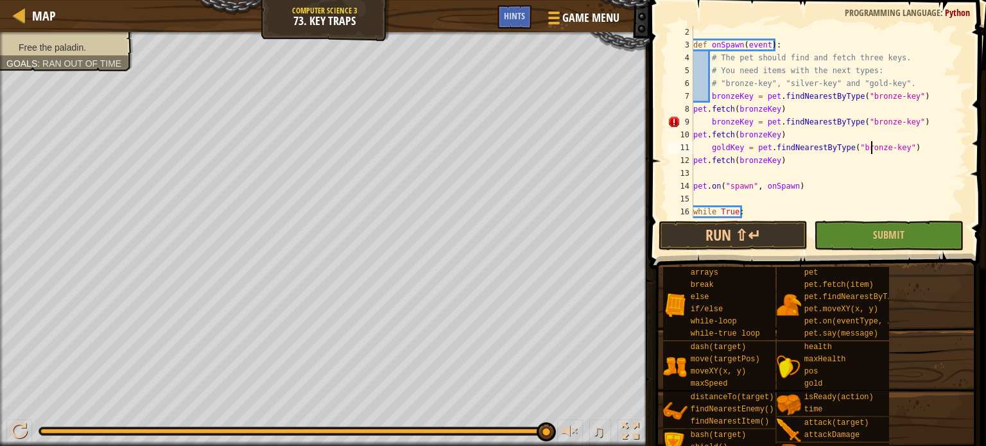
click at [873, 144] on div "def onSpawn ( event ) : # The pet should find and fetch three keys. # You need …" at bounding box center [824, 135] width 266 height 218
click at [759, 153] on div "def onSpawn ( event ) : # The pet should find and fetch three keys. # You need …" at bounding box center [824, 135] width 266 height 218
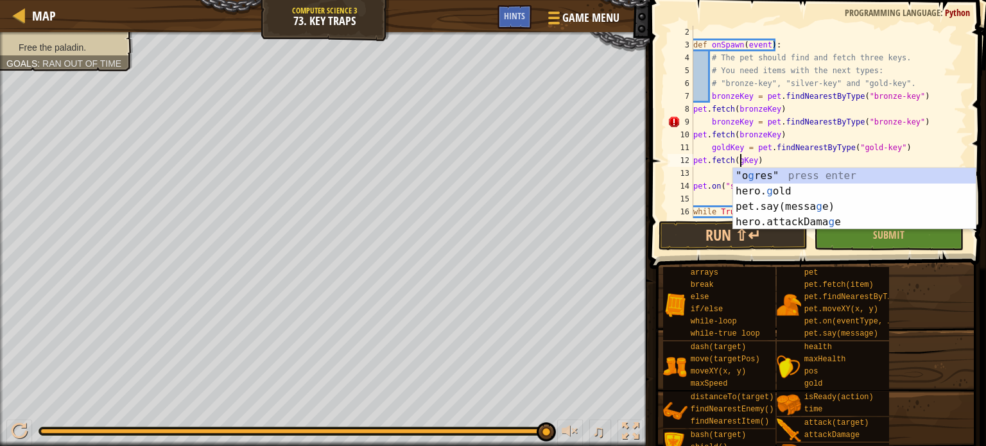
scroll to position [6, 4]
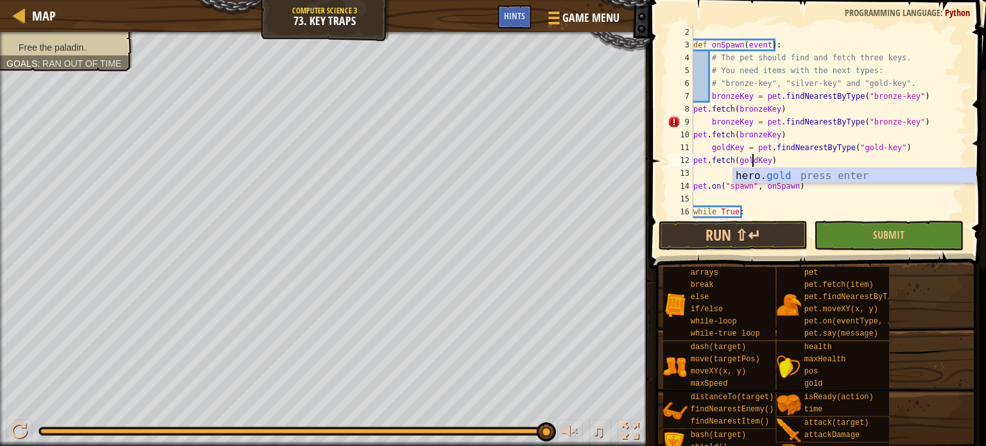
click at [734, 123] on div "def onSpawn ( event ) : # The pet should find and fetch three keys. # You need …" at bounding box center [824, 135] width 266 height 218
click at [880, 119] on div "def onSpawn ( event ) : # The pet should find and fetch three keys. # You need …" at bounding box center [824, 135] width 266 height 218
click at [758, 128] on div "def onSpawn ( event ) : # The pet should find and fetch three keys. # You need …" at bounding box center [824, 135] width 266 height 218
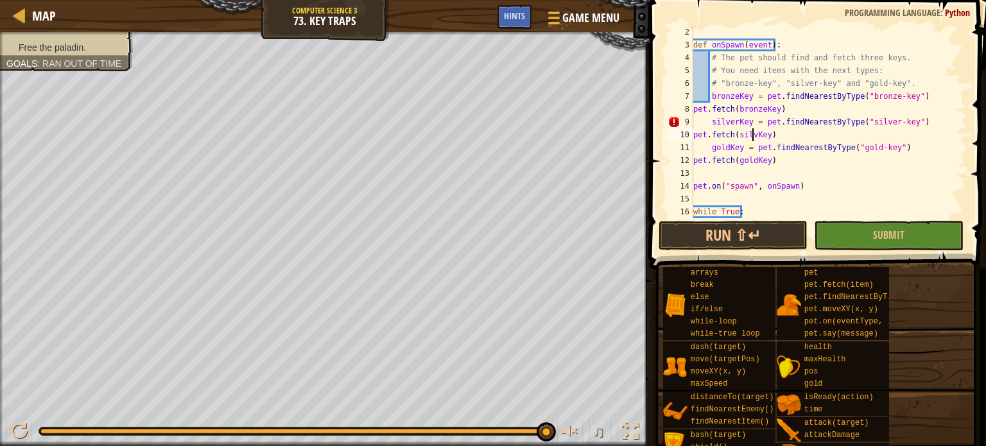
scroll to position [6, 5]
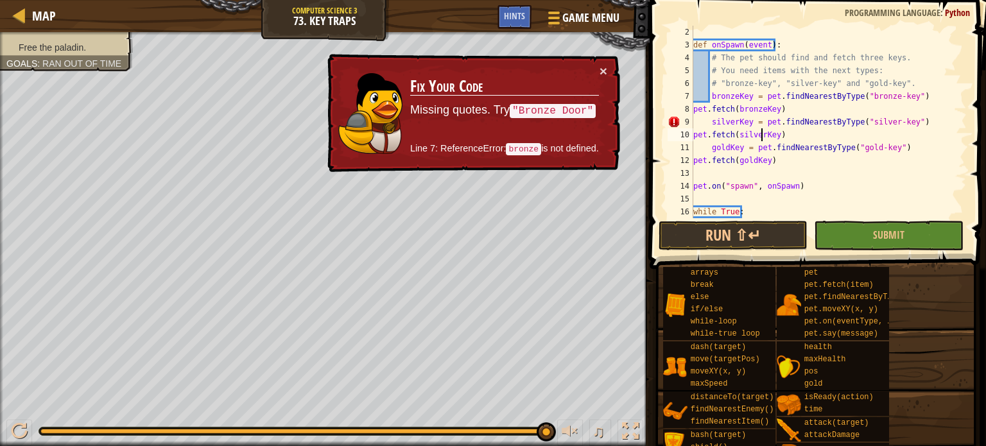
click at [696, 134] on div "def onSpawn ( event ) : # The pet should find and fetch three keys. # You need …" at bounding box center [824, 135] width 266 height 218
click at [693, 133] on div "def onSpawn ( event ) : # The pet should find and fetch three keys. # You need …" at bounding box center [824, 135] width 266 height 218
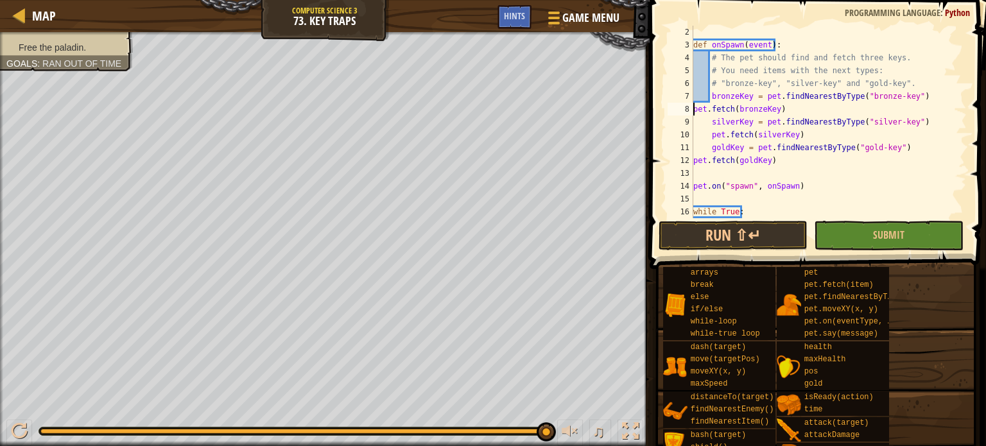
click at [693, 108] on div "def onSpawn ( event ) : # The pet should find and fetch three keys. # You need …" at bounding box center [824, 135] width 266 height 218
click at [693, 157] on div "def onSpawn ( event ) : # The pet should find and fetch three keys. # You need …" at bounding box center [824, 135] width 266 height 218
type textarea "pet.fetch(goldKey)"
click at [740, 235] on button "Run ⇧↵" at bounding box center [734, 236] width 150 height 30
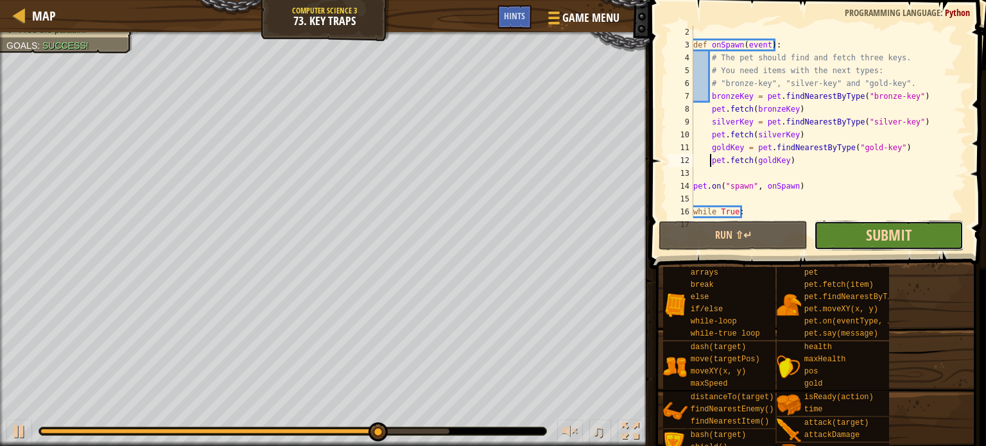
click at [881, 234] on span "Submit" at bounding box center [889, 235] width 46 height 21
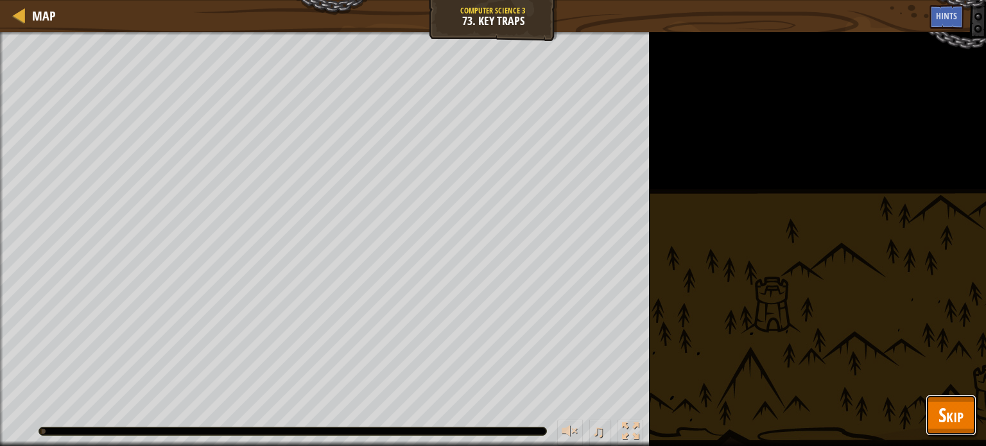
click at [957, 403] on span "Skip" at bounding box center [951, 415] width 25 height 26
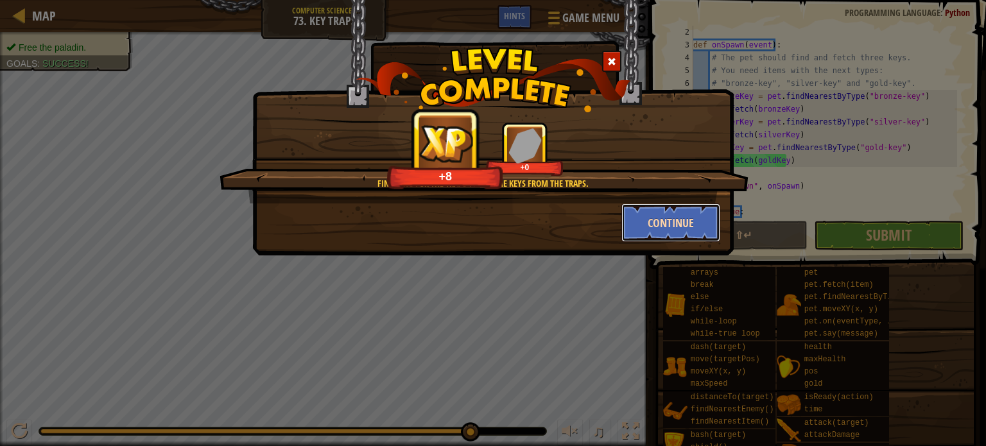
click at [684, 220] on button "Continue" at bounding box center [671, 223] width 100 height 39
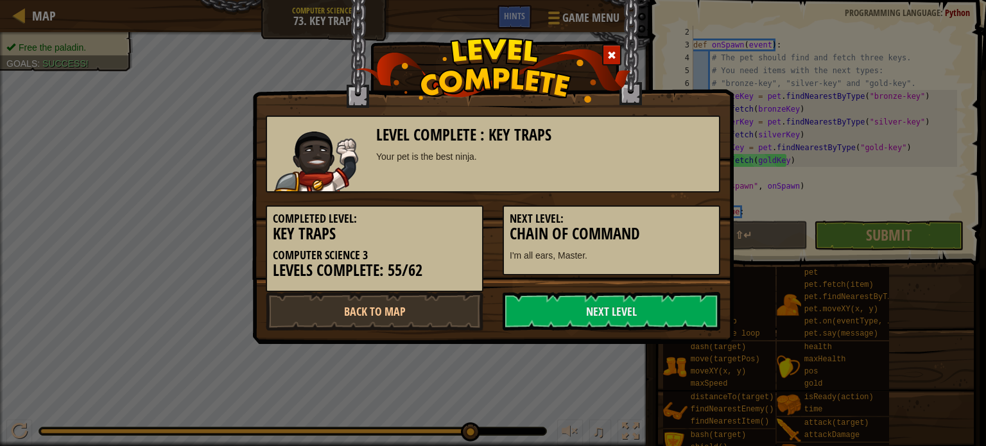
drag, startPoint x: 640, startPoint y: 305, endPoint x: 621, endPoint y: 263, distance: 46.3
click at [621, 263] on div "Level Complete : Key Traps Your pet is the best ninja. Completed Level: Key Tra…" at bounding box center [493, 217] width 455 height 228
click at [600, 294] on link "Next Level" at bounding box center [612, 311] width 218 height 39
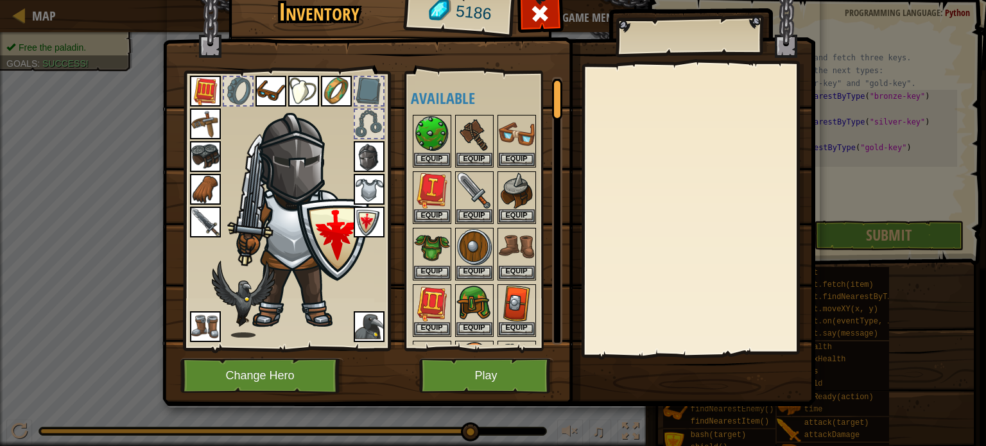
click at [485, 354] on img at bounding box center [488, 173] width 653 height 466
click at [485, 373] on button "Play" at bounding box center [486, 375] width 134 height 35
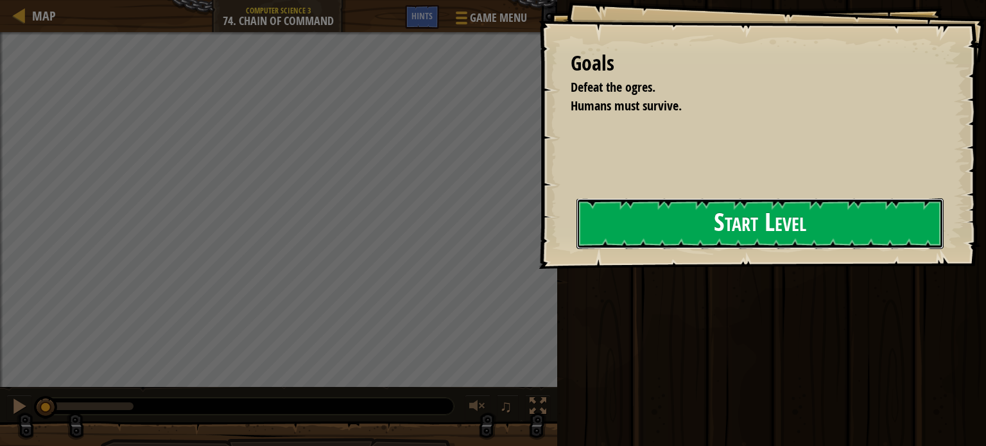
click at [709, 243] on button "Start Level" at bounding box center [760, 223] width 367 height 51
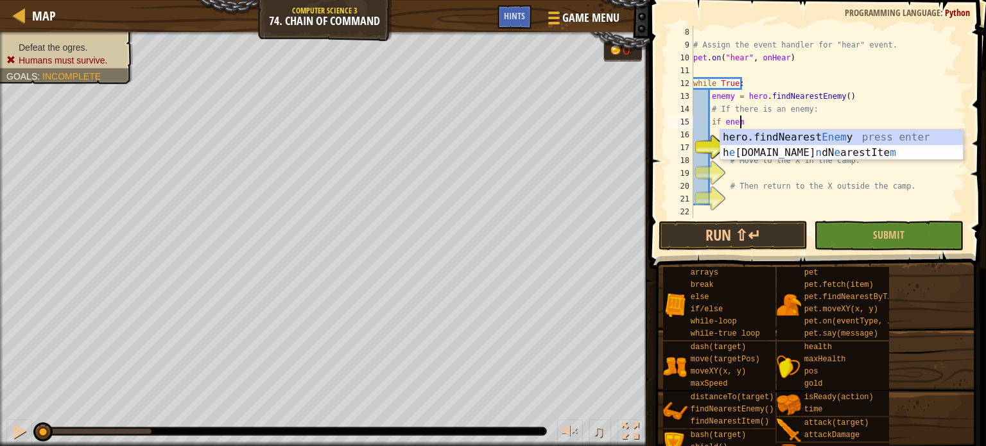
scroll to position [6, 3]
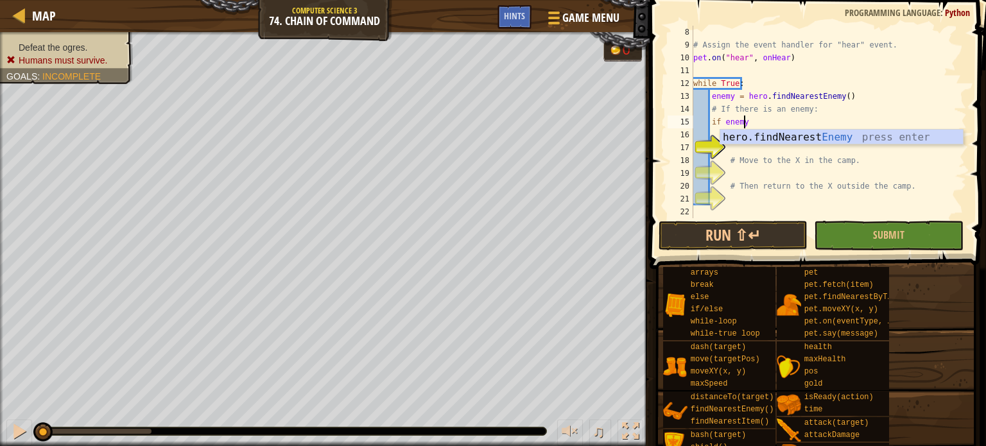
type textarea "if enemy:"
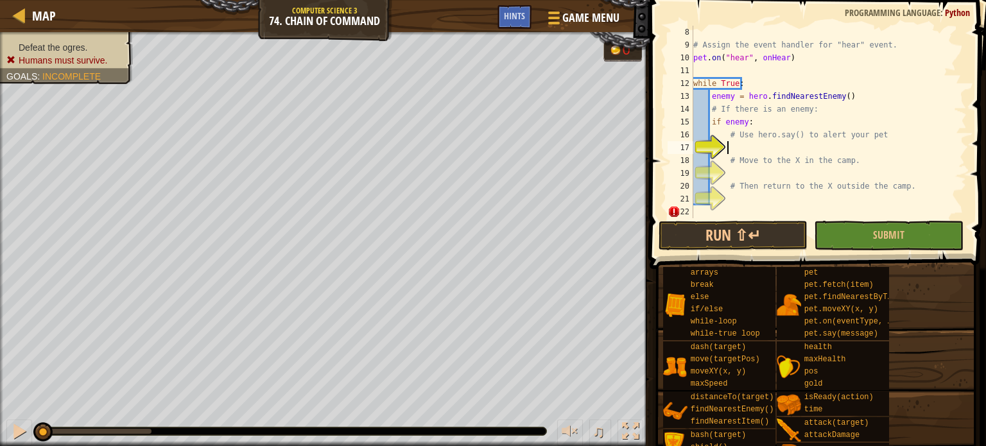
click at [783, 151] on div "# Assign the event handler for "hear" event. pet . on ( "hear" , onHear ) while…" at bounding box center [824, 135] width 266 height 218
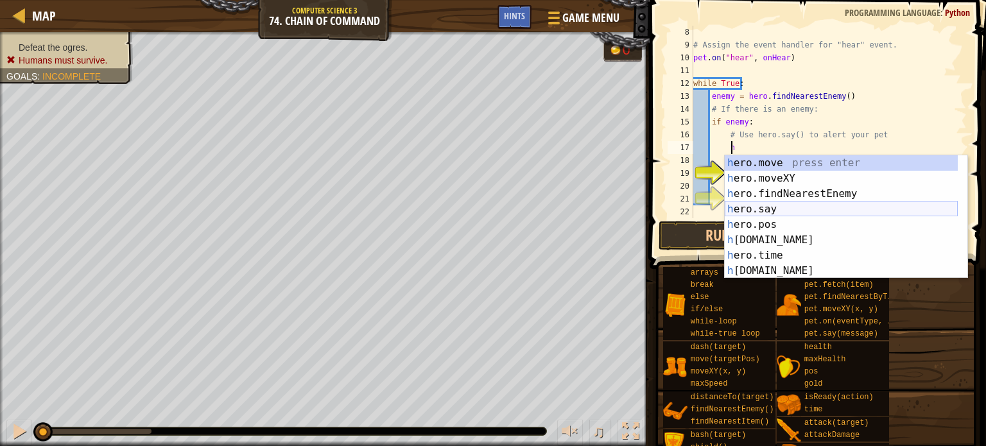
click at [768, 210] on div "h ero.move press enter h ero.moveXY press enter h ero.findNearestEnemy press en…" at bounding box center [841, 232] width 233 height 154
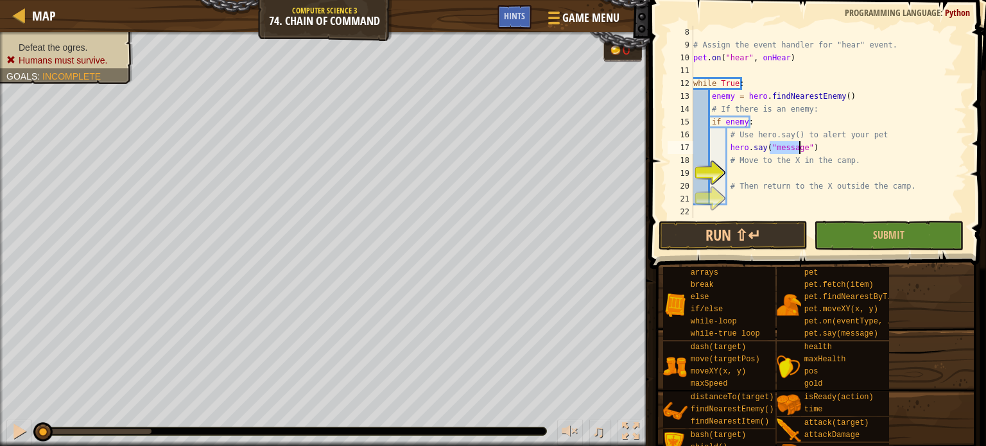
click at [796, 166] on div "# Assign the event handler for "hear" event. pet . on ( "hear" , onHear ) while…" at bounding box center [824, 135] width 266 height 218
type textarea "# Move to the X in the camp."
click at [792, 178] on div "# Assign the event handler for "hear" event. pet . on ( "hear" , onHear ) while…" at bounding box center [824, 135] width 266 height 218
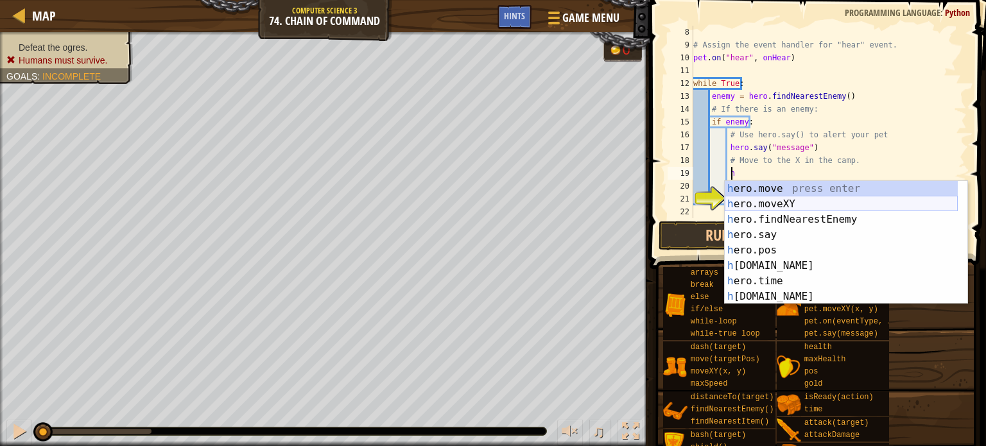
click at [771, 202] on div "h ero.move press enter h ero.moveXY press enter h ero.findNearestEnemy press en…" at bounding box center [841, 258] width 233 height 154
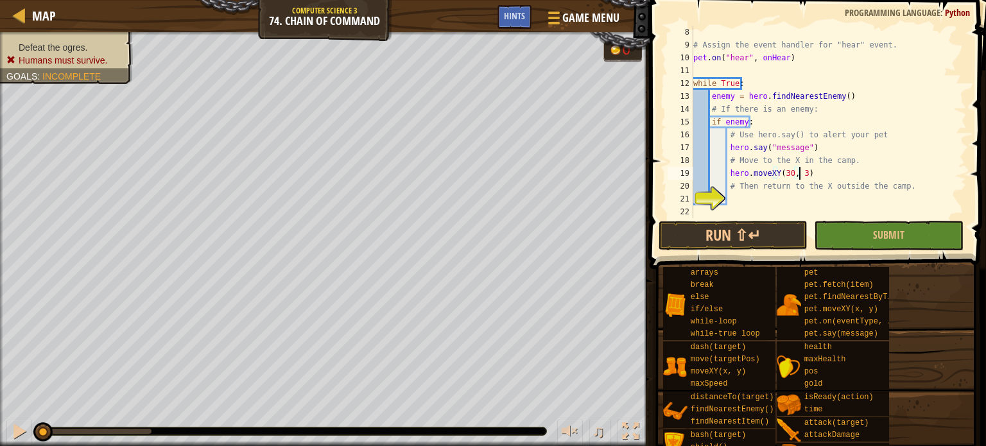
scroll to position [6, 8]
type textarea "hero.moveXY(30, 33)"
click at [783, 194] on div "# Assign the event handler for "hear" event. pet . on ( "hear" , onHear ) while…" at bounding box center [824, 135] width 266 height 218
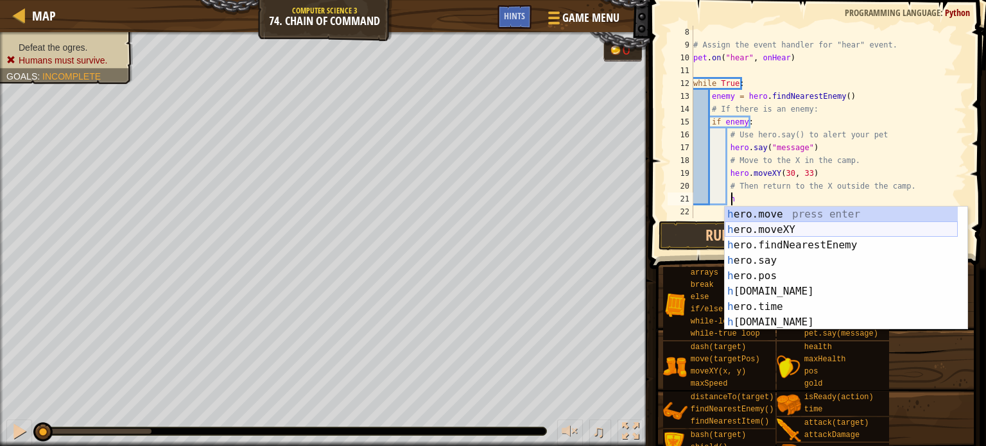
click at [773, 229] on div "h ero.move press enter h ero.moveXY press enter h ero.findNearestEnemy press en…" at bounding box center [841, 284] width 233 height 154
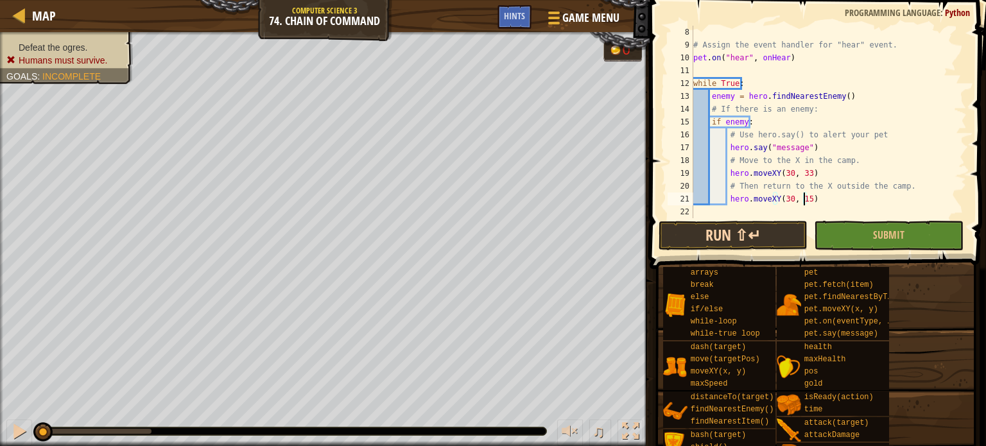
scroll to position [6, 8]
type textarea "hero.moveXY(30, 15)"
click at [732, 230] on button "Run ⇧↵" at bounding box center [734, 236] width 150 height 30
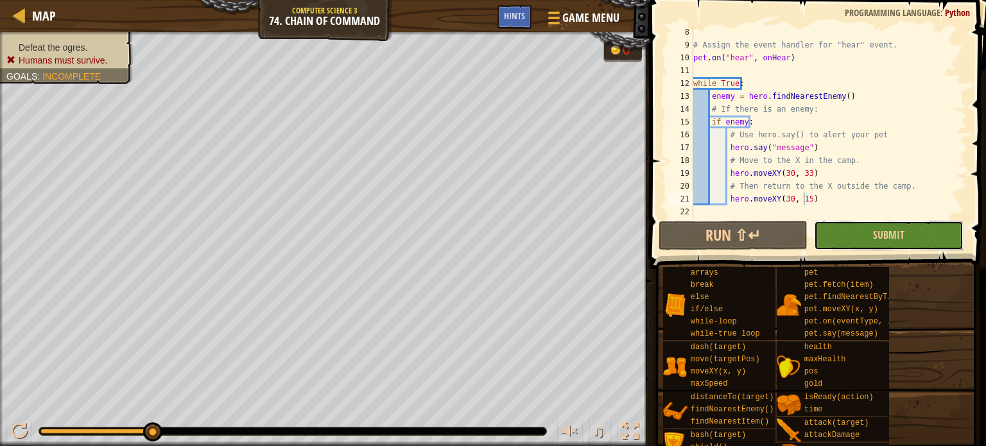
click at [837, 248] on button "Submit" at bounding box center [889, 236] width 150 height 30
